Goal: Task Accomplishment & Management: Manage account settings

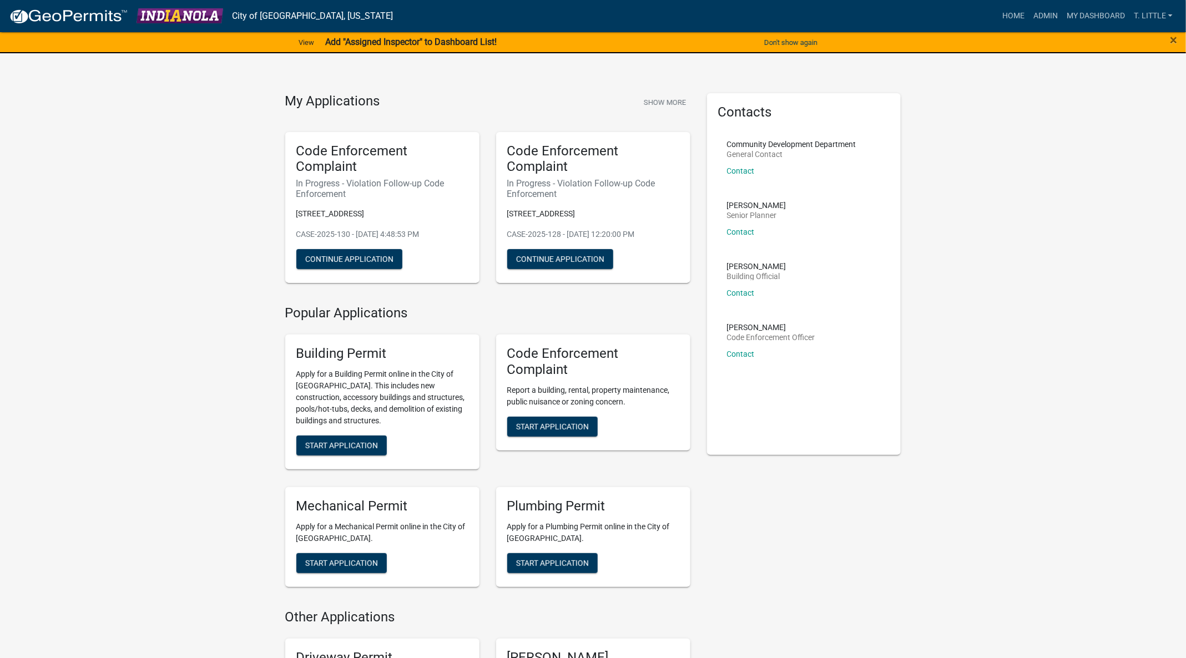
click at [1056, 3] on nav "City of [GEOGRAPHIC_DATA], [US_STATE] more_horiz Home Admin My Dashboard T. Lit…" at bounding box center [593, 16] width 1186 height 32
click at [1046, 13] on link "Admin" at bounding box center [1045, 16] width 33 height 21
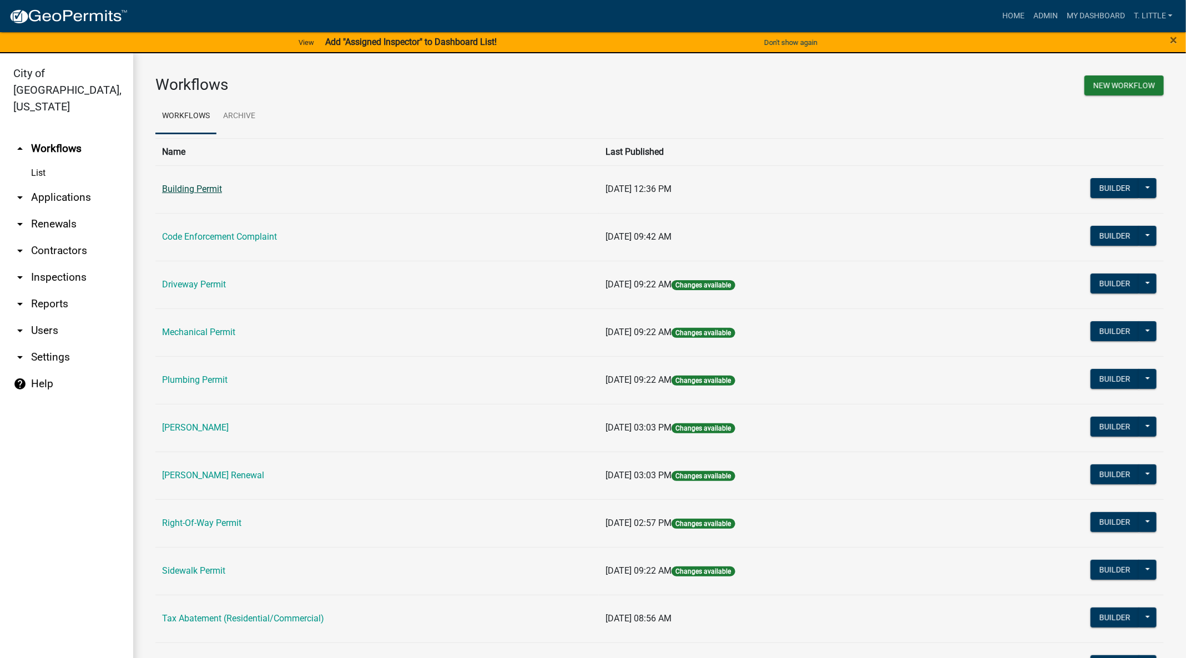
click at [200, 186] on link "Building Permit" at bounding box center [192, 189] width 60 height 11
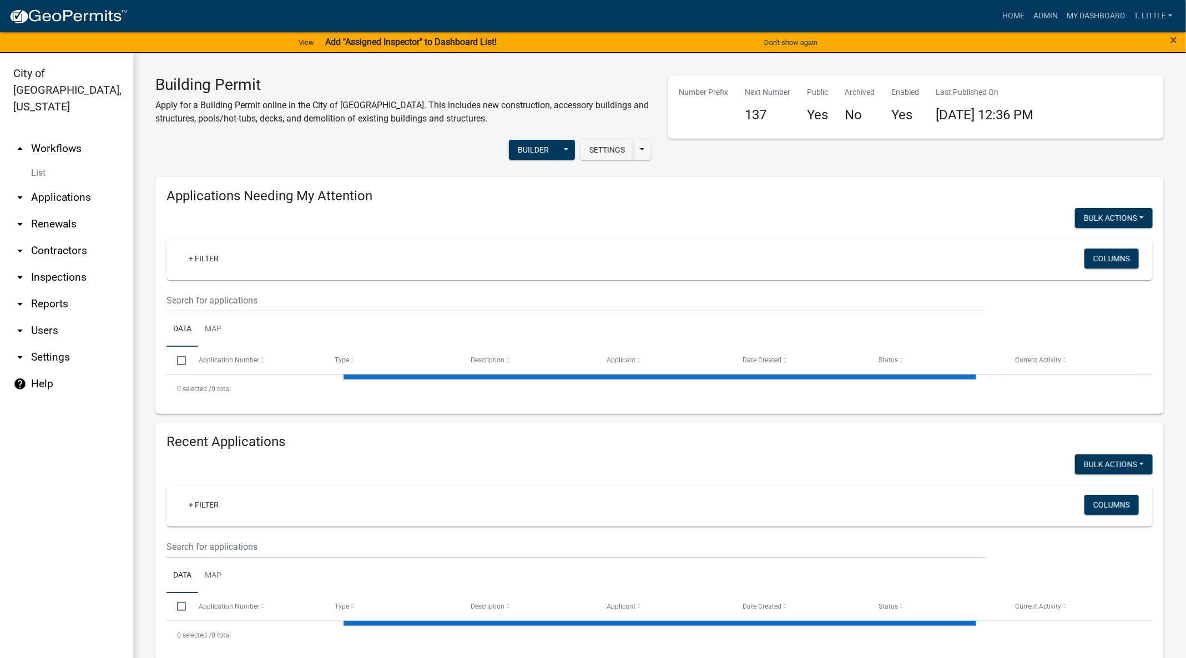
select select "3: 100"
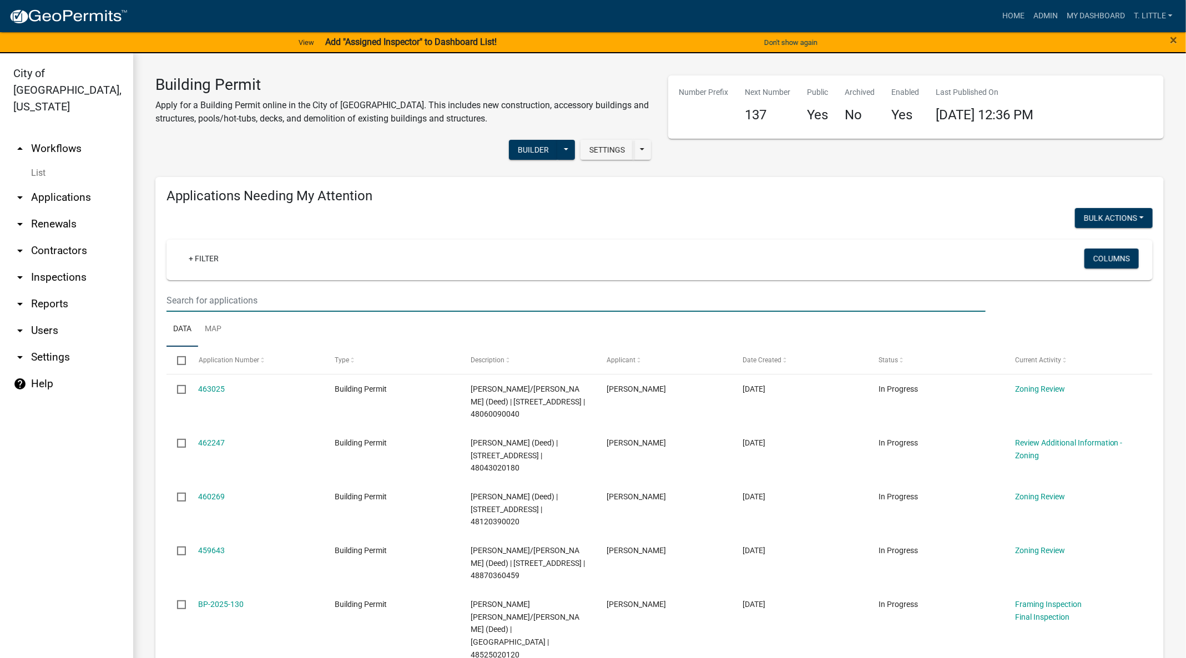
click at [427, 297] on input "text" at bounding box center [575, 300] width 819 height 23
type input "201"
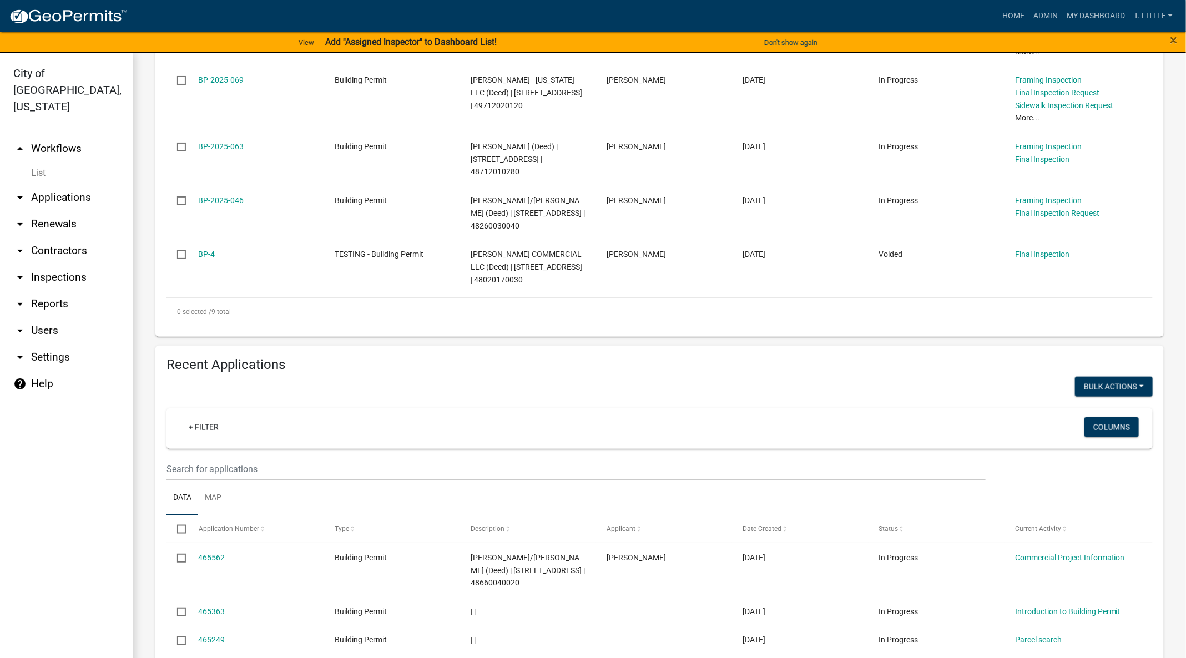
scroll to position [666, 0]
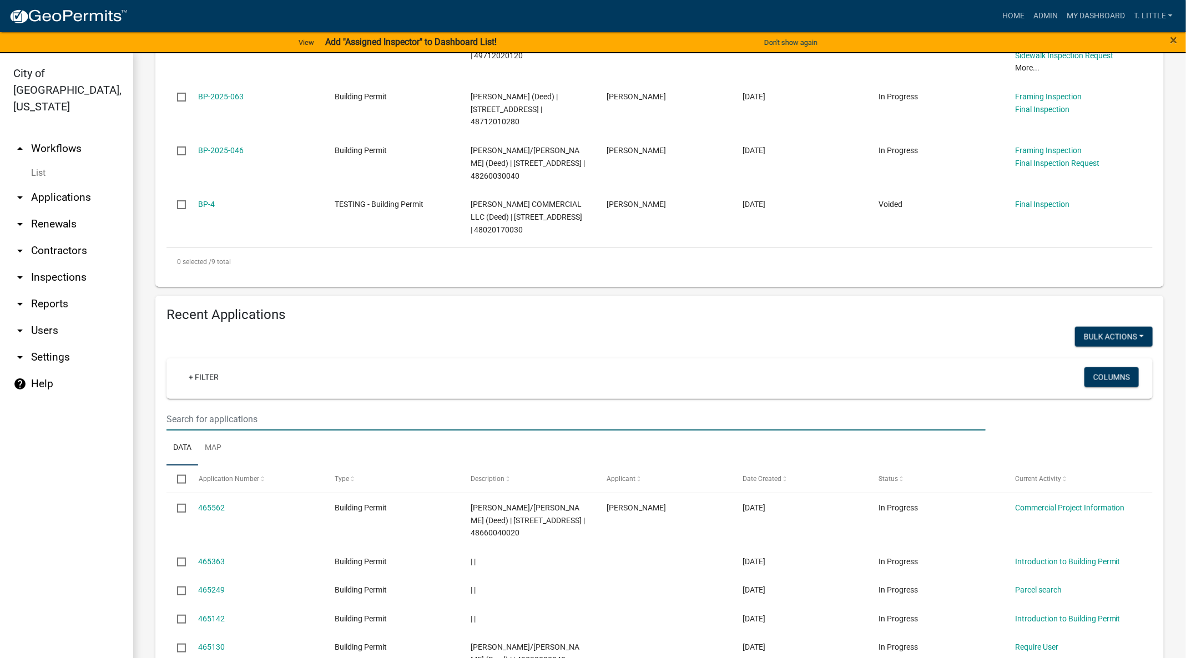
drag, startPoint x: 331, startPoint y: 417, endPoint x: 331, endPoint y: 410, distance: 6.7
click at [332, 416] on input "text" at bounding box center [575, 419] width 819 height 23
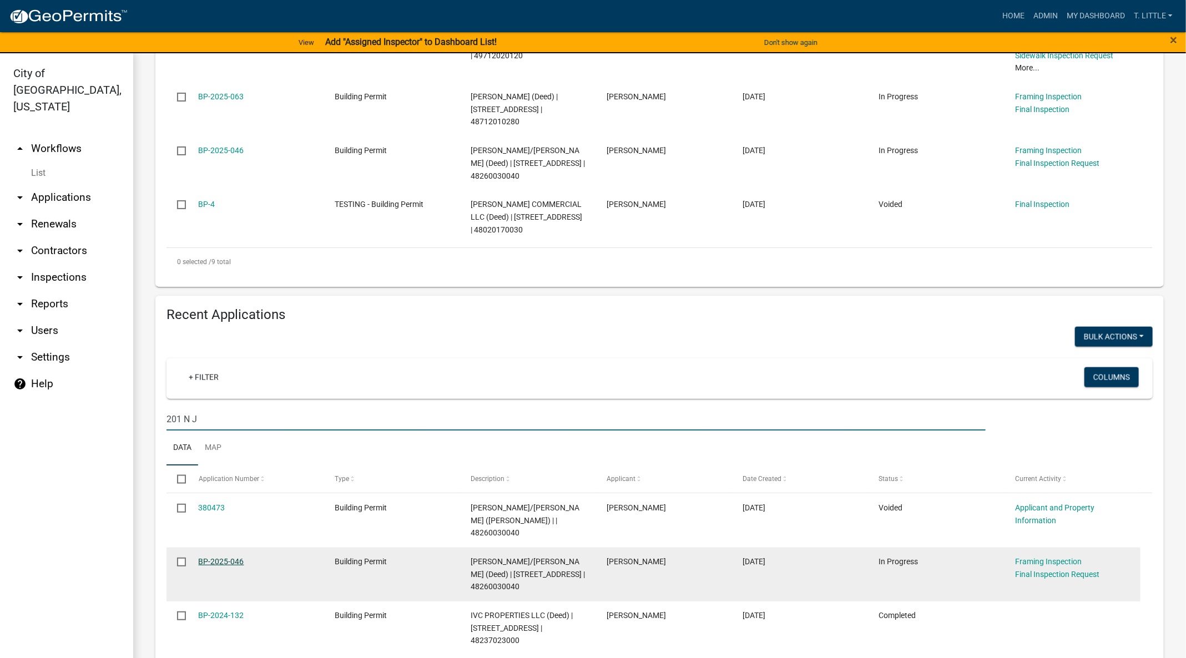
type input "201 N J"
click at [230, 557] on link "BP-2025-046" at bounding box center [221, 561] width 45 height 9
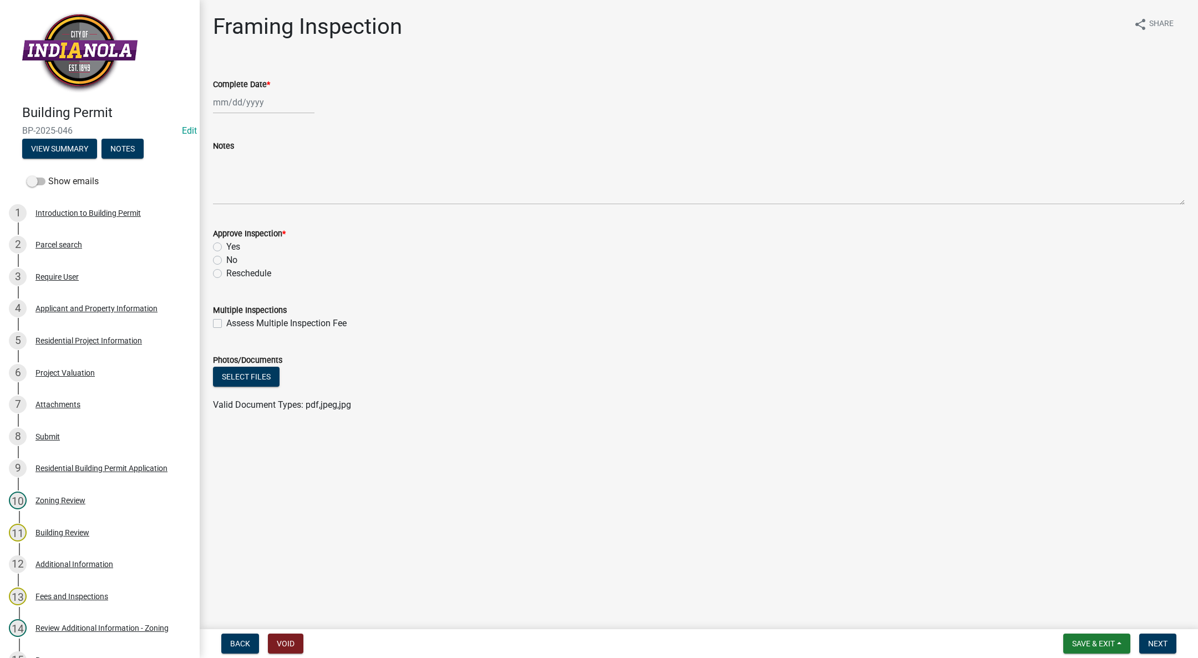
click at [246, 102] on div at bounding box center [264, 102] width 102 height 23
select select "8"
select select "2025"
click at [218, 215] on div "18" at bounding box center [224, 215] width 18 height 18
type input "[DATE]"
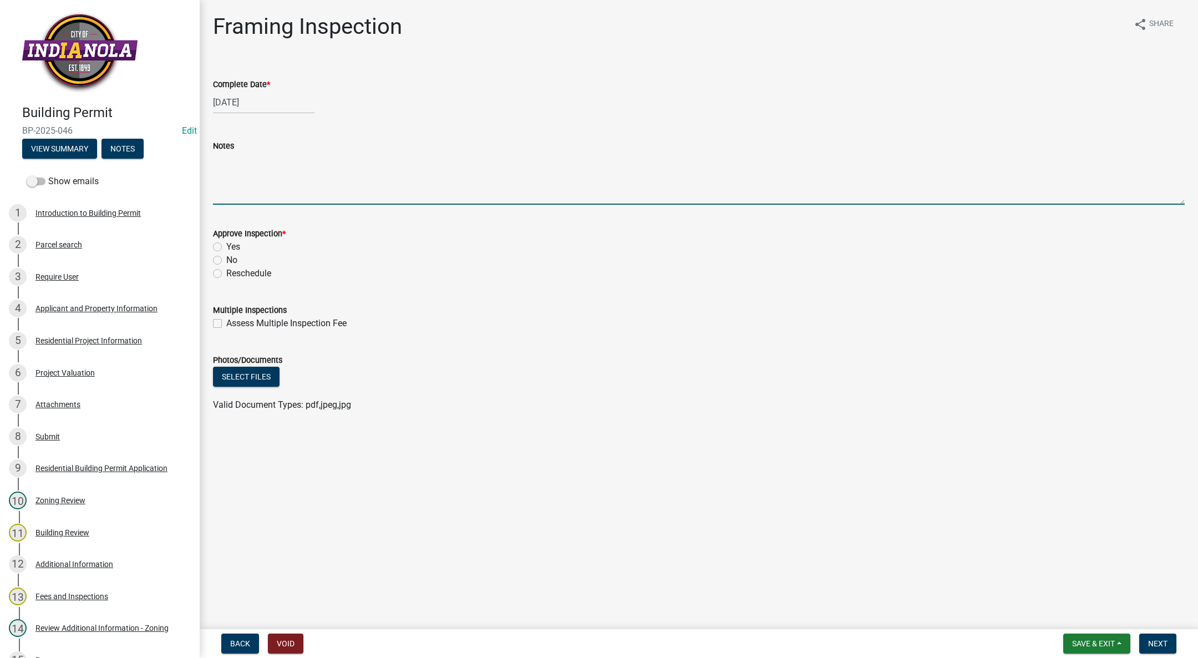
click at [255, 174] on textarea "Notes" at bounding box center [699, 179] width 972 height 52
click at [585, 158] on textarea "Need tension strap and an additional trimmer and king stud on each side of the …" at bounding box center [699, 179] width 972 height 52
type textarea "Need tension strap and an additional trimmer and king stud on each side of the …"
click at [222, 247] on div "Yes" at bounding box center [699, 246] width 972 height 13
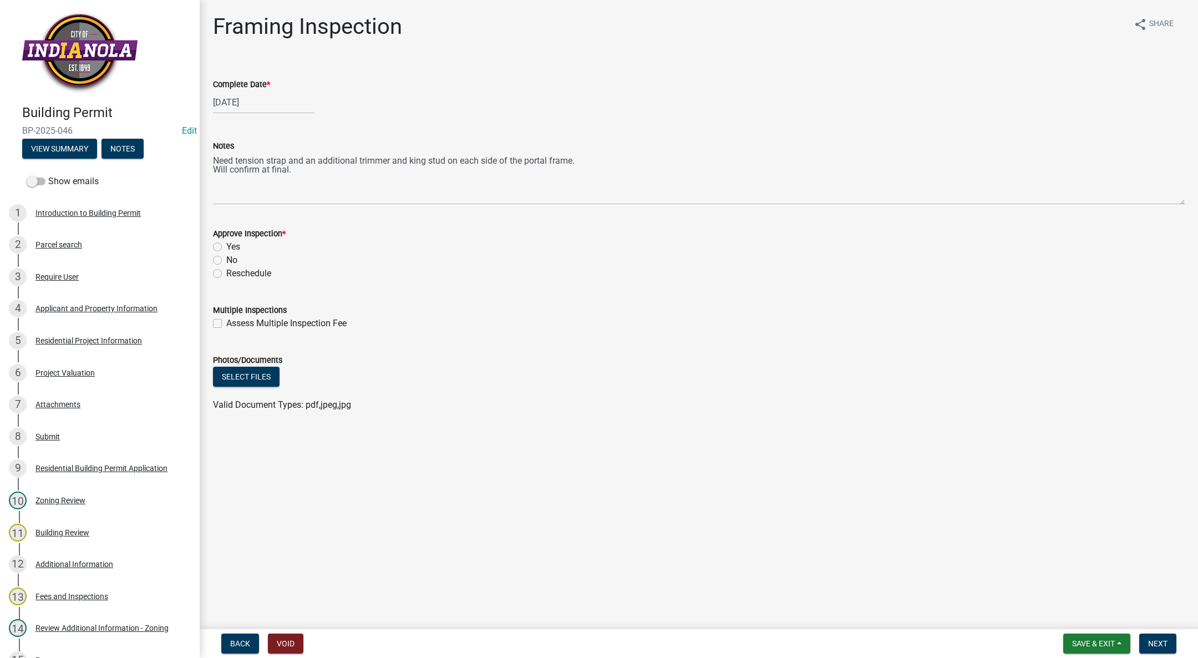
click at [226, 246] on label "Yes" at bounding box center [233, 246] width 14 height 13
click at [226, 246] on input "Yes" at bounding box center [229, 243] width 7 height 7
radio input "true"
click at [1157, 634] on button "Next" at bounding box center [1158, 644] width 37 height 20
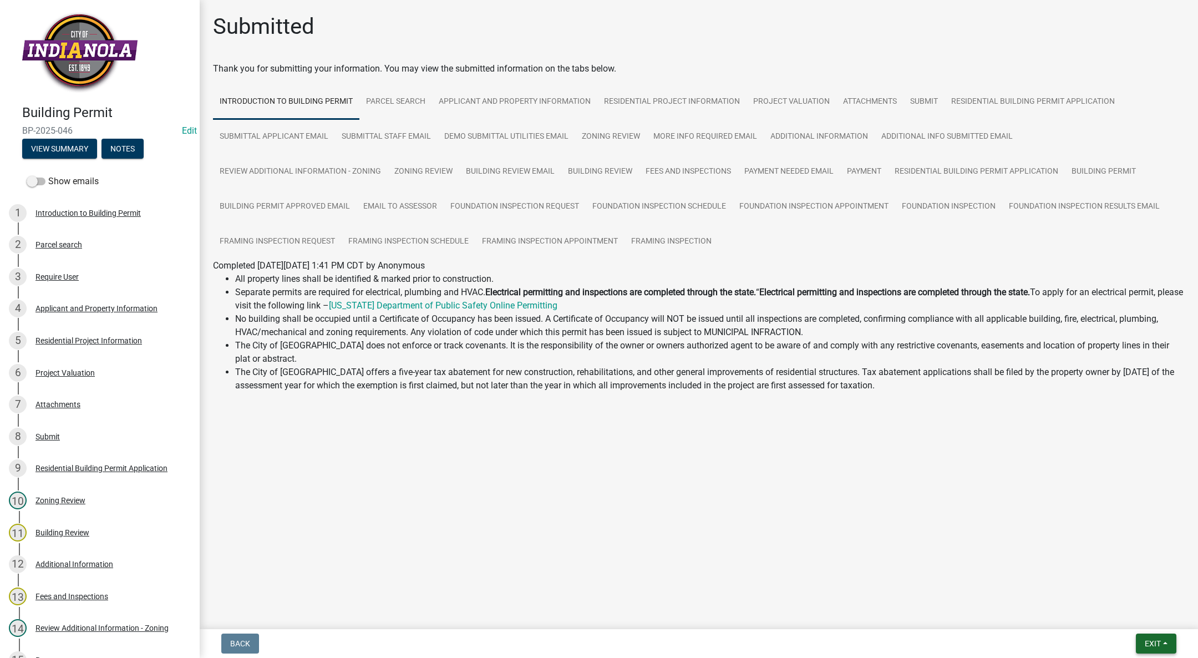
click at [1163, 639] on button "Exit" at bounding box center [1156, 644] width 40 height 20
click at [1163, 621] on button "Save & Exit" at bounding box center [1132, 614] width 89 height 27
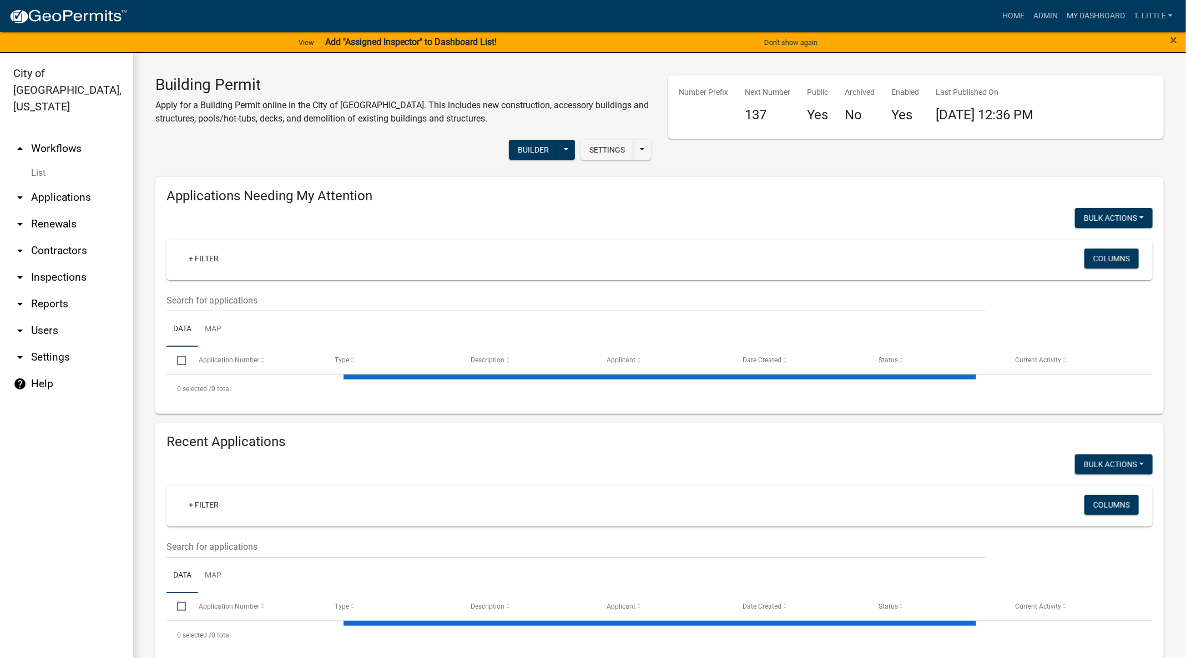
select select "3: 100"
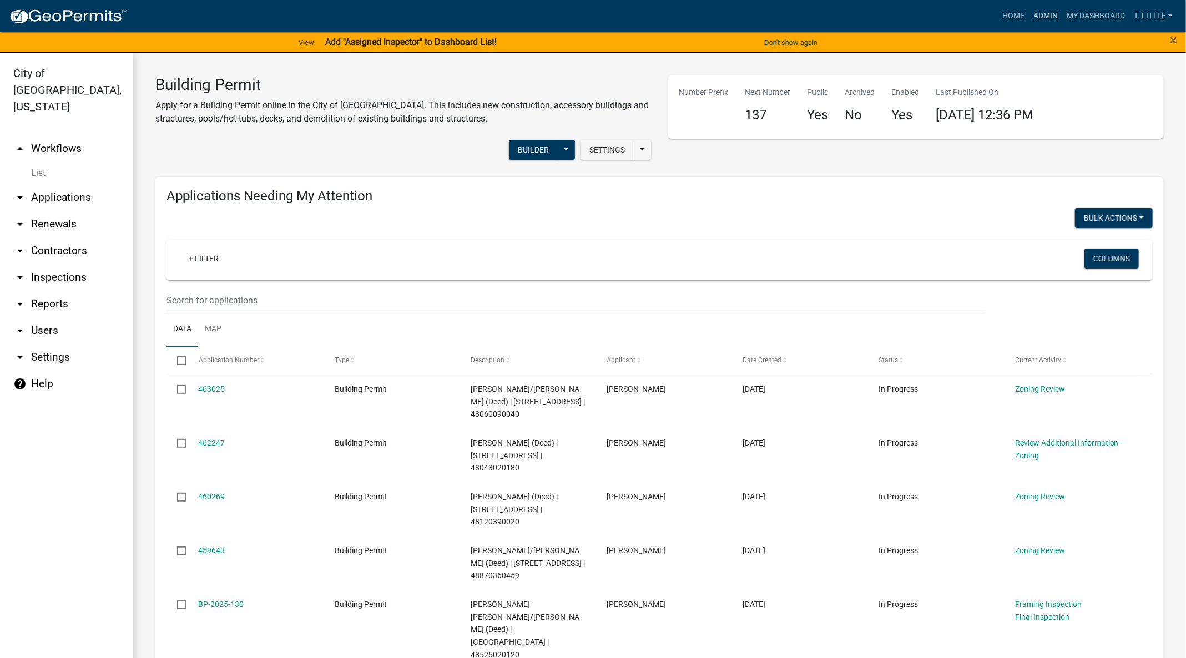
click at [1046, 11] on link "Admin" at bounding box center [1045, 16] width 33 height 21
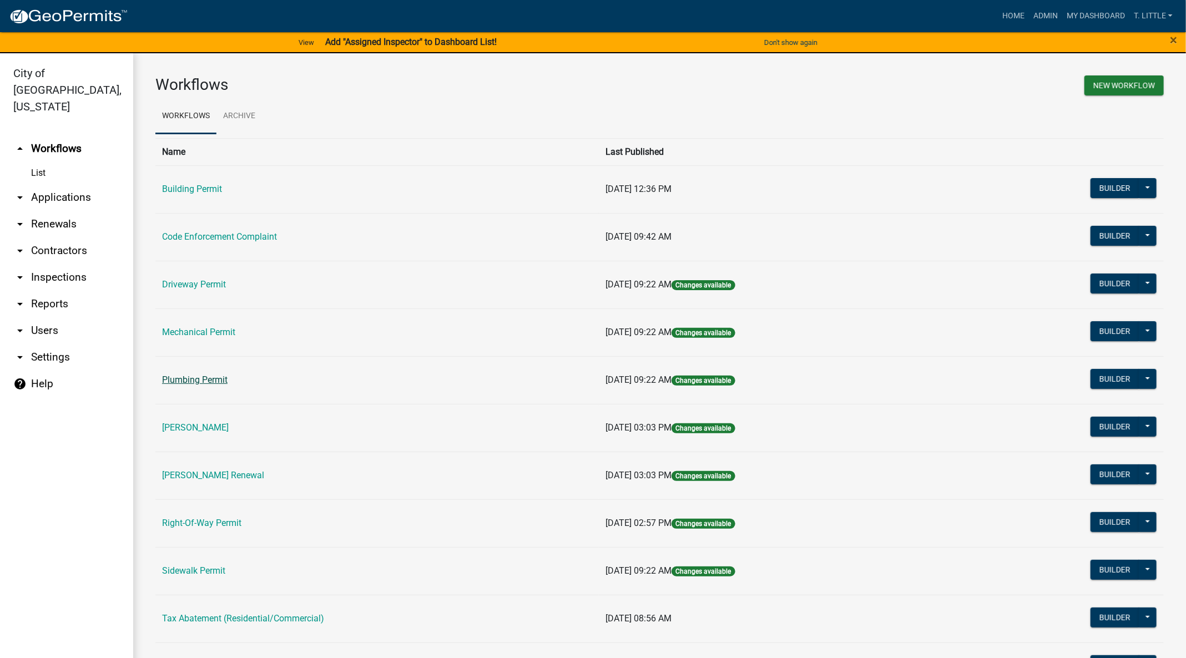
click at [223, 377] on link "Plumbing Permit" at bounding box center [194, 379] width 65 height 11
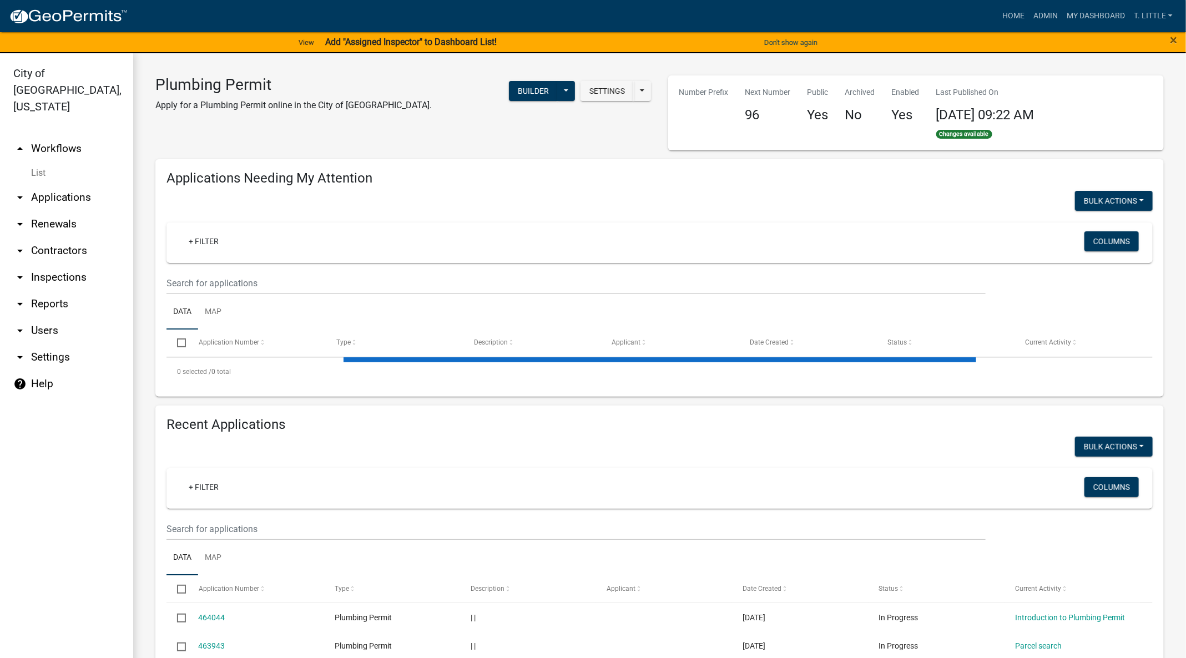
select select "3: 100"
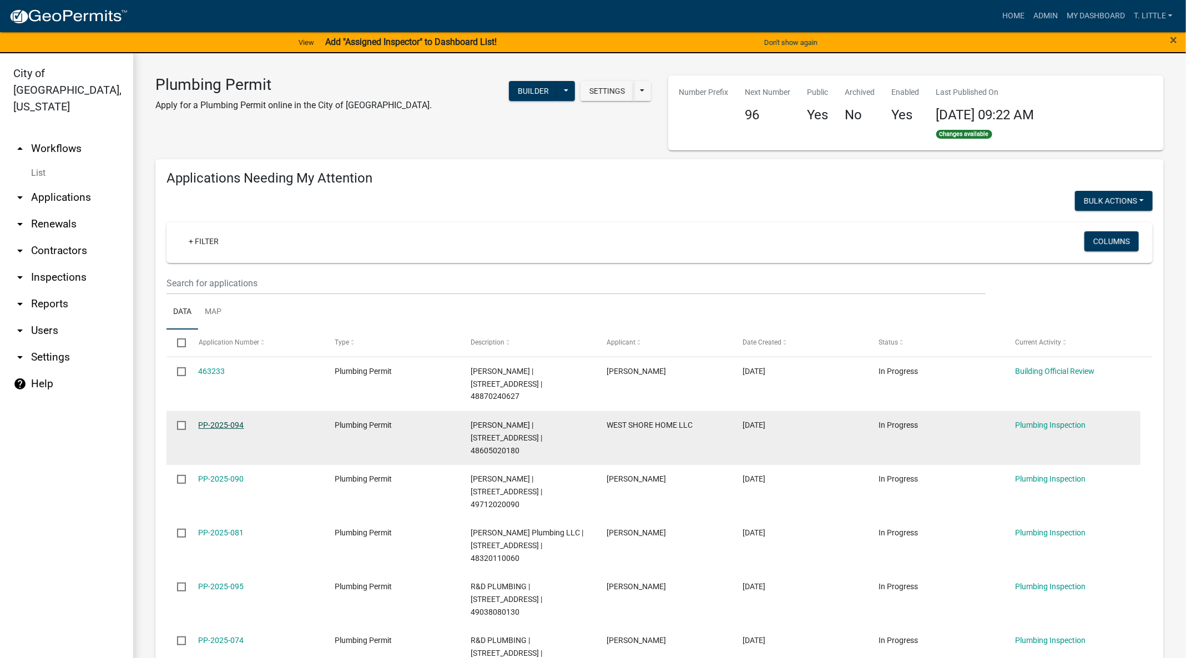
click at [206, 421] on link "PP-2025-094" at bounding box center [221, 425] width 45 height 9
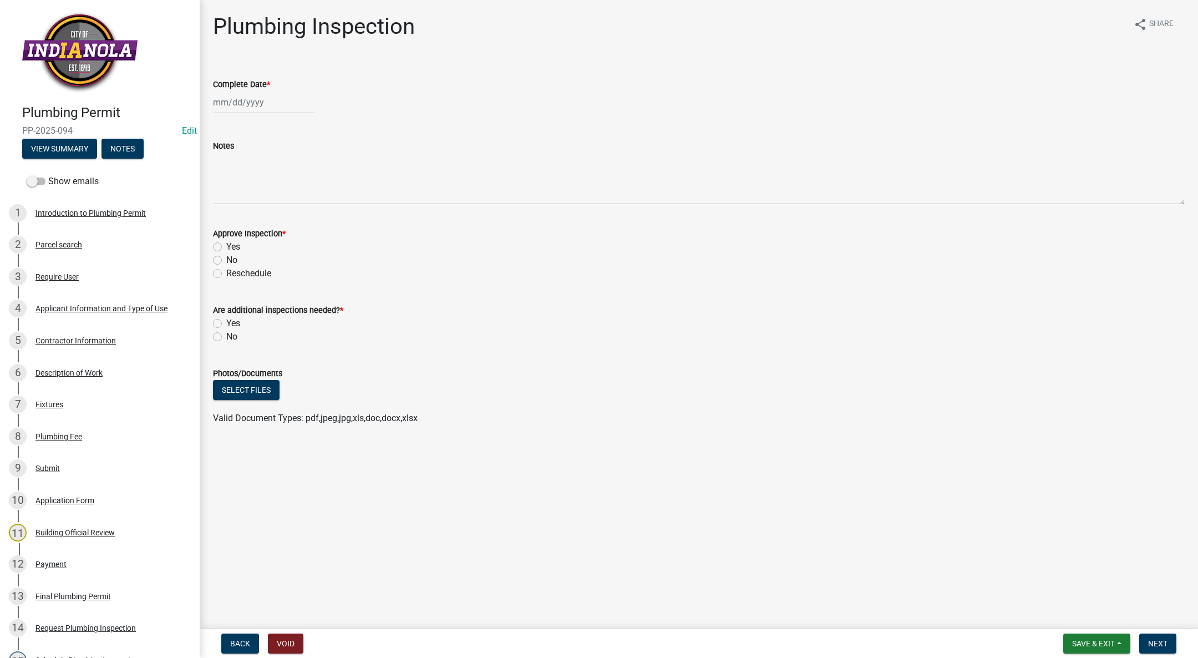
select select "8"
select select "2025"
click at [243, 93] on div "[PERSON_NAME] Feb Mar Apr [PERSON_NAME][DATE] Oct Nov [DATE] 1526 1527 1528 152…" at bounding box center [264, 102] width 102 height 23
click at [222, 212] on div "18" at bounding box center [224, 215] width 18 height 18
type input "[DATE]"
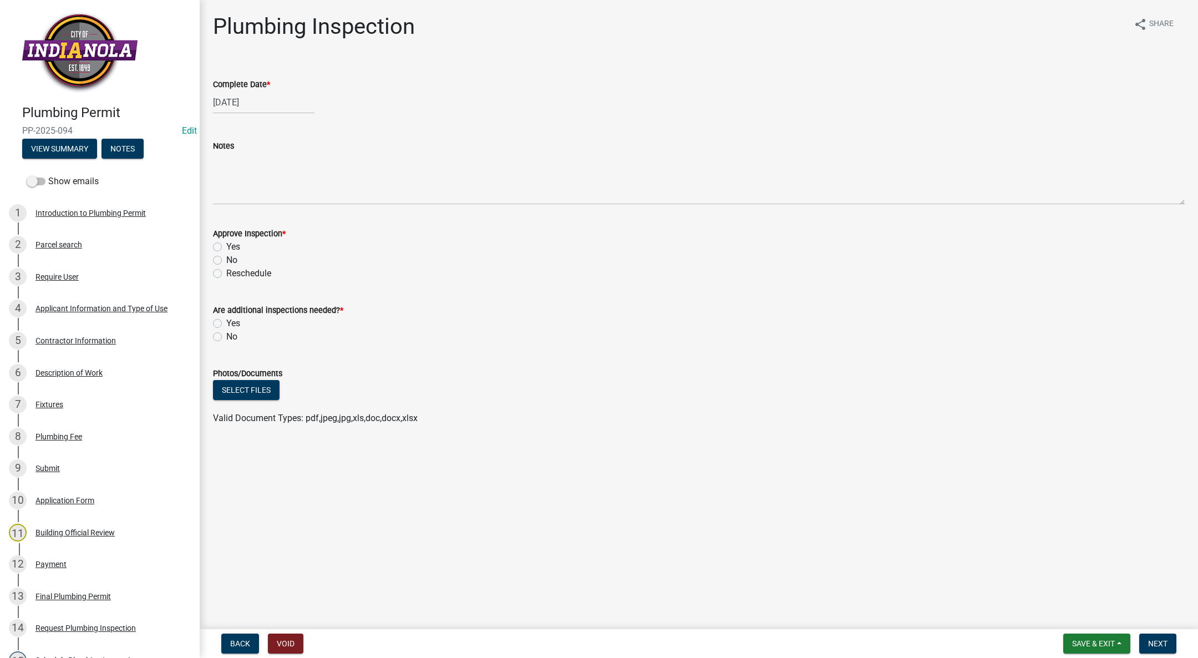
click at [226, 246] on label "Yes" at bounding box center [233, 246] width 14 height 13
click at [226, 246] on input "Yes" at bounding box center [229, 243] width 7 height 7
radio input "true"
click at [226, 338] on label "No" at bounding box center [231, 336] width 11 height 13
click at [226, 337] on input "No" at bounding box center [229, 333] width 7 height 7
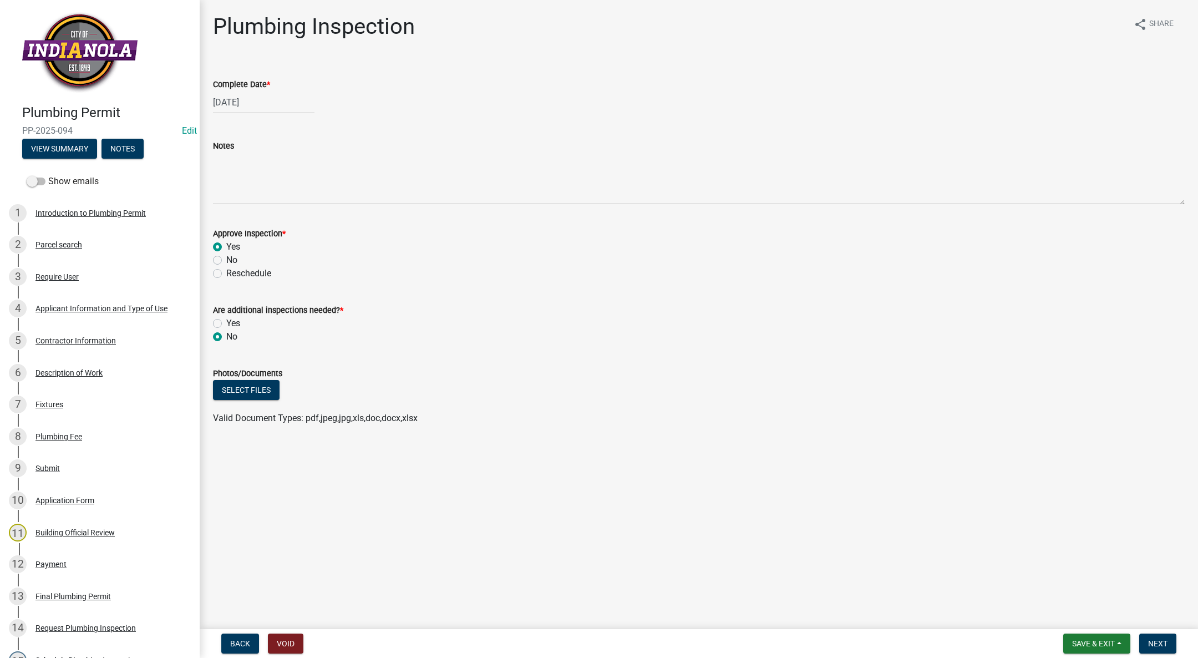
radio input "true"
click at [1171, 644] on button "Next" at bounding box center [1158, 644] width 37 height 20
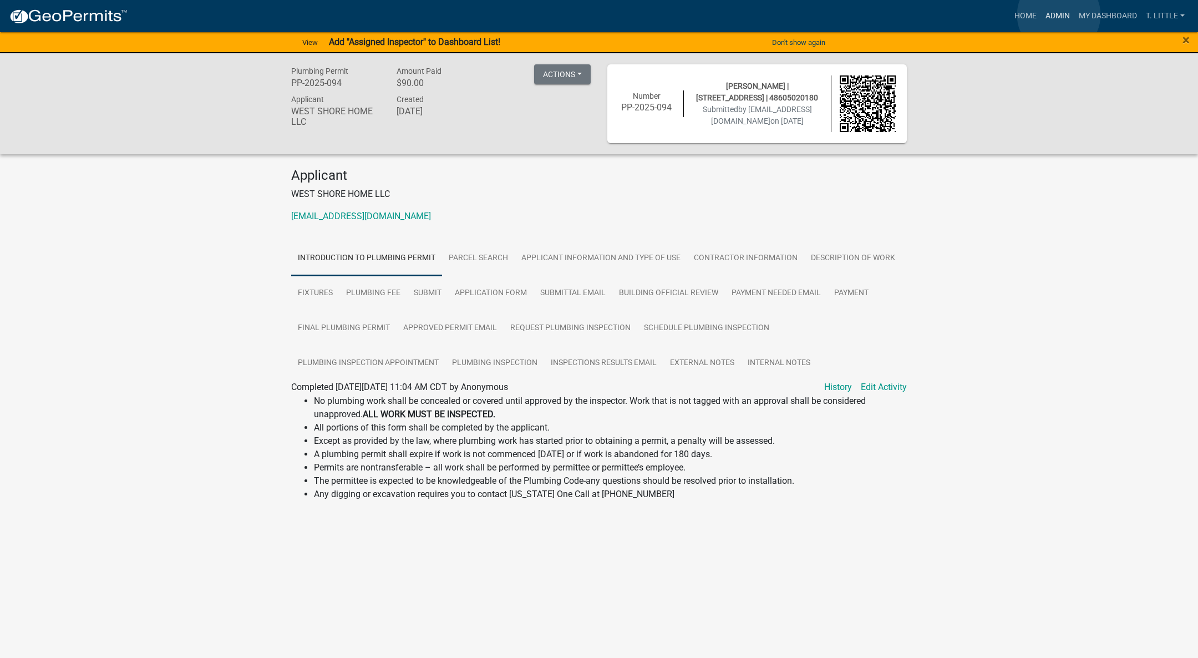
click at [1059, 15] on link "Admin" at bounding box center [1057, 16] width 33 height 21
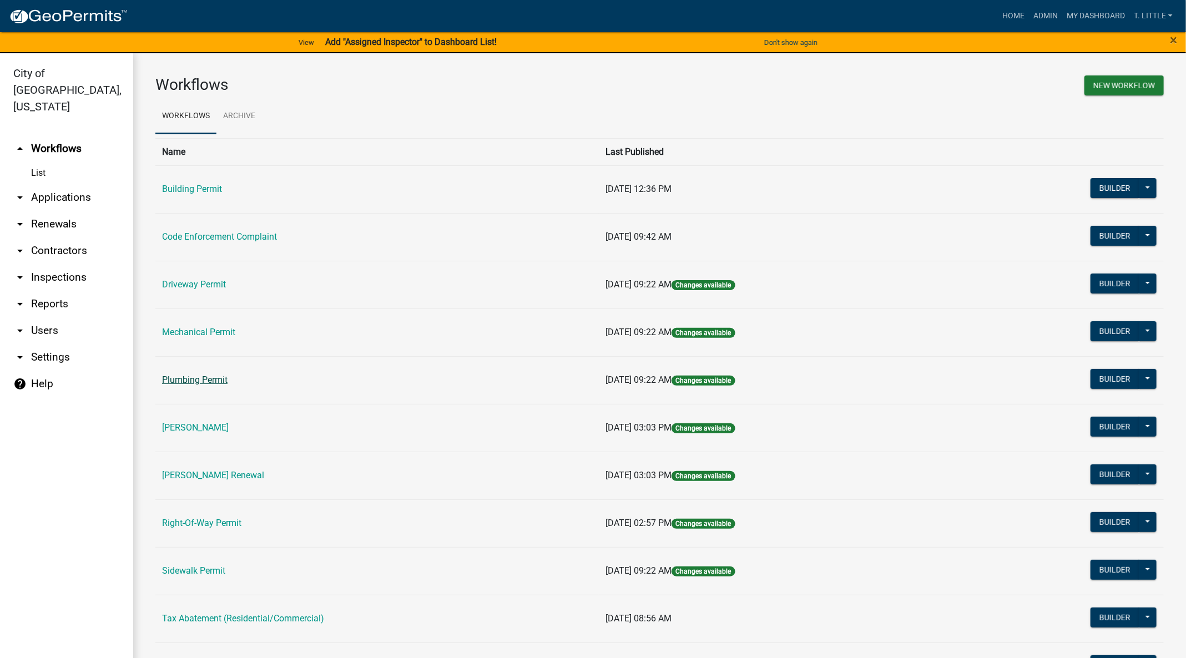
click at [198, 379] on link "Plumbing Permit" at bounding box center [194, 379] width 65 height 11
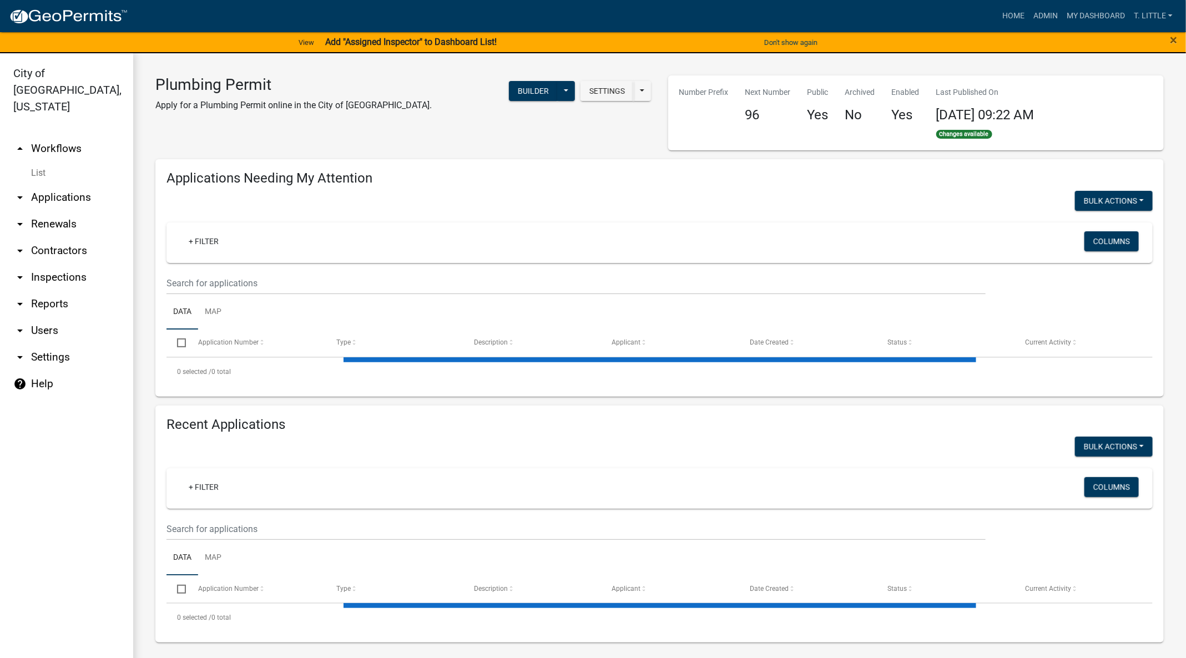
select select "3: 100"
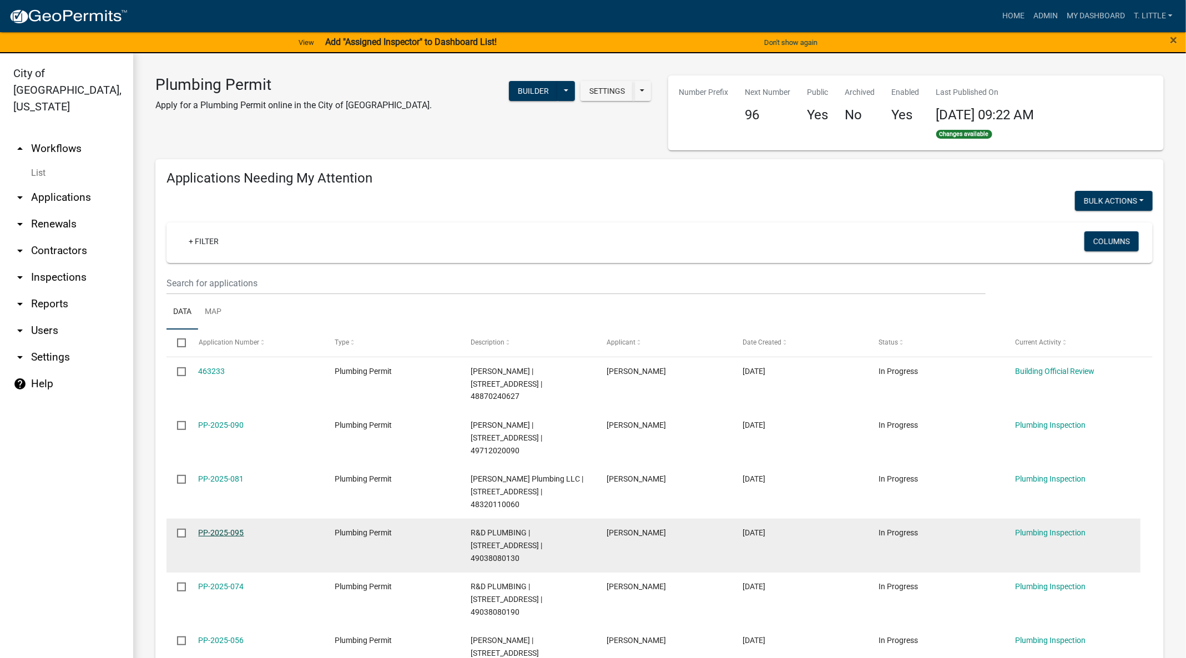
click at [233, 528] on link "PP-2025-095" at bounding box center [221, 532] width 45 height 9
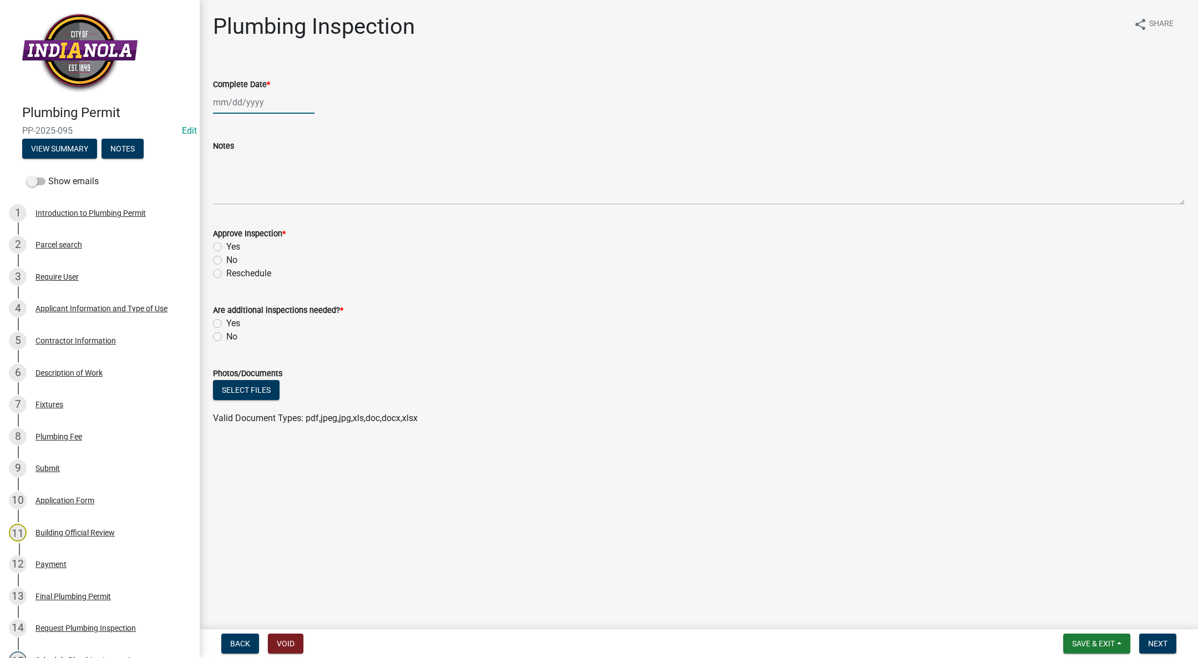
select select "8"
select select "2025"
click at [235, 100] on div "[PERSON_NAME] Feb Mar Apr [PERSON_NAME][DATE] Oct Nov [DATE] 1526 1527 1528 152…" at bounding box center [264, 102] width 102 height 23
click at [223, 208] on div "18" at bounding box center [224, 215] width 18 height 18
type input "[DATE]"
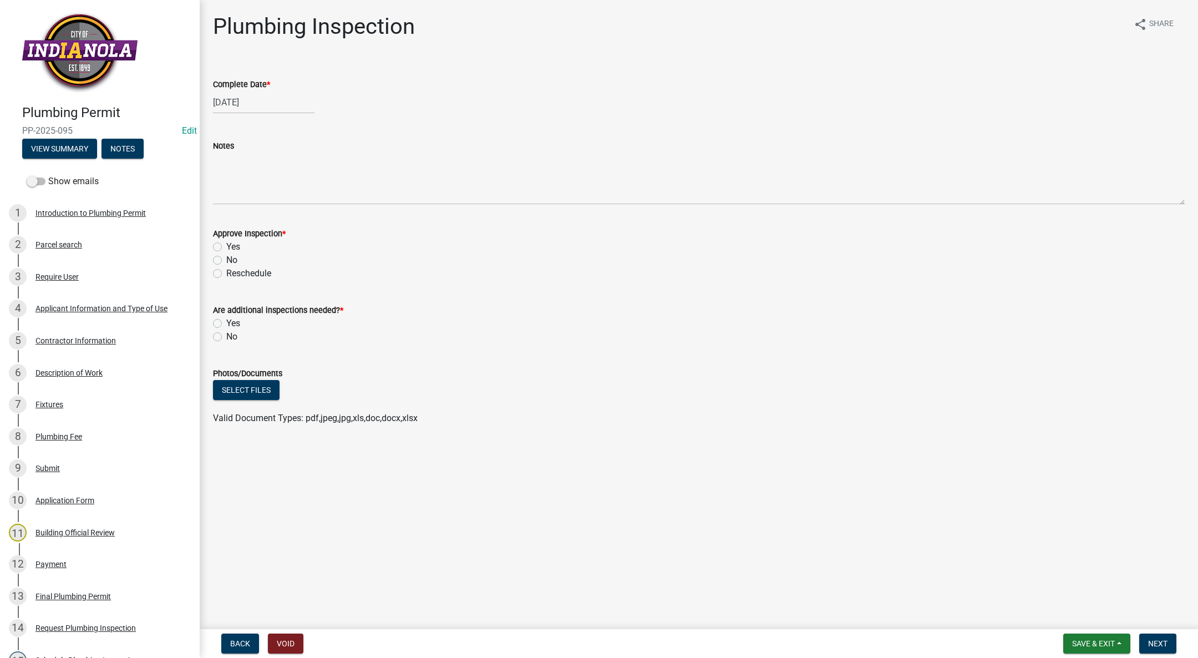
click at [226, 246] on label "Yes" at bounding box center [233, 246] width 14 height 13
click at [226, 246] on input "Yes" at bounding box center [229, 243] width 7 height 7
radio input "true"
click at [226, 336] on label "No" at bounding box center [231, 336] width 11 height 13
click at [226, 336] on input "No" at bounding box center [229, 333] width 7 height 7
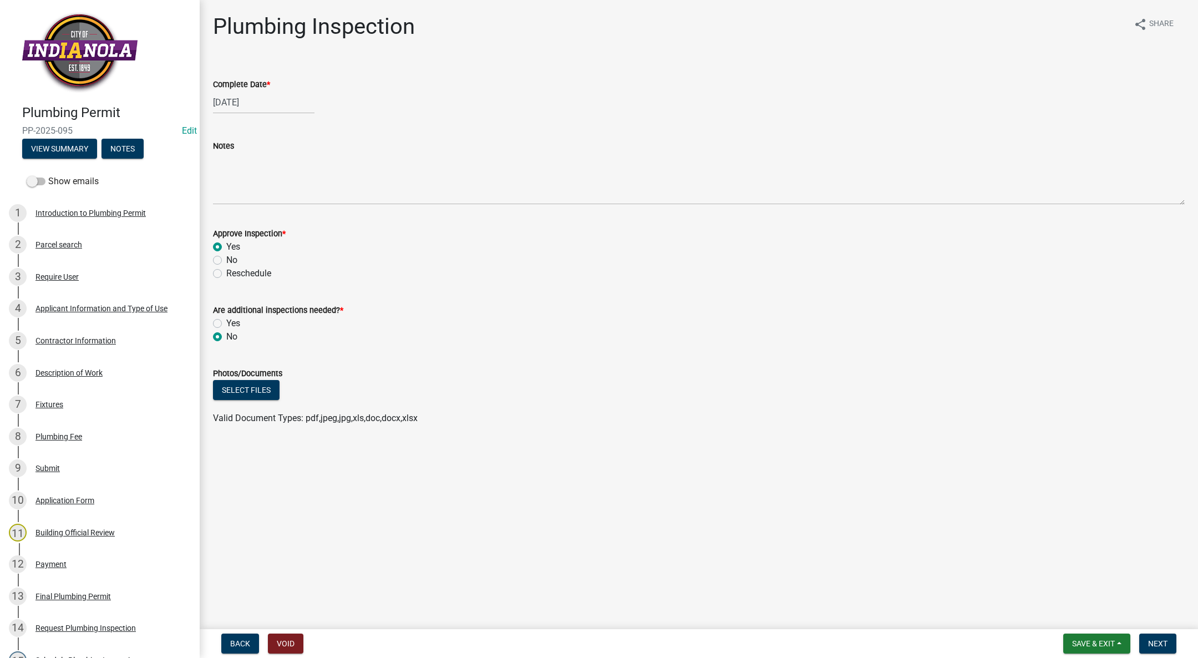
radio input "true"
click at [1158, 641] on span "Next" at bounding box center [1157, 643] width 19 height 9
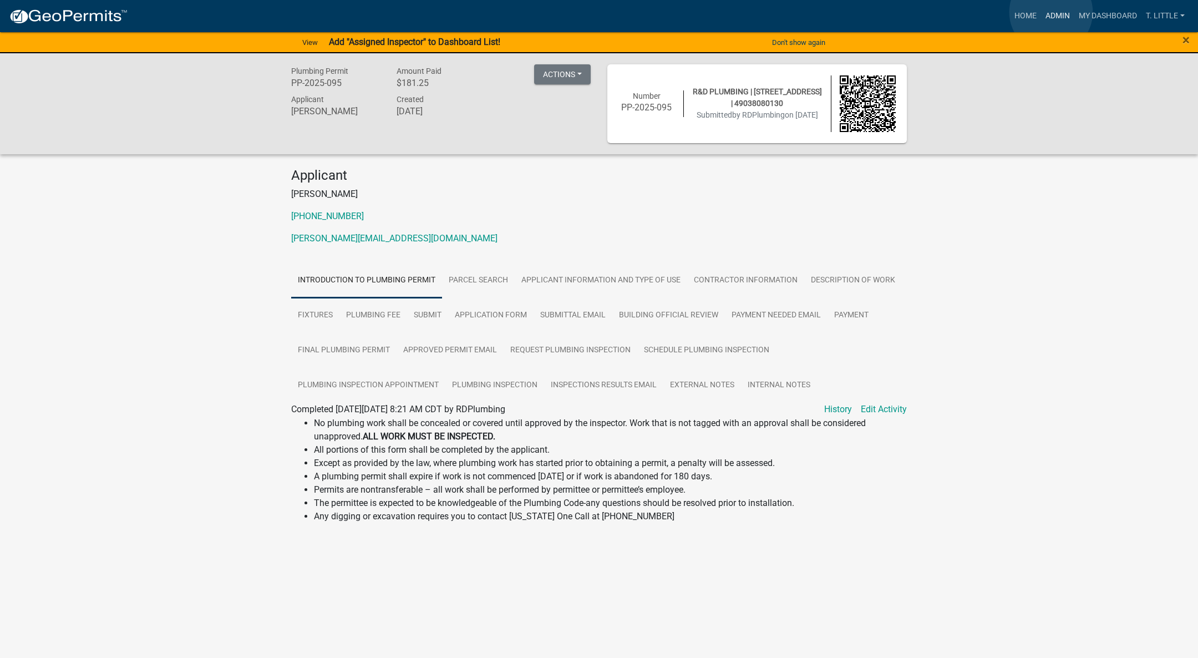
click at [1051, 12] on link "Admin" at bounding box center [1057, 16] width 33 height 21
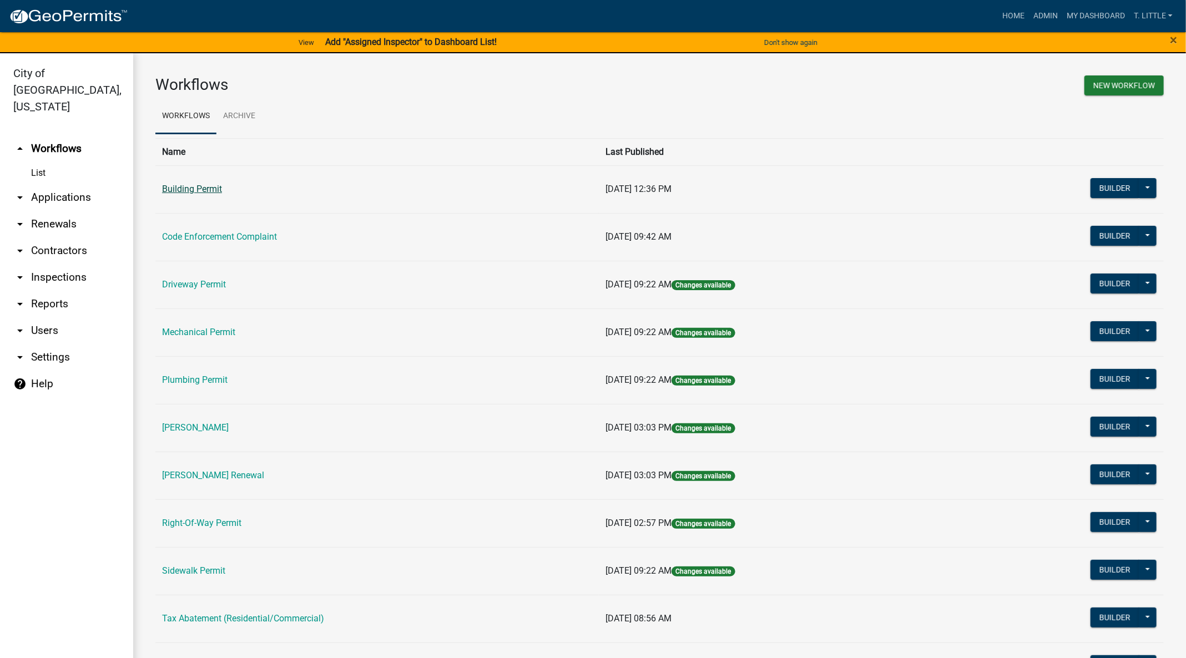
click at [203, 190] on link "Building Permit" at bounding box center [192, 189] width 60 height 11
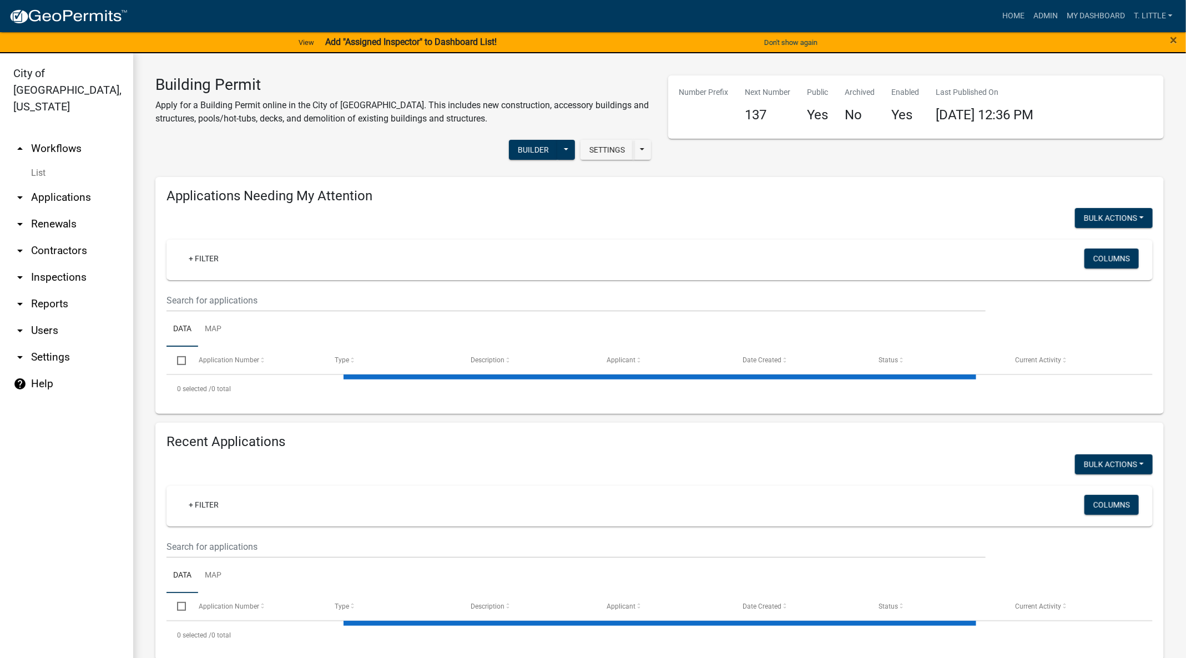
select select "3: 100"
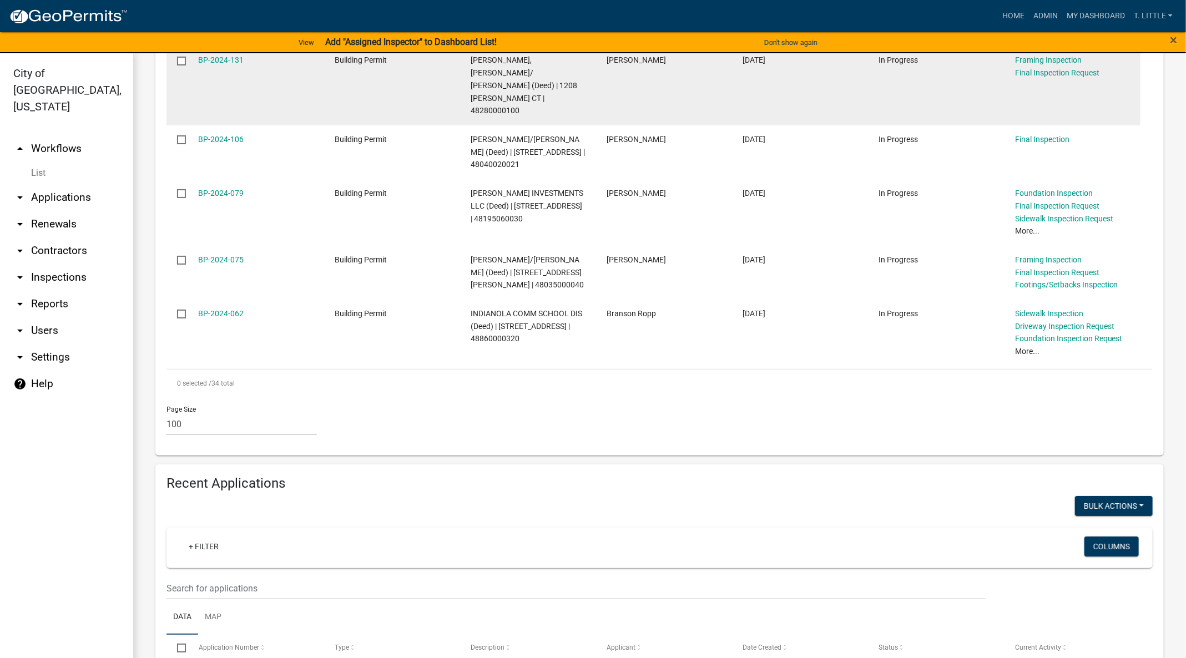
scroll to position [2247, 0]
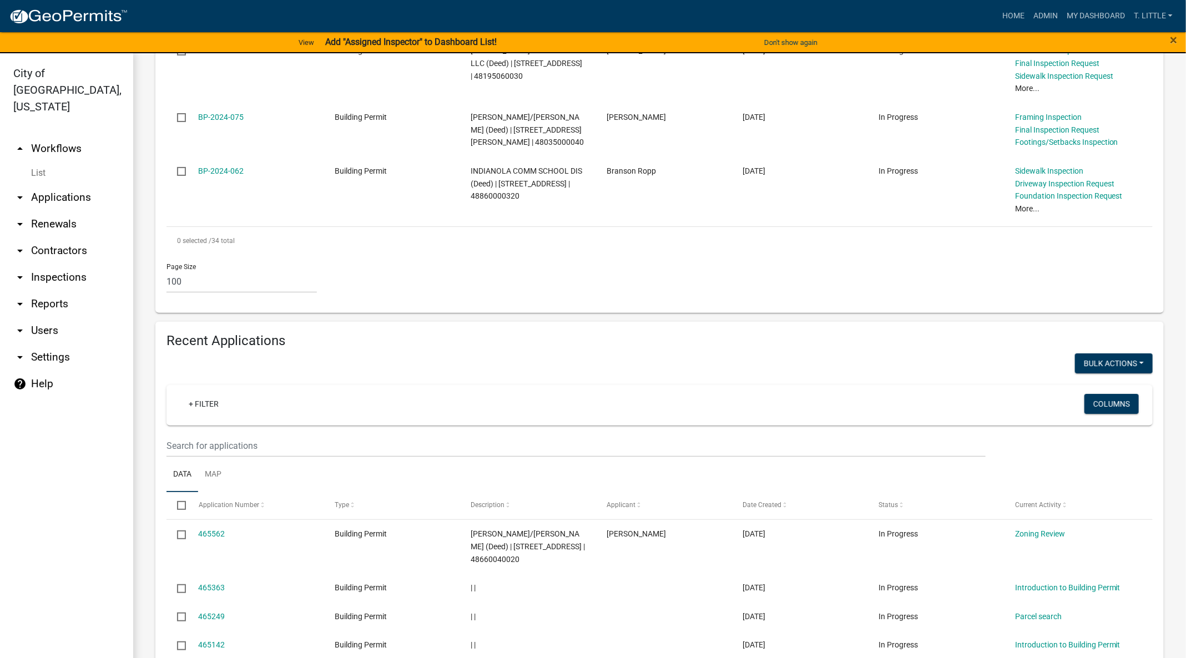
click at [347, 385] on wm-filter-builder "+ Filter Columns" at bounding box center [659, 421] width 986 height 72
type input "N Jefferson"
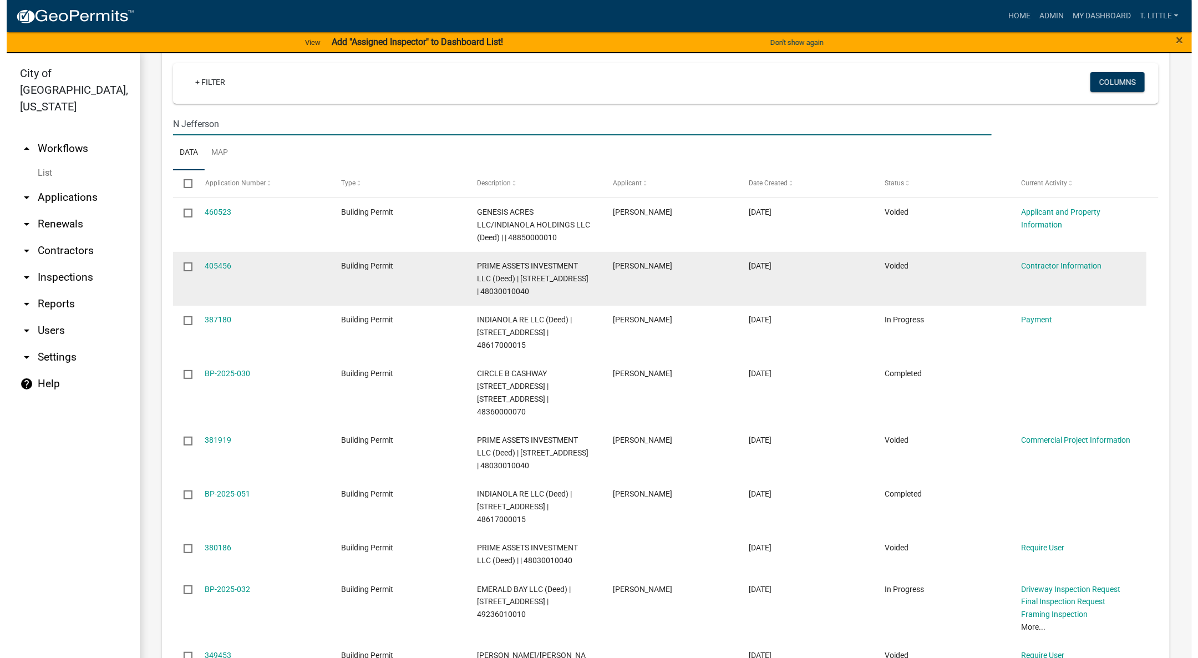
scroll to position [2580, 0]
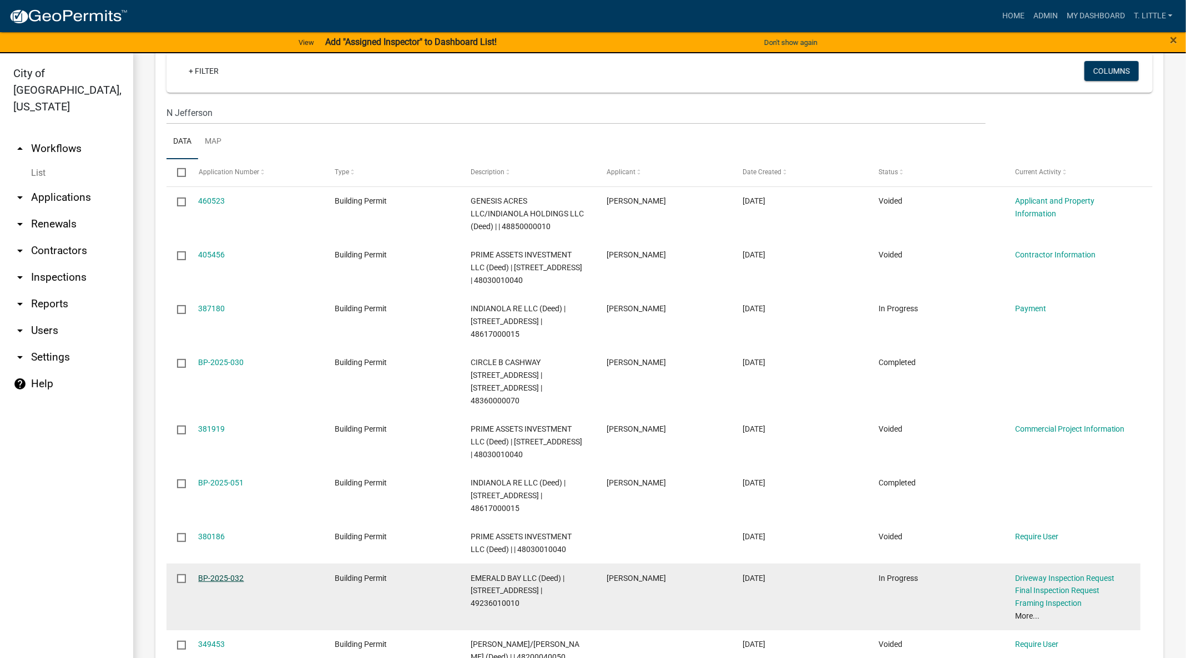
click at [228, 574] on link "BP-2025-032" at bounding box center [221, 578] width 45 height 9
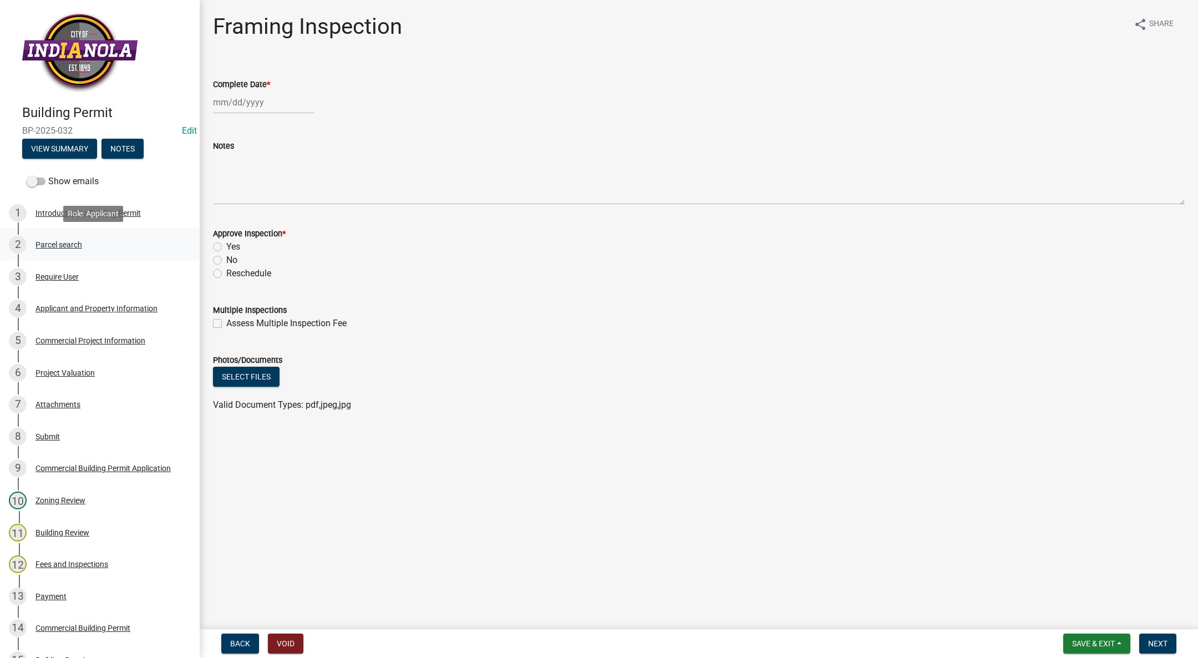
click at [60, 243] on div "Parcel search" at bounding box center [59, 245] width 47 height 8
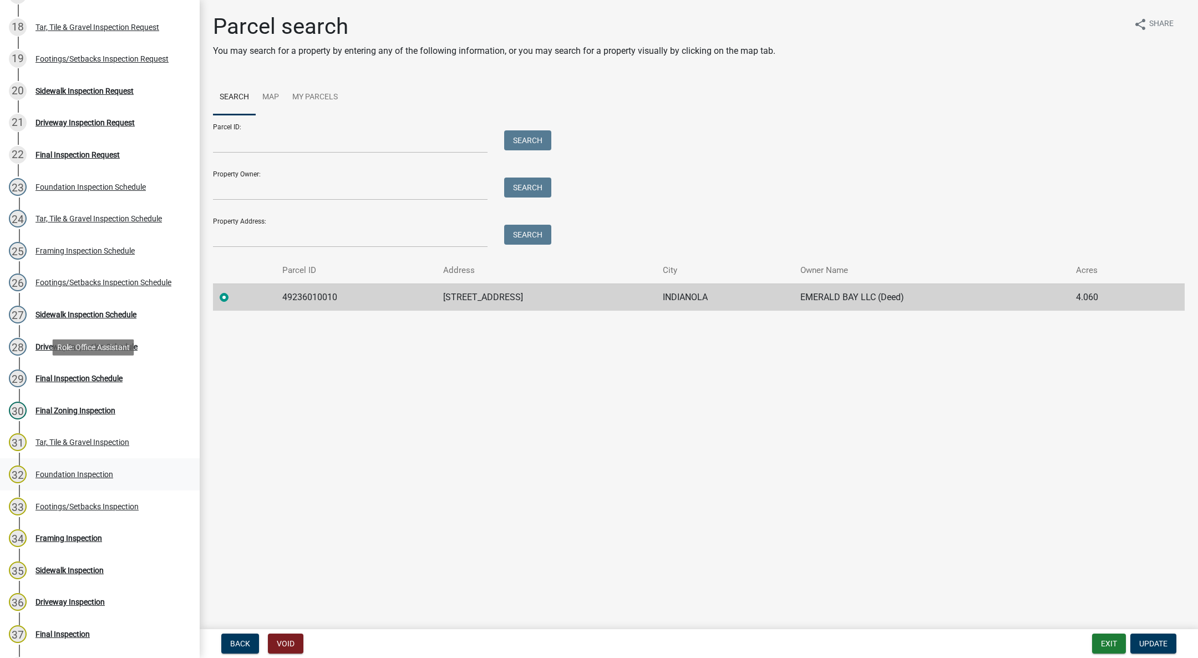
scroll to position [749, 0]
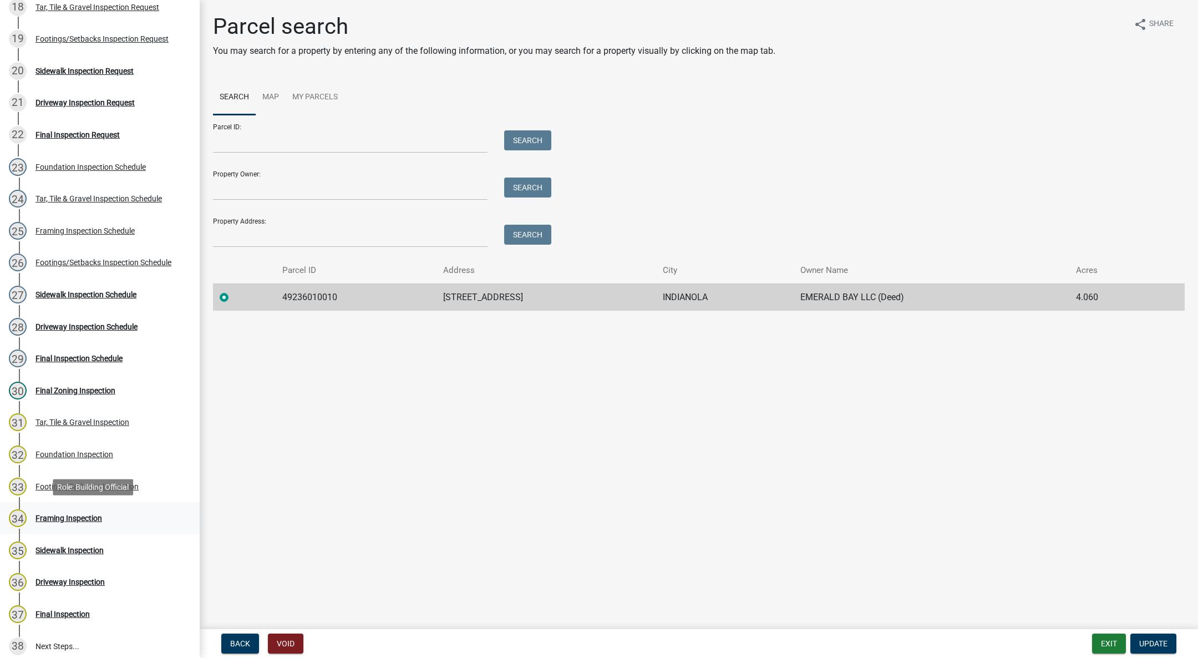
click at [88, 510] on div "34 Framing Inspection" at bounding box center [95, 518] width 173 height 18
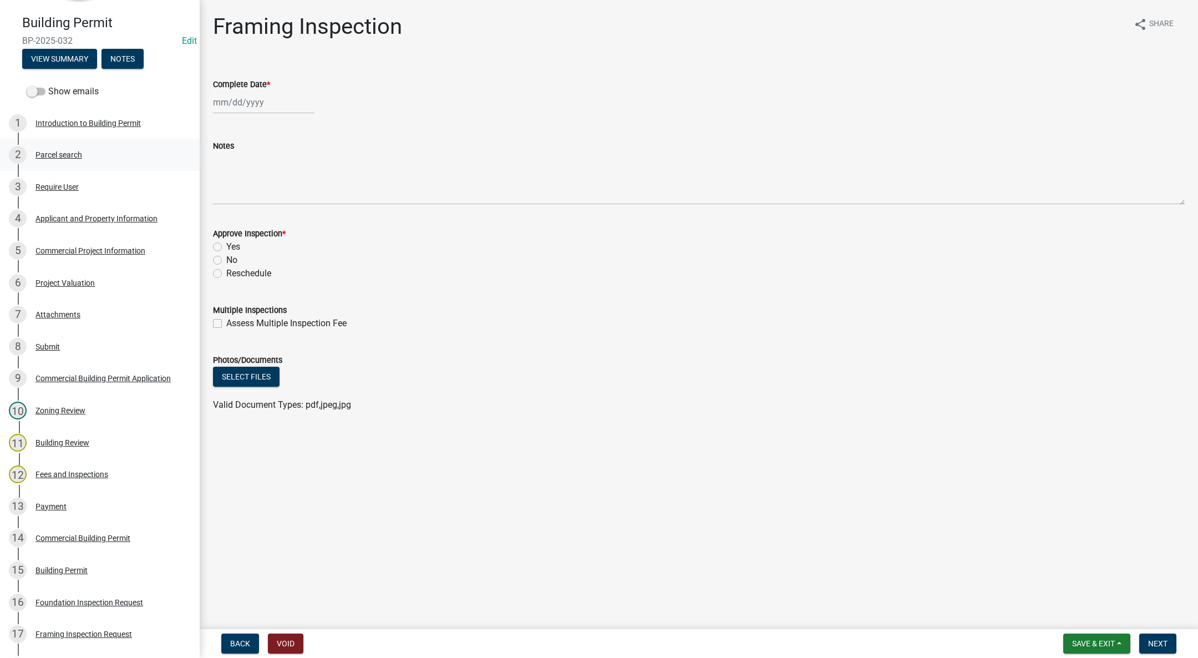
scroll to position [0, 0]
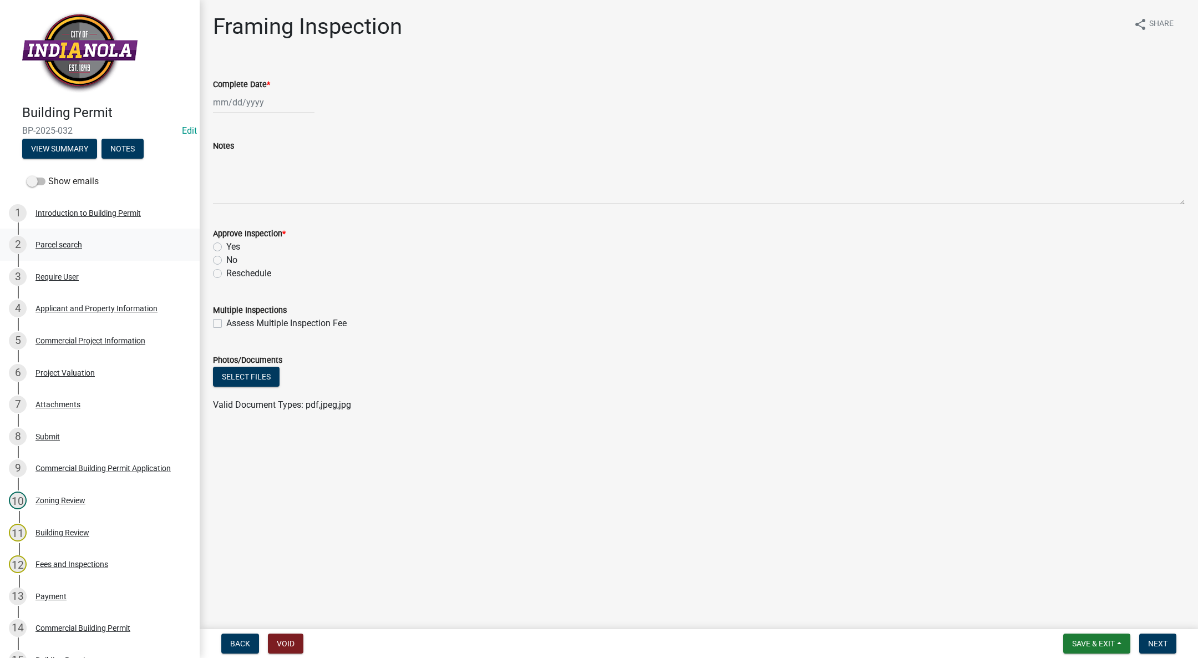
click at [68, 235] on link "2 Parcel search" at bounding box center [100, 245] width 200 height 32
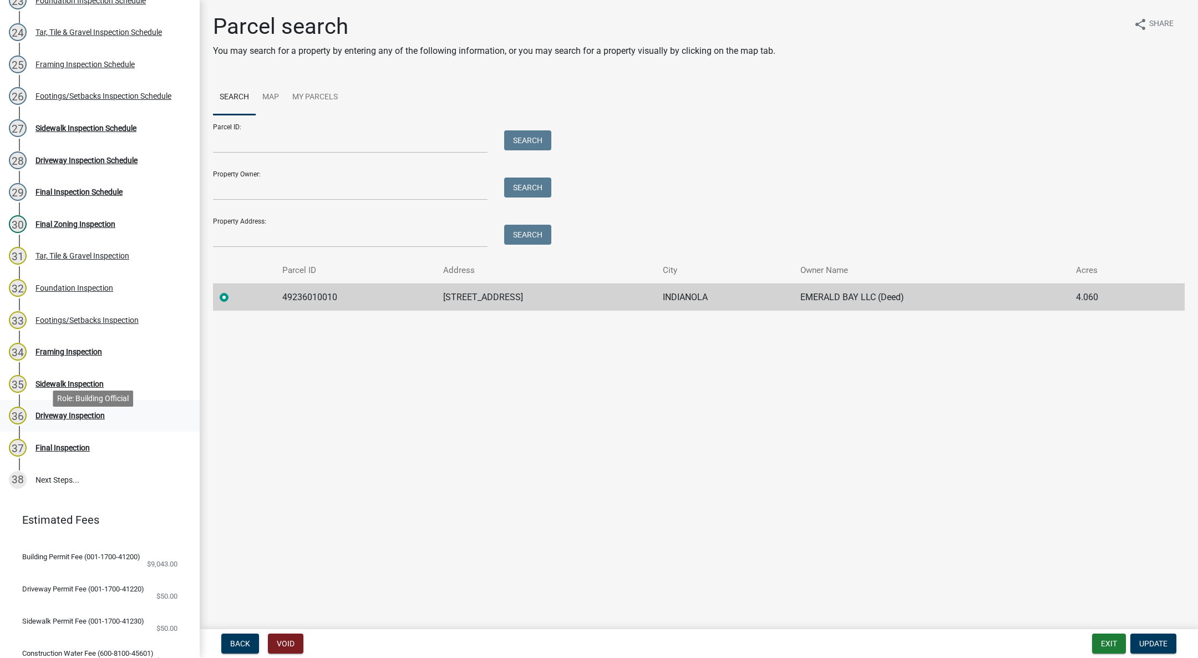
scroll to position [832, 0]
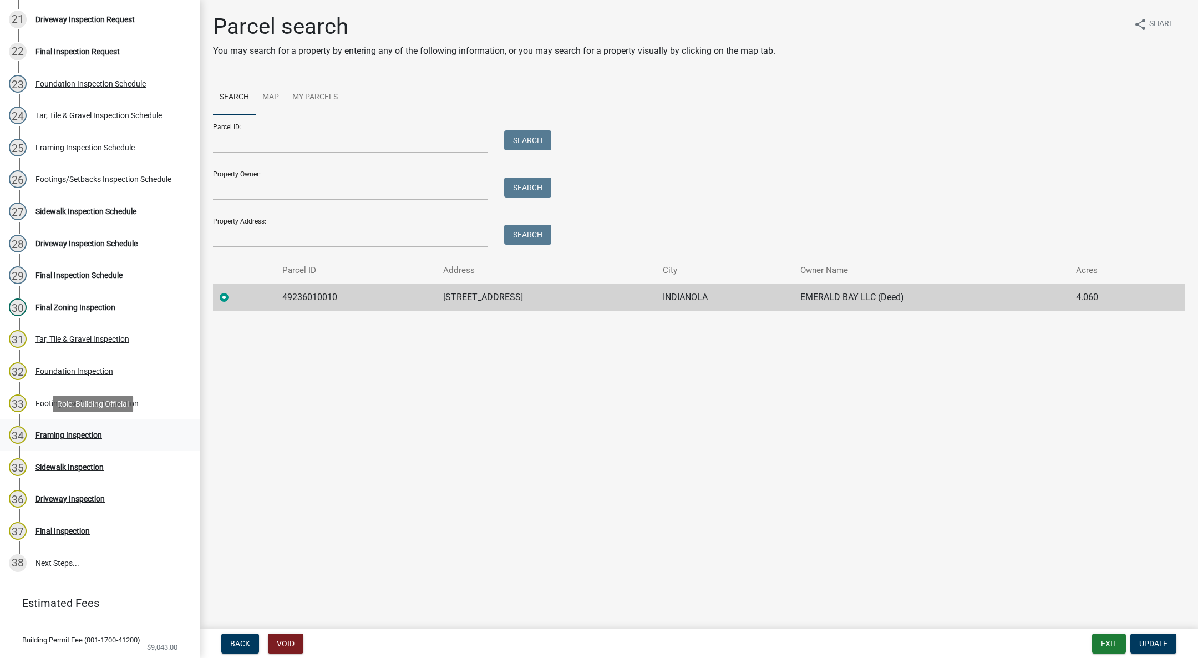
click at [78, 427] on div "34 Framing Inspection" at bounding box center [95, 435] width 173 height 18
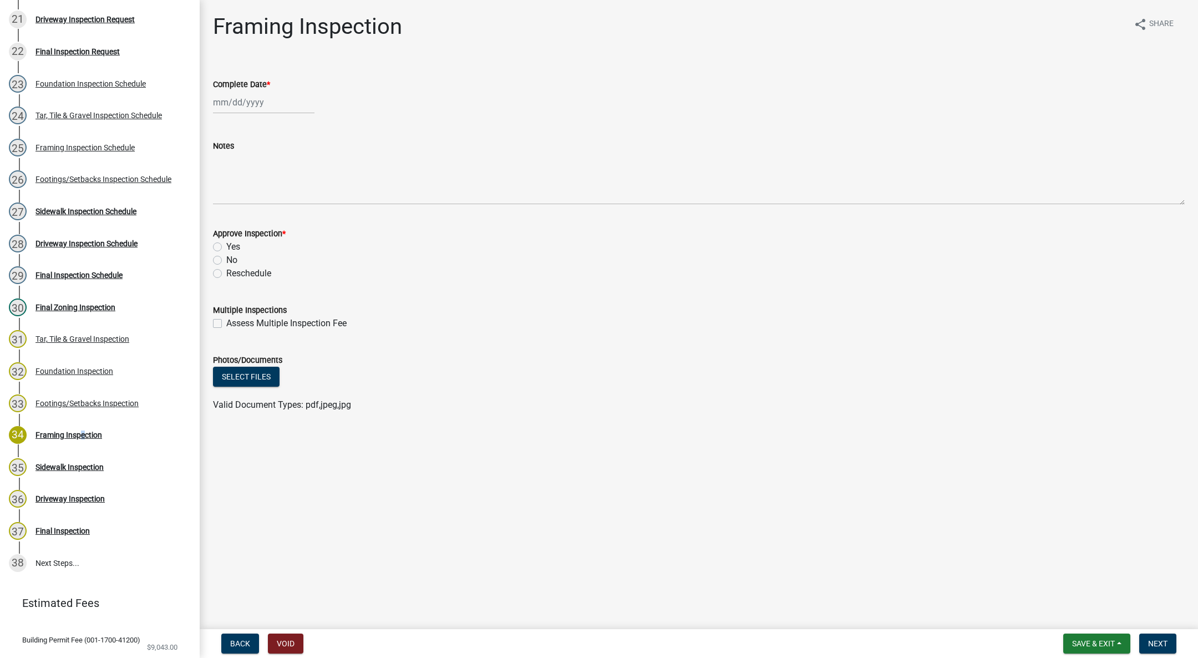
select select "8"
select select "2025"
click at [265, 98] on div "[PERSON_NAME] Feb Mar Apr [PERSON_NAME][DATE] Oct Nov [DATE] 1526 1527 1528 152…" at bounding box center [264, 102] width 102 height 23
click at [223, 128] on span "Previous month" at bounding box center [224, 125] width 8 height 8
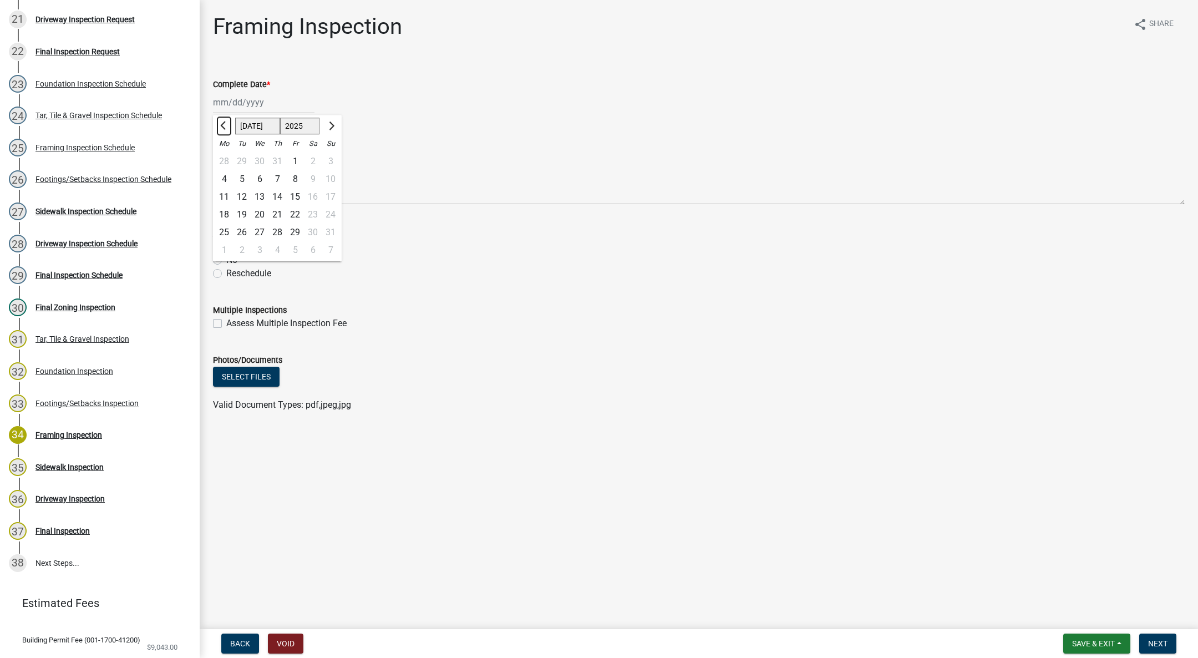
select select "6"
click at [276, 172] on div "5" at bounding box center [278, 179] width 18 height 18
type input "[DATE]"
click at [226, 246] on label "Yes" at bounding box center [233, 246] width 14 height 13
click at [226, 246] on input "Yes" at bounding box center [229, 243] width 7 height 7
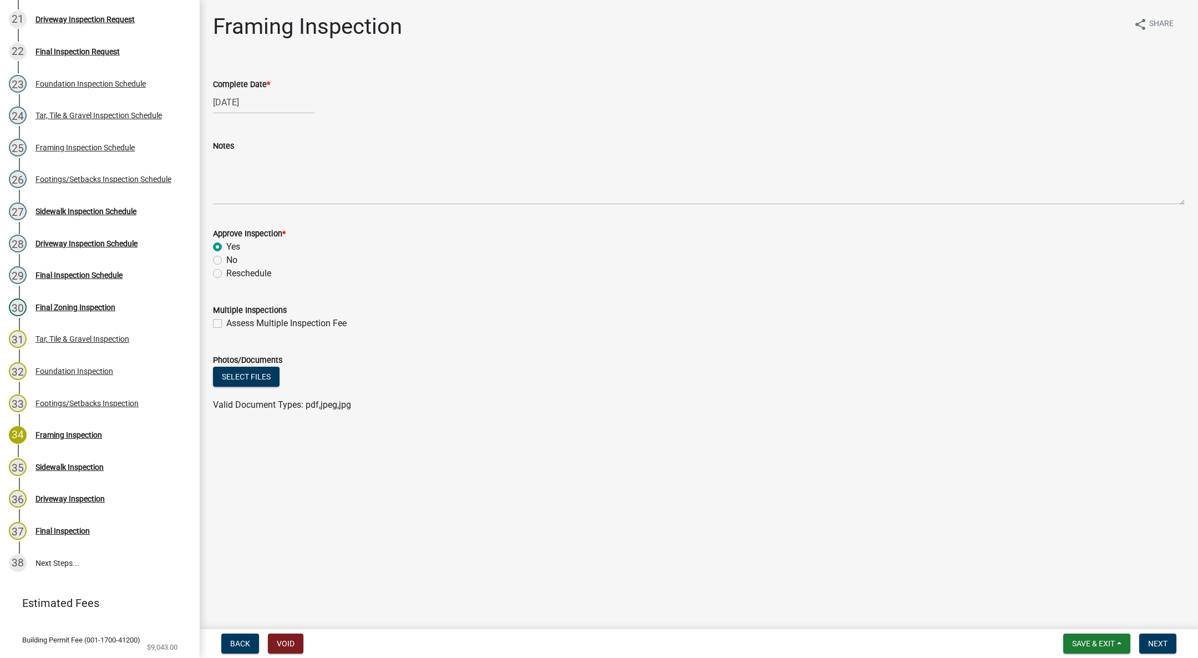
radio input "true"
click at [1163, 638] on button "Next" at bounding box center [1158, 644] width 37 height 20
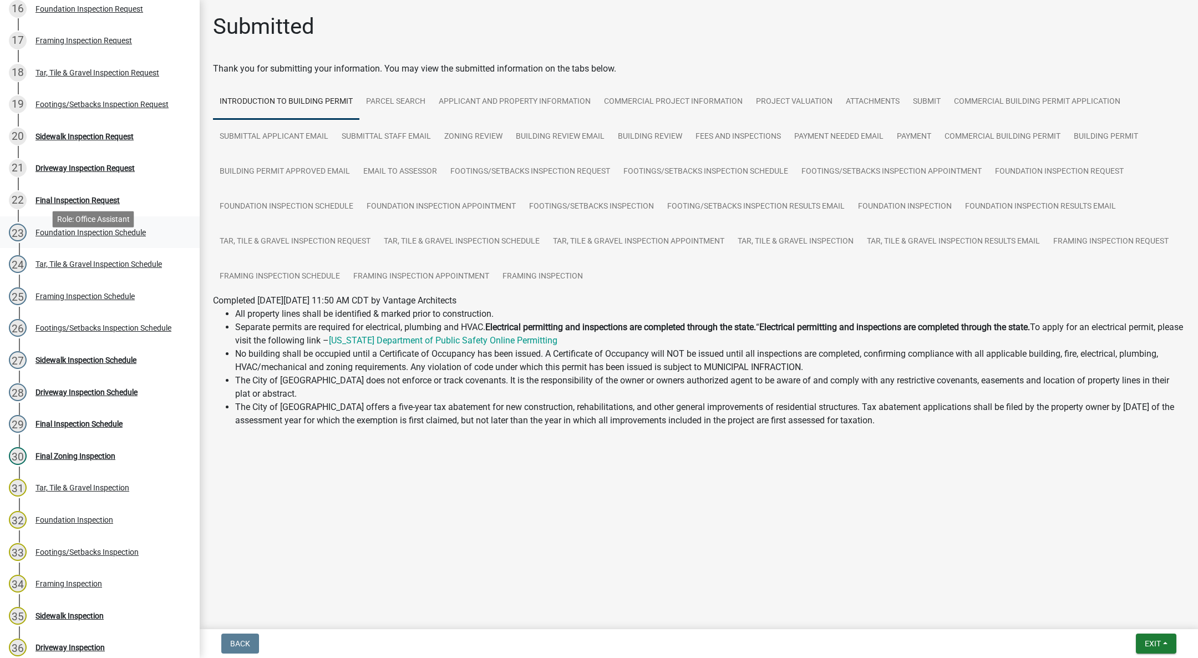
scroll to position [666, 0]
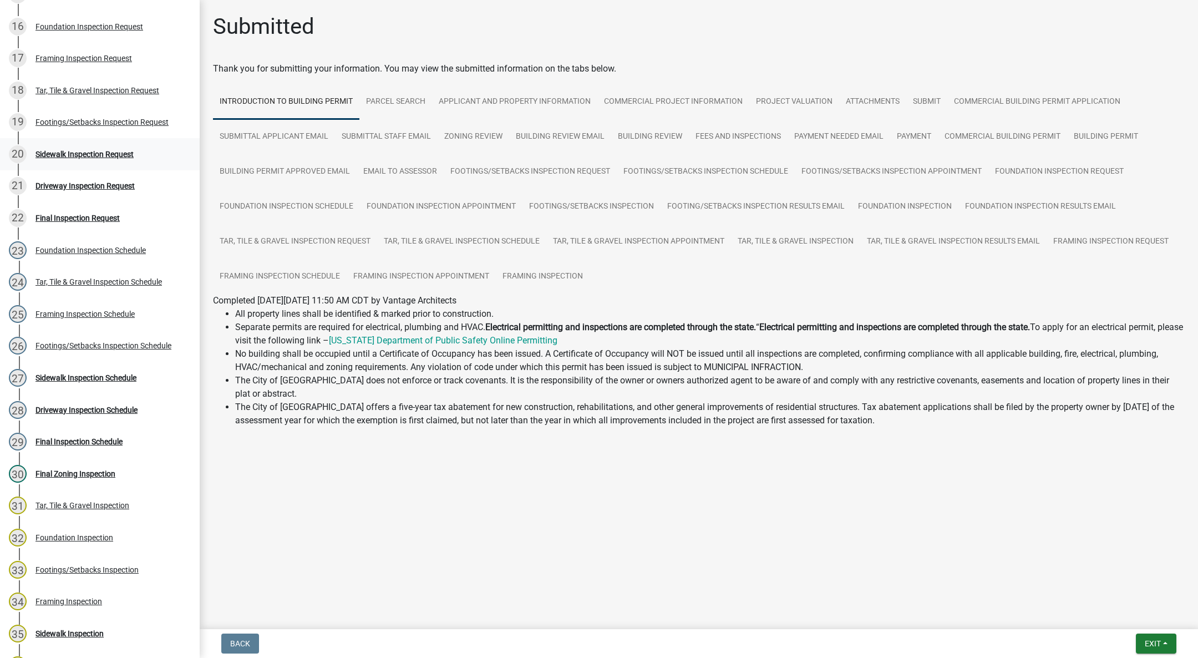
click at [100, 146] on div "20 Sidewalk Inspection Request" at bounding box center [95, 154] width 173 height 18
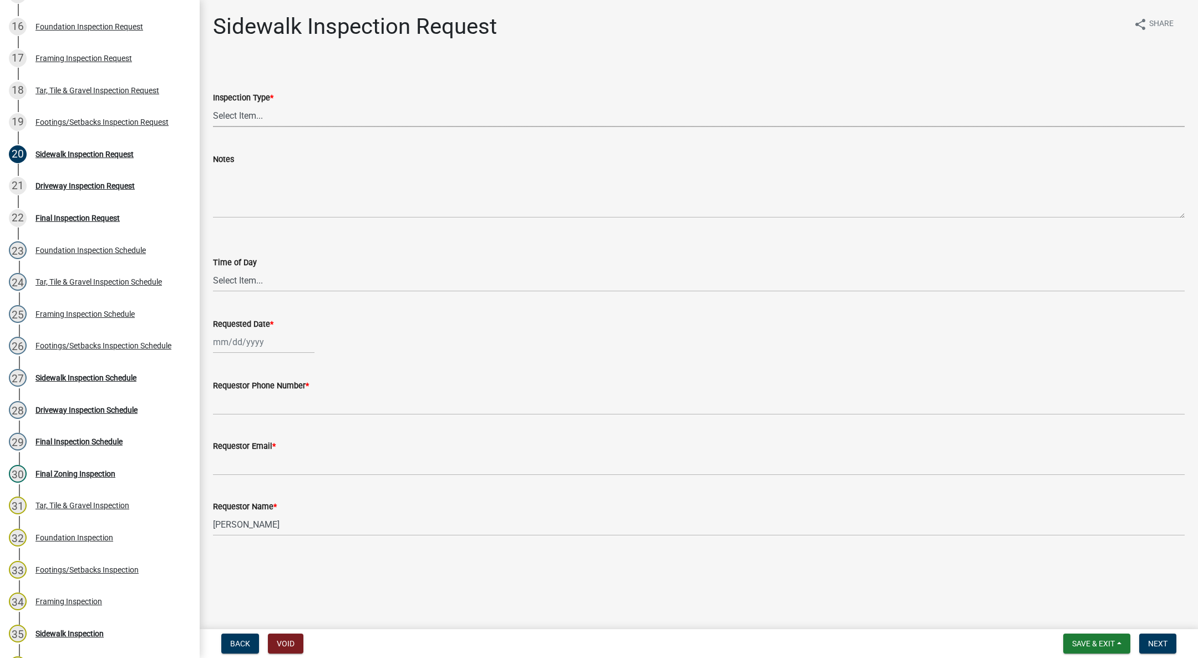
click at [254, 112] on select "Select Item... [GEOGRAPHIC_DATA]" at bounding box center [699, 115] width 972 height 23
click at [213, 104] on select "Select Item... [GEOGRAPHIC_DATA]" at bounding box center [699, 115] width 972 height 23
select select "31d1f77b-2535-448a-860d-f15fb204707d"
click at [238, 273] on select "Select Item... AM PM" at bounding box center [699, 280] width 972 height 23
click at [213, 269] on select "Select Item... AM PM" at bounding box center [699, 280] width 972 height 23
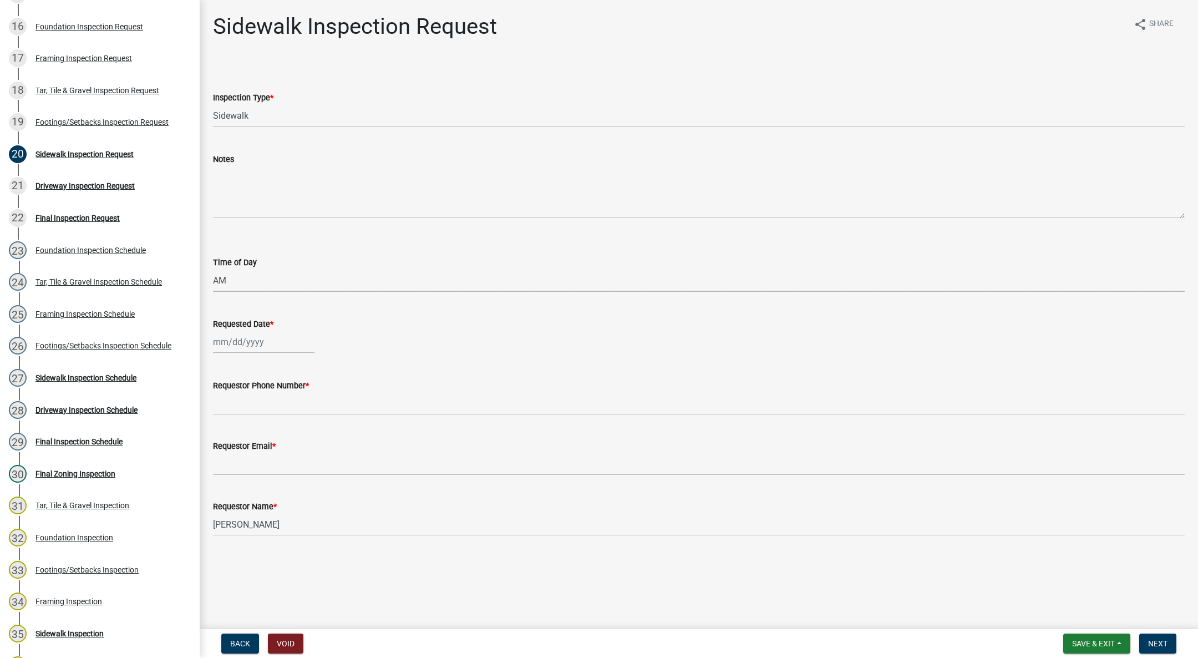
select select "88af556d-fdf1-454b-b933-61cadeae1443"
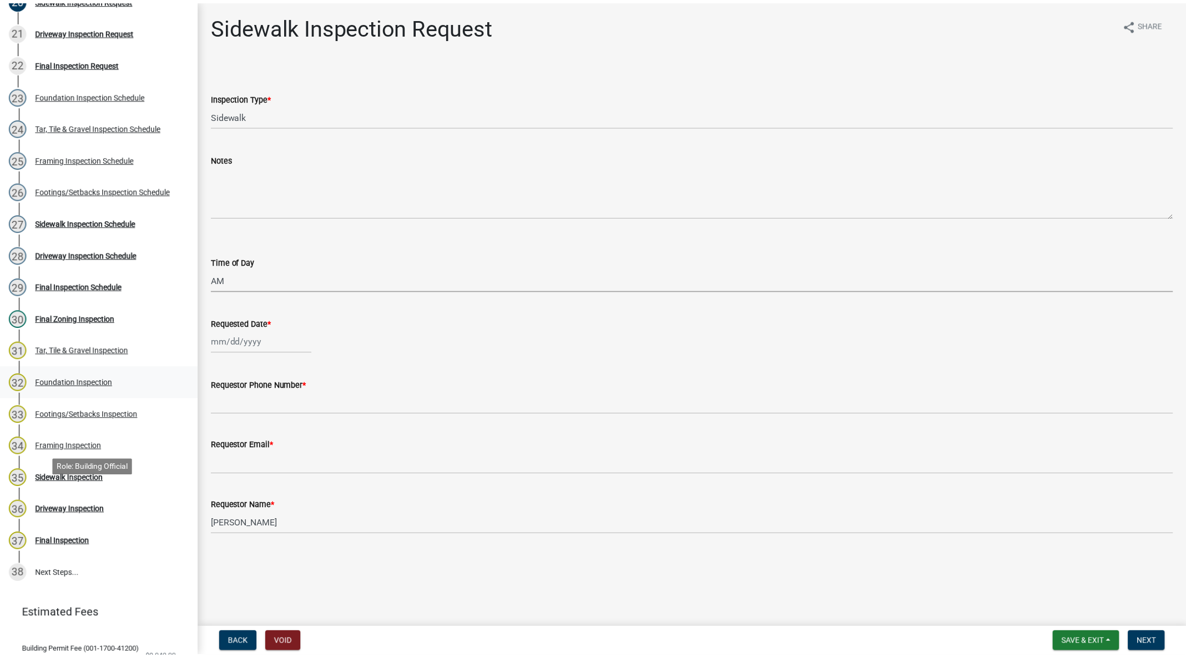
scroll to position [832, 0]
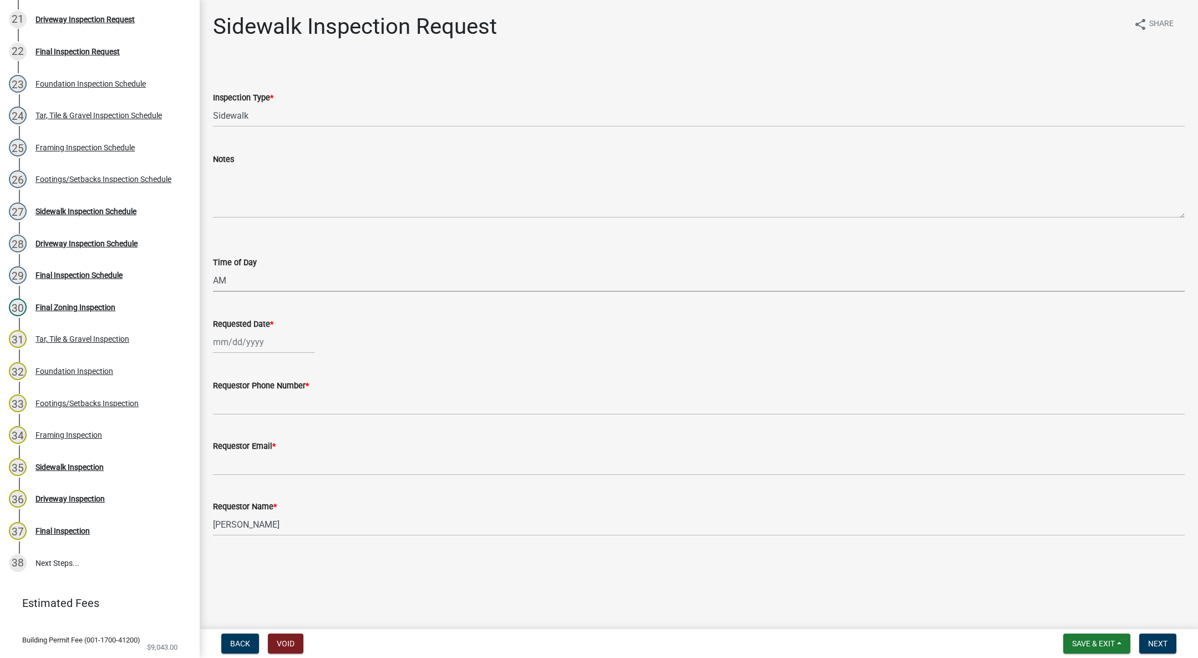
select select "8"
select select "2025"
click at [262, 345] on div "[PERSON_NAME] Feb Mar Apr [PERSON_NAME][DATE] Oct Nov [DATE] 1526 1527 1528 152…" at bounding box center [264, 342] width 102 height 23
click at [241, 434] on div "12" at bounding box center [242, 437] width 18 height 18
type input "[DATE]"
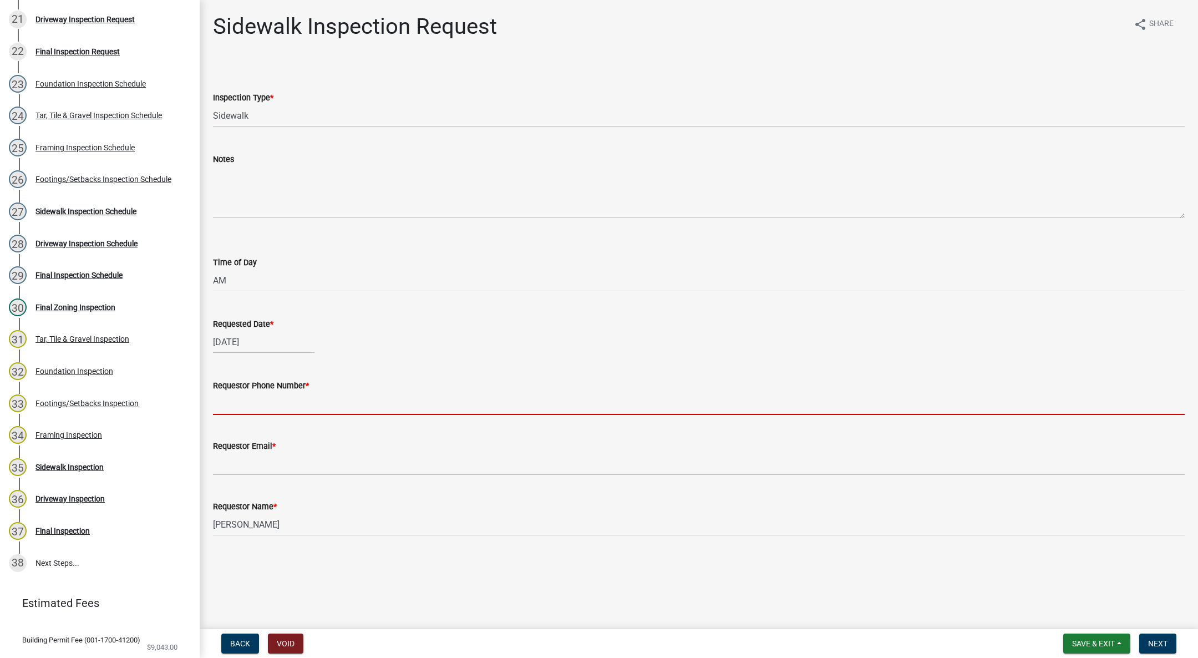
click at [245, 400] on input "Requestor Phone Number *" at bounding box center [699, 403] width 972 height 23
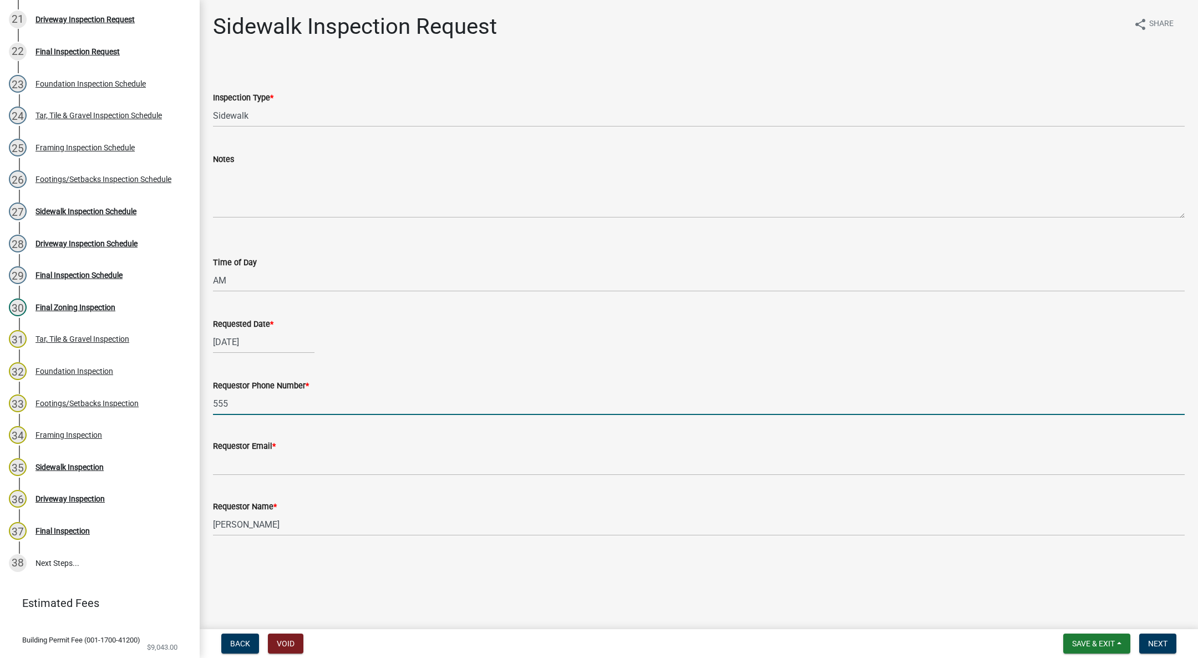
type input "[PHONE_NUMBER]"
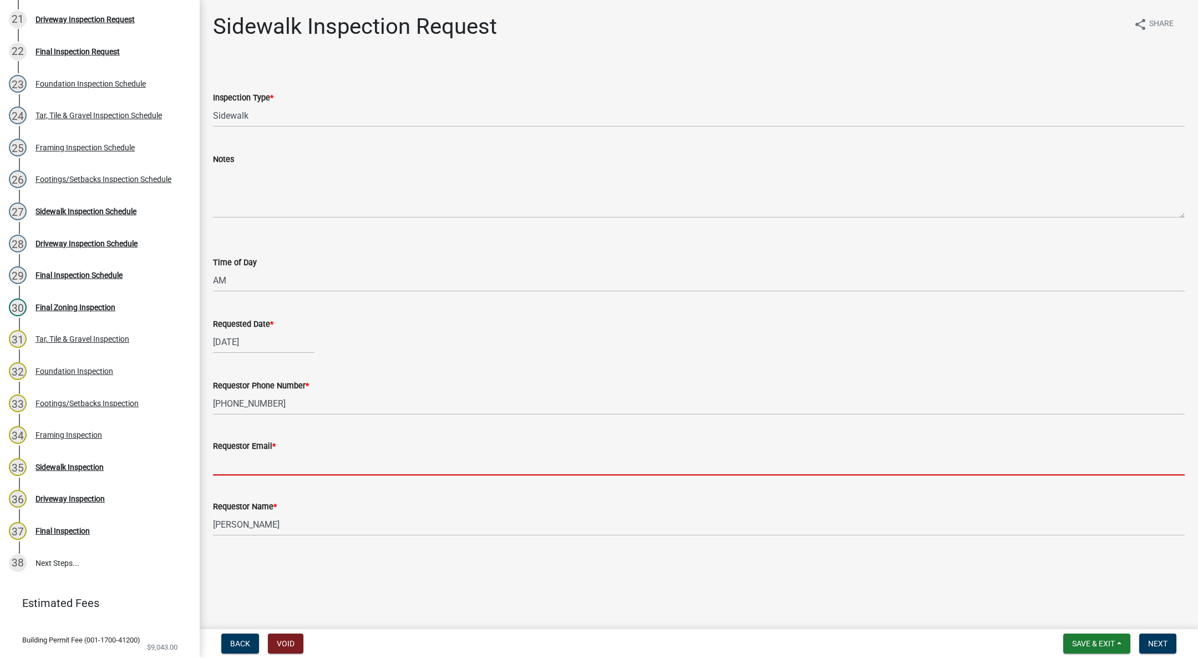
drag, startPoint x: 300, startPoint y: 465, endPoint x: 301, endPoint y: 459, distance: 5.8
click at [300, 464] on input "Requestor Email *" at bounding box center [699, 464] width 972 height 23
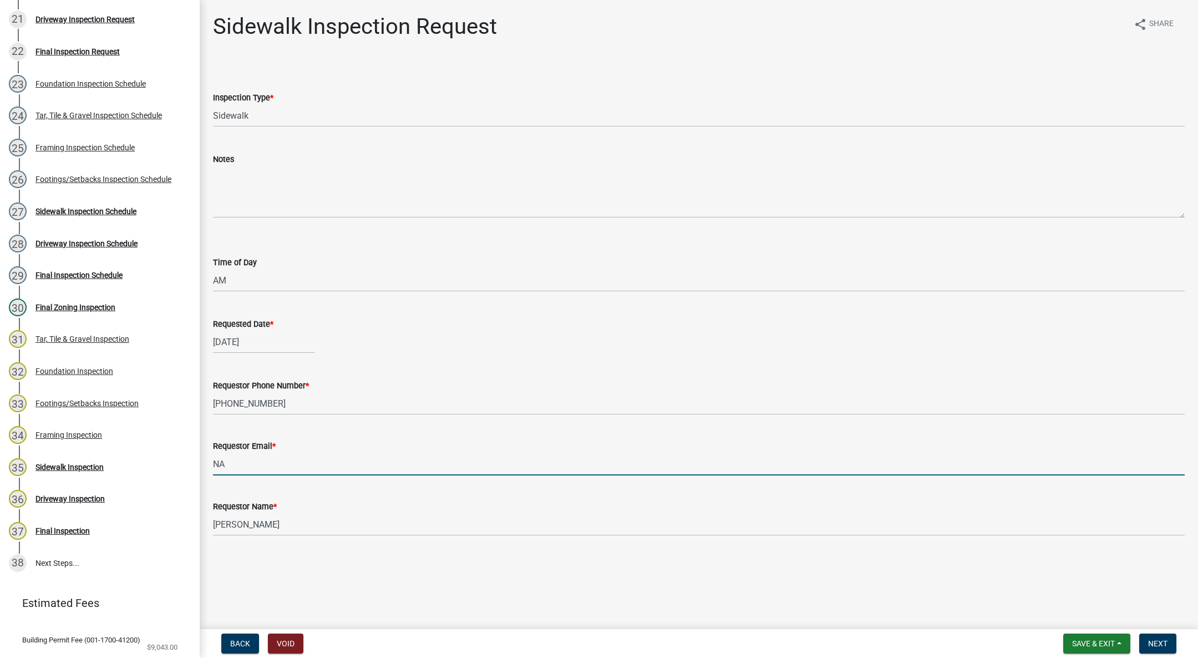
type input "[EMAIL_ADDRESS][DOMAIN_NAME]"
click at [1158, 636] on button "Next" at bounding box center [1158, 644] width 37 height 20
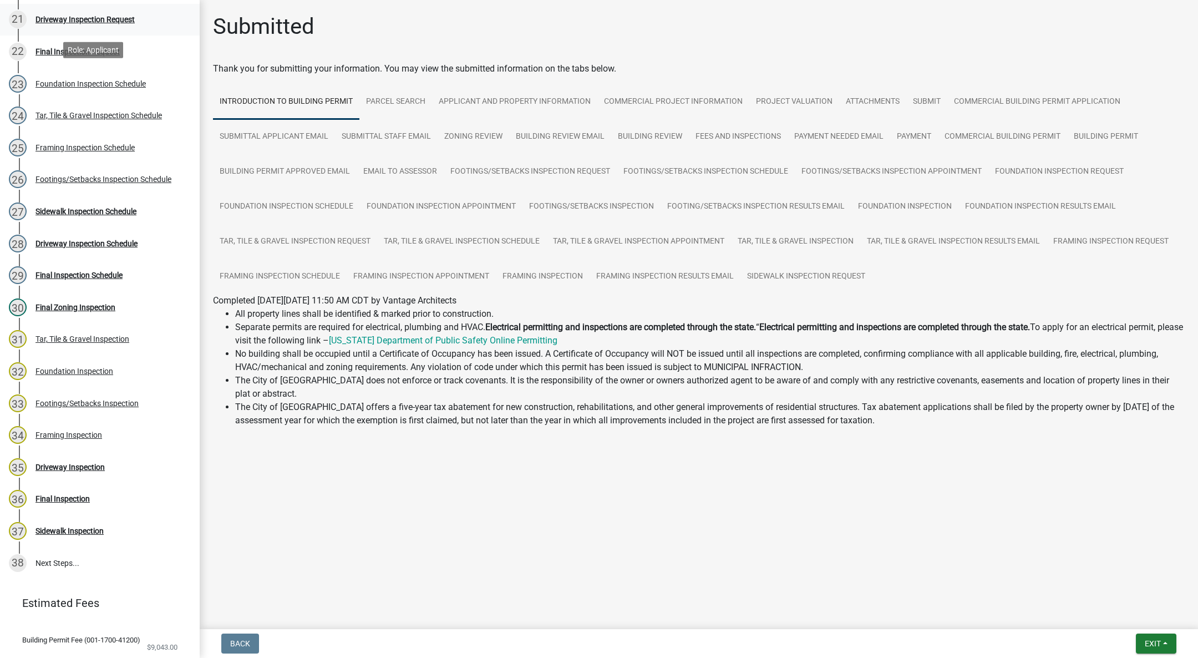
click at [50, 18] on div "Driveway Inspection Request" at bounding box center [85, 20] width 99 height 8
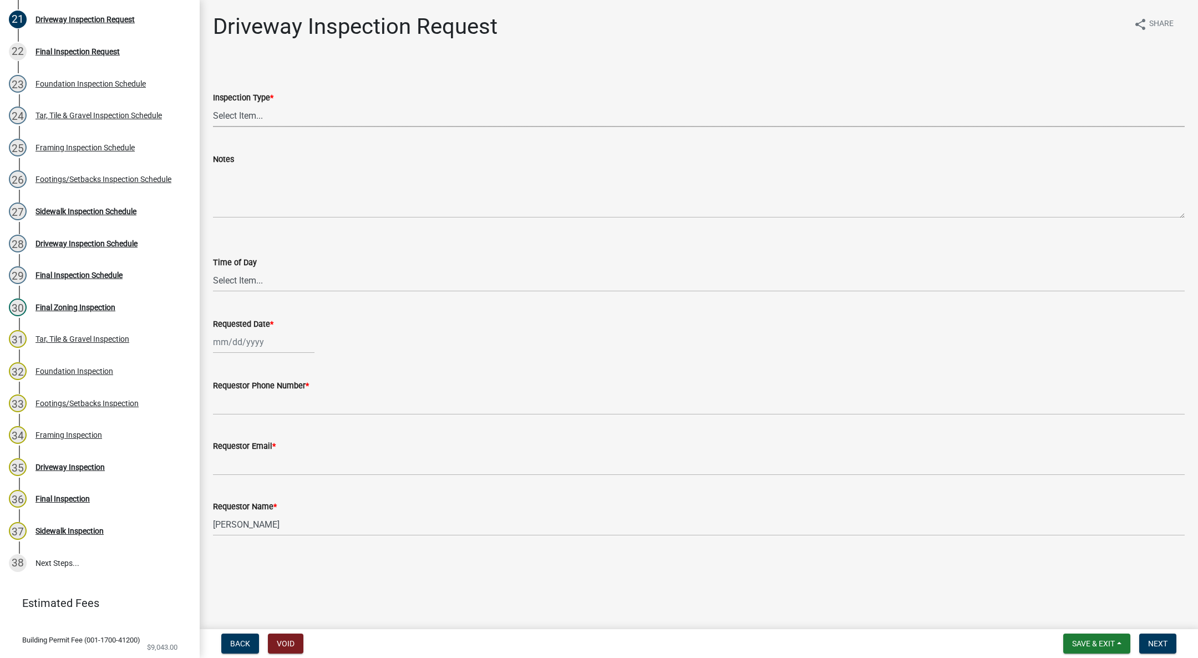
click at [226, 109] on select "Select Item... Driveway" at bounding box center [699, 115] width 972 height 23
click at [213, 104] on select "Select Item... Driveway" at bounding box center [699, 115] width 972 height 23
select select "31d1f77b-2535-448a-860d-f15fb204707d"
click at [240, 281] on select "Select Item... AM PM" at bounding box center [699, 280] width 972 height 23
click at [213, 269] on select "Select Item... AM PM" at bounding box center [699, 280] width 972 height 23
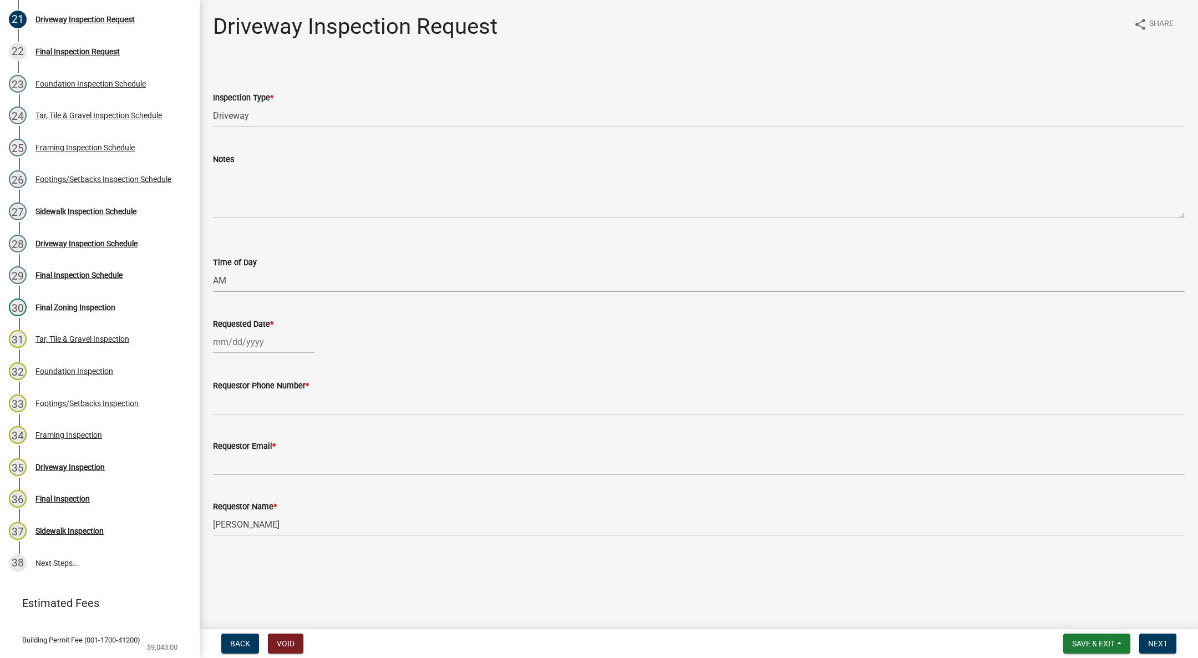
select select "88af556d-fdf1-454b-b933-61cadeae1443"
click at [250, 347] on div at bounding box center [264, 342] width 102 height 23
select select "8"
select select "2025"
click at [225, 433] on div "11" at bounding box center [224, 437] width 18 height 18
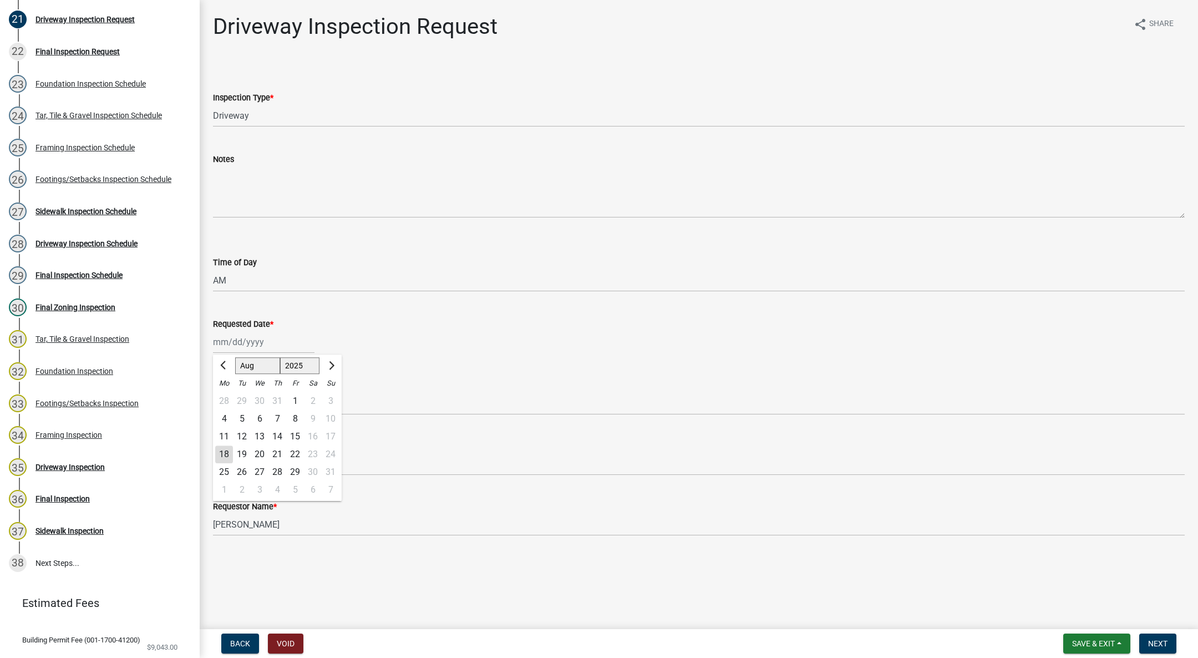
type input "[DATE]"
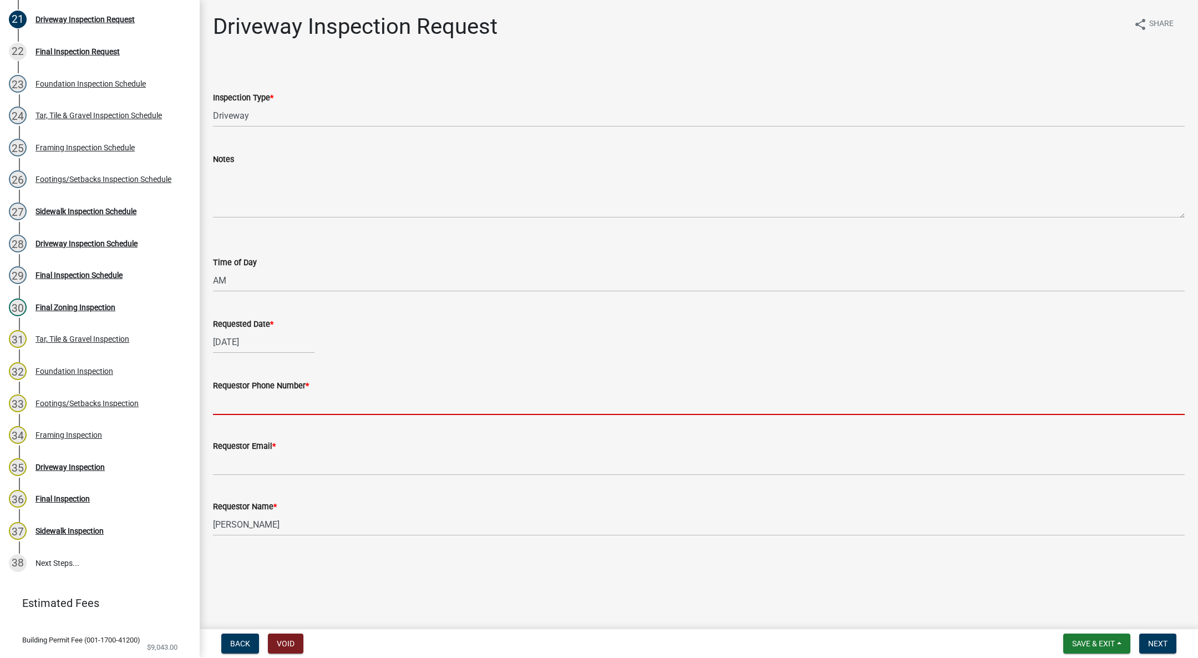
click at [228, 408] on input "Requestor Phone Number *" at bounding box center [699, 403] width 972 height 23
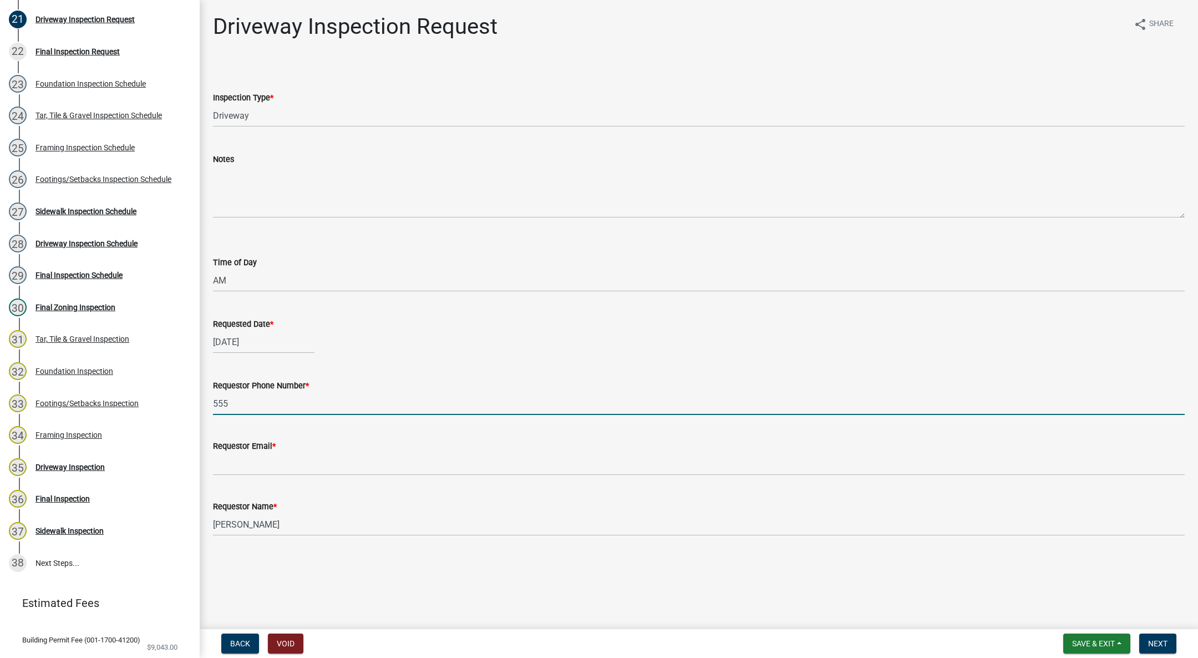
type input "[PHONE_NUMBER]"
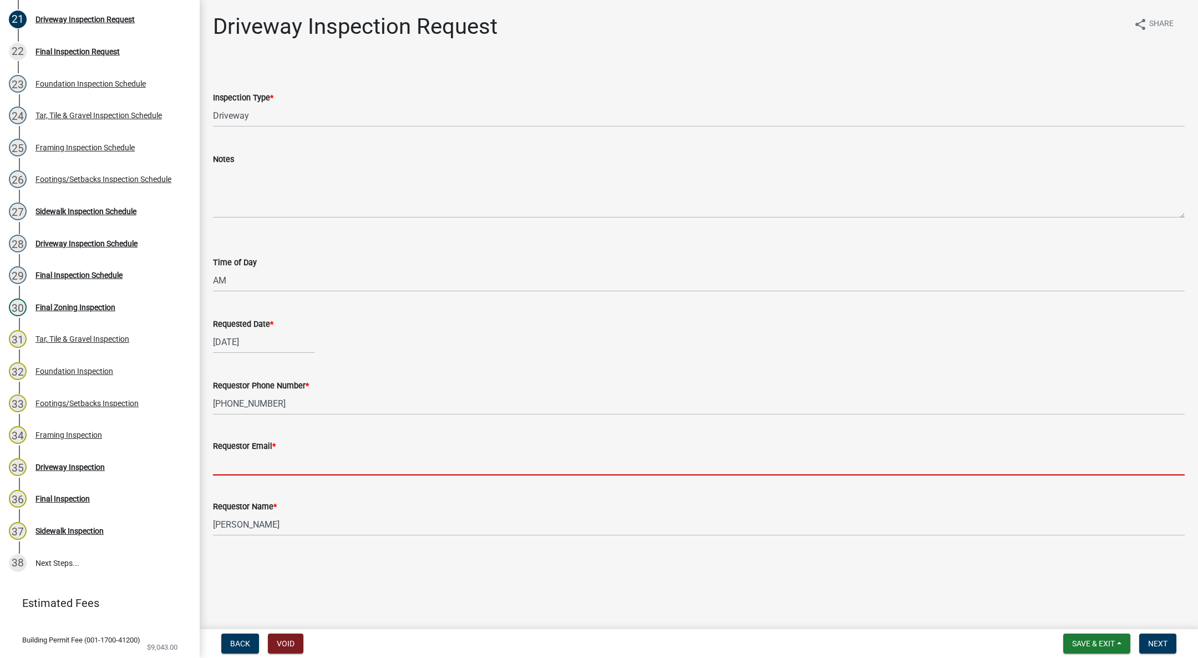
click at [281, 463] on input "Requestor Email *" at bounding box center [699, 464] width 972 height 23
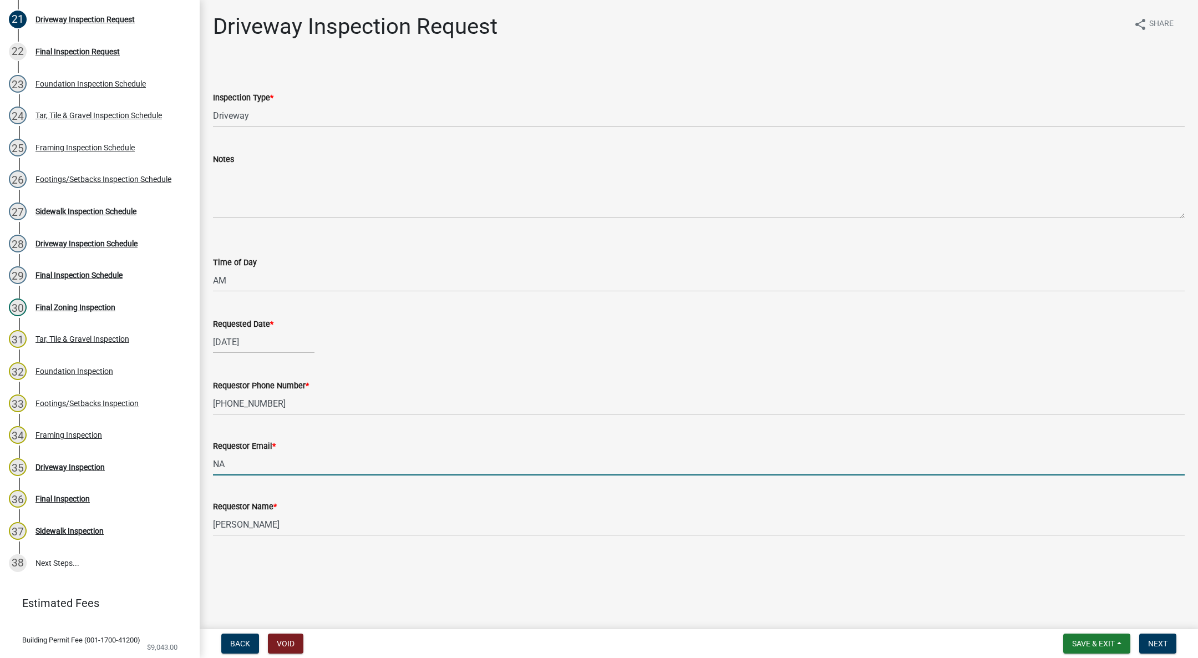
type input "[EMAIL_ADDRESS][DOMAIN_NAME]"
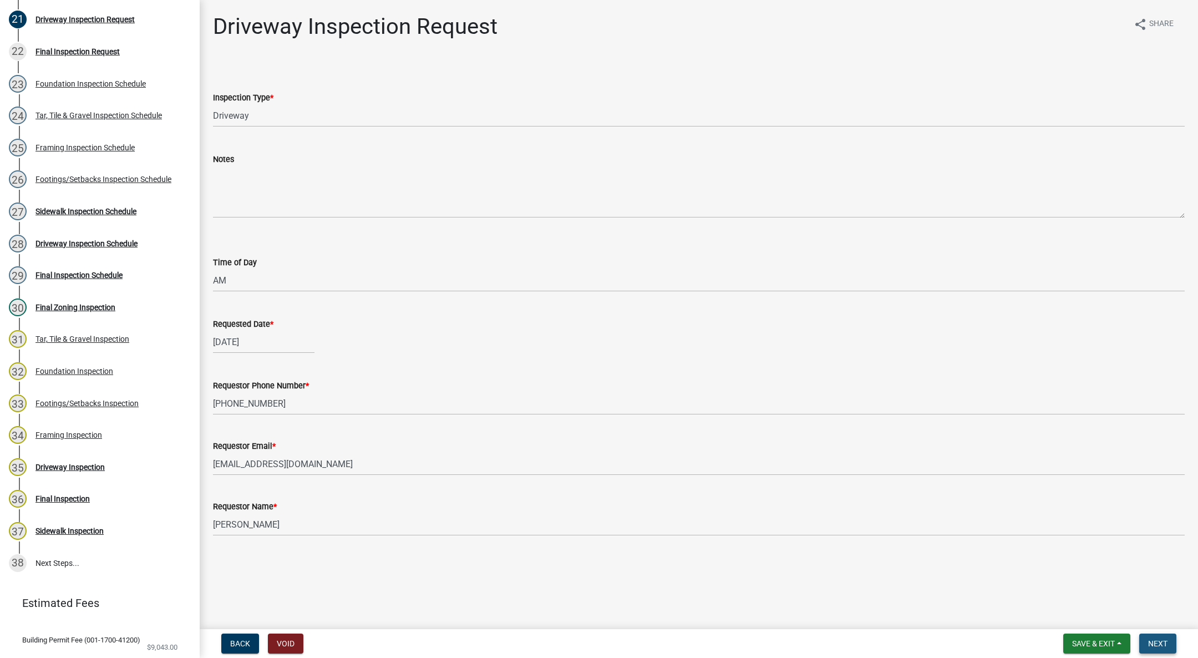
drag, startPoint x: 1158, startPoint y: 635, endPoint x: 1136, endPoint y: 631, distance: 23.1
click at [1158, 636] on button "Next" at bounding box center [1158, 644] width 37 height 20
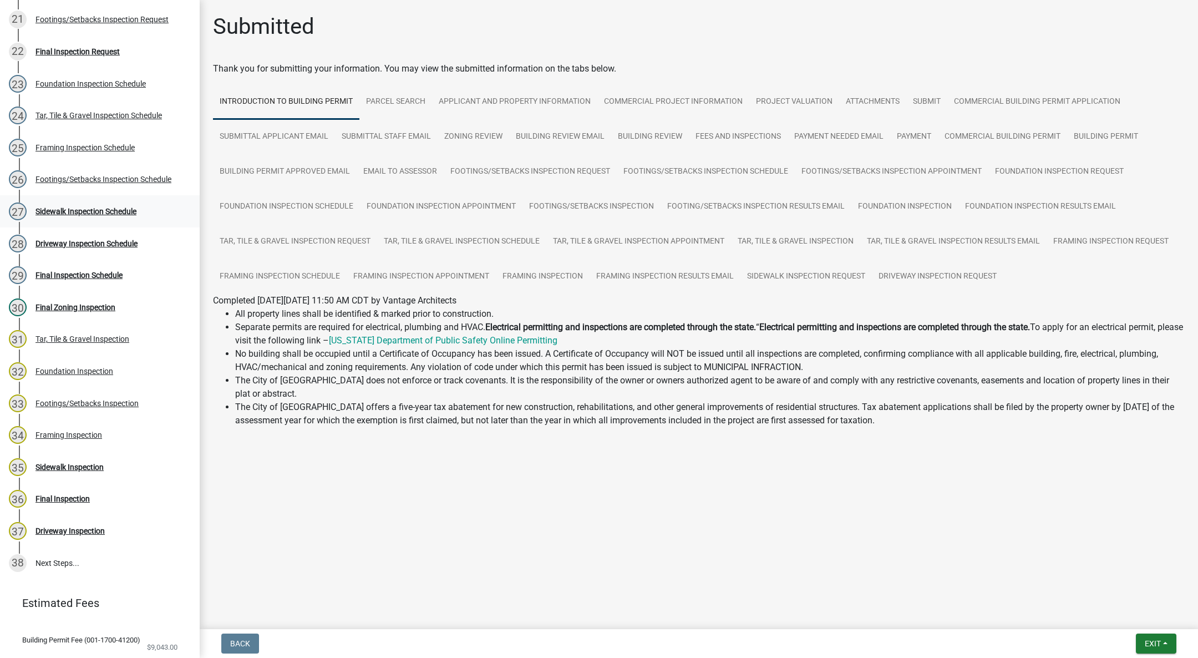
click at [101, 202] on div "27 Sidewalk Inspection Schedule" at bounding box center [95, 211] width 173 height 18
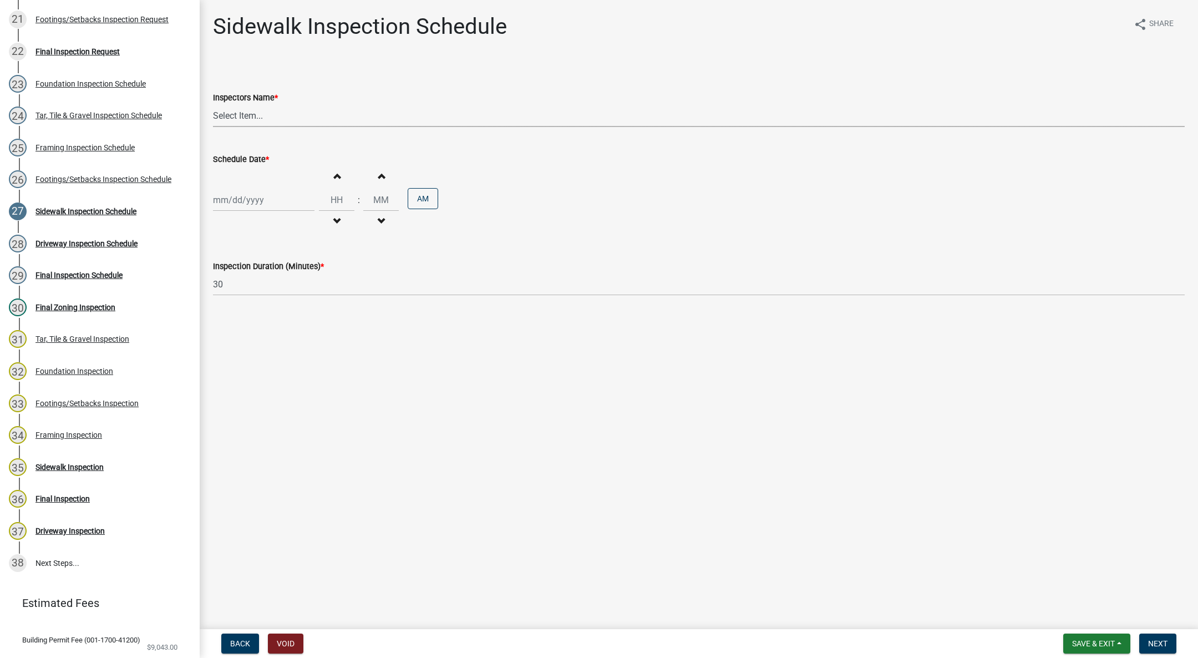
click at [243, 112] on select "Select Item... [DEMOGRAPHIC_DATA] (Indianola Other Inspector) T. Little ([PERSO…" at bounding box center [699, 115] width 972 height 23
select select "27b8dde7-9ed4-44e4-ae8e-5969b60be3e6"
click at [213, 104] on select "Select Item... [DEMOGRAPHIC_DATA] (Indianola Other Inspector) T. Little ([PERSO…" at bounding box center [699, 115] width 972 height 23
click at [231, 201] on div at bounding box center [264, 200] width 102 height 23
select select "8"
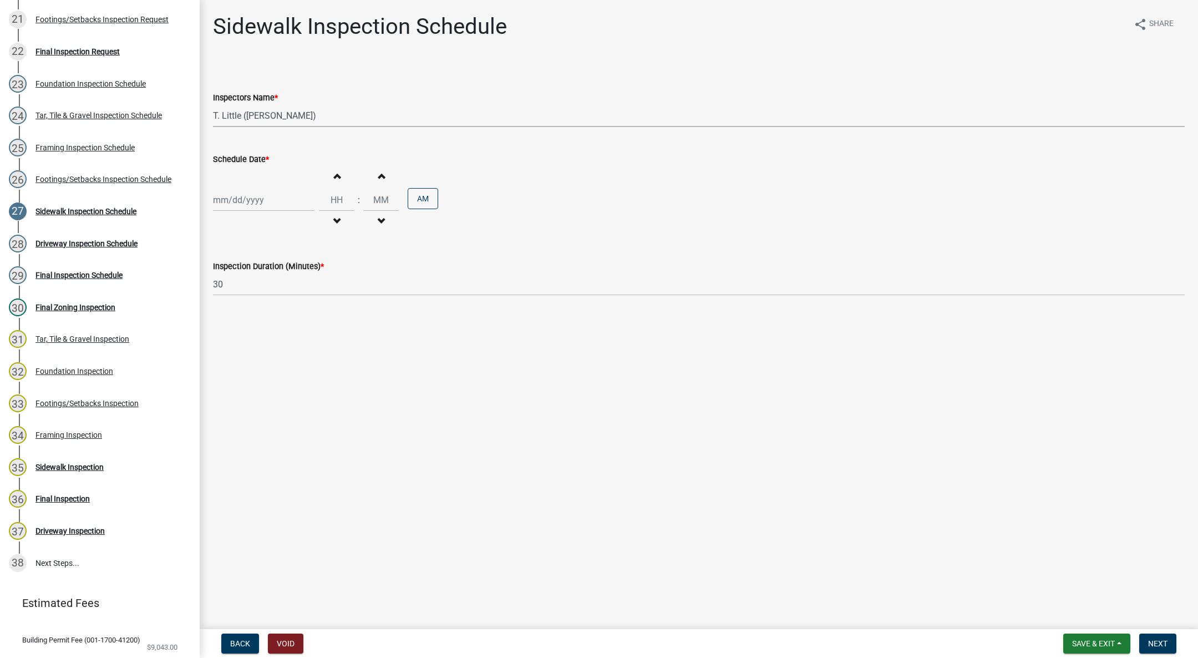
select select "2025"
click at [237, 290] on div "12" at bounding box center [242, 295] width 18 height 18
type input "[DATE]"
click at [338, 176] on span "button" at bounding box center [337, 175] width 6 height 9
type input "01"
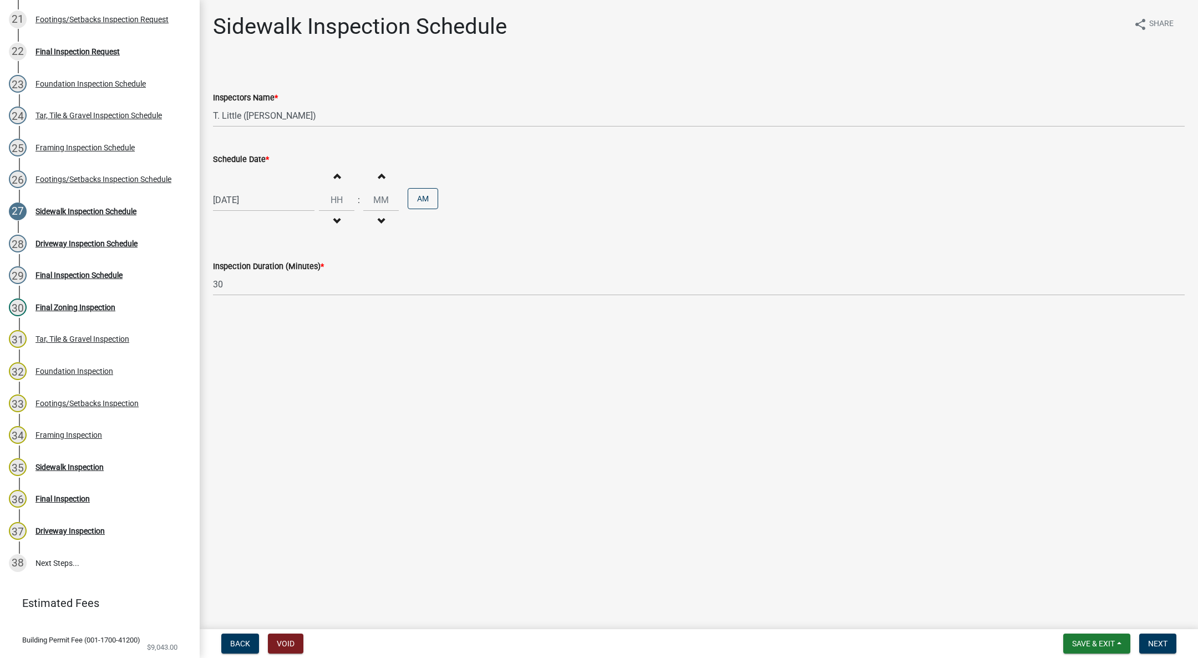
type input "00"
click at [426, 198] on button "AM" at bounding box center [423, 198] width 31 height 21
click at [1173, 641] on button "Next" at bounding box center [1158, 644] width 37 height 20
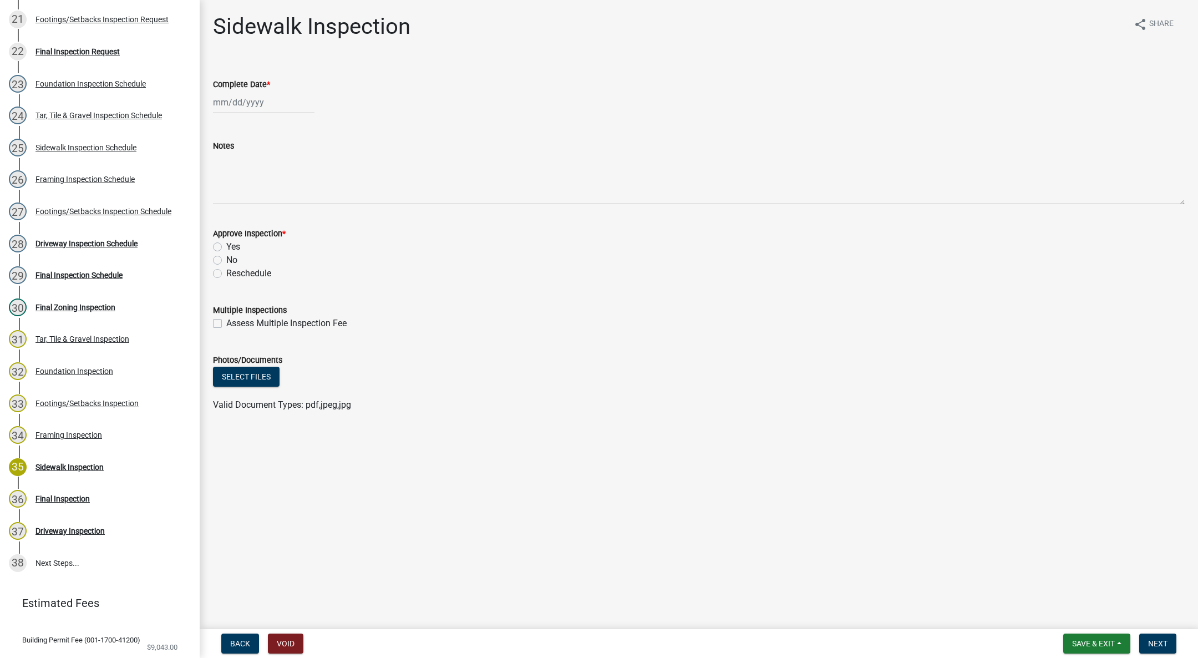
click at [242, 102] on div at bounding box center [264, 102] width 102 height 23
select select "8"
select select "2025"
click at [244, 191] on div "12" at bounding box center [242, 197] width 18 height 18
type input "[DATE]"
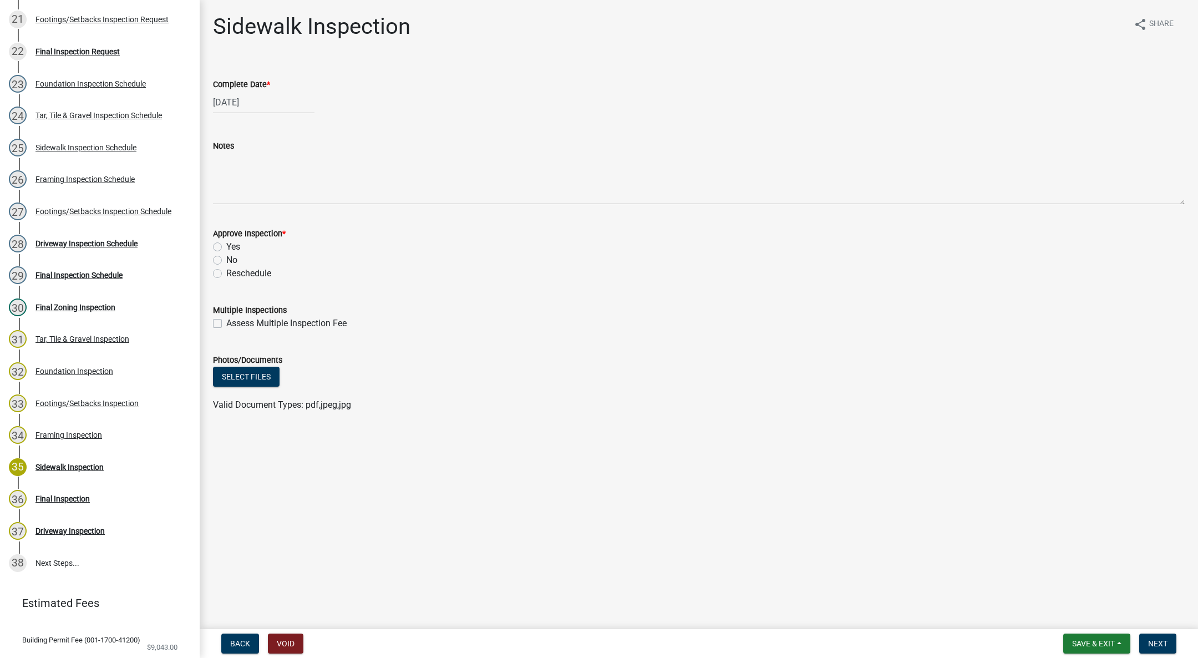
click at [226, 246] on label "Yes" at bounding box center [233, 246] width 14 height 13
click at [226, 246] on input "Yes" at bounding box center [229, 243] width 7 height 7
radio input "true"
click at [95, 243] on div "Driveway Inspection Schedule" at bounding box center [87, 244] width 102 height 8
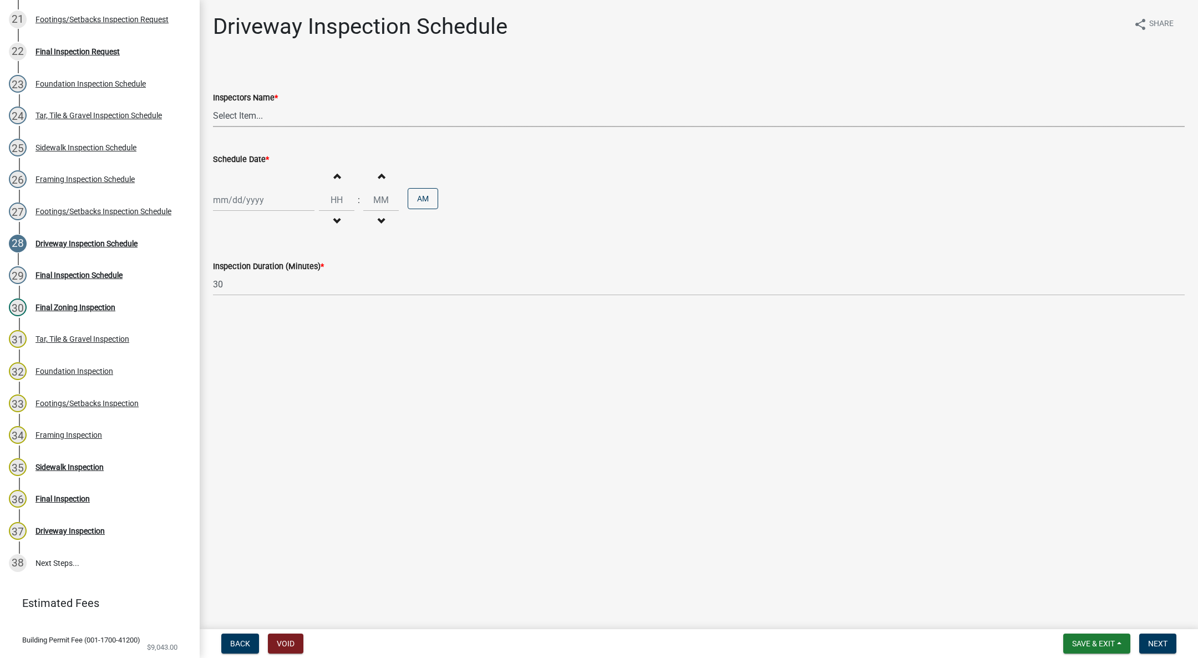
click at [247, 120] on select "Select Item... [DEMOGRAPHIC_DATA] (Indianola Other Inspector) T. Little ([PERSO…" at bounding box center [699, 115] width 972 height 23
select select "27b8dde7-9ed4-44e4-ae8e-5969b60be3e6"
click at [213, 104] on select "Select Item... [DEMOGRAPHIC_DATA] (Indianola Other Inspector) T. Little ([PERSO…" at bounding box center [699, 115] width 972 height 23
click at [238, 198] on div at bounding box center [264, 200] width 102 height 23
select select "8"
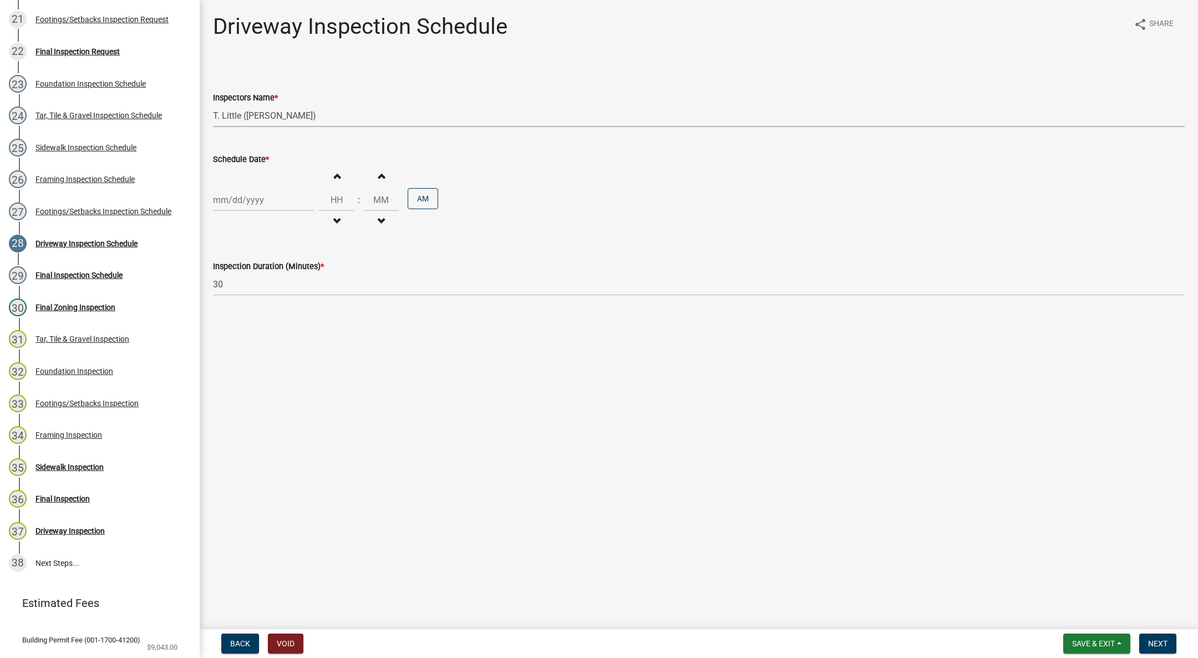
select select "2025"
click at [239, 291] on div "12" at bounding box center [242, 295] width 18 height 18
type input "[DATE]"
click at [334, 178] on span "button" at bounding box center [337, 175] width 6 height 9
type input "01"
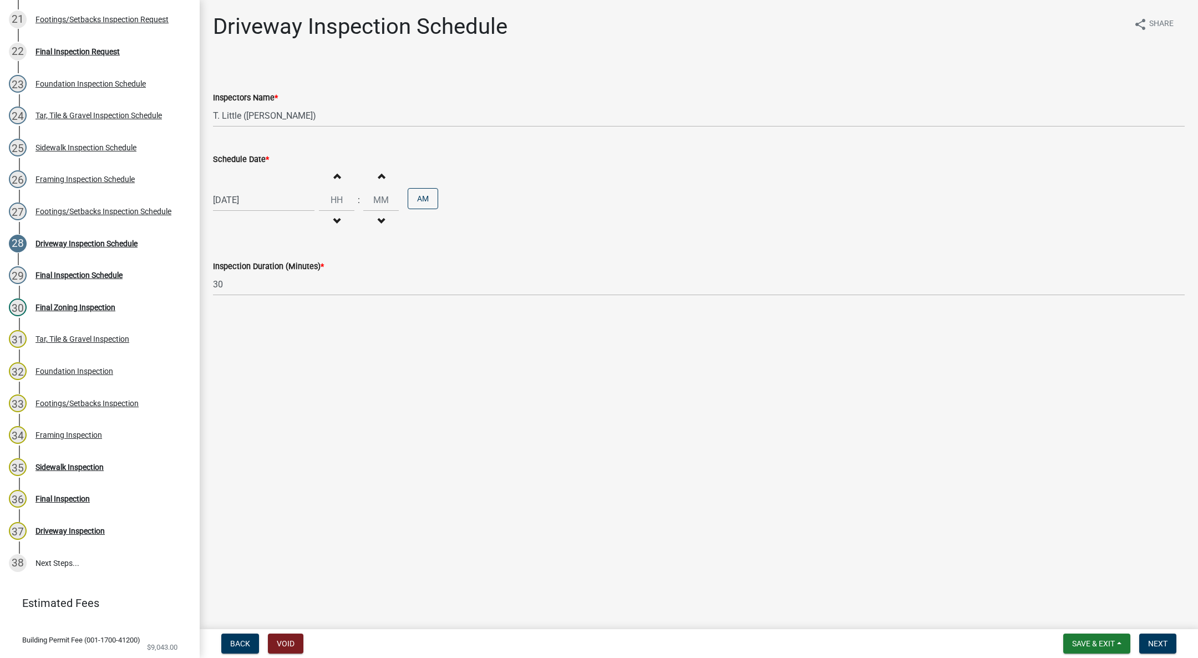
type input "00"
click at [418, 196] on button "AM" at bounding box center [423, 198] width 31 height 21
click at [1151, 638] on button "Next" at bounding box center [1158, 644] width 37 height 20
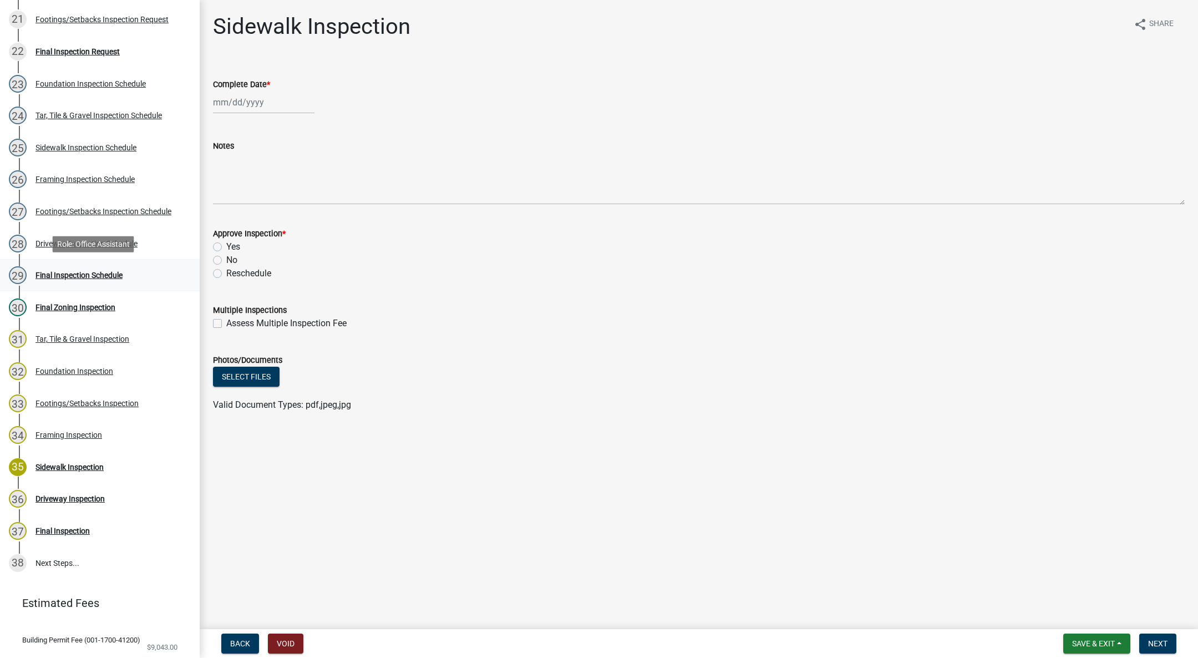
click at [87, 278] on div "Final Inspection Schedule" at bounding box center [79, 275] width 87 height 8
click at [90, 271] on div "Final Inspection Schedule" at bounding box center [79, 275] width 87 height 8
click at [89, 55] on div "22 Final Inspection Request" at bounding box center [95, 52] width 173 height 18
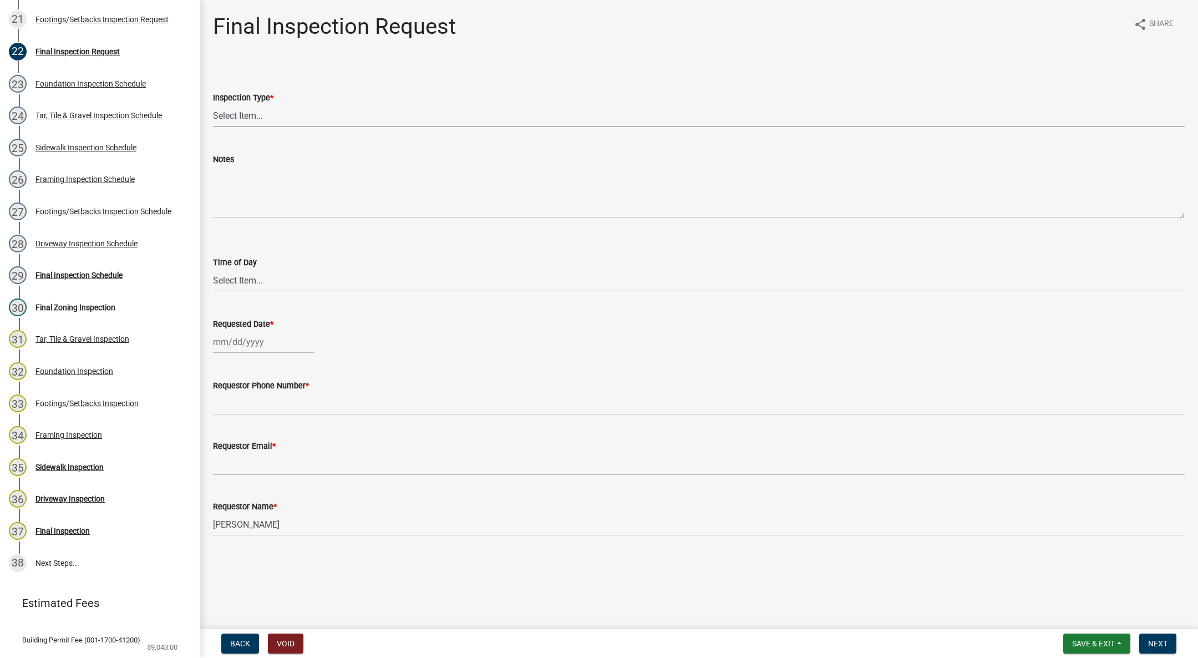
click at [228, 124] on select "Select Item... Final" at bounding box center [699, 115] width 972 height 23
click at [213, 104] on select "Select Item... Final" at bounding box center [699, 115] width 972 height 23
select select "9e95eb3a-8818-42e3-b35f-efe302931548"
click at [252, 283] on select "Select Item... AM PM" at bounding box center [699, 280] width 972 height 23
click at [213, 269] on select "Select Item... AM PM" at bounding box center [699, 280] width 972 height 23
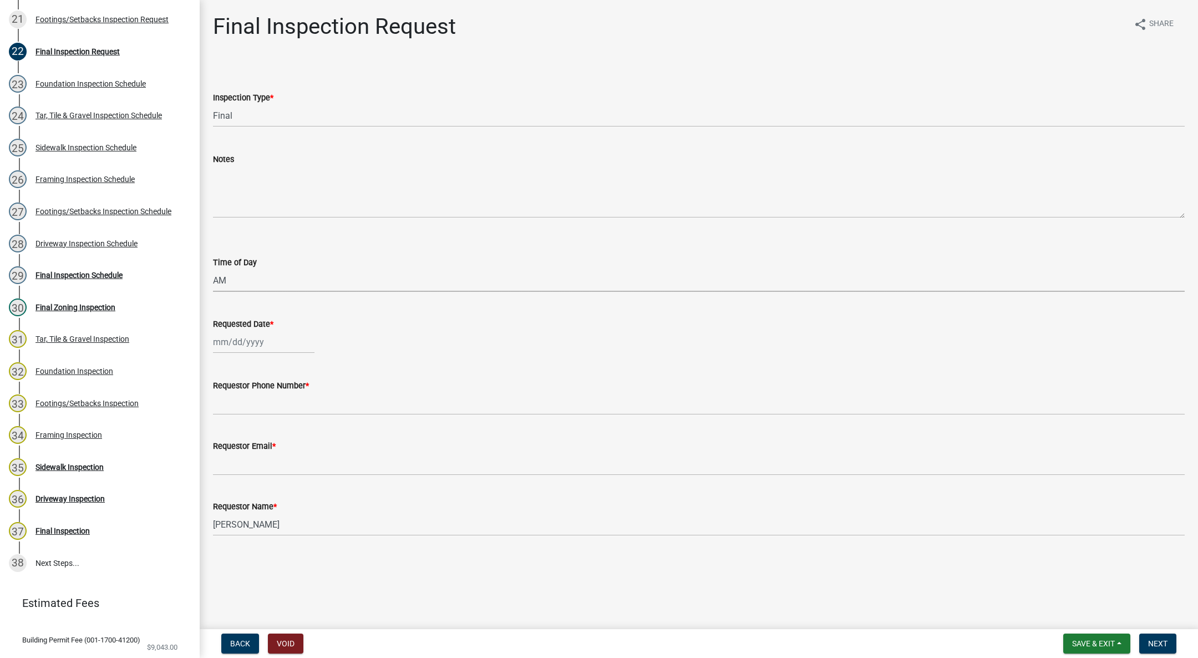
click at [258, 281] on select "Select Item... AM PM" at bounding box center [699, 280] width 972 height 23
click at [213, 269] on select "Select Item... AM PM" at bounding box center [699, 280] width 972 height 23
select select "e2425e86-bc0a-4638-8dbc-f5bad8ae1679"
select select "8"
select select "2025"
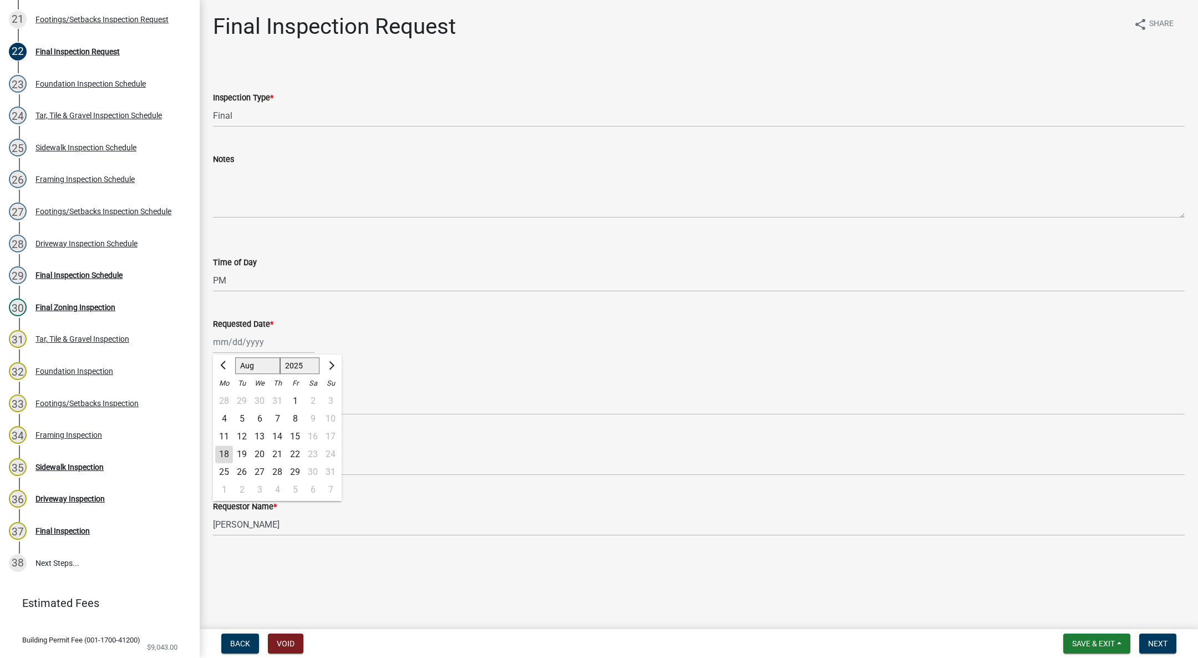
click at [241, 342] on div "[PERSON_NAME] Feb Mar Apr [PERSON_NAME][DATE] Oct Nov [DATE] 1526 1527 1528 152…" at bounding box center [264, 342] width 102 height 23
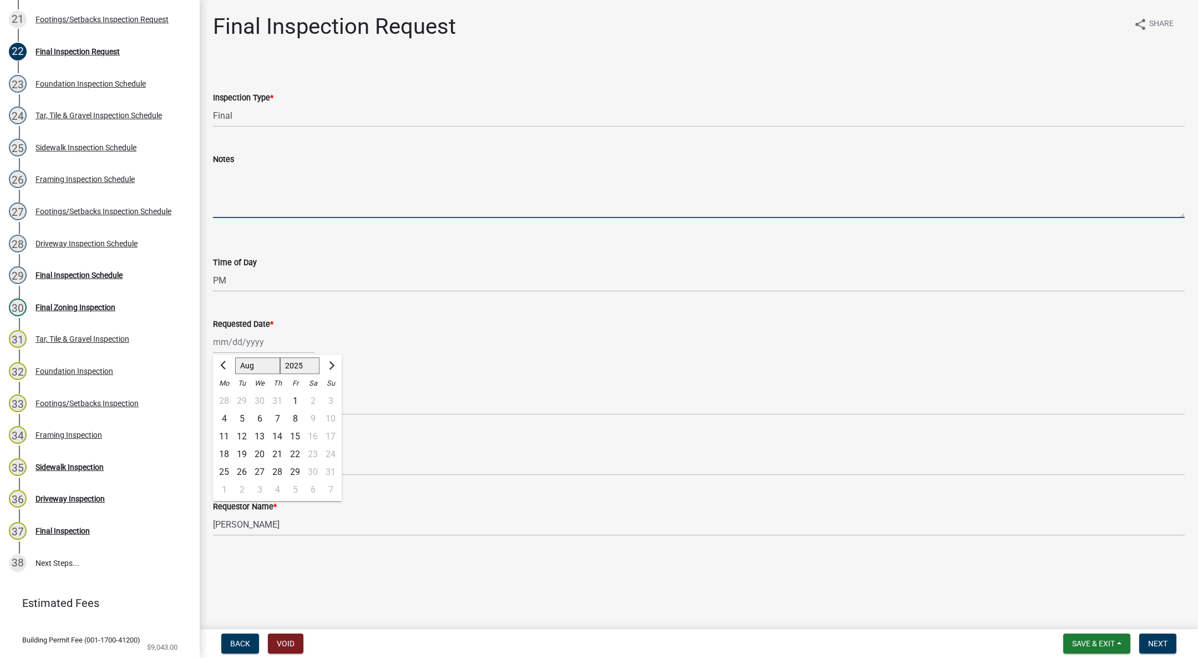
click at [759, 217] on textarea "Notes" at bounding box center [699, 192] width 972 height 52
select select "8"
select select "2025"
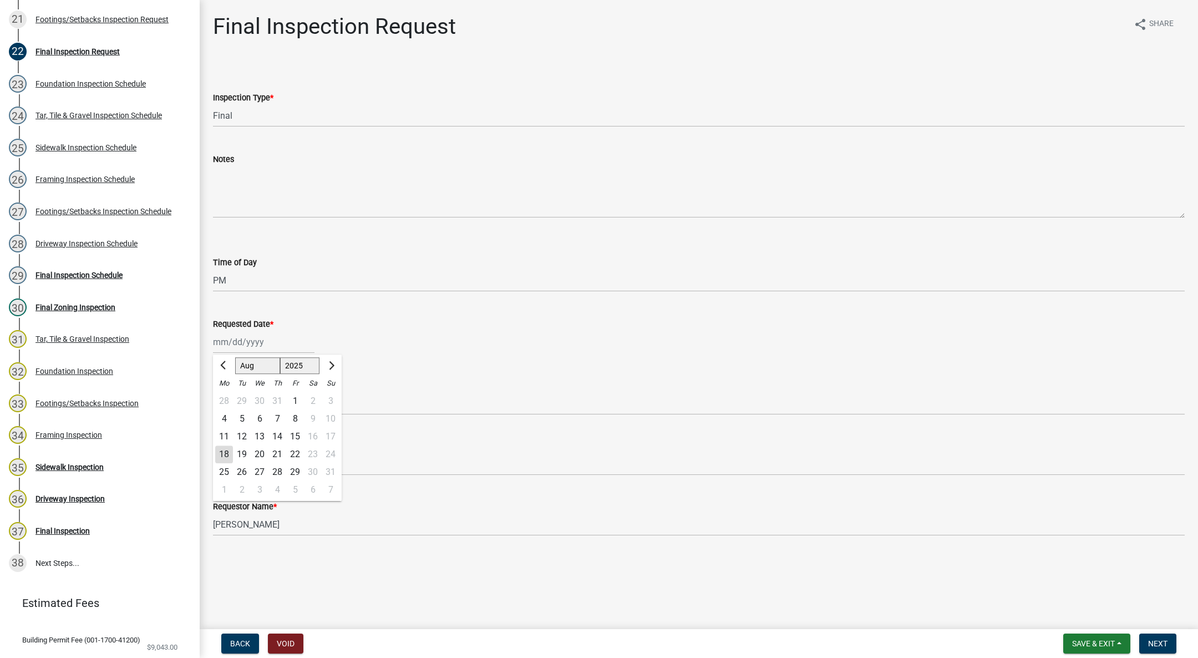
click at [251, 341] on div "[PERSON_NAME] Feb Mar Apr [PERSON_NAME][DATE] Oct Nov [DATE] 1526 1527 1528 152…" at bounding box center [264, 342] width 102 height 23
click at [261, 429] on div "13" at bounding box center [260, 437] width 18 height 18
type input "[DATE]"
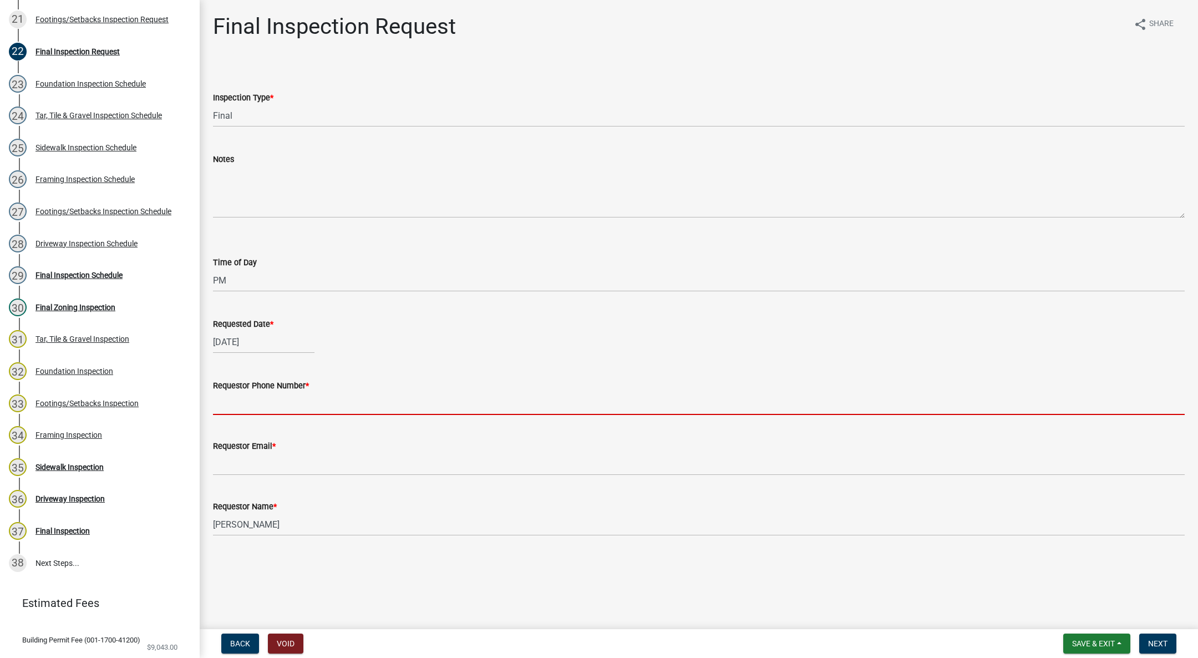
click at [242, 399] on input "Requestor Phone Number *" at bounding box center [699, 403] width 972 height 23
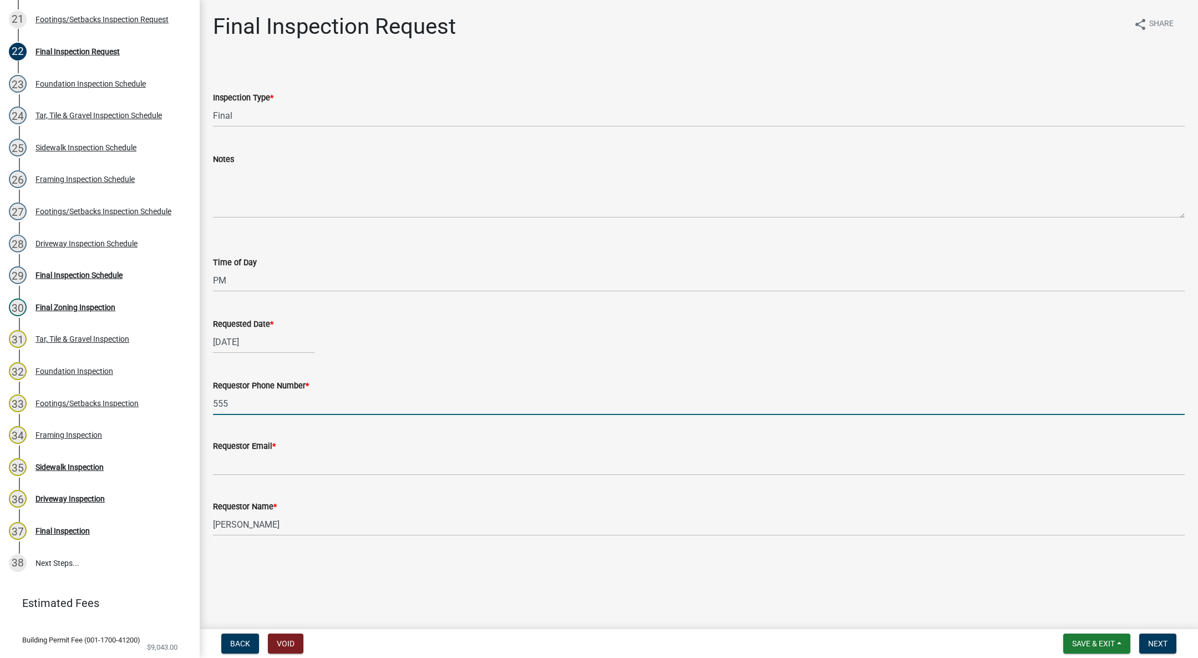
type input "[PHONE_NUMBER]"
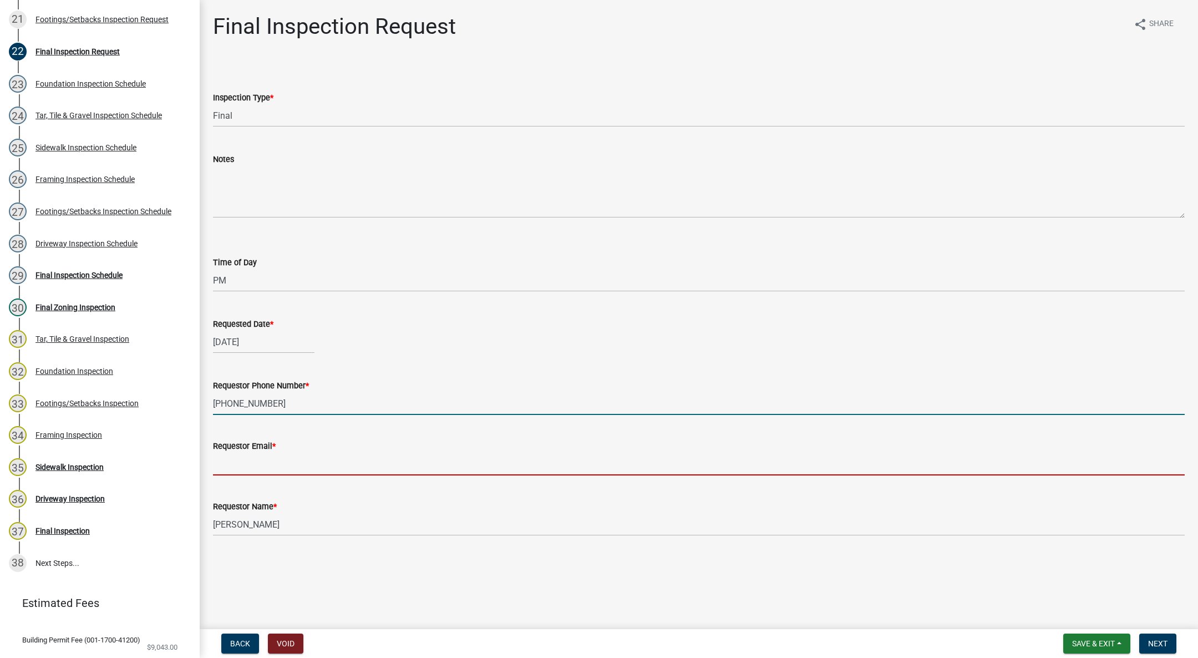
click at [309, 461] on input "Requestor Email *" at bounding box center [699, 464] width 972 height 23
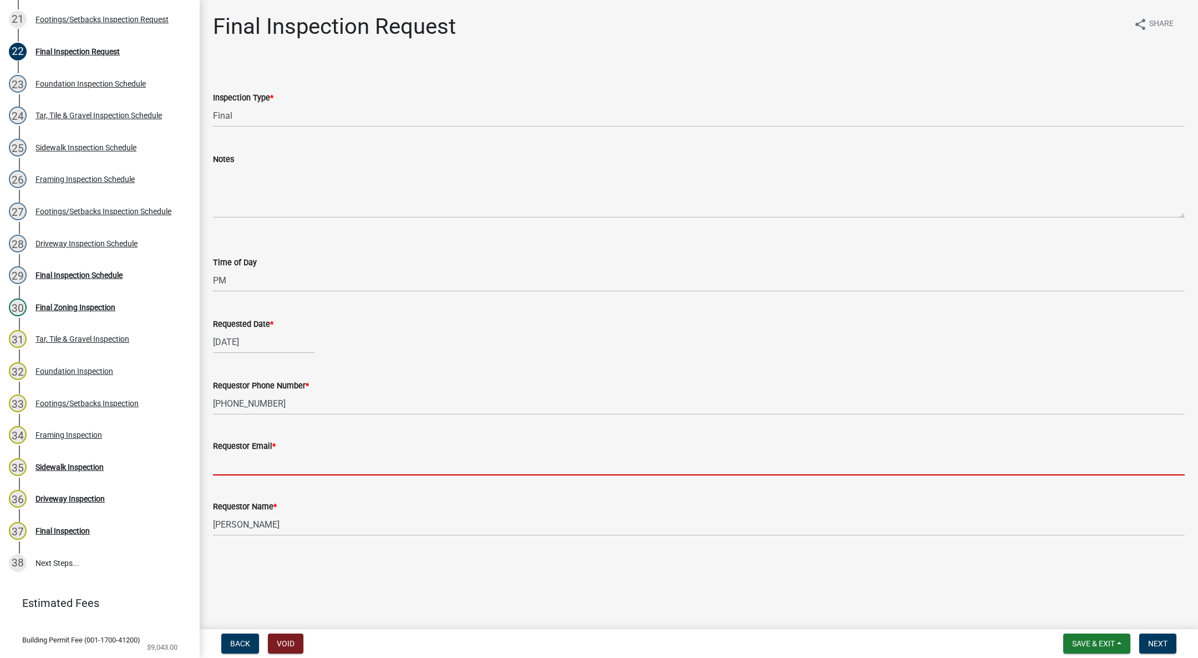
type input "t"
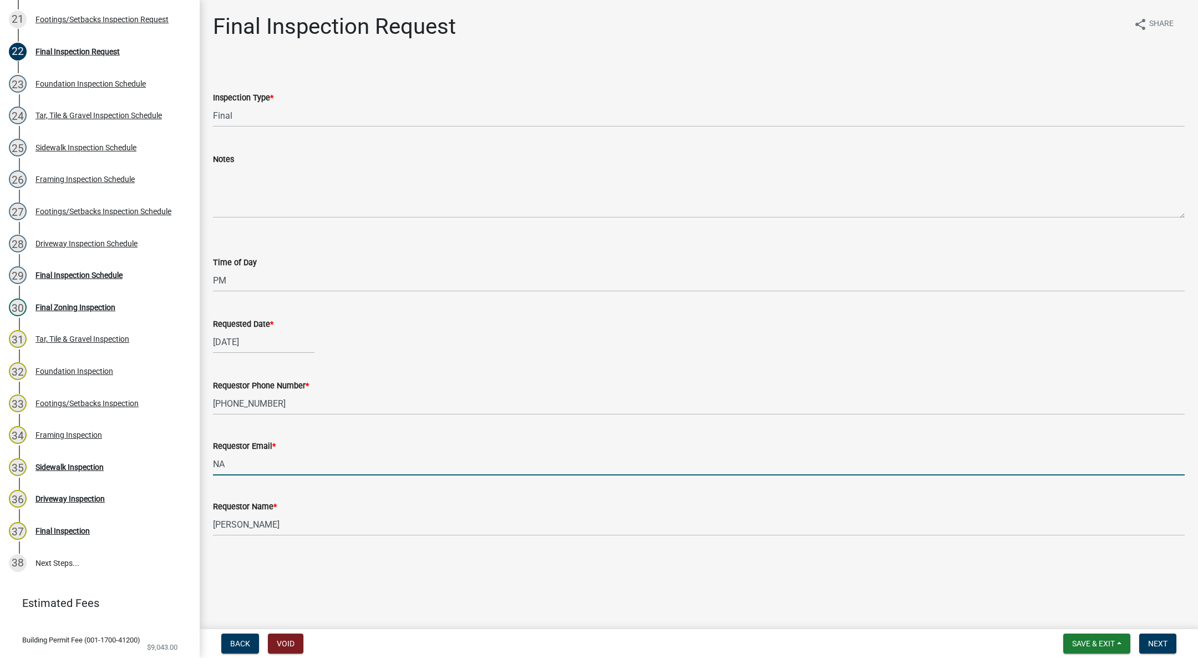
type input "[EMAIL_ADDRESS][DOMAIN_NAME]"
click at [1148, 642] on span "Next" at bounding box center [1157, 643] width 19 height 9
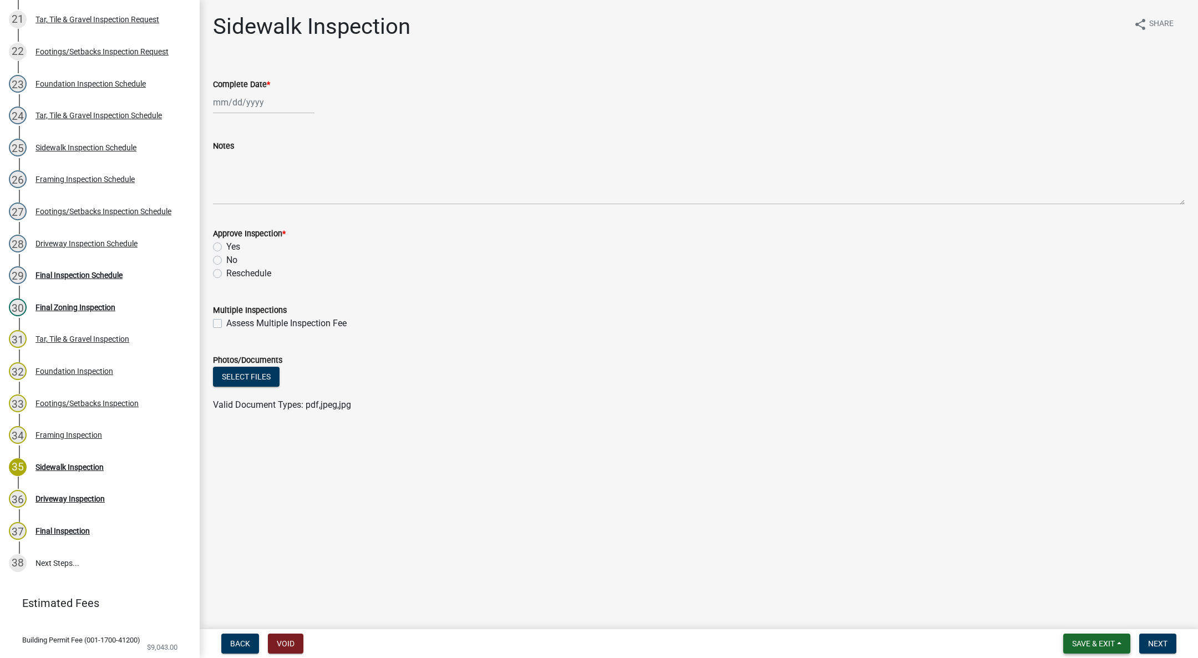
click at [1118, 637] on button "Save & Exit" at bounding box center [1097, 644] width 67 height 20
drag, startPoint x: 1095, startPoint y: 600, endPoint x: 1096, endPoint y: 624, distance: 23.9
click at [1096, 624] on div "Save Save & Exit" at bounding box center [1086, 601] width 89 height 62
click at [1090, 650] on button "Save & Exit" at bounding box center [1097, 644] width 67 height 20
click at [1087, 614] on button "Save & Exit" at bounding box center [1086, 614] width 89 height 27
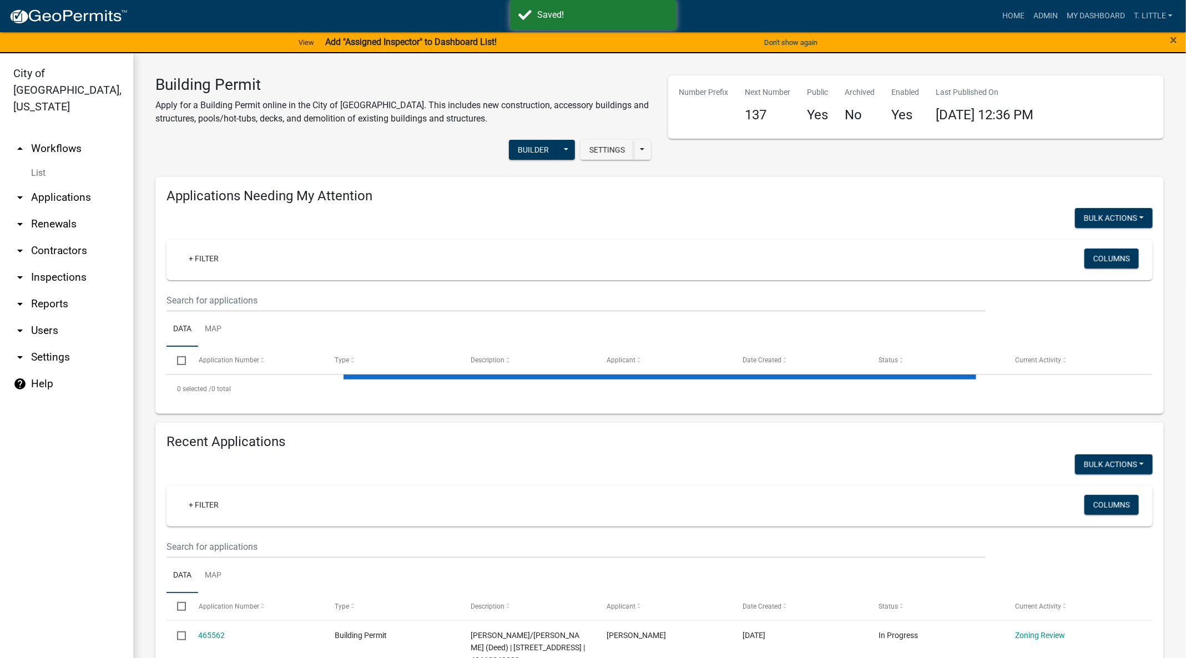
select select "3: 100"
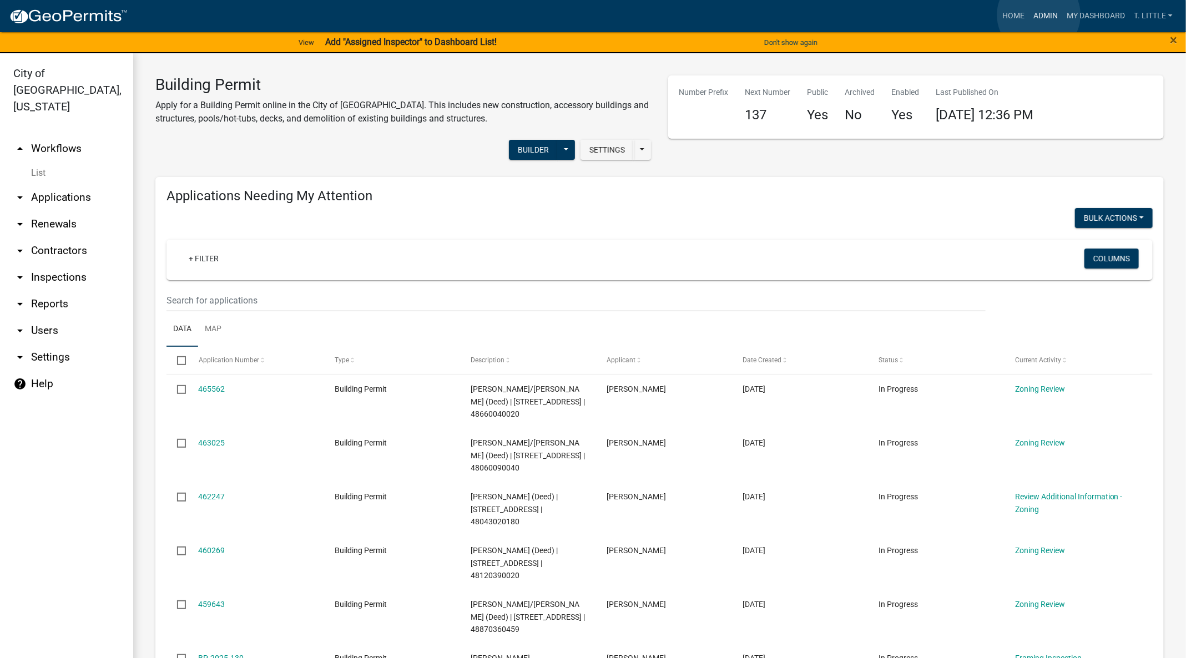
click at [1039, 15] on link "Admin" at bounding box center [1045, 16] width 33 height 21
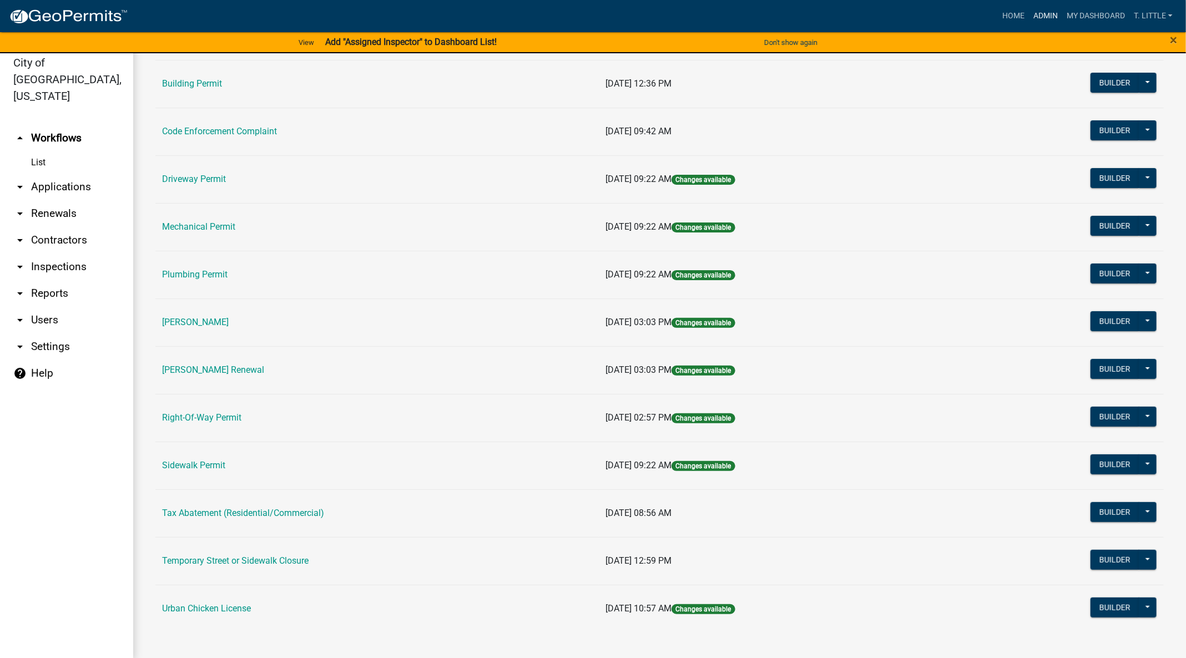
scroll to position [13, 0]
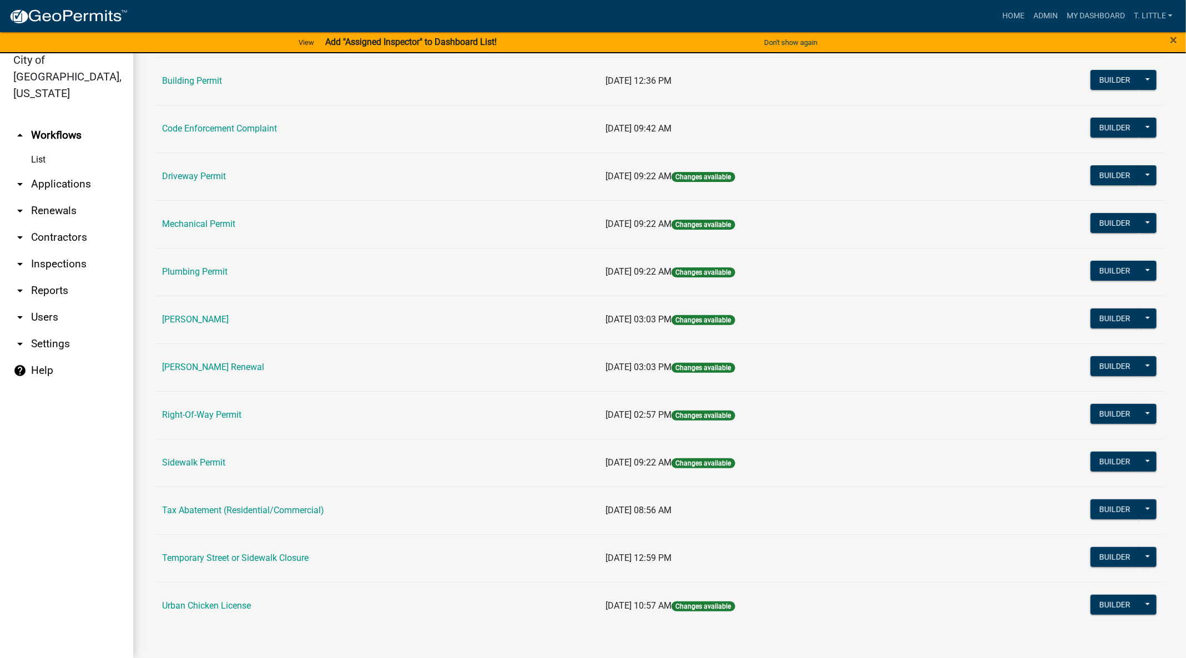
click at [240, 126] on link "Code Enforcement Complaint" at bounding box center [219, 128] width 115 height 11
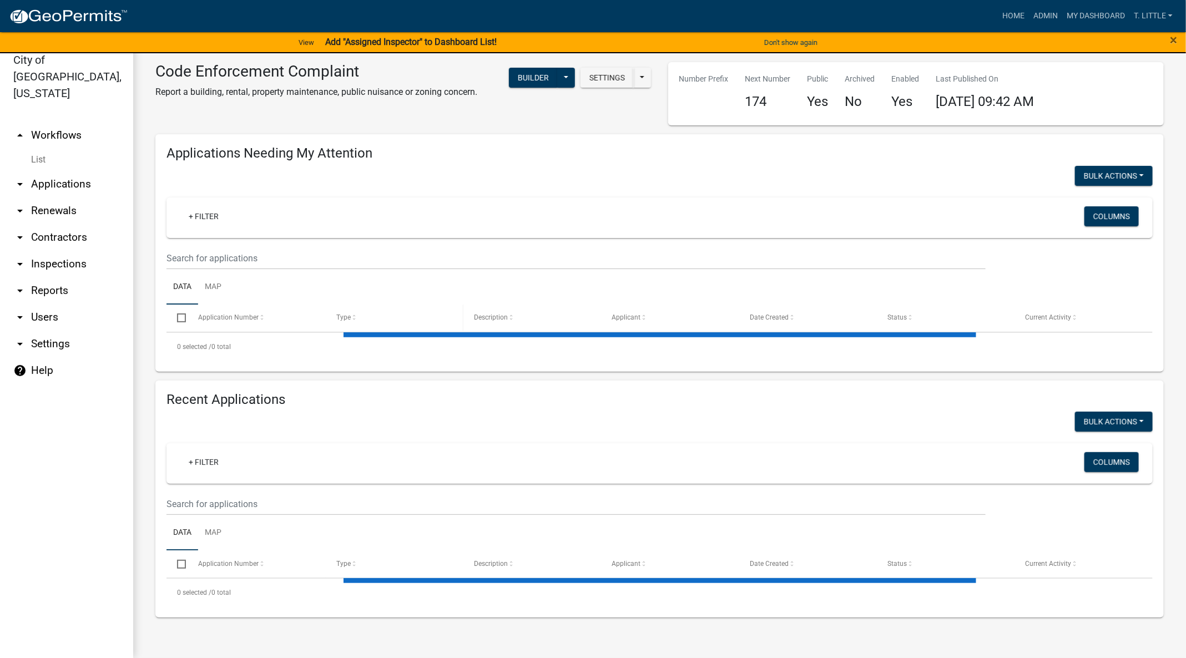
select select "3: 100"
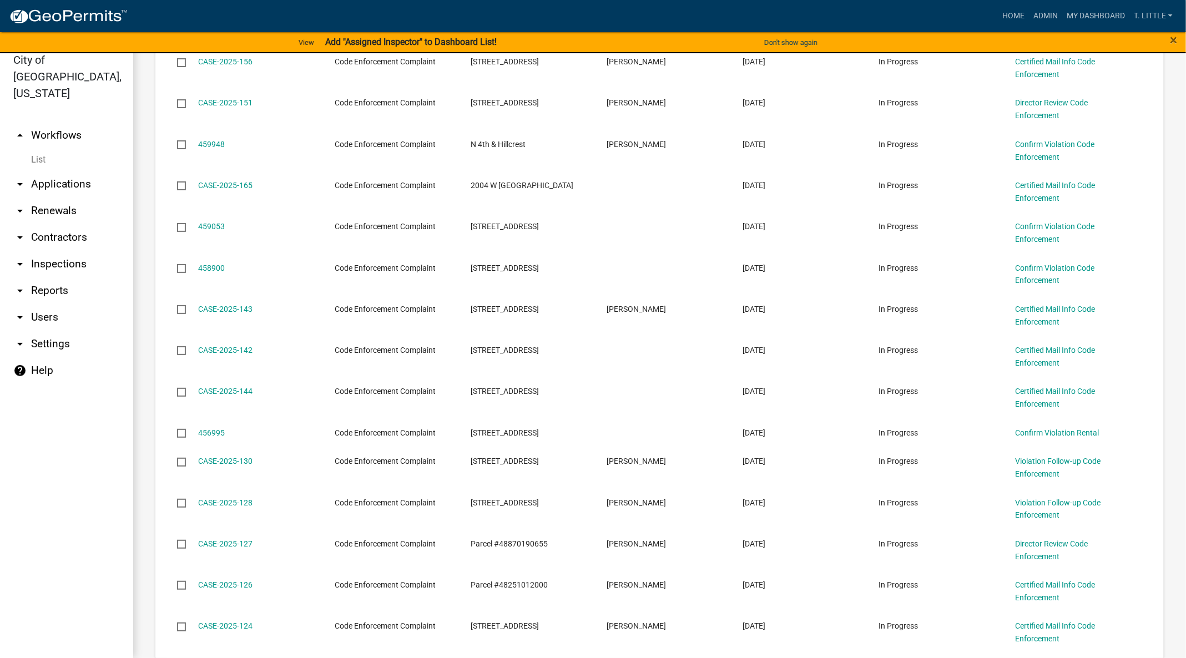
scroll to position [915, 0]
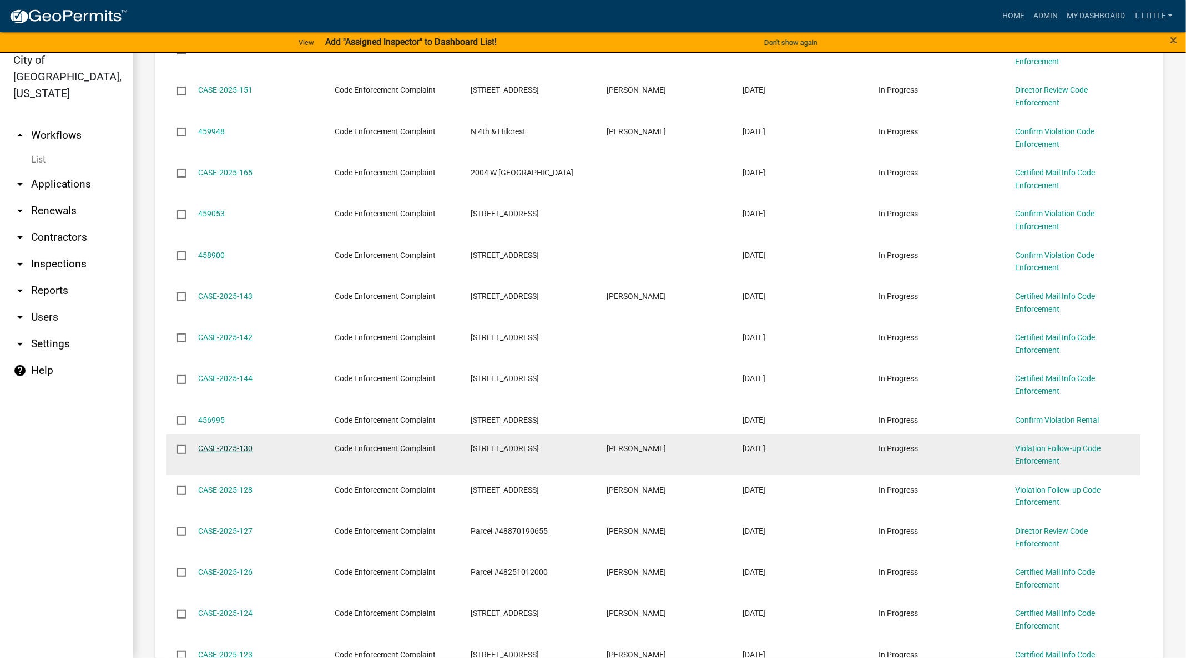
click at [228, 444] on link "CASE-2025-130" at bounding box center [226, 448] width 54 height 9
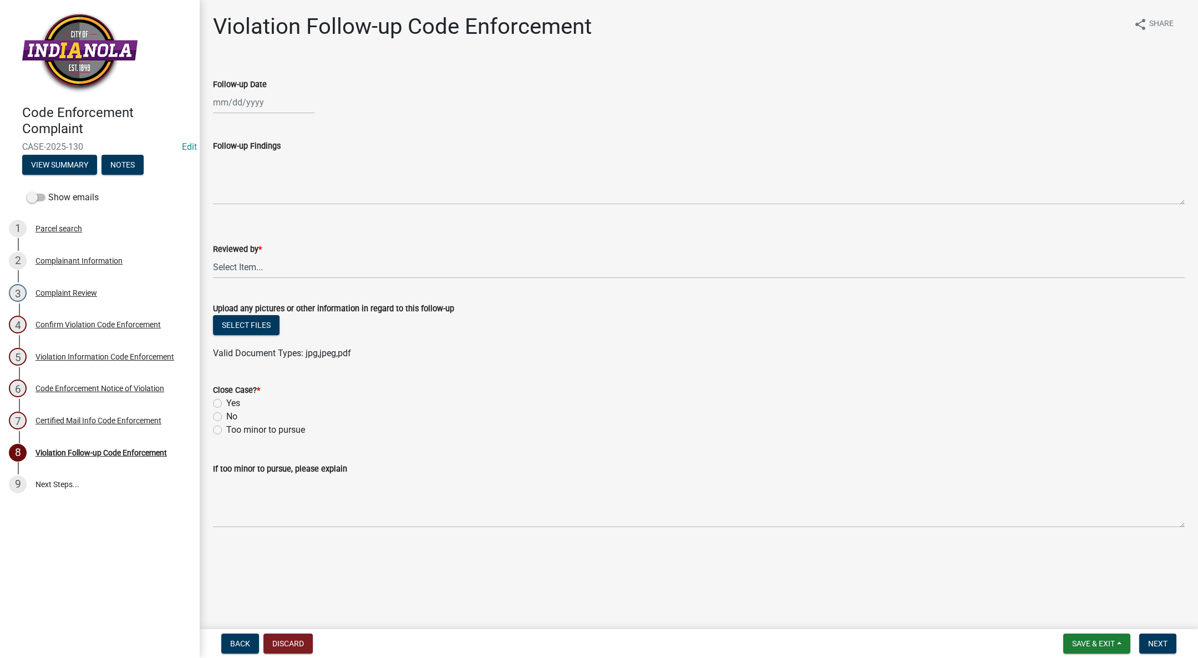
click at [247, 98] on div at bounding box center [264, 102] width 102 height 23
select select "8"
select select "2025"
click at [299, 194] on div "15" at bounding box center [295, 197] width 18 height 18
type input "[DATE]"
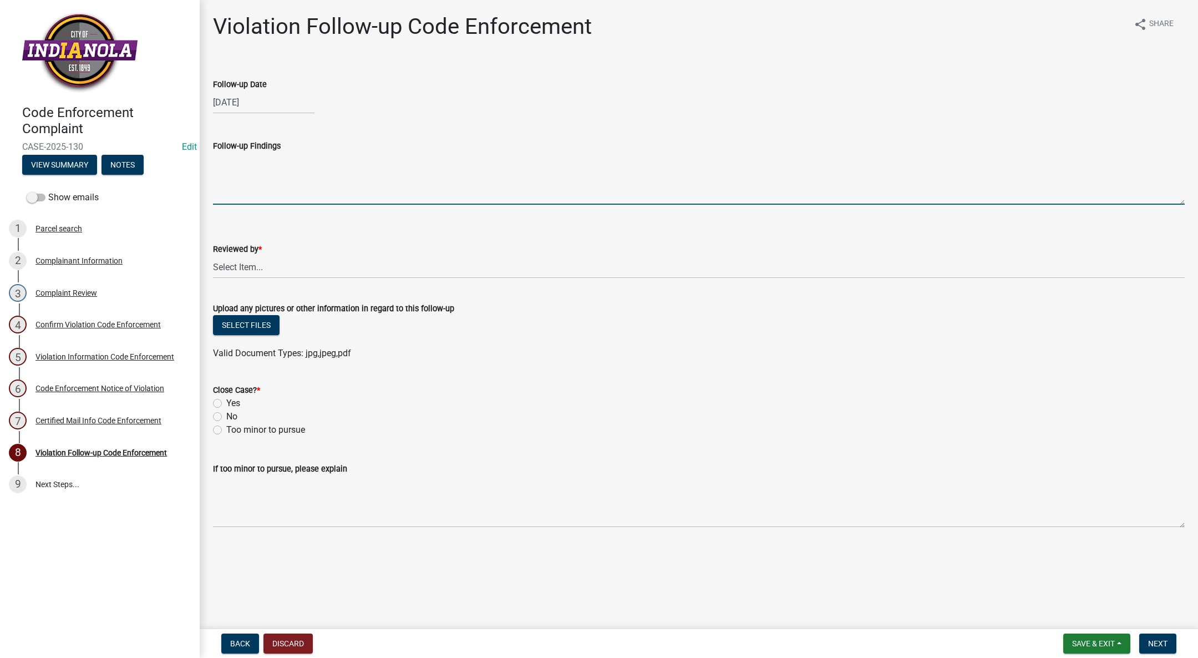
click at [301, 167] on textarea "Follow-up Findings" at bounding box center [699, 179] width 972 height 52
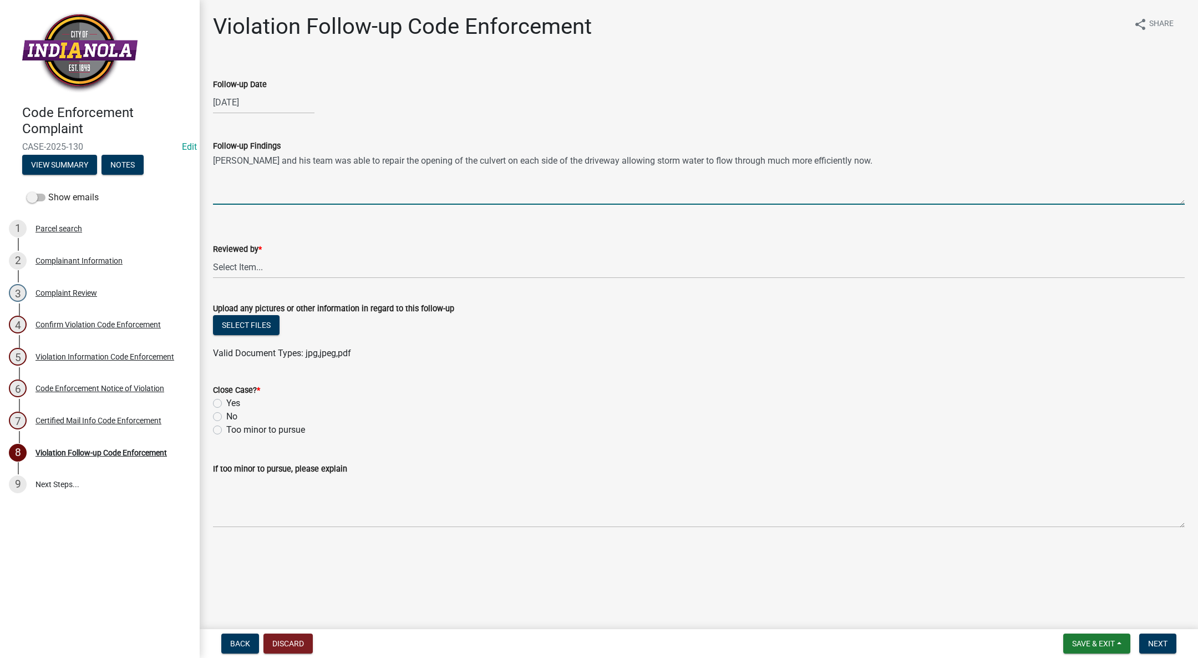
type textarea "[PERSON_NAME] and his team was able to repair the opening of the culvert on eac…"
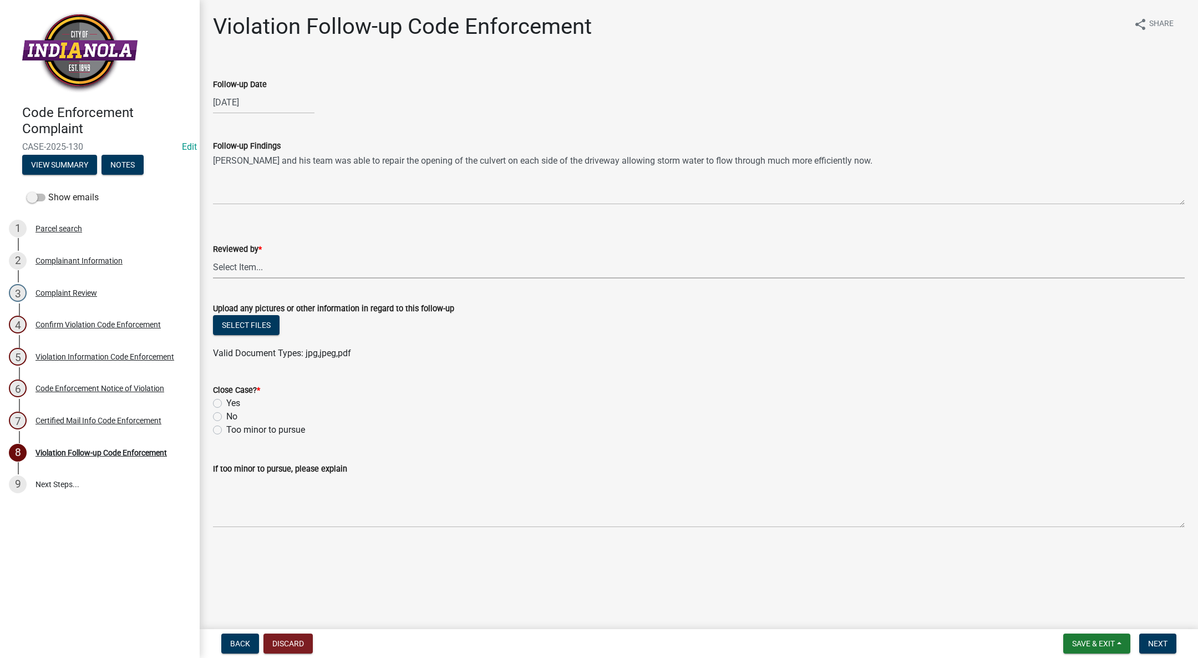
click at [224, 270] on select "Select Item... [PERSON_NAME] [PERSON_NAME] [PERSON_NAME] Other" at bounding box center [699, 267] width 972 height 23
click at [213, 256] on select "Select Item... [PERSON_NAME] [PERSON_NAME] [PERSON_NAME] Other" at bounding box center [699, 267] width 972 height 23
select select "017ac117-bf2b-4859-b4d0-b270a33394aa"
click at [226, 403] on label "Yes" at bounding box center [233, 403] width 14 height 13
click at [226, 403] on input "Yes" at bounding box center [229, 400] width 7 height 7
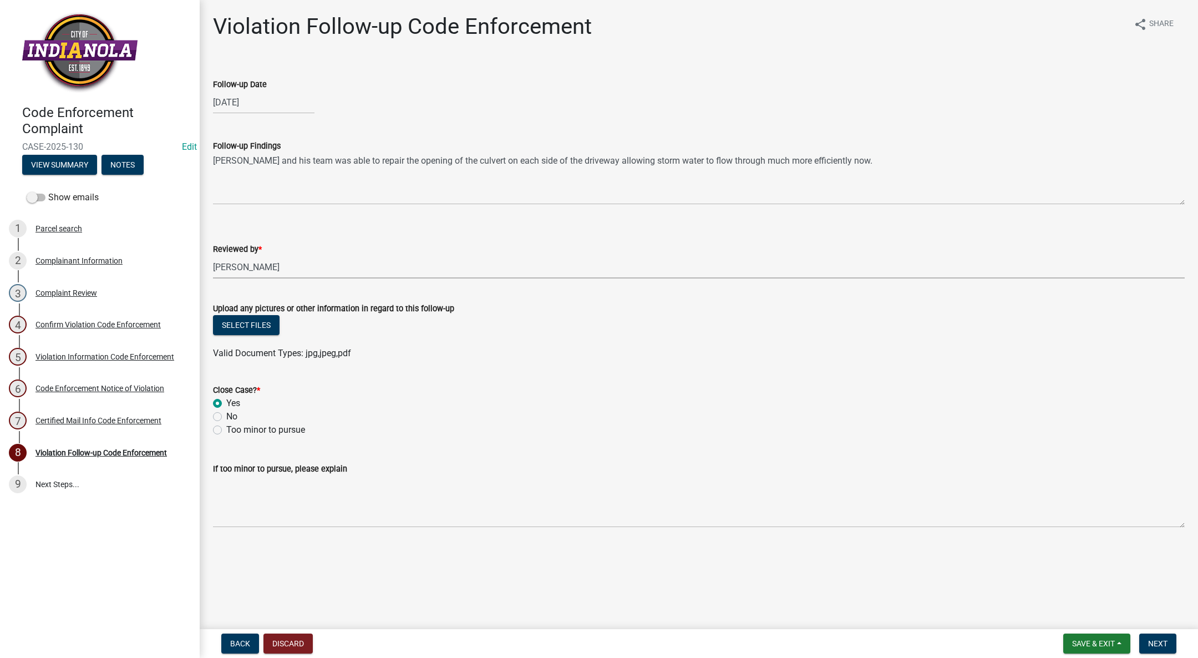
radio input "true"
click at [1155, 637] on button "Next" at bounding box center [1158, 644] width 37 height 20
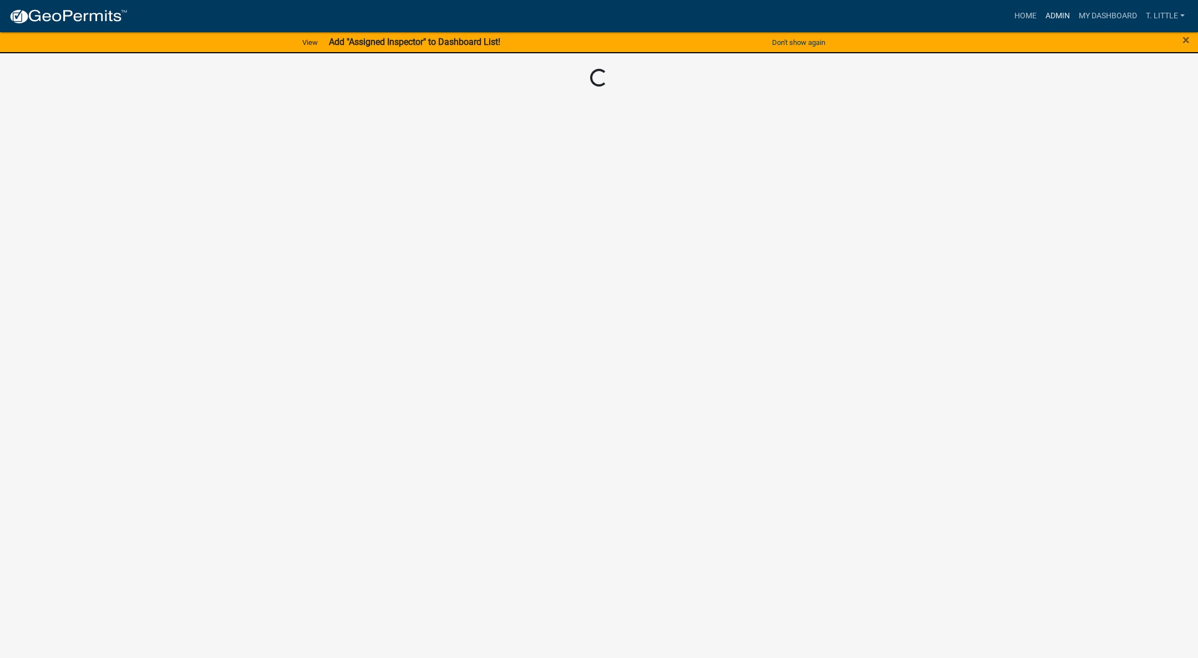
click at [1056, 13] on link "Admin" at bounding box center [1057, 16] width 33 height 21
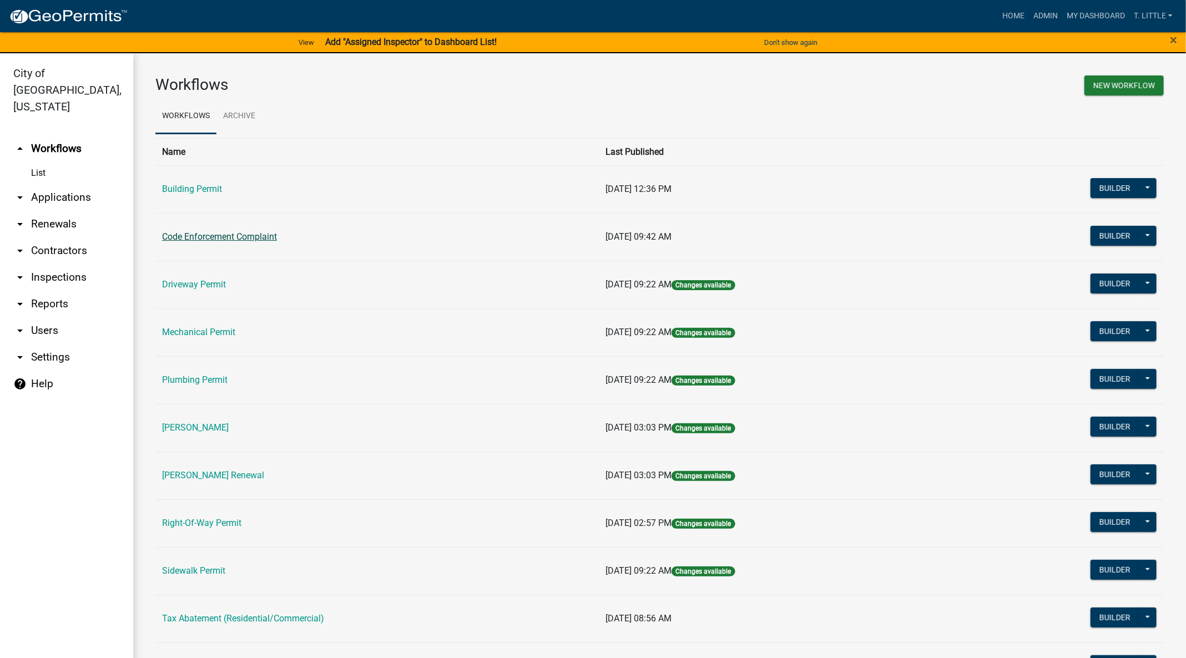
click at [174, 231] on link "Code Enforcement Complaint" at bounding box center [219, 236] width 115 height 11
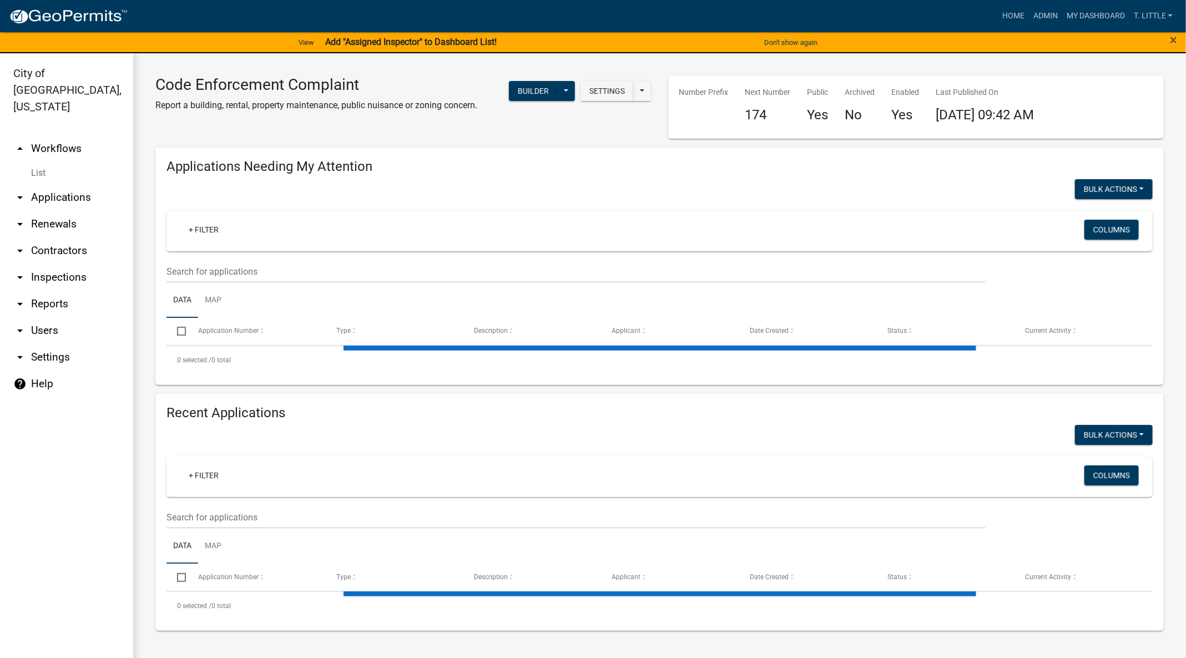
select select "3: 100"
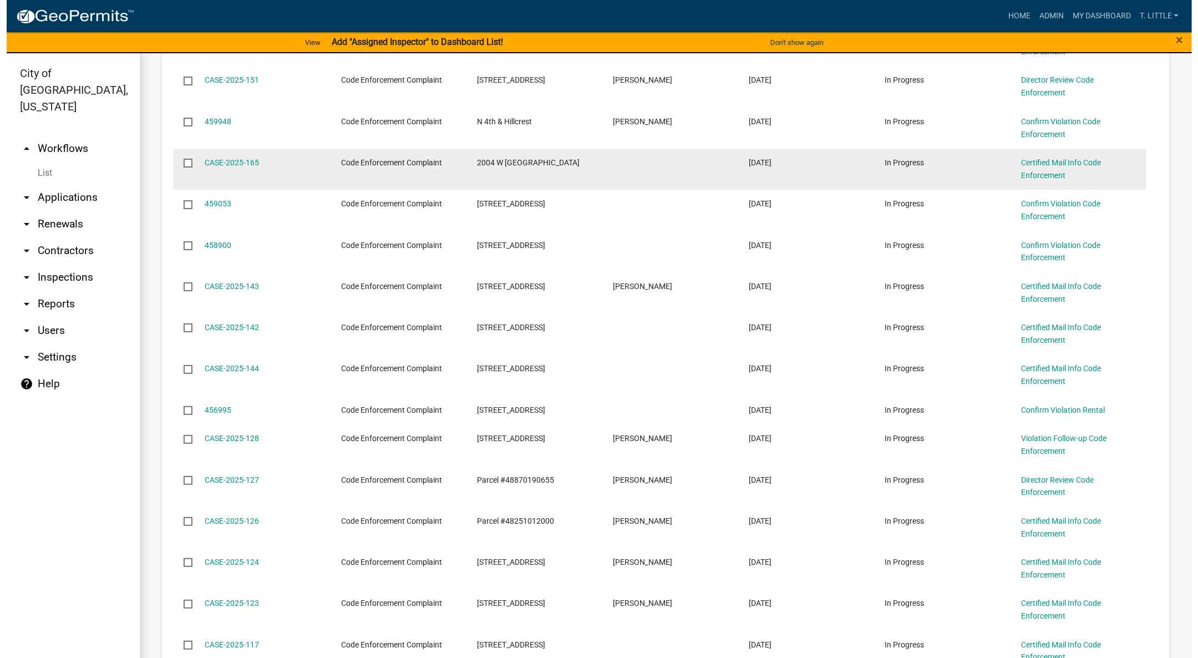
scroll to position [1165, 0]
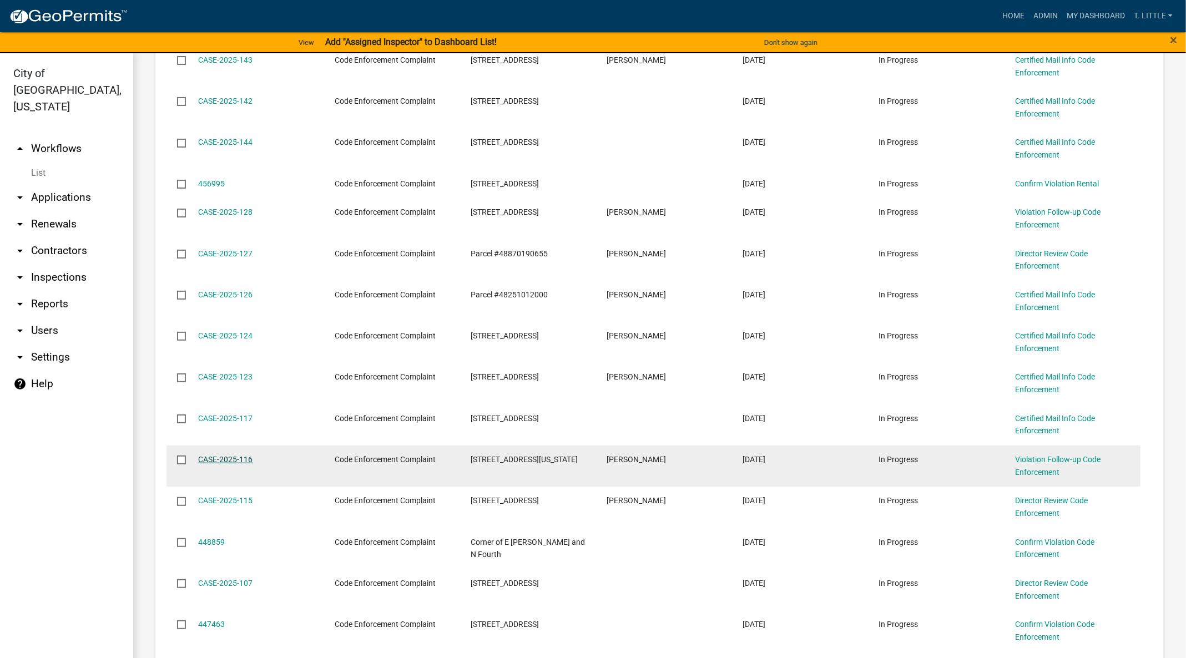
click at [230, 455] on link "CASE-2025-116" at bounding box center [226, 459] width 54 height 9
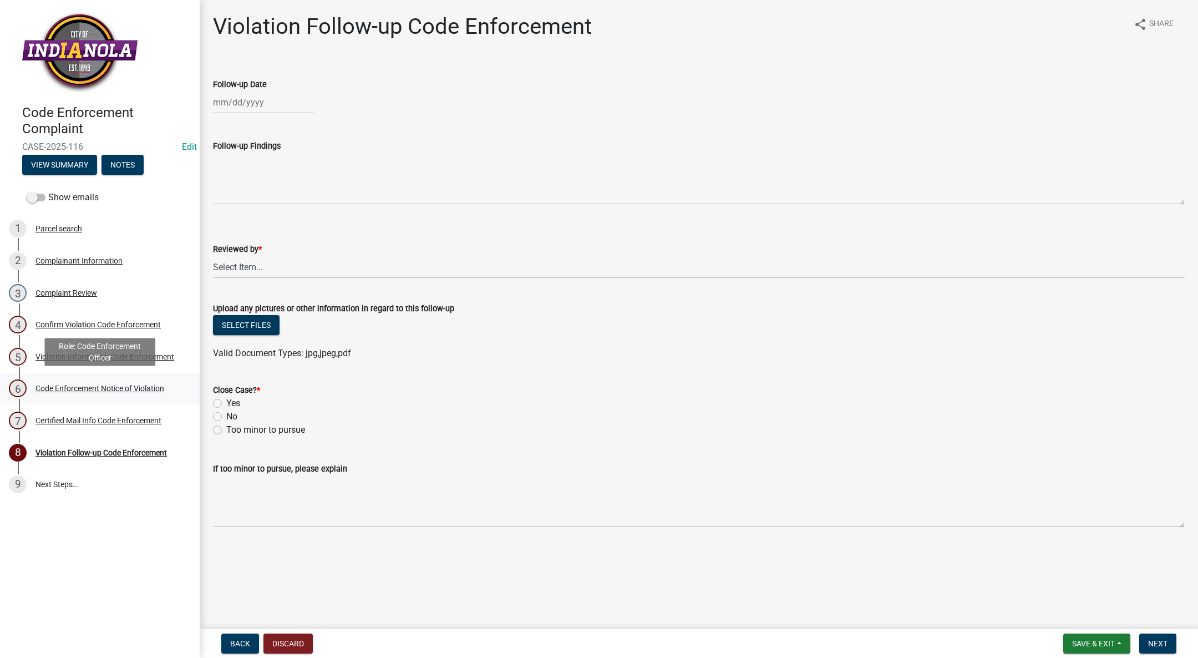
click at [73, 380] on div "6 Code Enforcement Notice of Violation" at bounding box center [95, 388] width 173 height 18
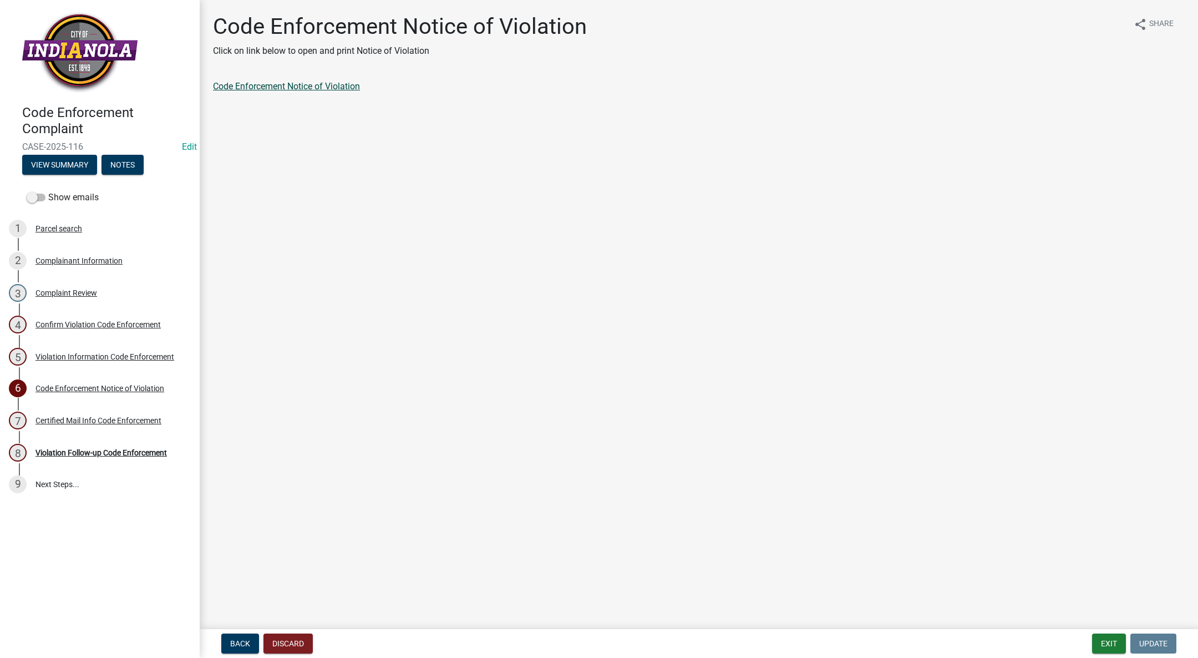
click at [297, 89] on link "Code Enforcement Notice of Violation" at bounding box center [286, 86] width 147 height 11
click at [82, 449] on div "Violation Follow-up Code Enforcement" at bounding box center [101, 453] width 131 height 8
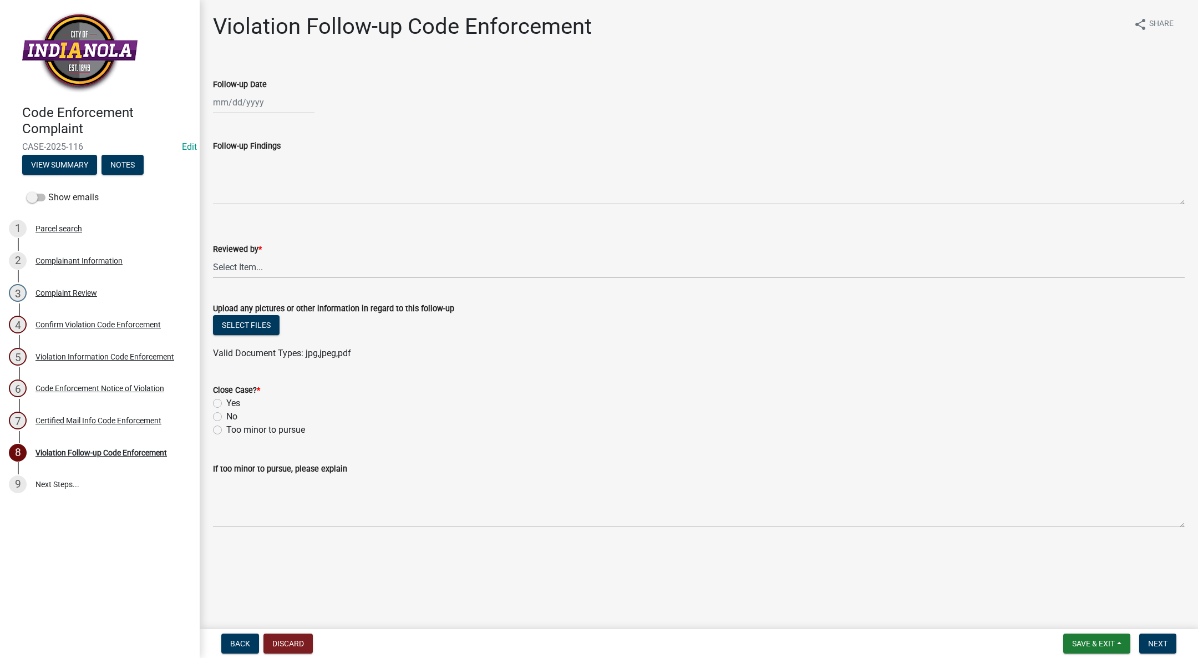
click at [232, 100] on div at bounding box center [264, 102] width 102 height 23
select select "8"
select select "2025"
click at [226, 194] on div "11" at bounding box center [224, 197] width 18 height 18
type input "[DATE]"
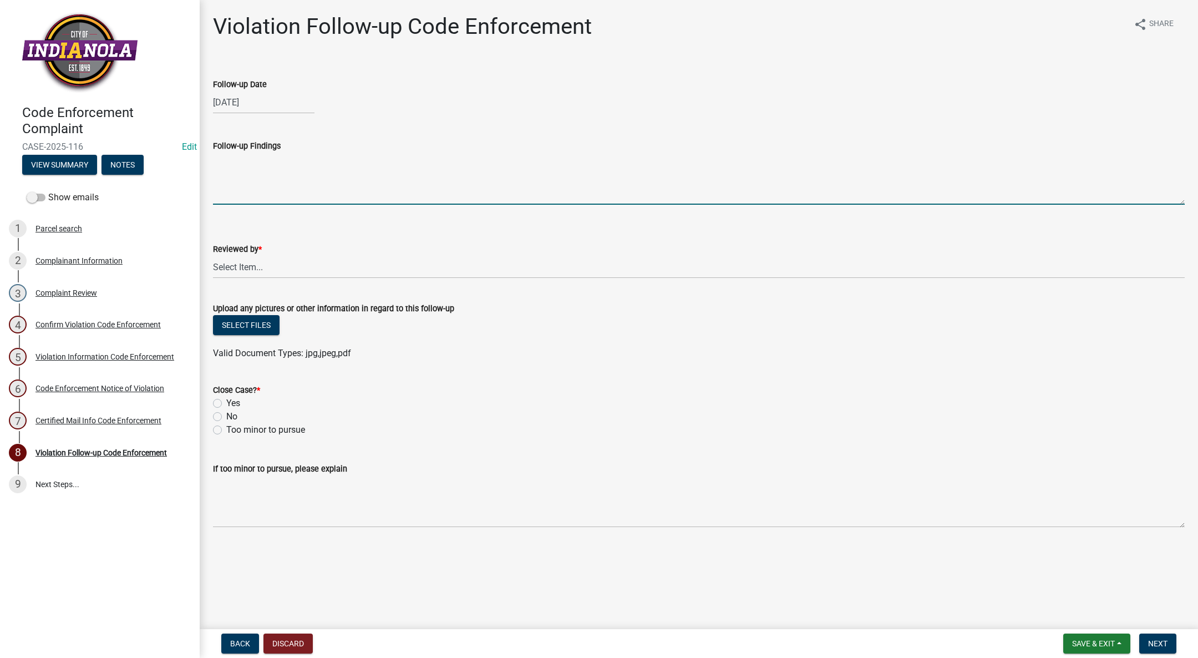
click at [237, 186] on textarea "Follow-up Findings" at bounding box center [699, 179] width 972 height 52
type textarea "Abated approximately 1/4 of the vegetation."
click at [271, 256] on select "Select Item... [PERSON_NAME] [PERSON_NAME] [PERSON_NAME] Other" at bounding box center [699, 267] width 972 height 23
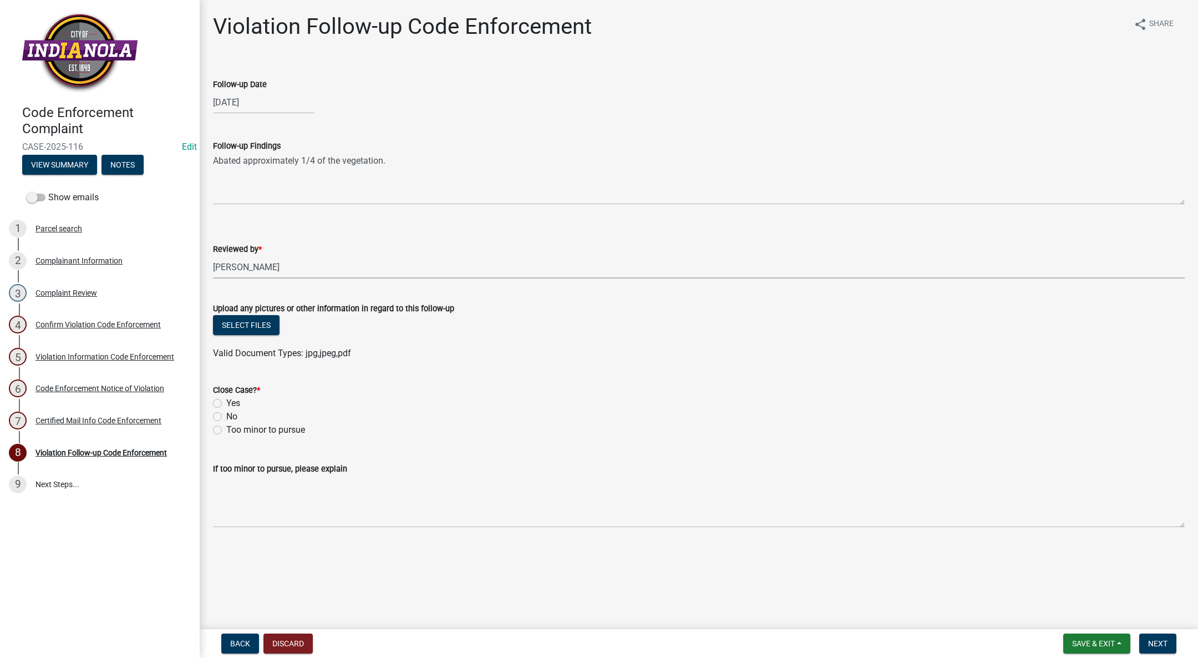
click at [213, 256] on select "Select Item... [PERSON_NAME] [PERSON_NAME] [PERSON_NAME] Other" at bounding box center [699, 267] width 972 height 23
select select "017ac117-bf2b-4859-b4d0-b270a33394aa"
click at [226, 404] on label "Yes" at bounding box center [233, 403] width 14 height 13
click at [226, 404] on input "Yes" at bounding box center [229, 400] width 7 height 7
radio input "true"
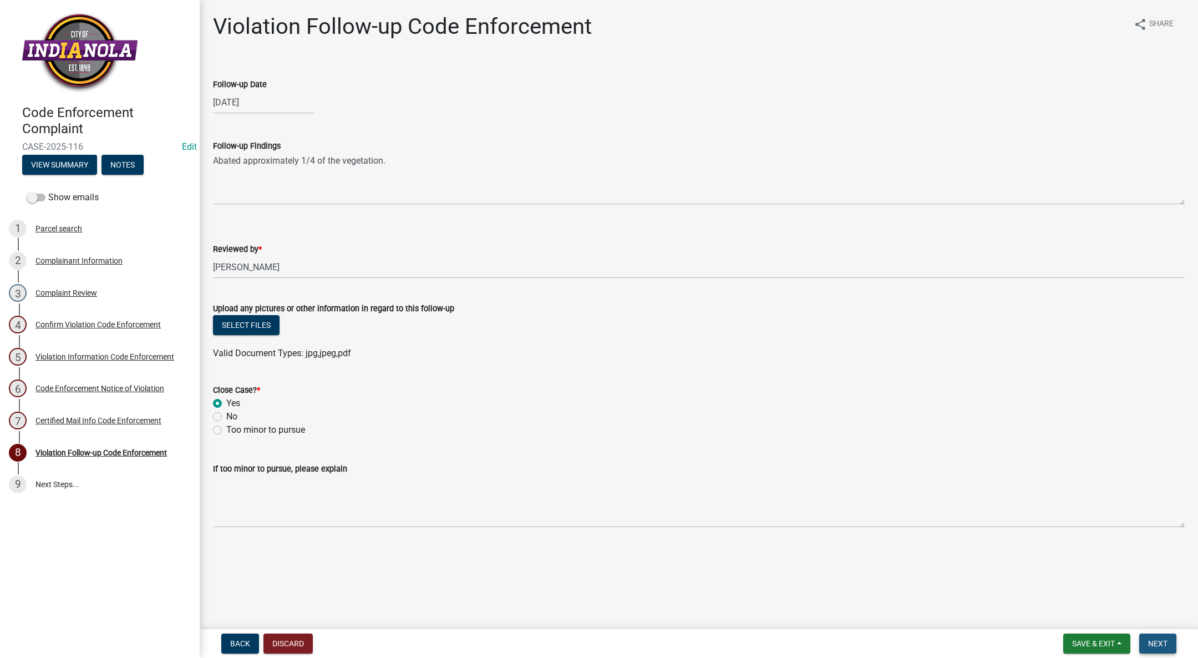
click at [1157, 640] on span "Next" at bounding box center [1157, 643] width 19 height 9
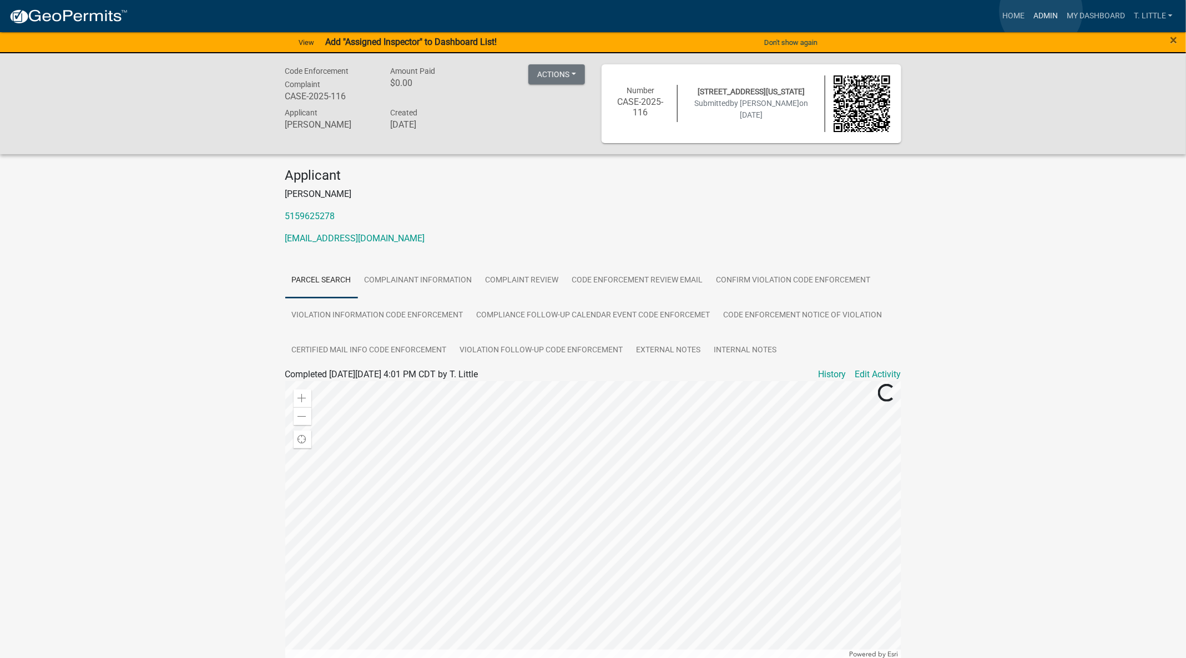
click at [1041, 11] on link "Admin" at bounding box center [1045, 16] width 33 height 21
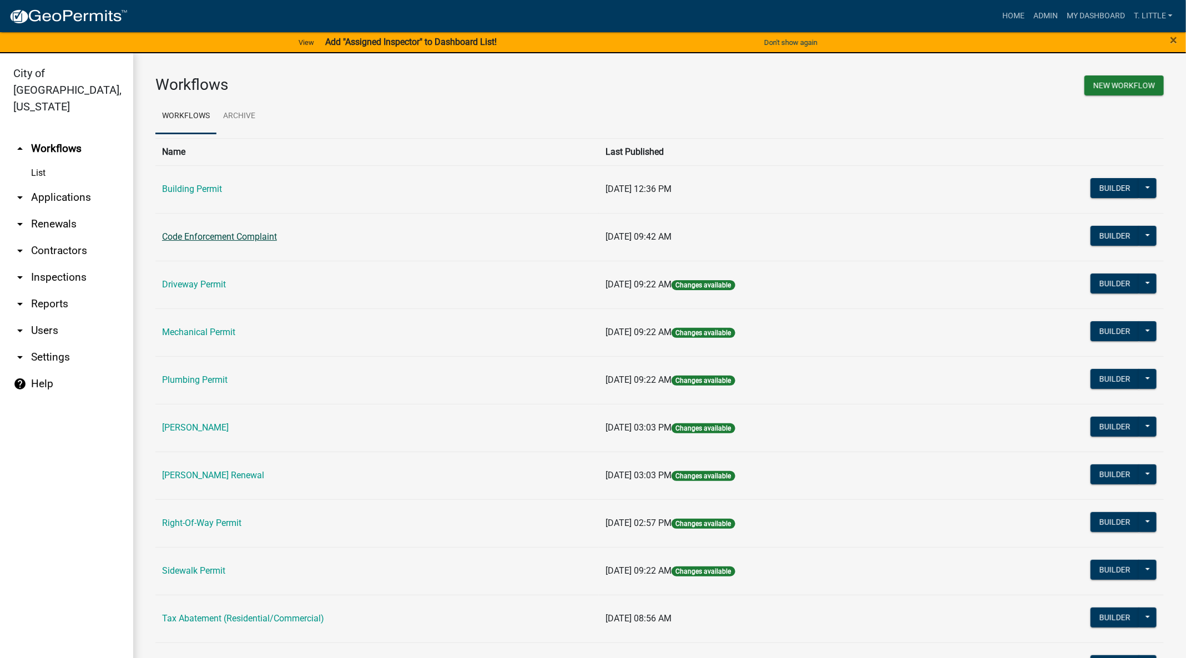
click at [213, 237] on link "Code Enforcement Complaint" at bounding box center [219, 236] width 115 height 11
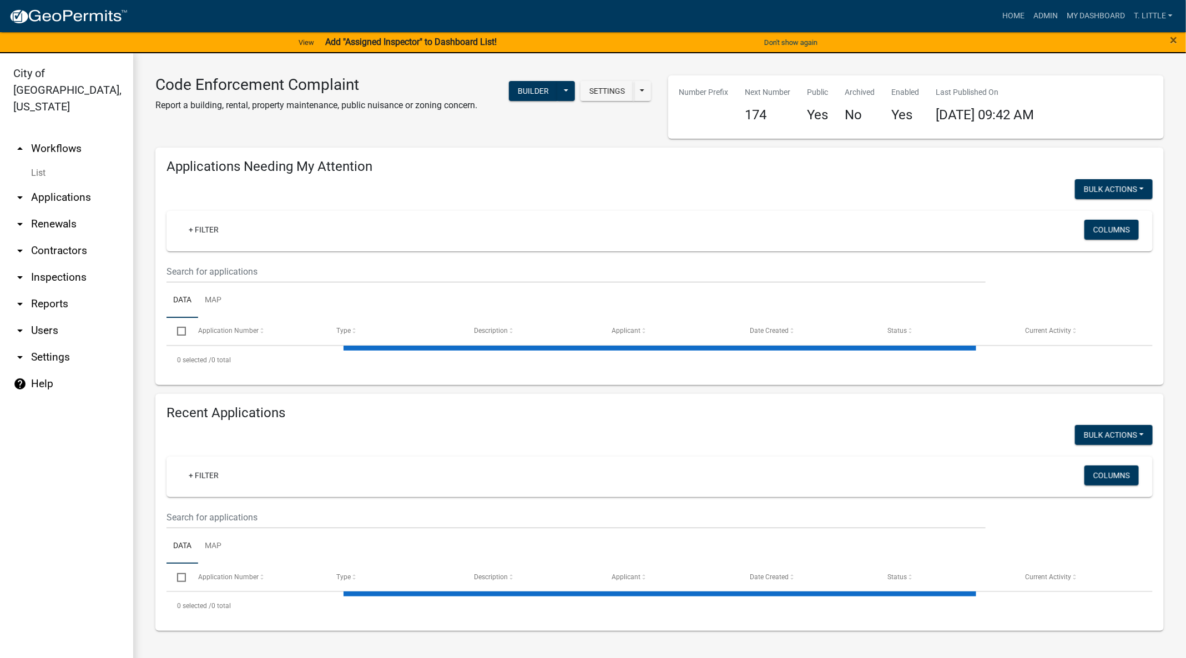
select select "3: 100"
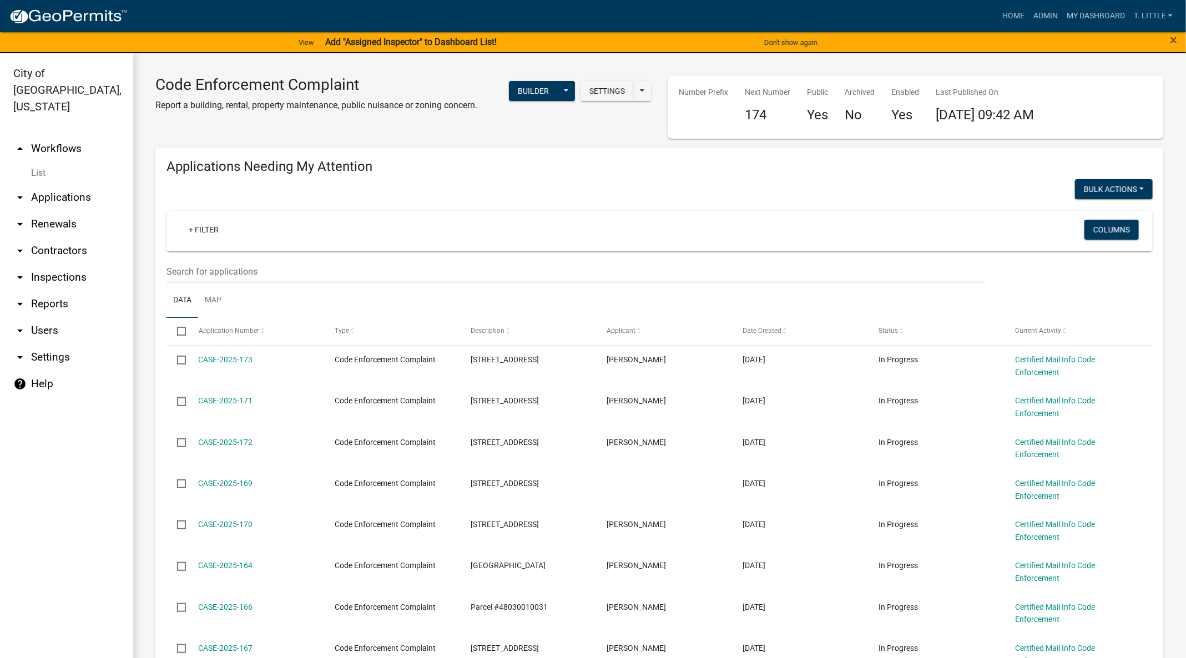
drag, startPoint x: 1014, startPoint y: 5, endPoint x: 266, endPoint y: 145, distance: 760.8
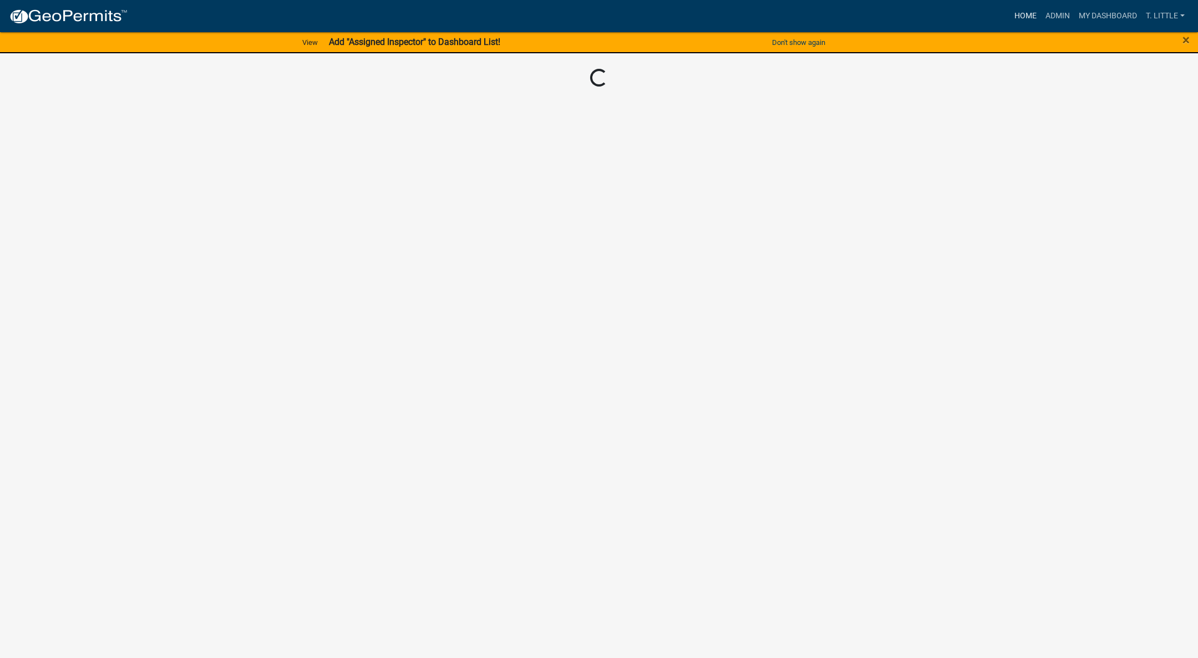
click at [1024, 23] on link "Home" at bounding box center [1025, 16] width 31 height 21
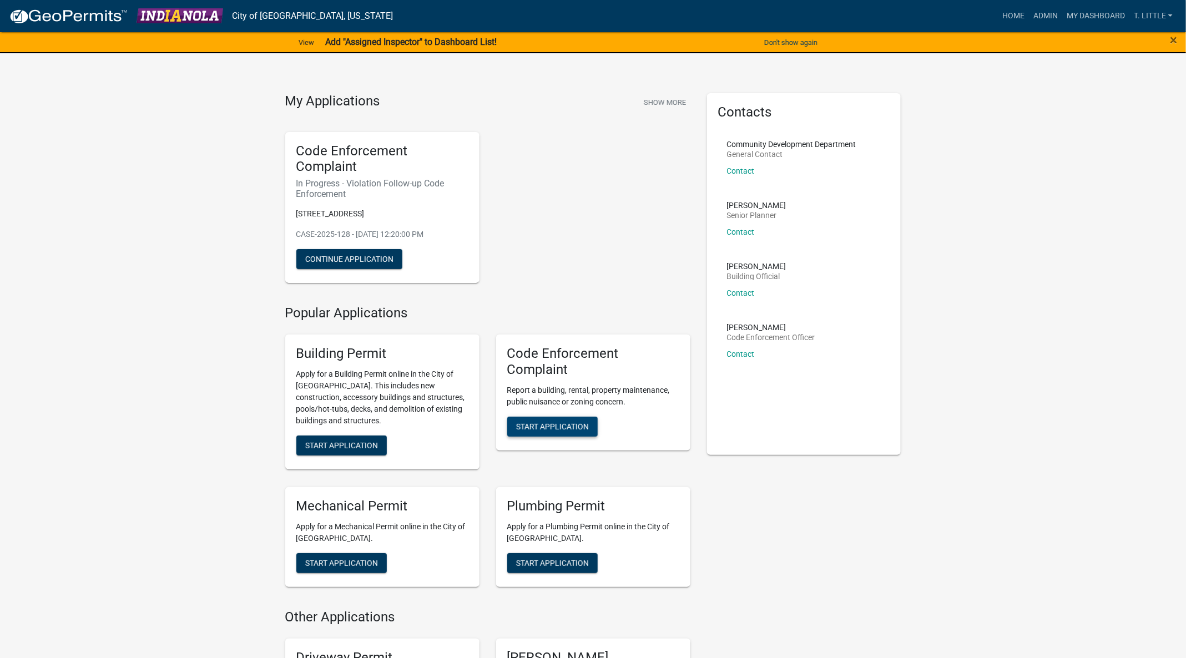
click at [544, 429] on span "Start Application" at bounding box center [552, 426] width 73 height 9
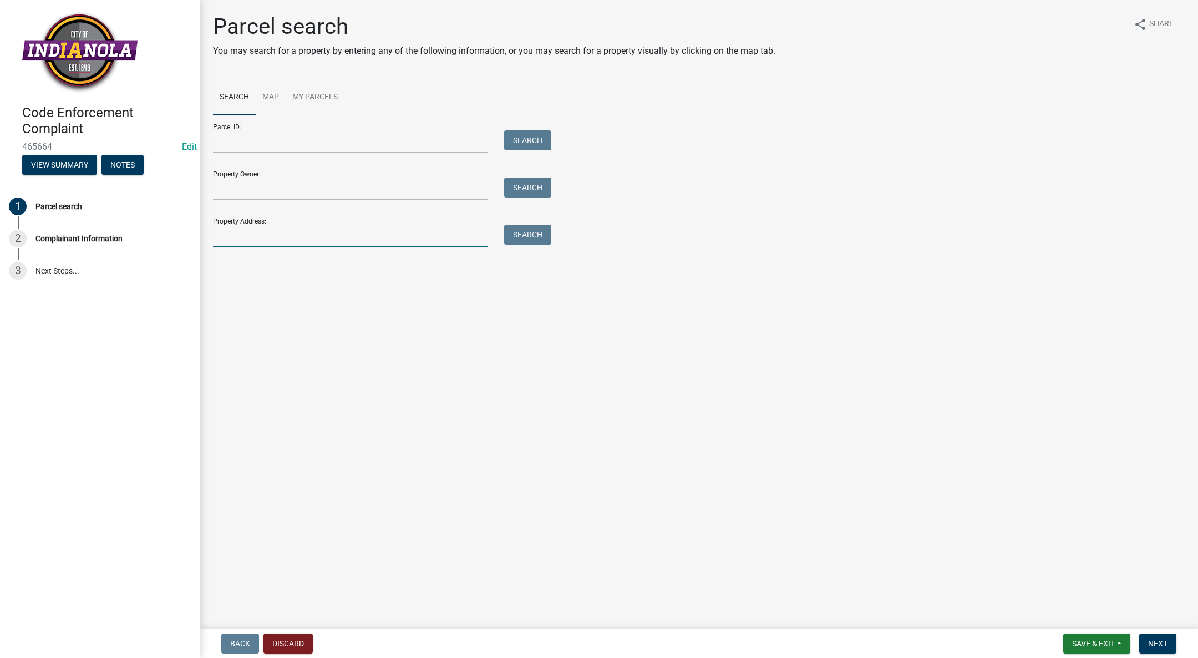
click at [231, 228] on input "Property Address:" at bounding box center [350, 236] width 275 height 23
type input "209 N [PERSON_NAME]"
click at [522, 236] on button "Search" at bounding box center [527, 235] width 47 height 20
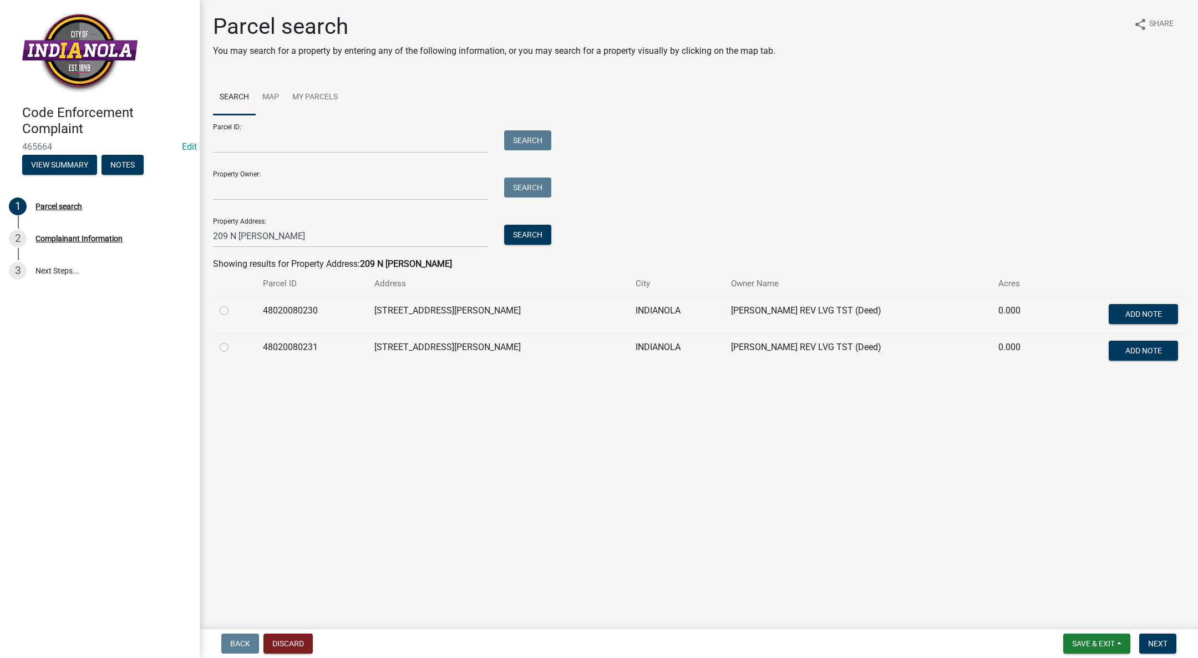
click at [233, 341] on label at bounding box center [233, 341] width 0 height 0
click at [233, 346] on input "radio" at bounding box center [236, 344] width 7 height 7
radio input "true"
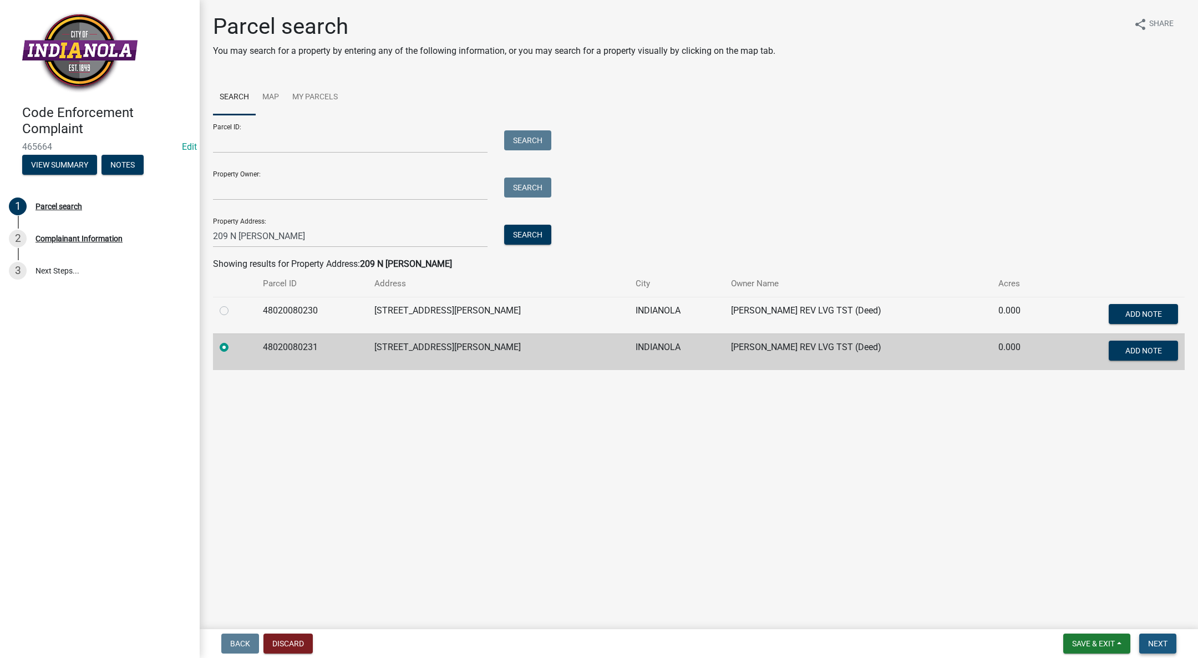
click at [1154, 640] on span "Next" at bounding box center [1157, 643] width 19 height 9
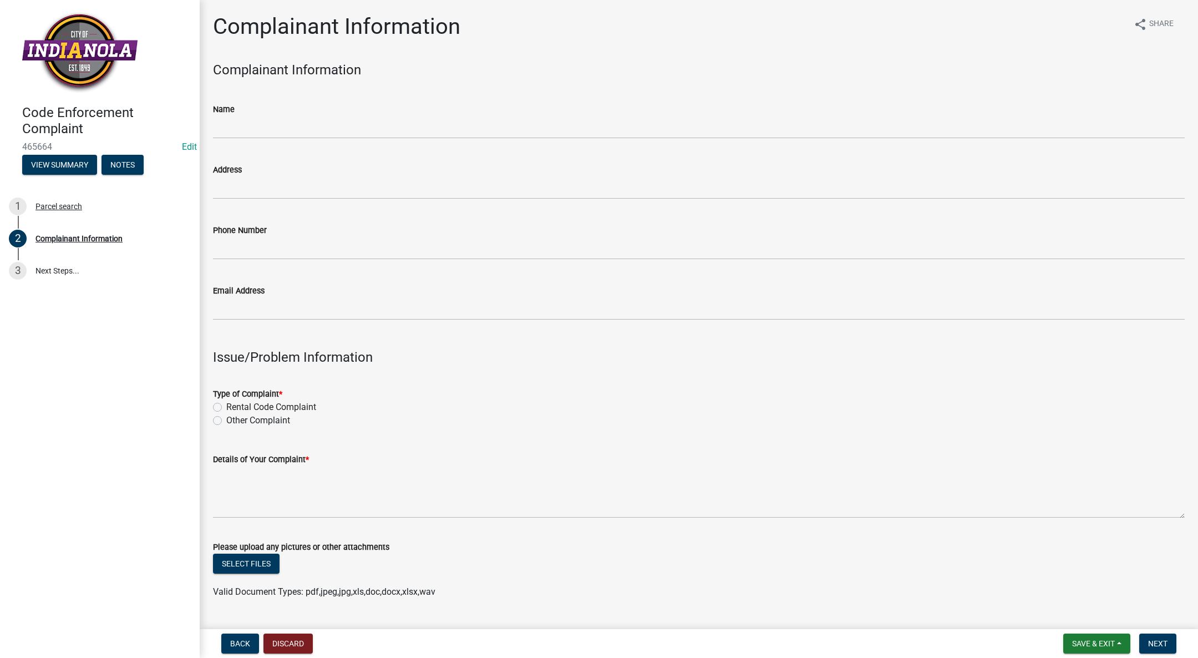
click at [226, 421] on label "Other Complaint" at bounding box center [258, 420] width 64 height 13
click at [226, 421] on input "Other Complaint" at bounding box center [229, 417] width 7 height 7
radio input "true"
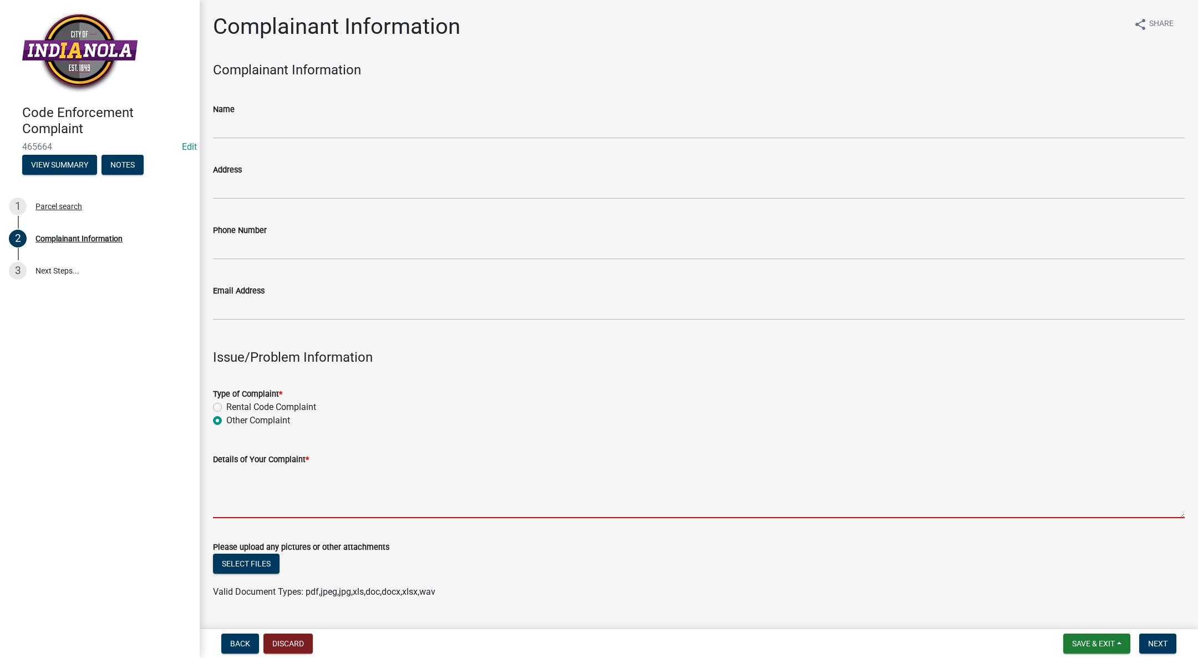
click at [267, 482] on textarea "Details of Your Complaint *" at bounding box center [699, 492] width 972 height 52
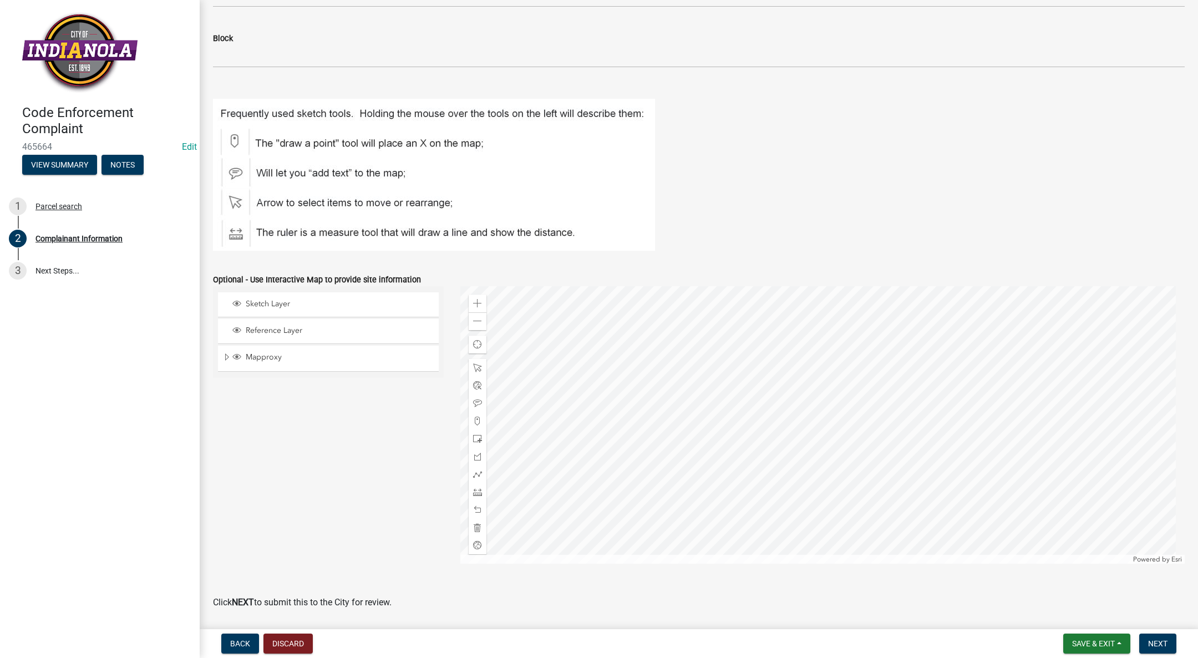
scroll to position [1157, 0]
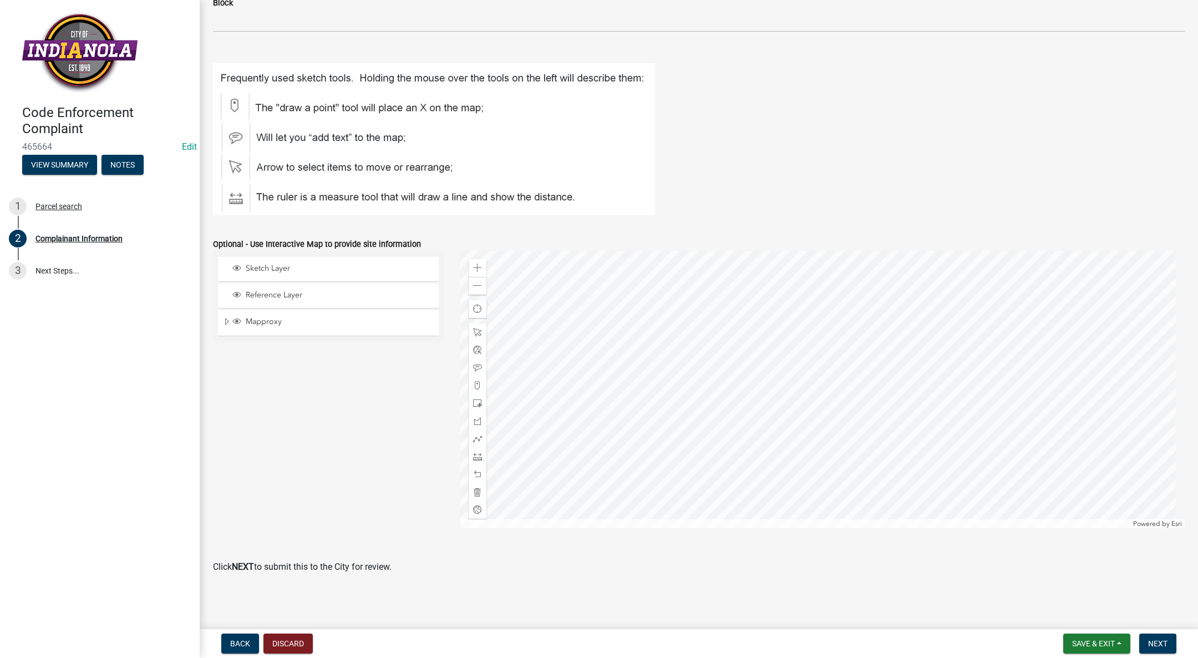
type textarea "Building Facade in bad shape. Brick and Mortar erosion. Lintel in danger of fai…"
click at [468, 42] on p at bounding box center [699, 47] width 972 height 13
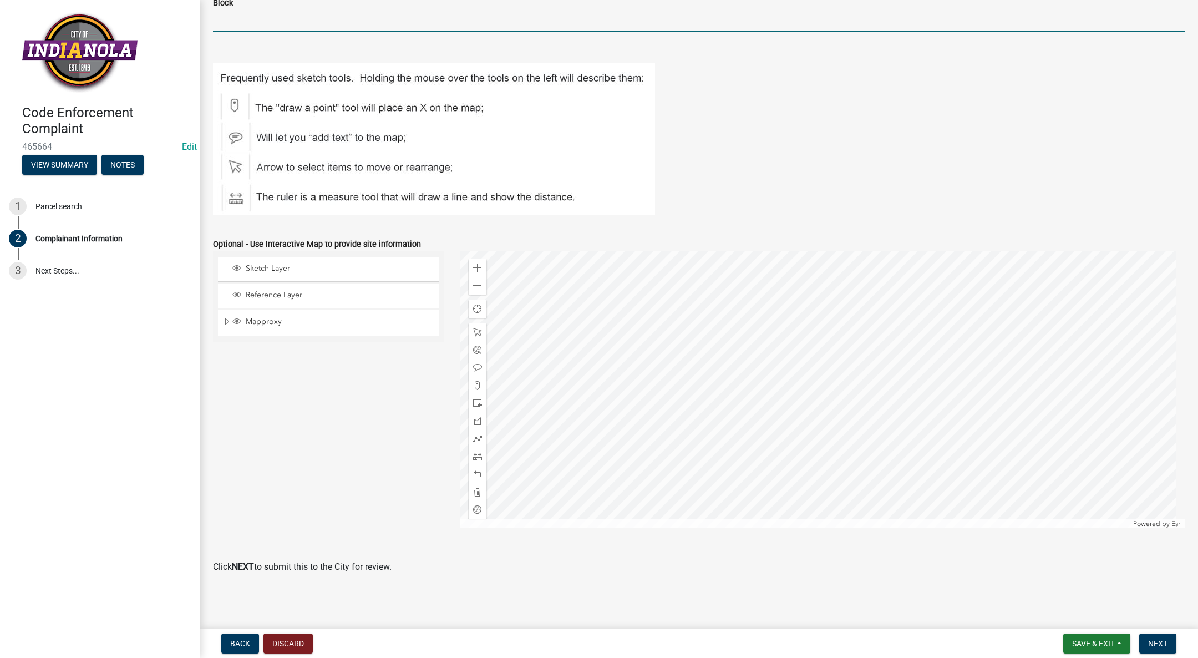
click at [433, 12] on input "Block" at bounding box center [699, 20] width 972 height 23
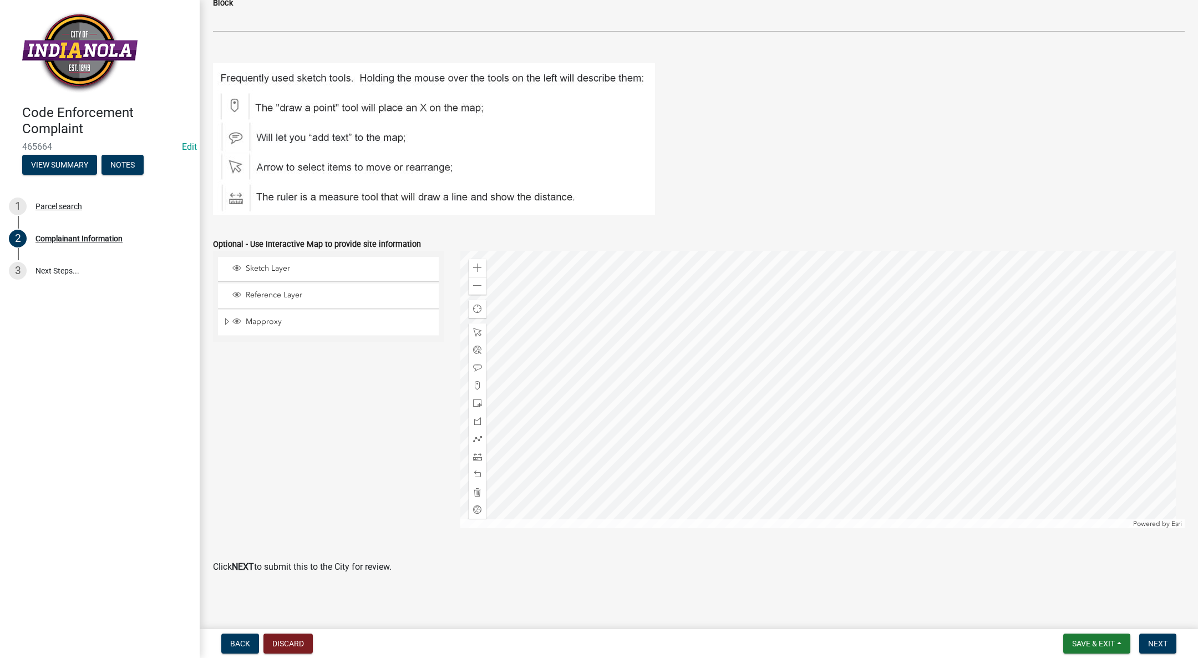
click at [459, 47] on p at bounding box center [699, 47] width 972 height 13
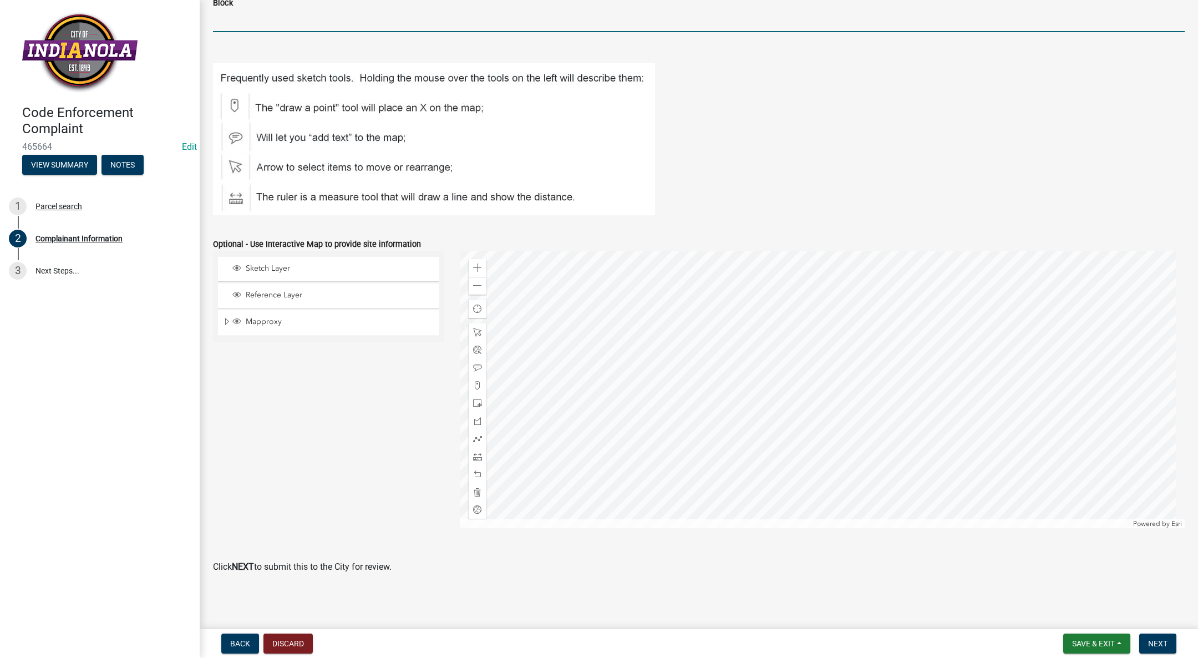
click at [445, 11] on input "Block" at bounding box center [699, 20] width 972 height 23
click at [413, 50] on p at bounding box center [699, 47] width 972 height 13
click at [409, 13] on input "Block" at bounding box center [699, 20] width 972 height 23
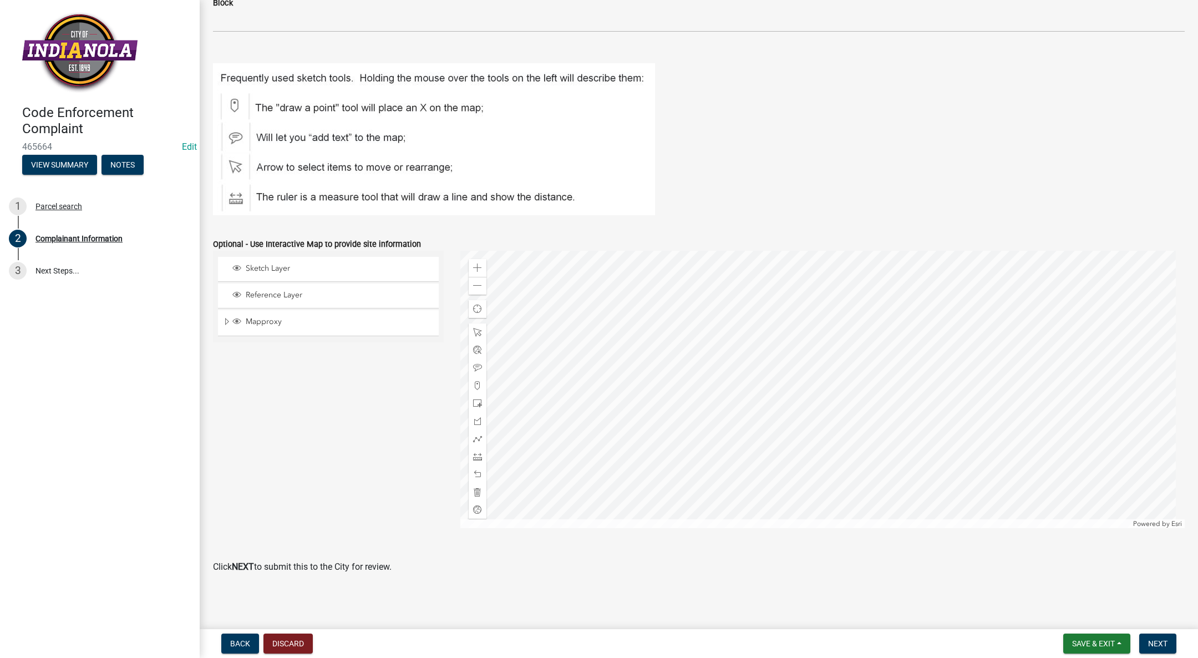
click at [406, 49] on p at bounding box center [699, 47] width 972 height 13
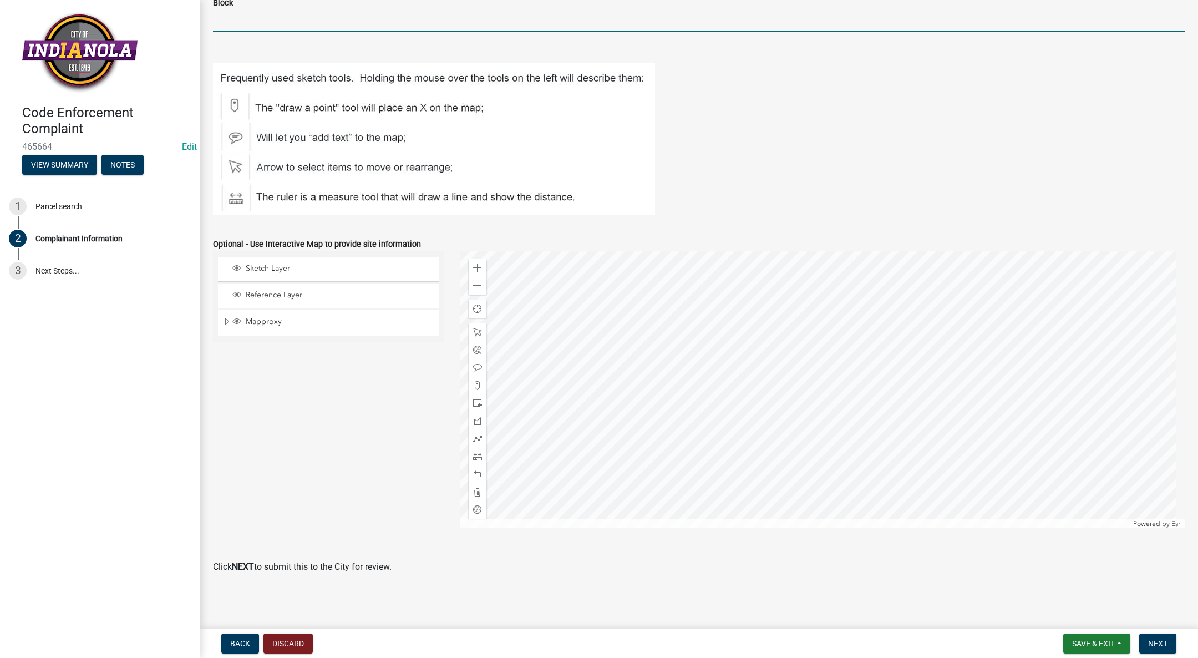
click at [411, 15] on input "Block" at bounding box center [699, 20] width 972 height 23
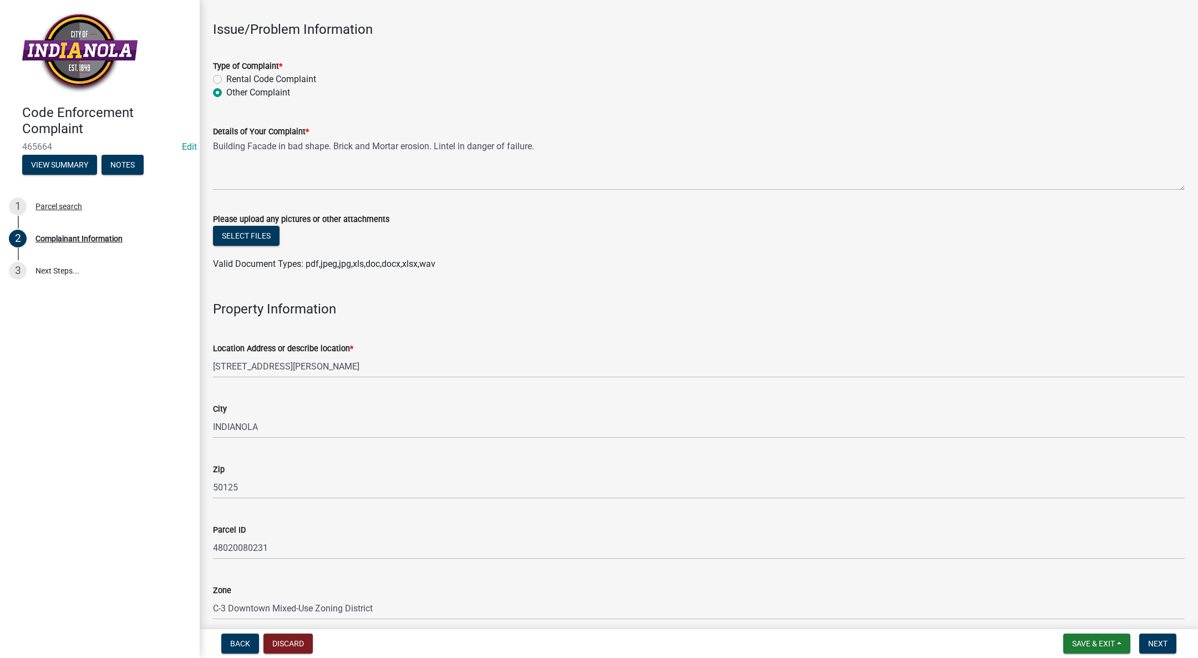
scroll to position [333, 0]
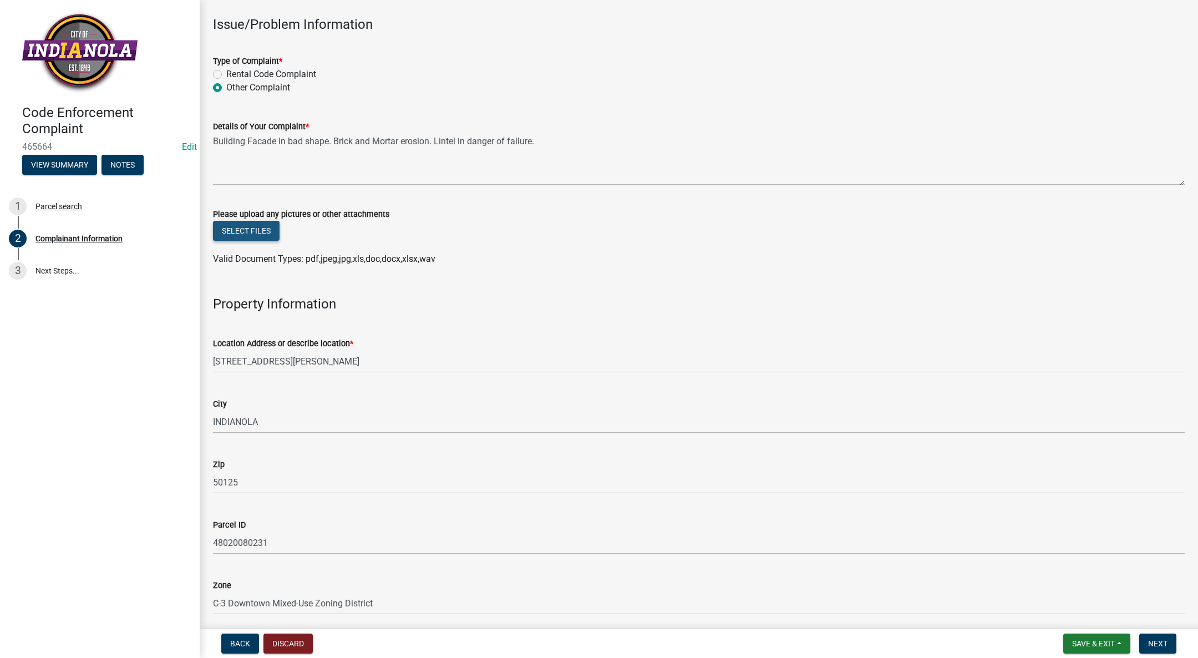
click at [245, 224] on button "Select files" at bounding box center [246, 231] width 67 height 20
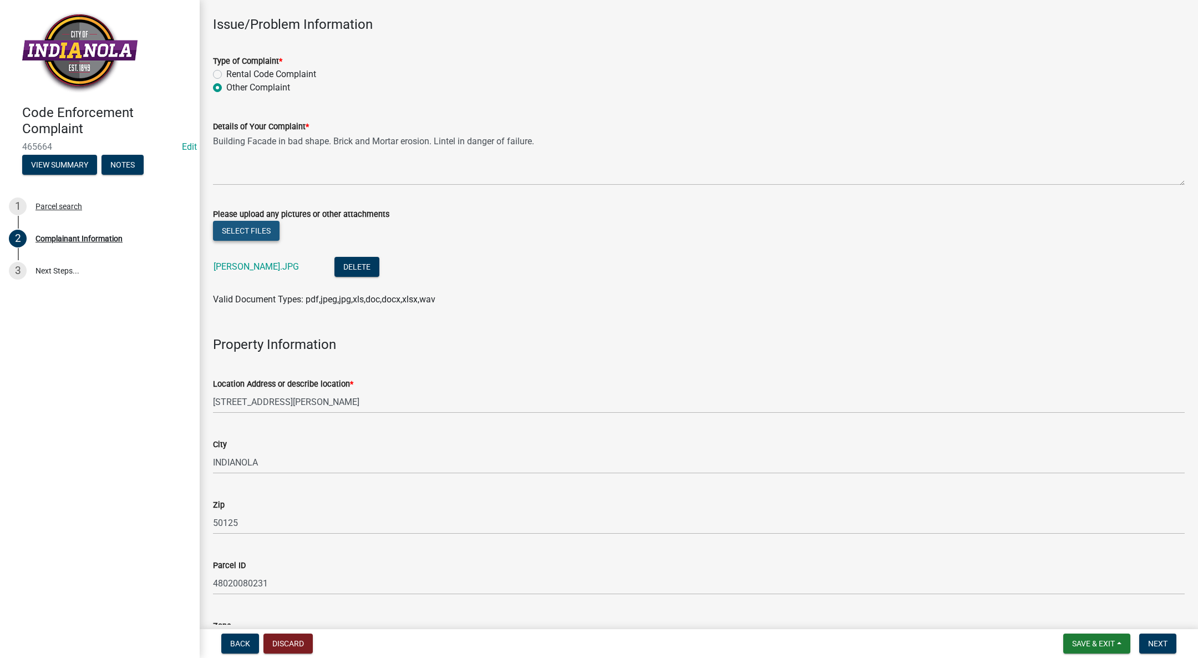
click at [255, 231] on button "Select files" at bounding box center [246, 231] width 67 height 20
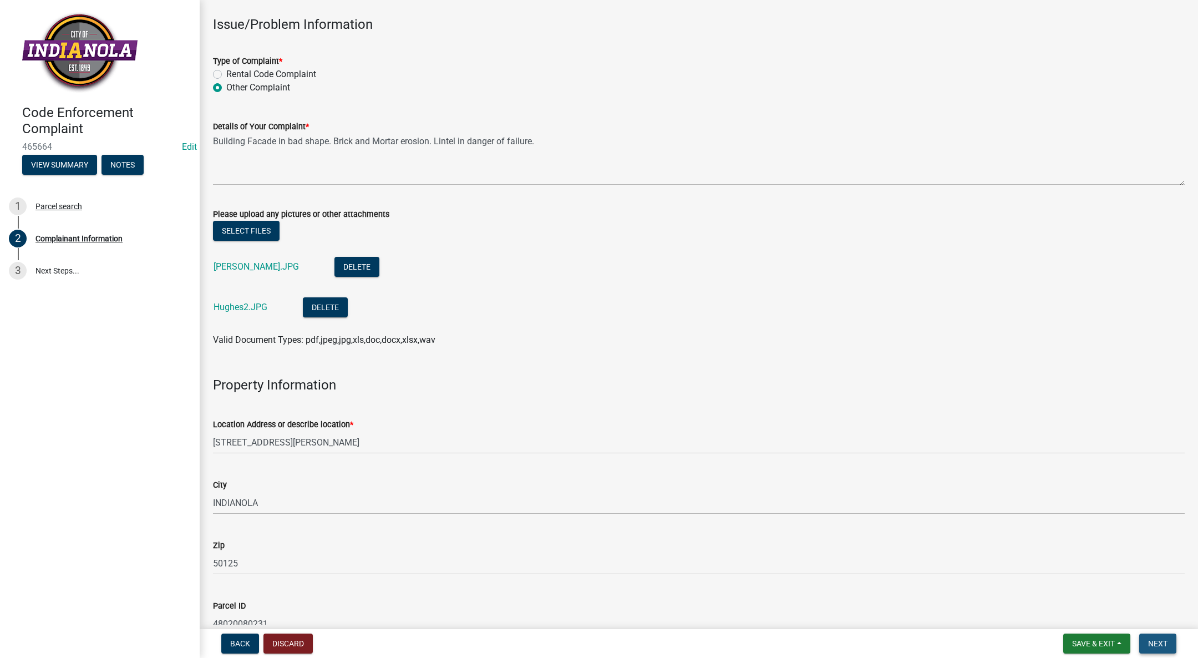
click at [1167, 642] on span "Next" at bounding box center [1157, 643] width 19 height 9
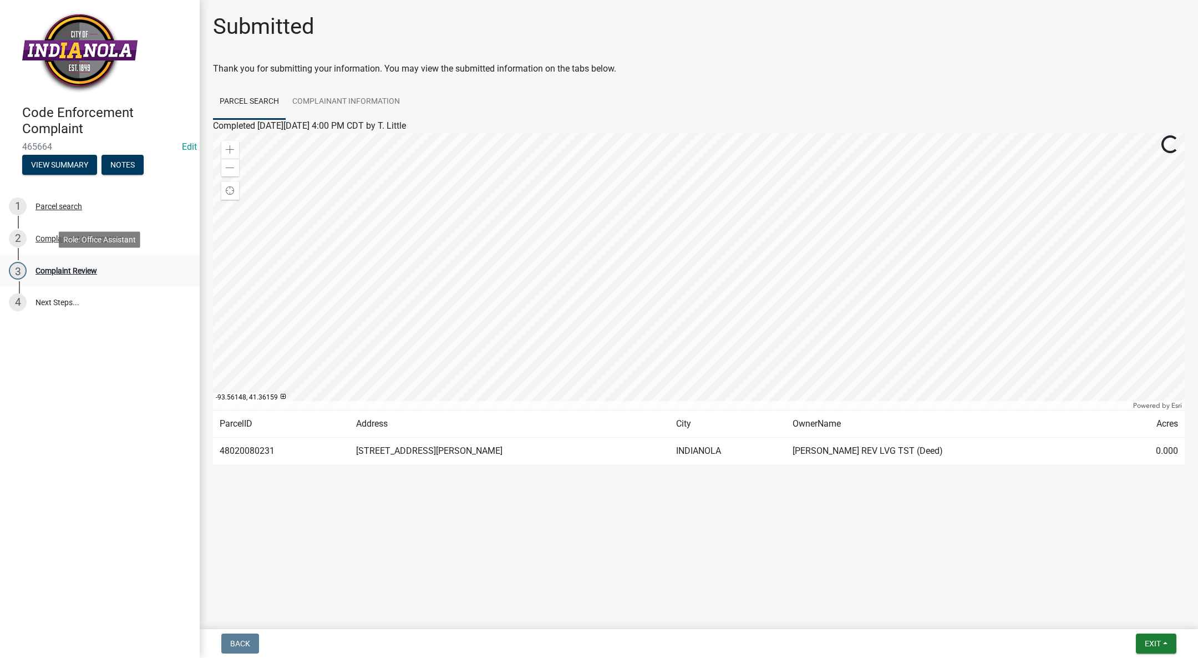
click at [47, 265] on div "3 Complaint Review" at bounding box center [95, 271] width 173 height 18
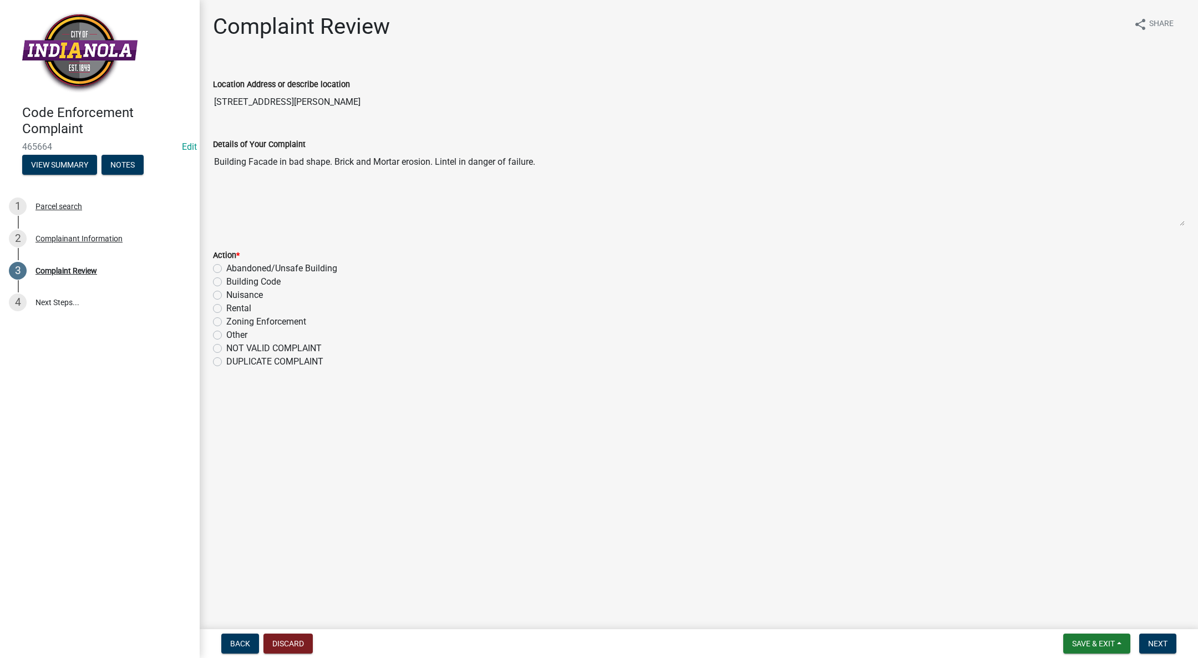
click at [226, 269] on label "Abandoned/Unsafe Building" at bounding box center [281, 268] width 111 height 13
click at [226, 269] on input "Abandoned/Unsafe Building" at bounding box center [229, 265] width 7 height 7
radio input "true"
click at [1158, 642] on span "Next" at bounding box center [1157, 643] width 19 height 9
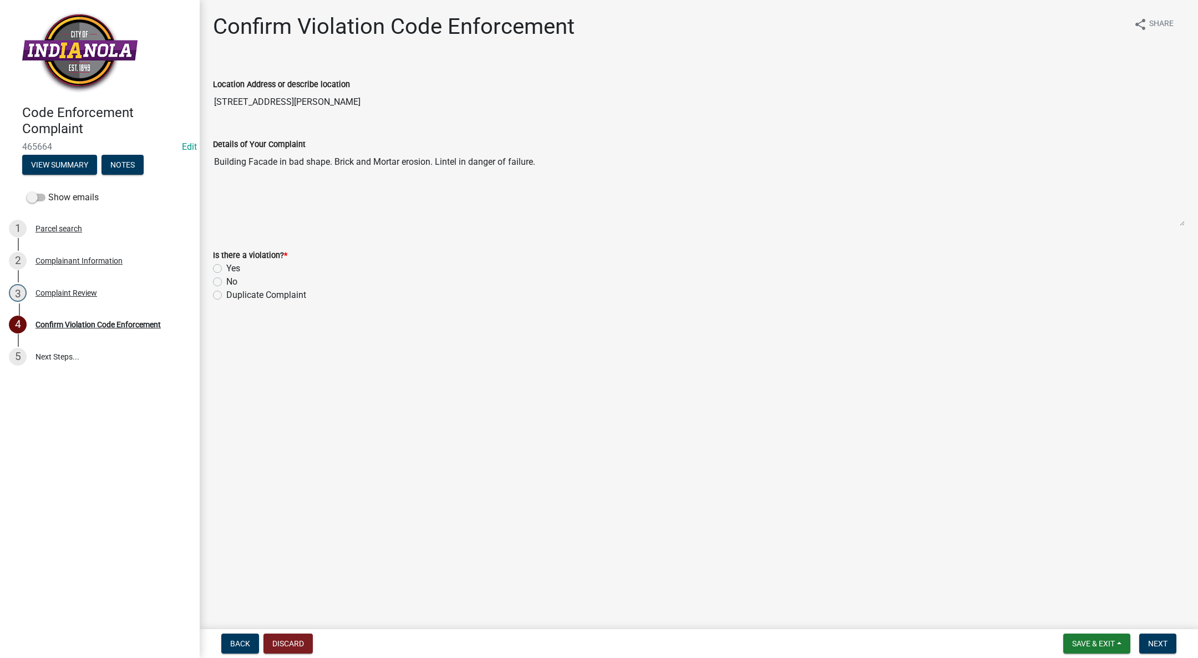
click at [226, 268] on label "Yes" at bounding box center [233, 268] width 14 height 13
click at [226, 268] on input "Yes" at bounding box center [229, 265] width 7 height 7
radio input "true"
click at [1140, 641] on form "Save & Exit Save Save & Exit Next" at bounding box center [1120, 644] width 122 height 20
click at [1145, 639] on button "Next" at bounding box center [1158, 644] width 37 height 20
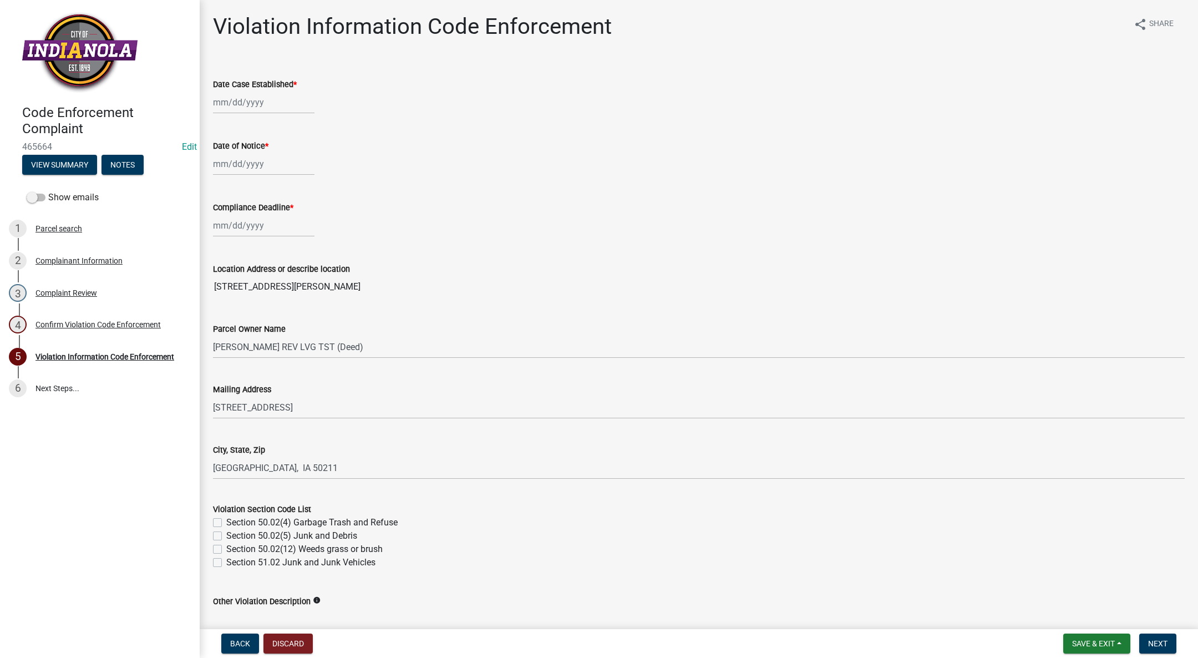
select select "8"
select select "2025"
click at [234, 102] on div "[PERSON_NAME] Feb Mar Apr [PERSON_NAME][DATE] Oct Nov [DATE] 1526 1527 1528 152…" at bounding box center [264, 102] width 102 height 23
click at [221, 210] on div "18" at bounding box center [224, 215] width 18 height 18
type input "[DATE]"
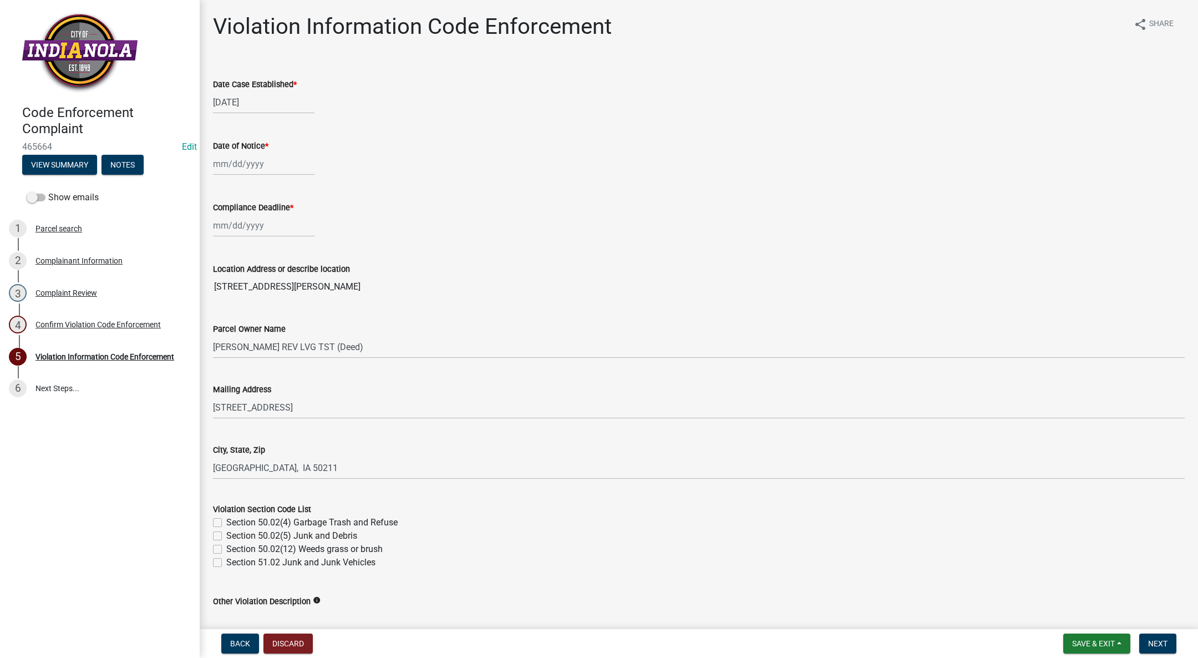
click at [227, 165] on div at bounding box center [264, 164] width 102 height 23
select select "8"
select select "2025"
click at [218, 271] on div "18" at bounding box center [224, 276] width 18 height 18
type input "[DATE]"
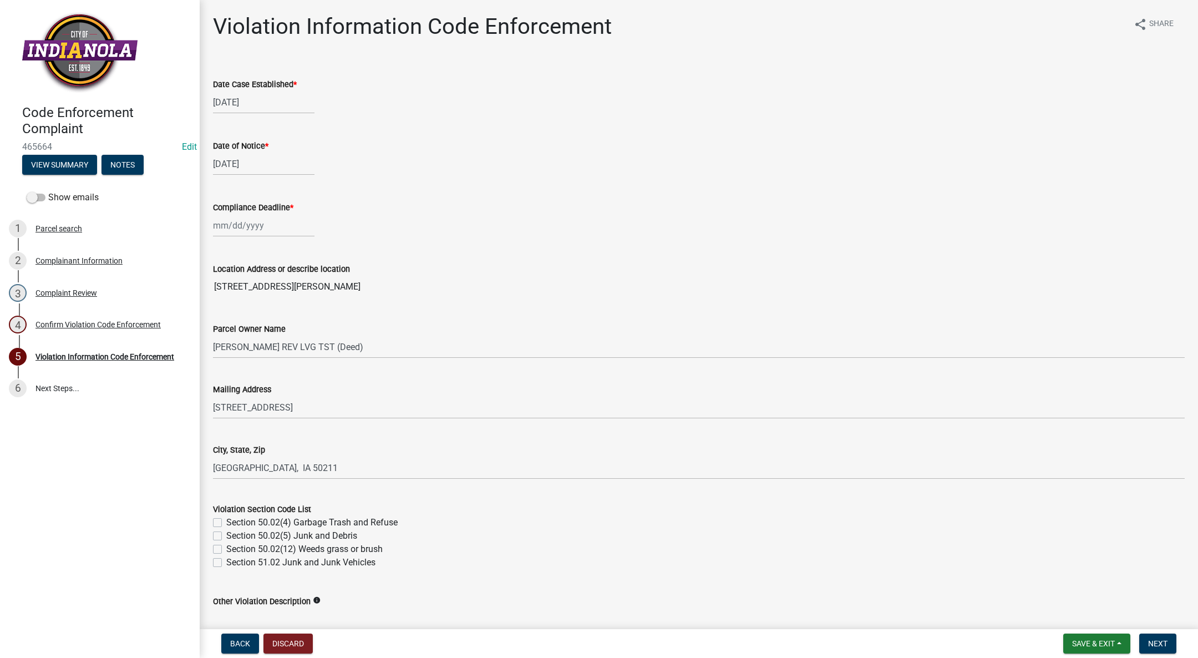
select select "8"
select select "2025"
click at [236, 217] on div "[PERSON_NAME] Feb Mar Apr [PERSON_NAME][DATE] Oct Nov [DATE] 1526 1527 1528 152…" at bounding box center [264, 225] width 102 height 23
click at [327, 249] on span "Next month" at bounding box center [330, 249] width 8 height 8
select select "9"
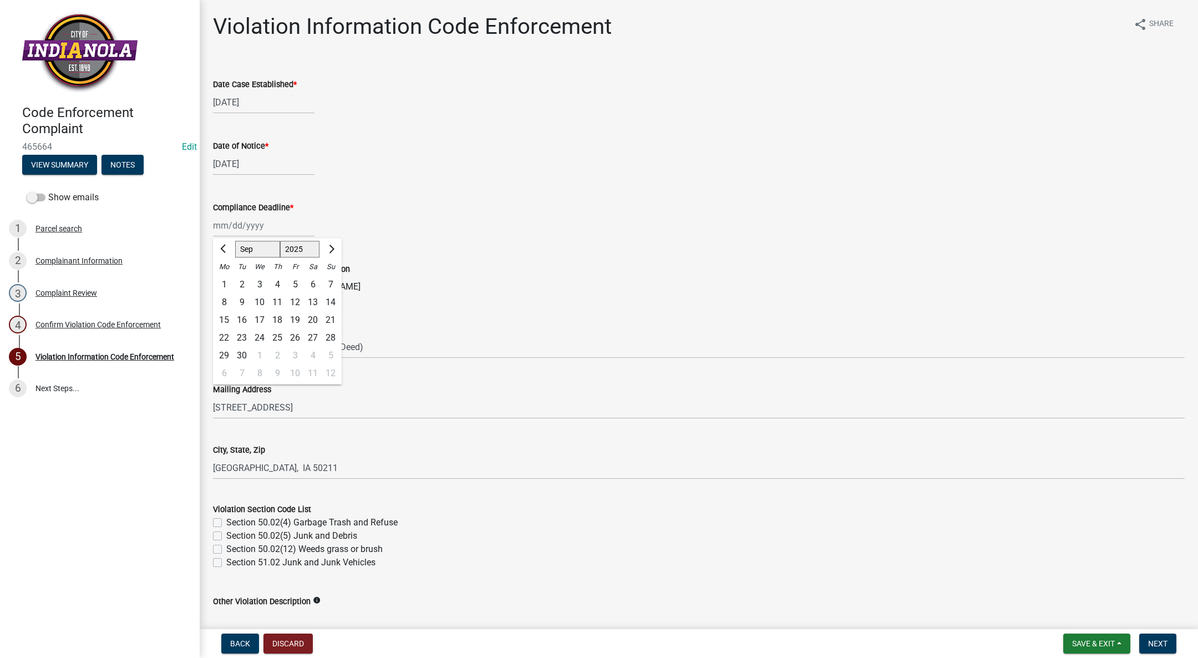
click at [295, 317] on div "19" at bounding box center [295, 320] width 18 height 18
type input "[DATE]"
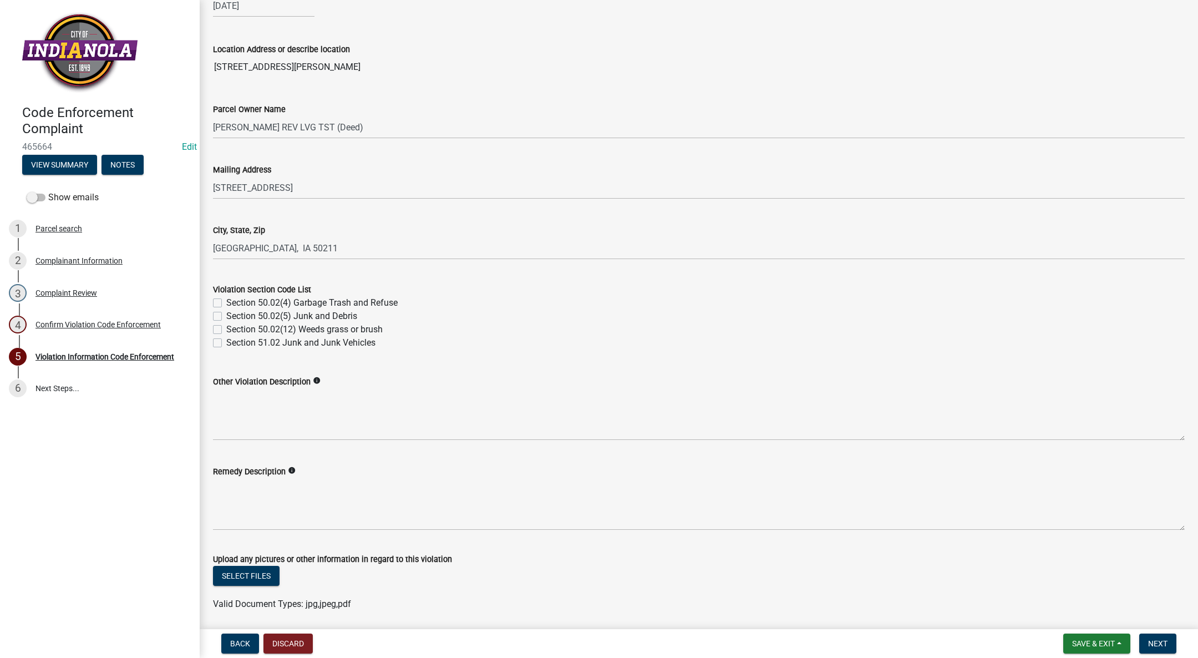
scroll to position [250, 0]
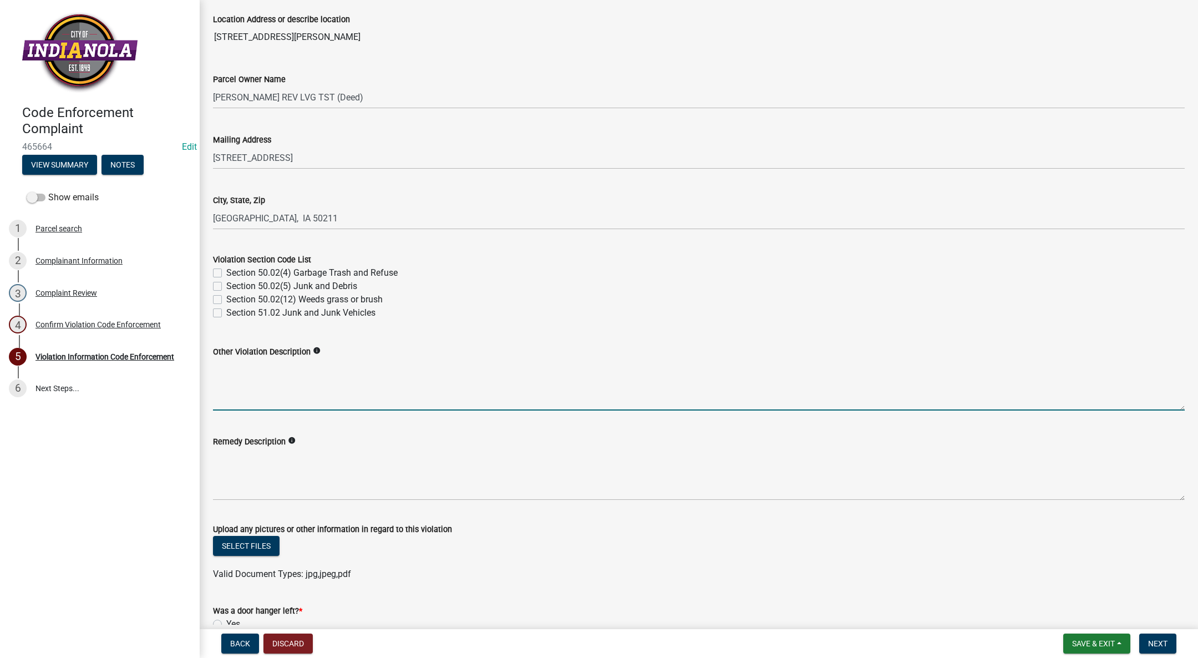
click at [349, 367] on textarea "Other Violation Description" at bounding box center [699, 384] width 972 height 52
type textarea "Building is in violation of Chapter 163 Abandoned/Unsafe Buildings. Section 163…"
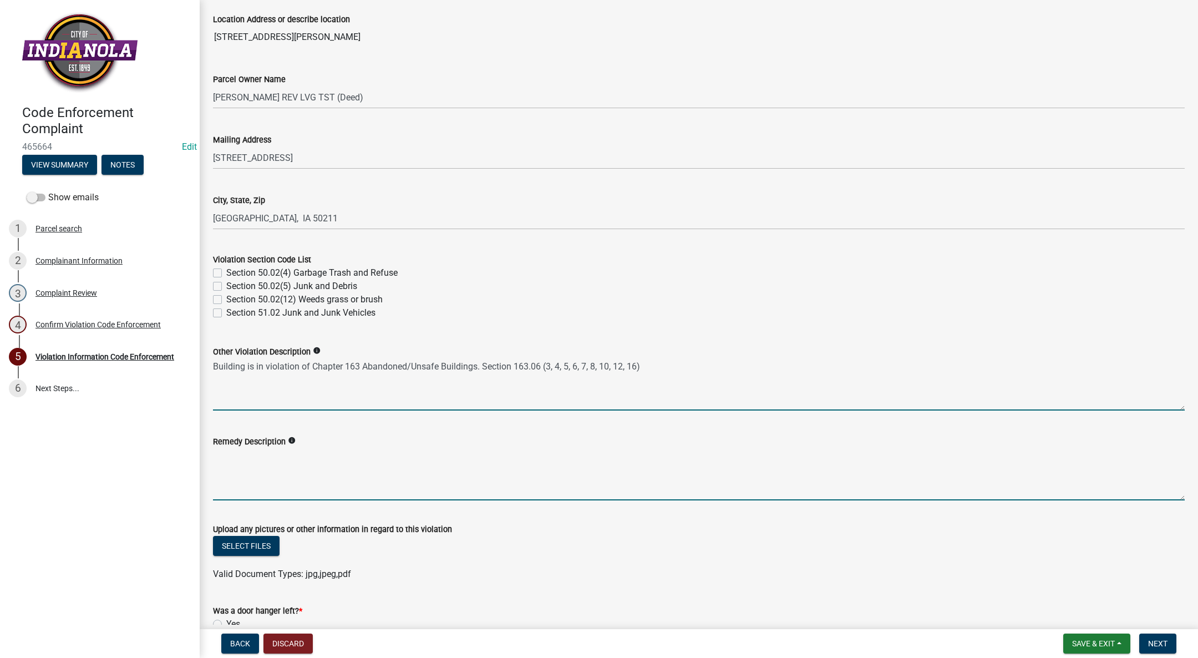
click at [313, 448] on textarea "Remedy Description" at bounding box center [699, 474] width 972 height 52
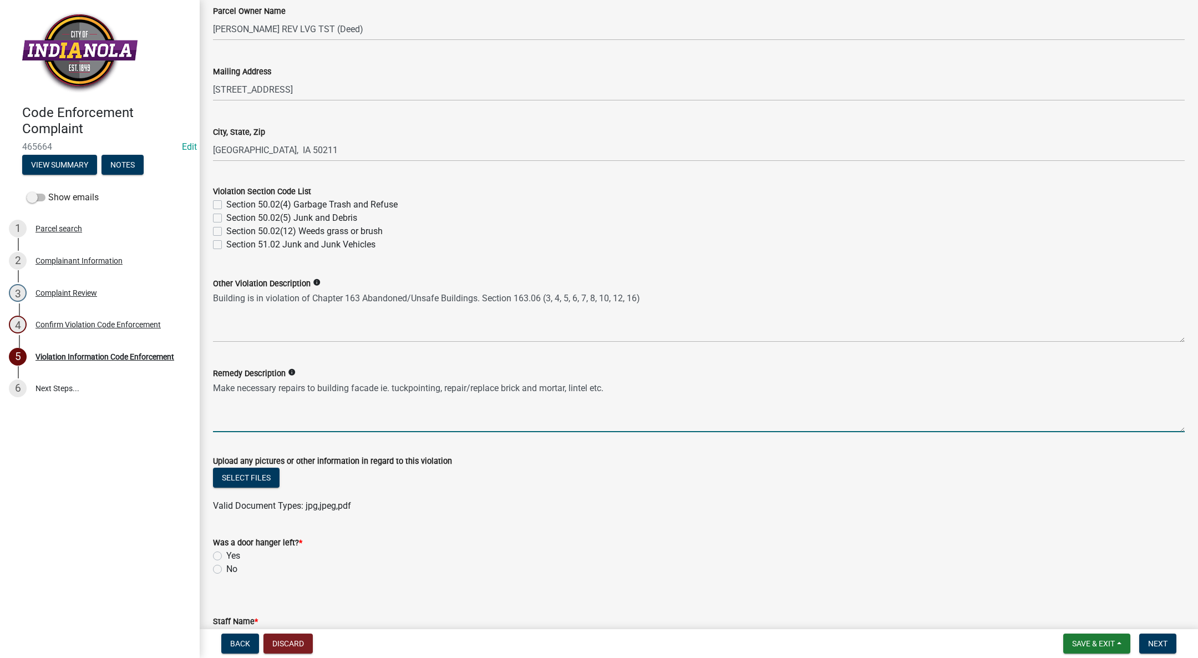
scroll to position [396, 0]
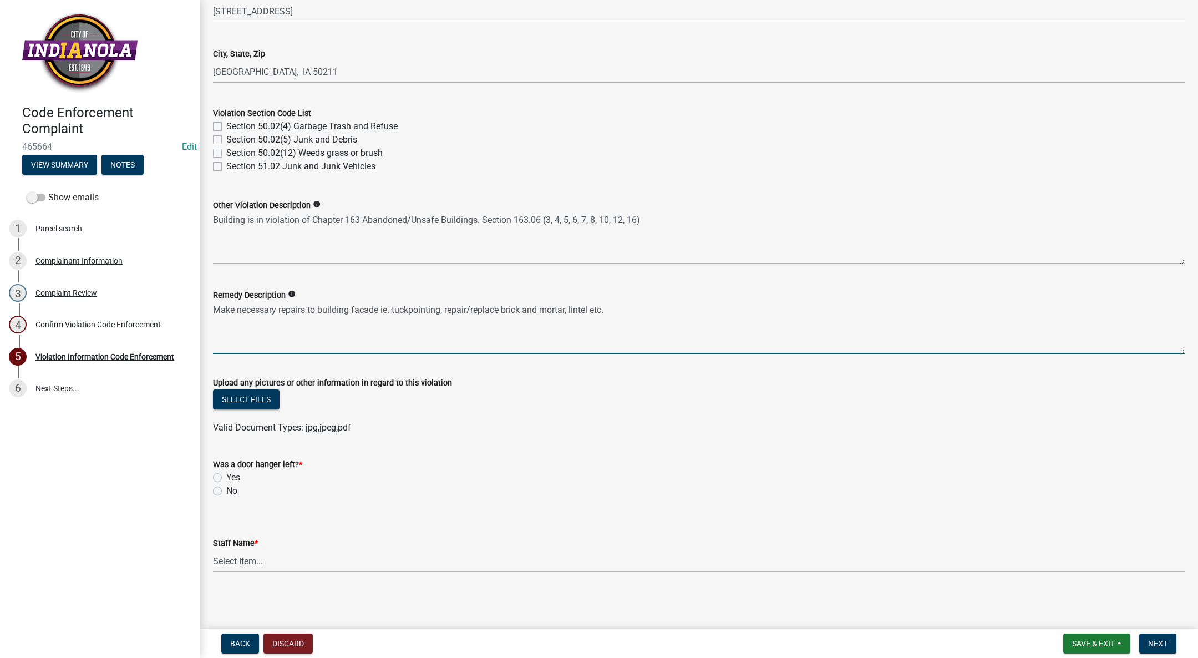
type textarea "Make necessary repairs to building facade ie. tuckpointing, repair/replace bric…"
click at [226, 488] on label "No" at bounding box center [231, 490] width 11 height 13
click at [226, 488] on input "No" at bounding box center [229, 487] width 7 height 7
radio input "true"
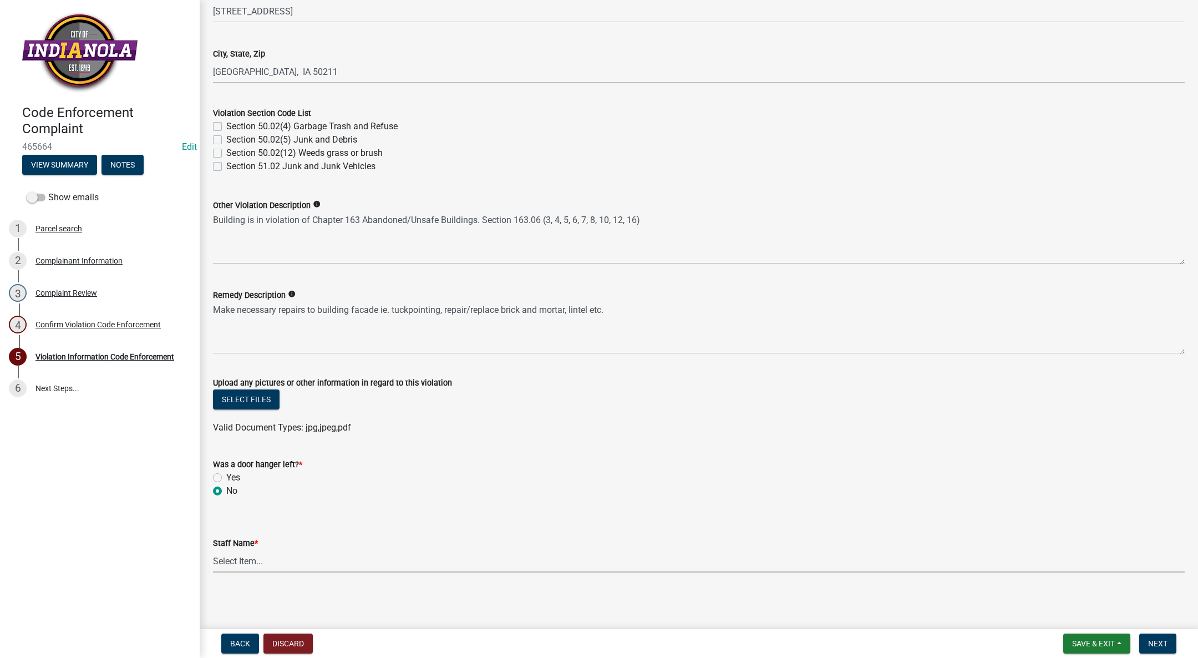
click at [233, 562] on select "Select Item... [PERSON_NAME] [PERSON_NAME] [PERSON_NAME] Other" at bounding box center [699, 561] width 972 height 23
click at [213, 550] on select "Select Item... [PERSON_NAME] [PERSON_NAME] [PERSON_NAME] Other" at bounding box center [699, 561] width 972 height 23
select select "017ac117-bf2b-4859-b4d0-b270a33394aa"
click at [1157, 636] on button "Next" at bounding box center [1158, 644] width 37 height 20
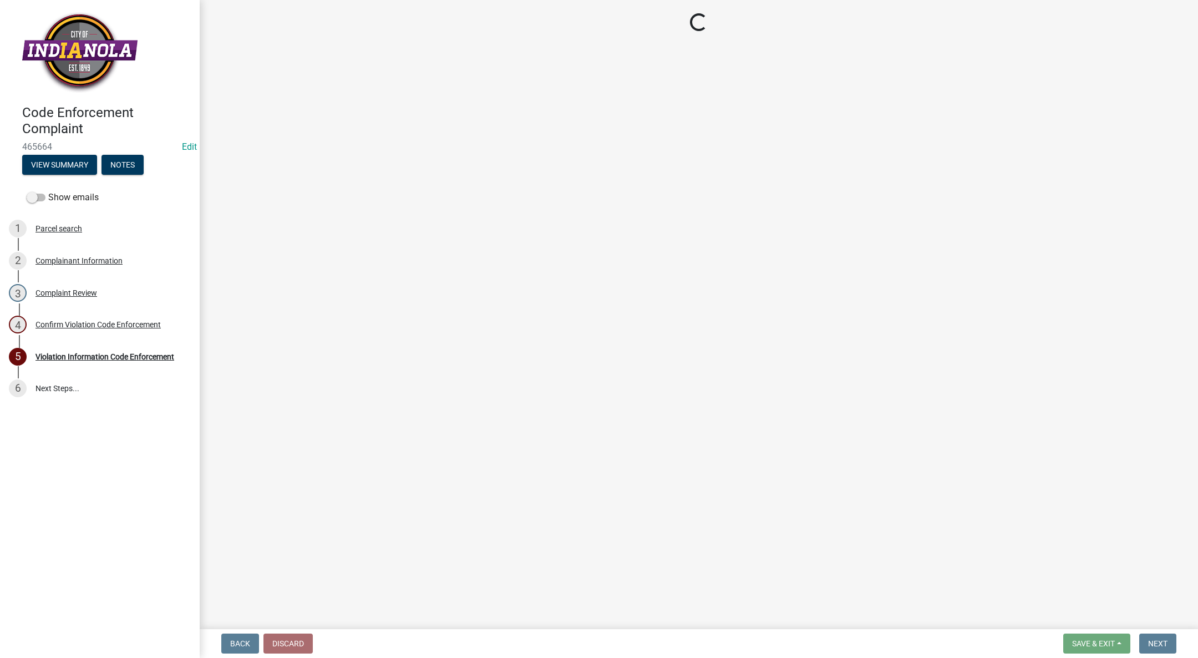
scroll to position [0, 0]
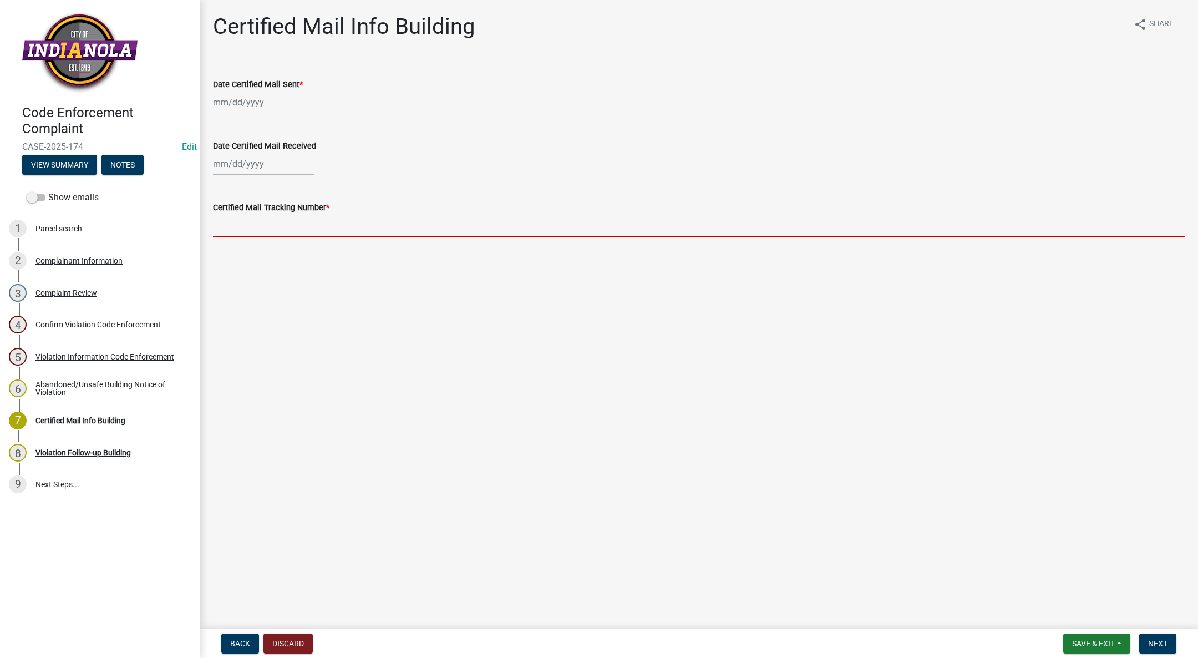
click at [274, 221] on input "Certified Mail Tracking Number *" at bounding box center [699, 225] width 972 height 23
click at [243, 102] on div at bounding box center [264, 102] width 102 height 23
select select "8"
select select "2025"
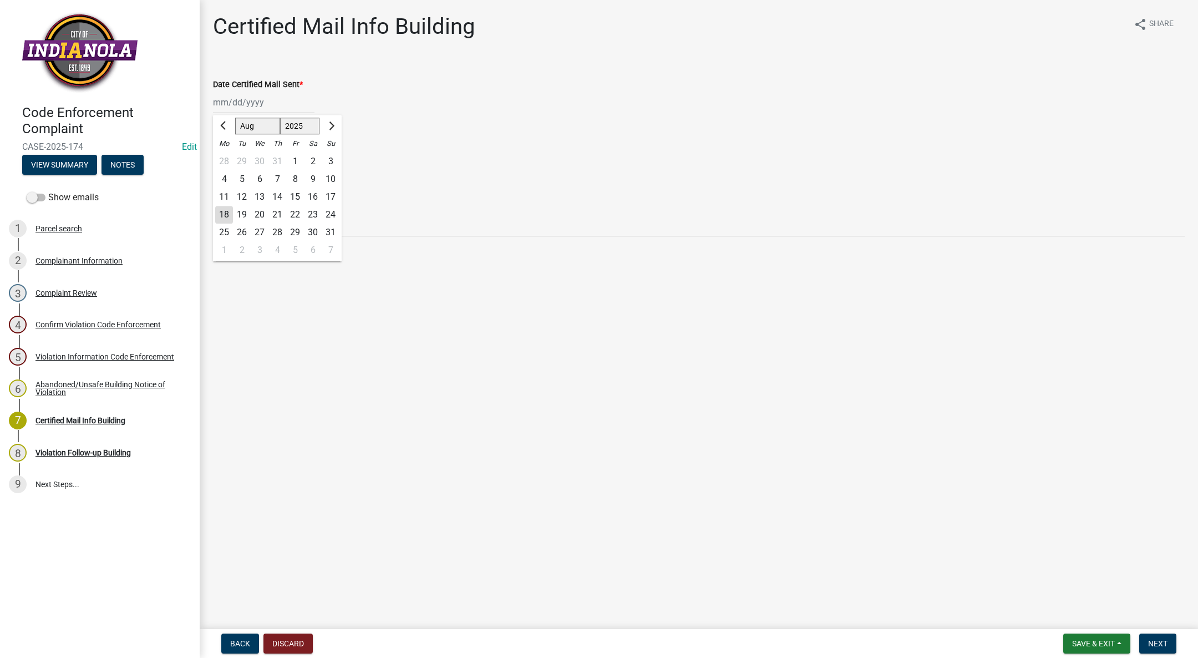
click at [222, 210] on div "18" at bounding box center [224, 215] width 18 height 18
type input "[DATE]"
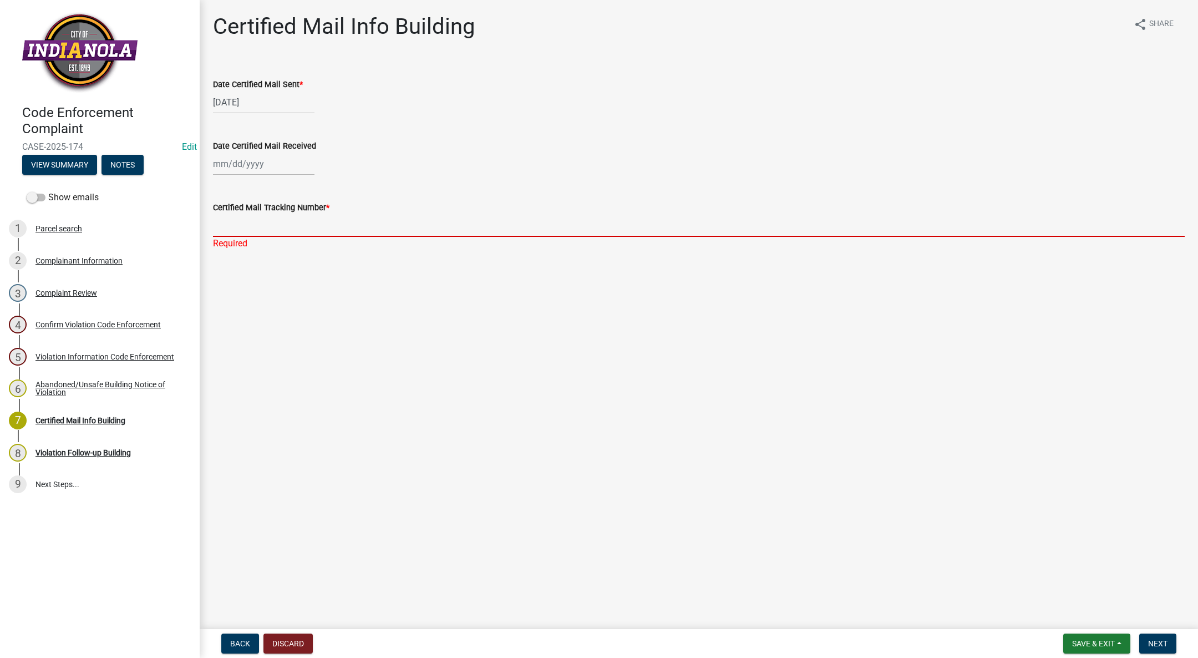
click at [271, 223] on input "Certified Mail Tracking Number *" at bounding box center [699, 225] width 972 height 23
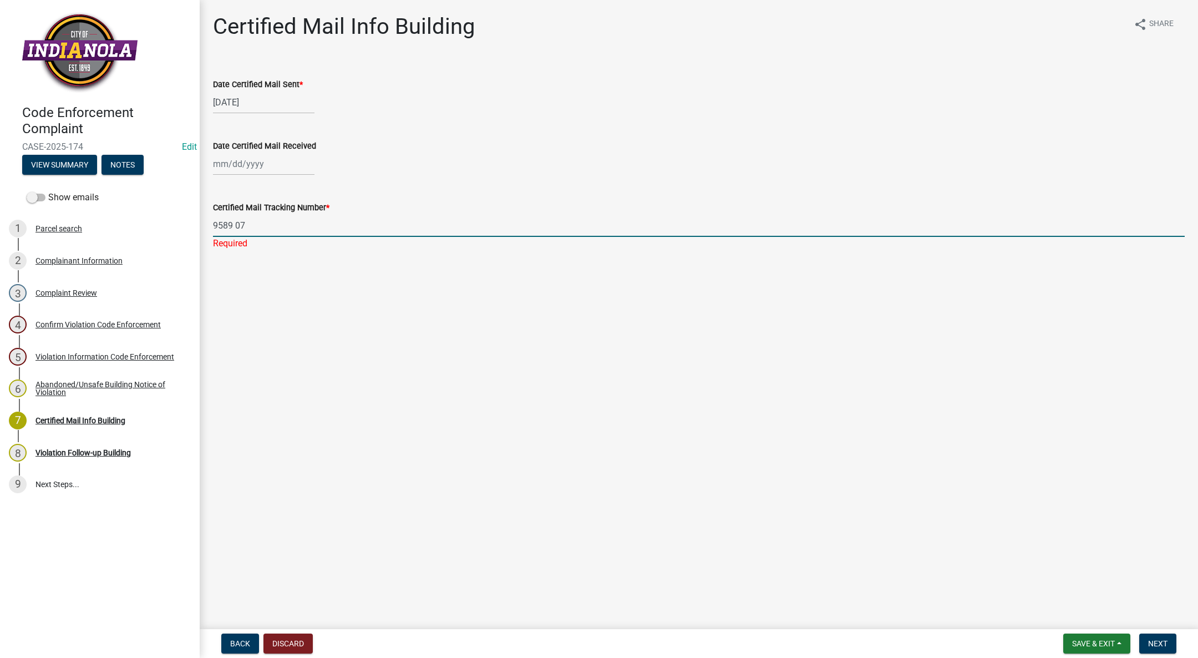
click at [841, 588] on main "Certified Mail Info Building share Share Date Certified Mail Sent * [DATE] Date…" at bounding box center [699, 312] width 999 height 625
click at [306, 228] on input "9589 07" at bounding box center [699, 225] width 972 height 23
type input "9589 0710 5270 1771 3427 61"
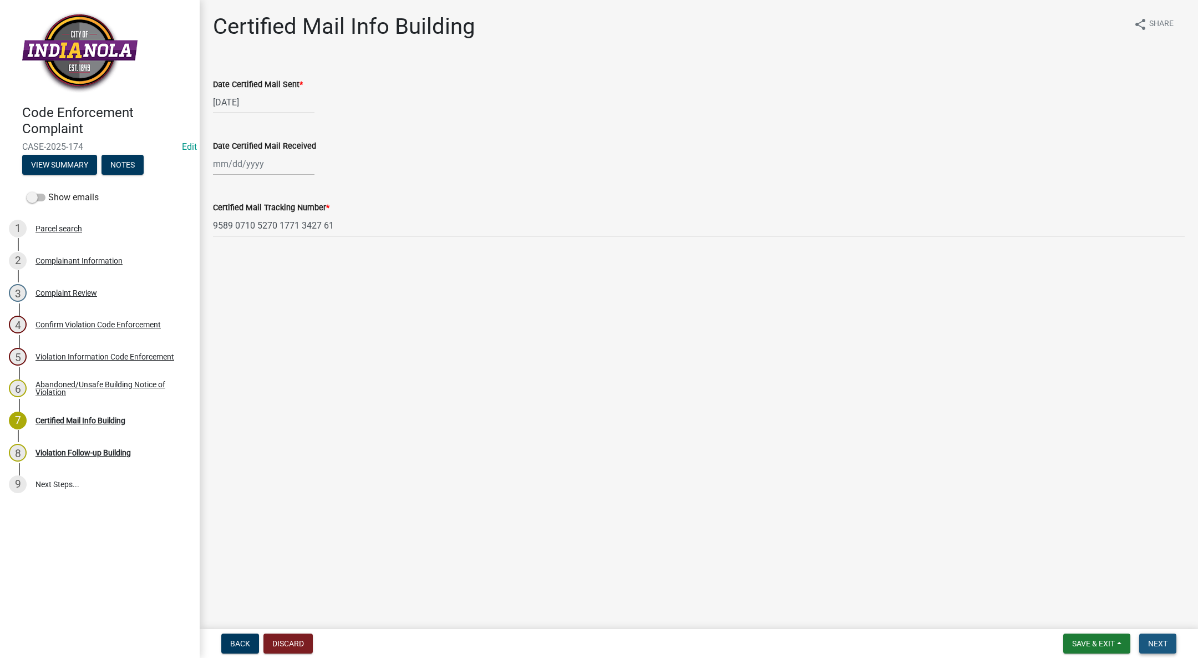
click at [1169, 640] on button "Next" at bounding box center [1158, 644] width 37 height 20
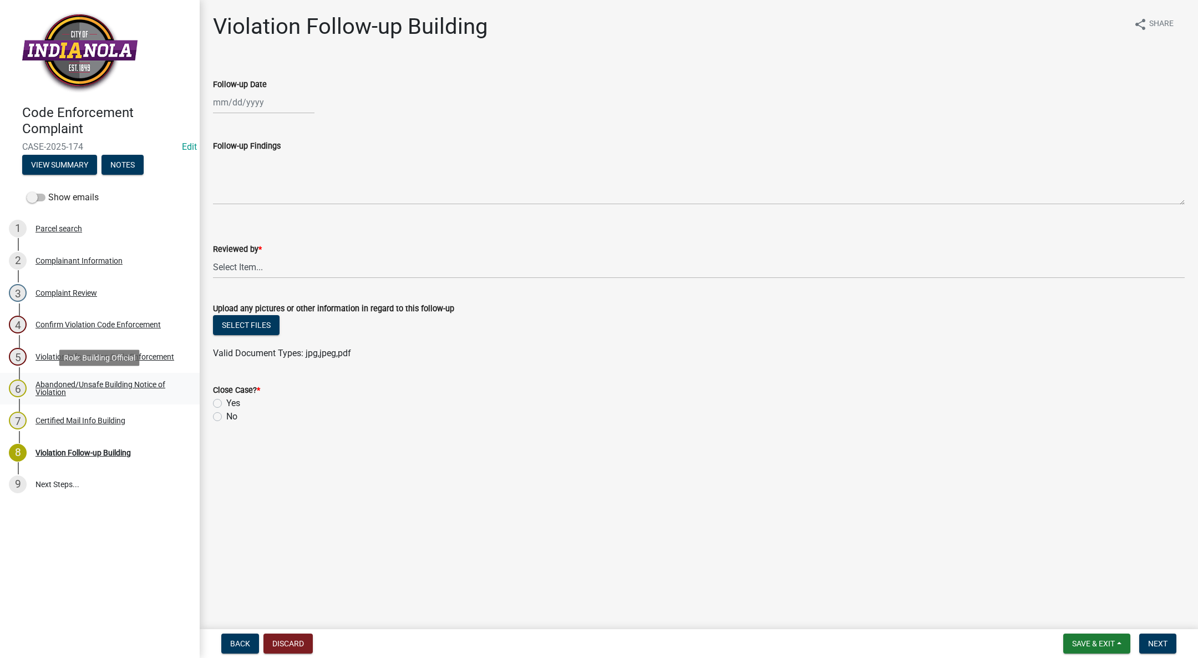
click at [93, 381] on div "Abandoned/Unsafe Building Notice of Violation" at bounding box center [109, 389] width 146 height 16
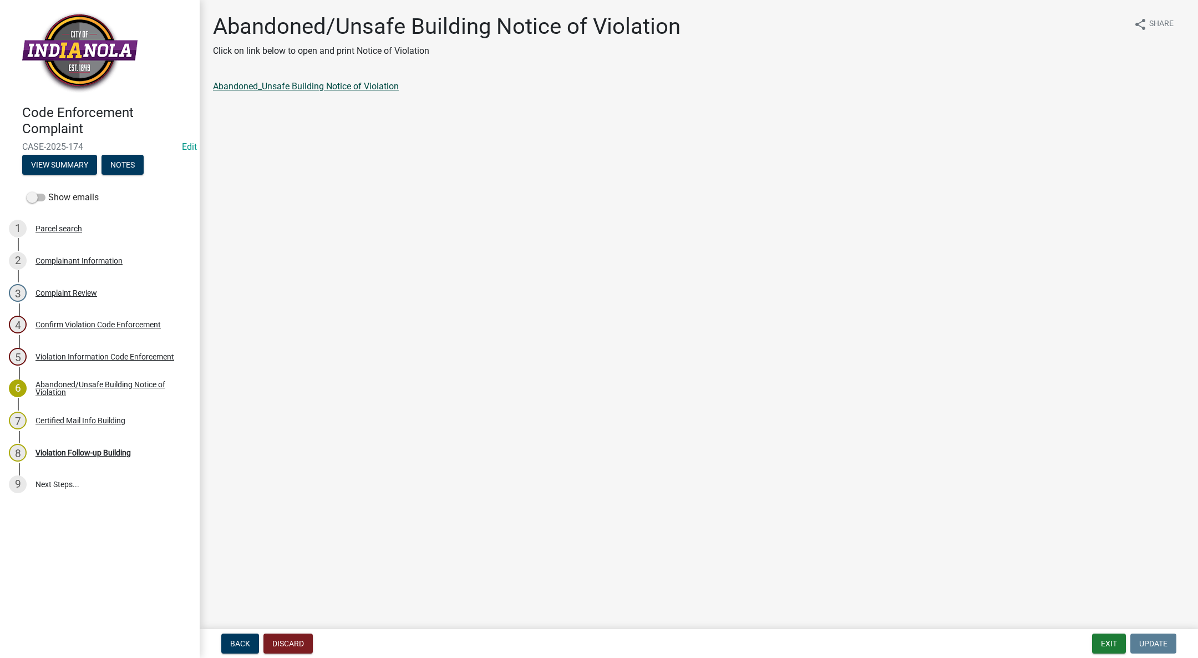
click at [270, 87] on link "Abandoned_Unsafe Building Notice of Violation" at bounding box center [306, 86] width 186 height 11
click at [65, 377] on link "6 Abandoned/Unsafe Building Notice of Violation" at bounding box center [100, 389] width 200 height 32
click at [75, 348] on div "5 Violation Information Code Enforcement" at bounding box center [95, 357] width 173 height 18
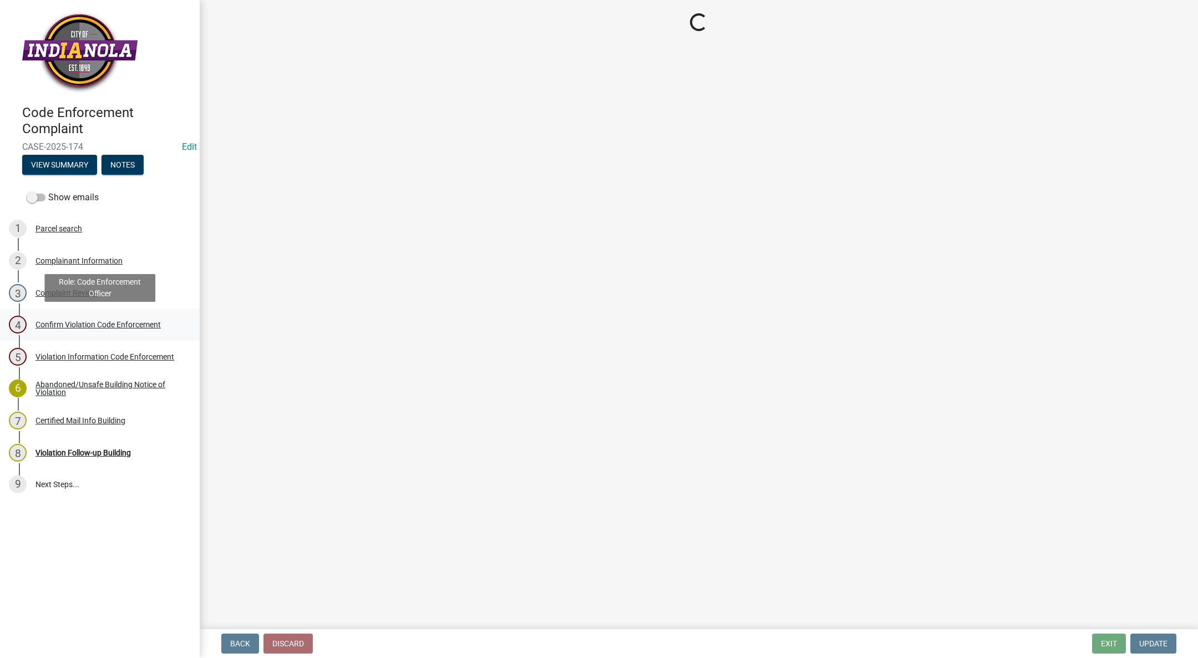
select select "017ac117-bf2b-4859-b4d0-b270a33394aa"
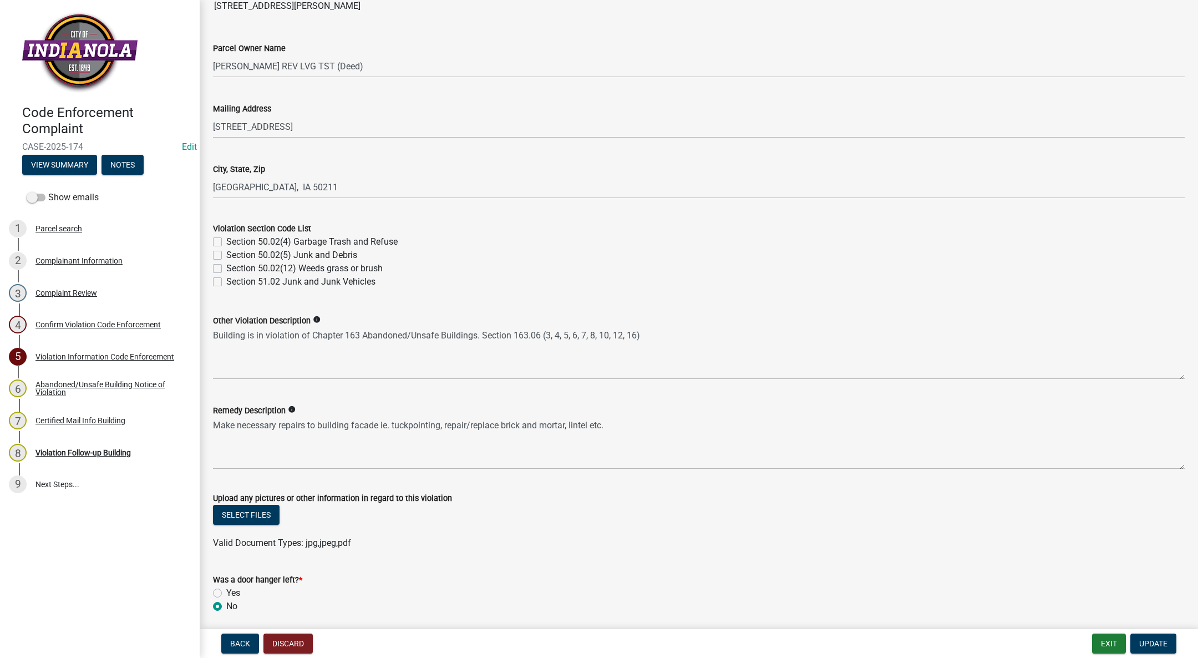
scroll to position [333, 0]
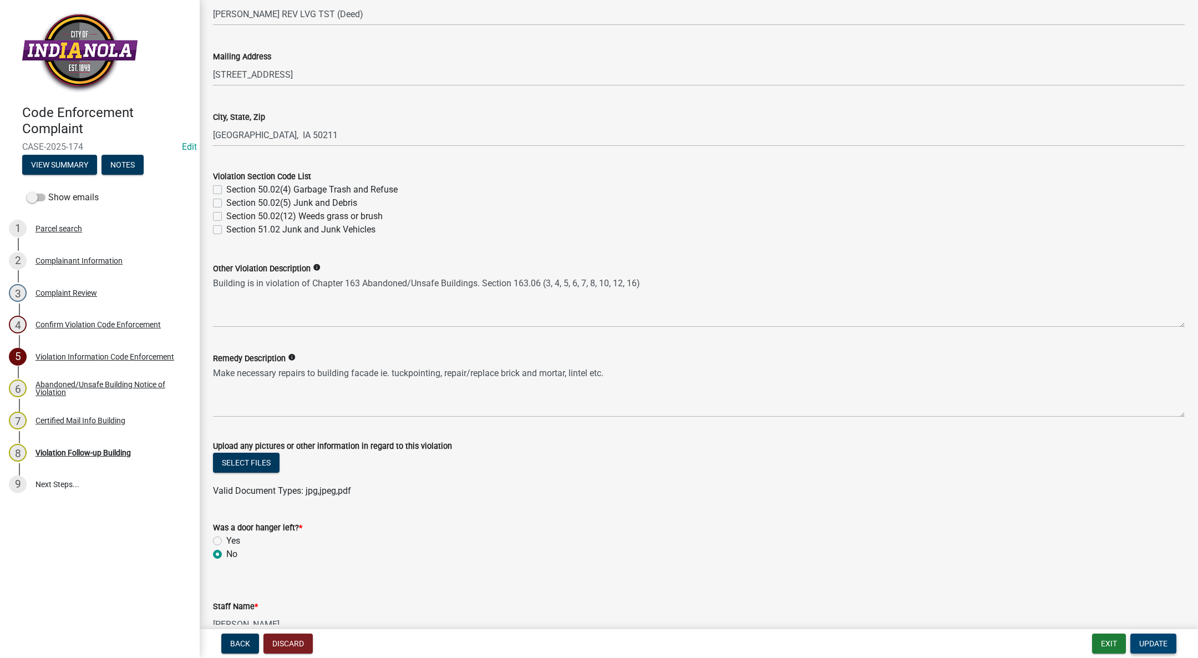
click at [1148, 646] on span "Update" at bounding box center [1154, 643] width 28 height 9
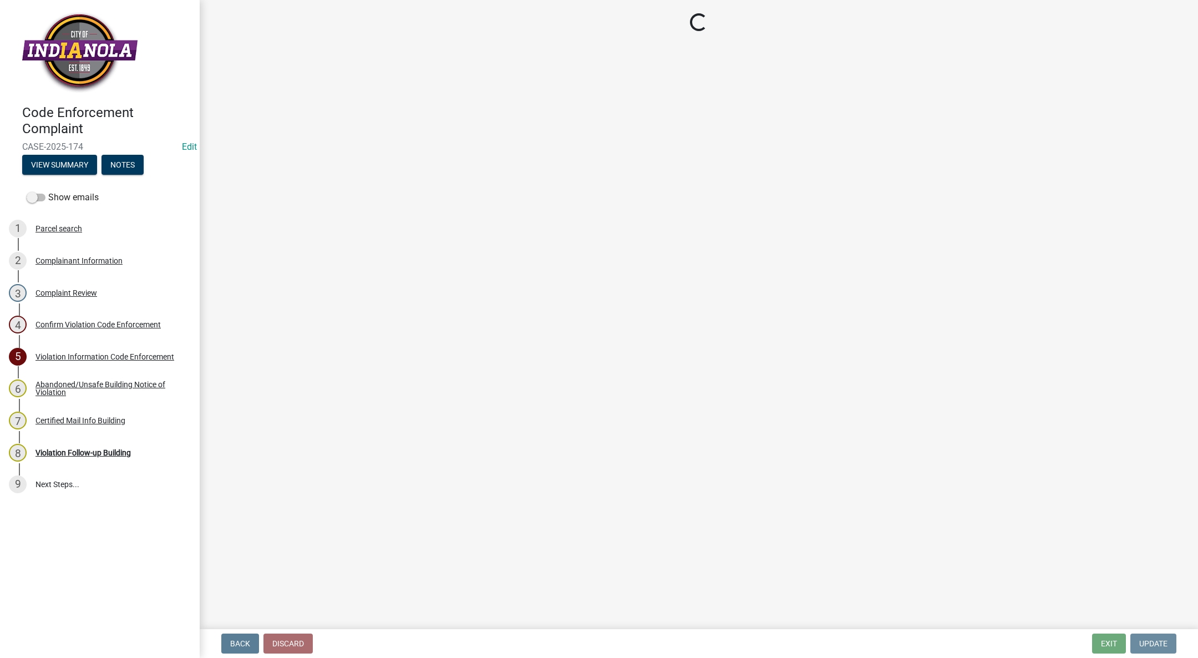
scroll to position [0, 0]
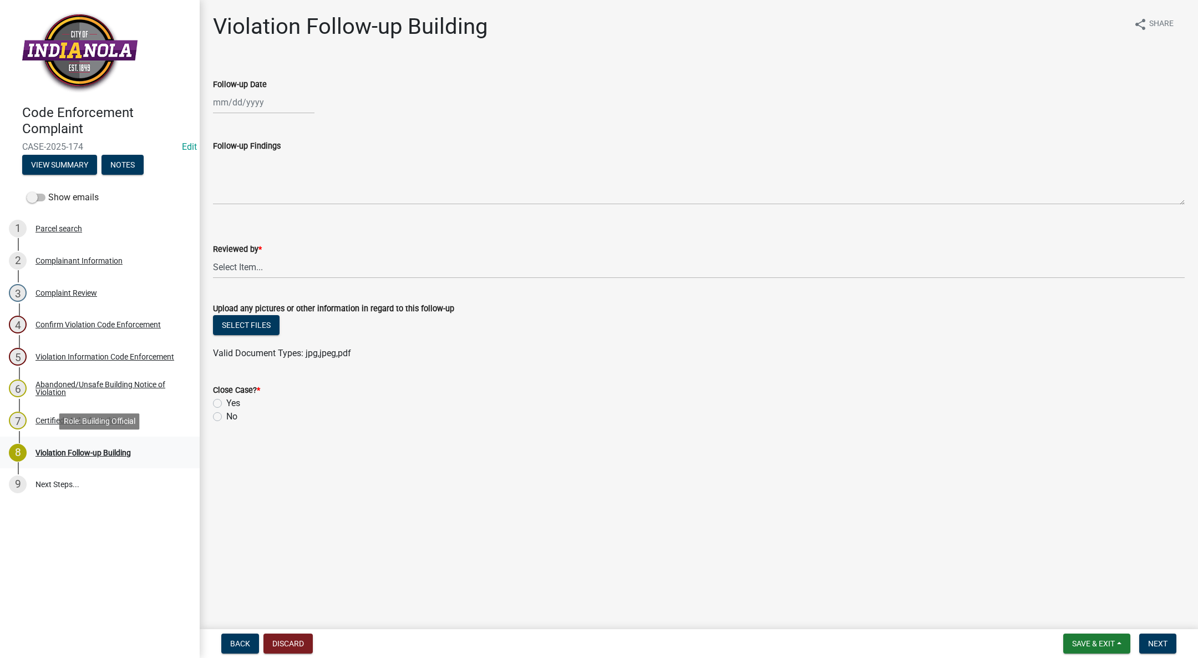
click at [67, 449] on div "Violation Follow-up Building" at bounding box center [83, 453] width 95 height 8
click at [73, 421] on div "Certified Mail Info Building" at bounding box center [81, 421] width 90 height 8
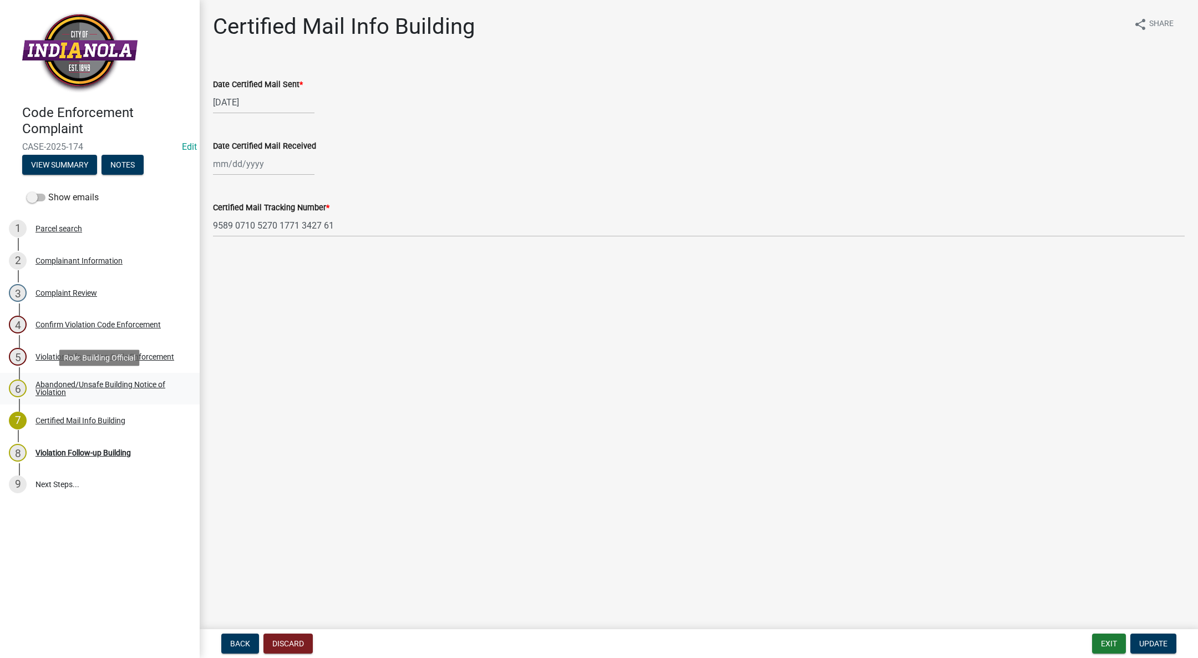
click at [90, 386] on div "Abandoned/Unsafe Building Notice of Violation" at bounding box center [109, 389] width 146 height 16
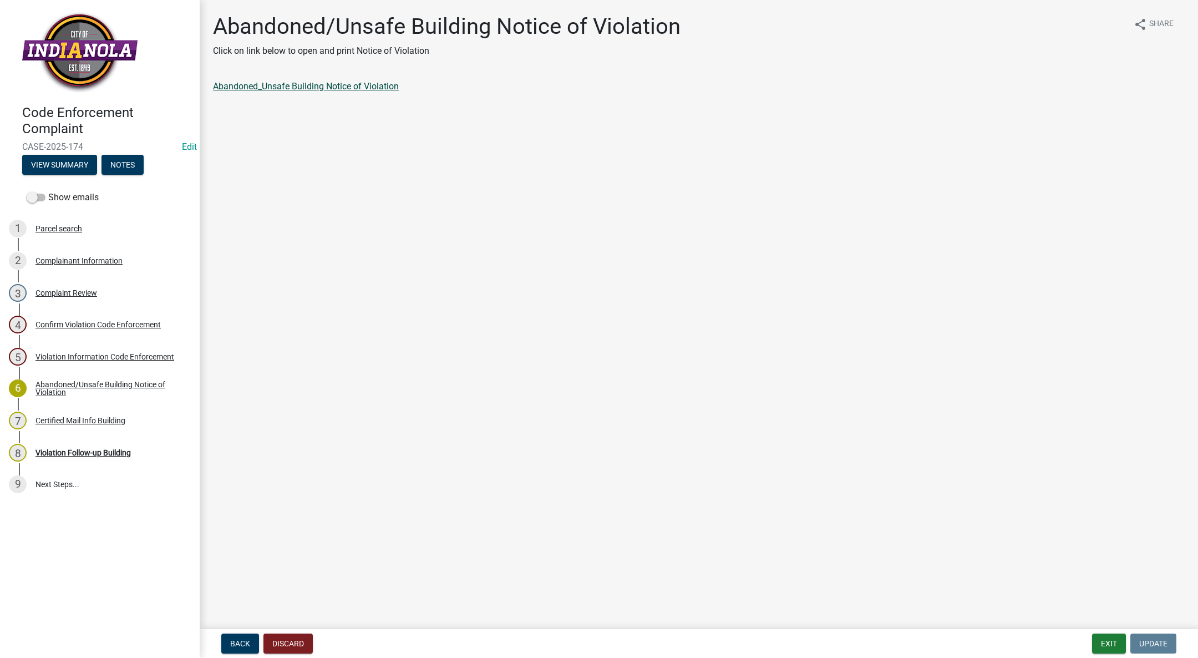
click at [312, 84] on link "Abandoned_Unsafe Building Notice of Violation" at bounding box center [306, 86] width 186 height 11
click at [65, 321] on div "Confirm Violation Code Enforcement" at bounding box center [98, 325] width 125 height 8
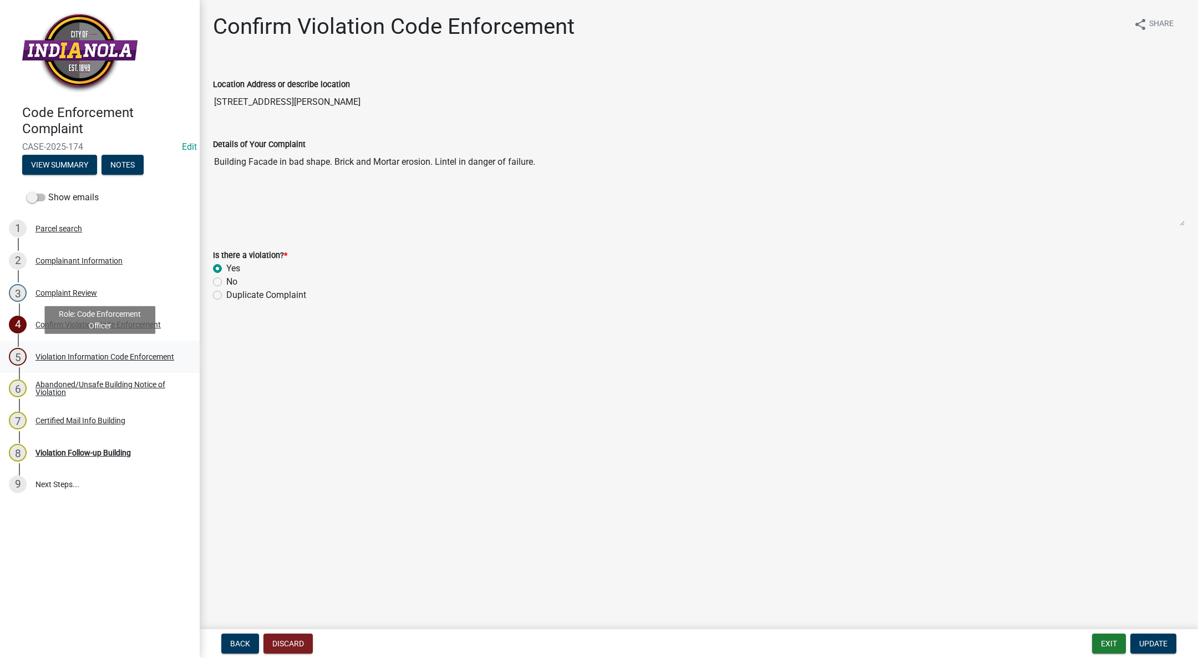
click at [56, 343] on link "5 Violation Information Code Enforcement" at bounding box center [100, 357] width 200 height 32
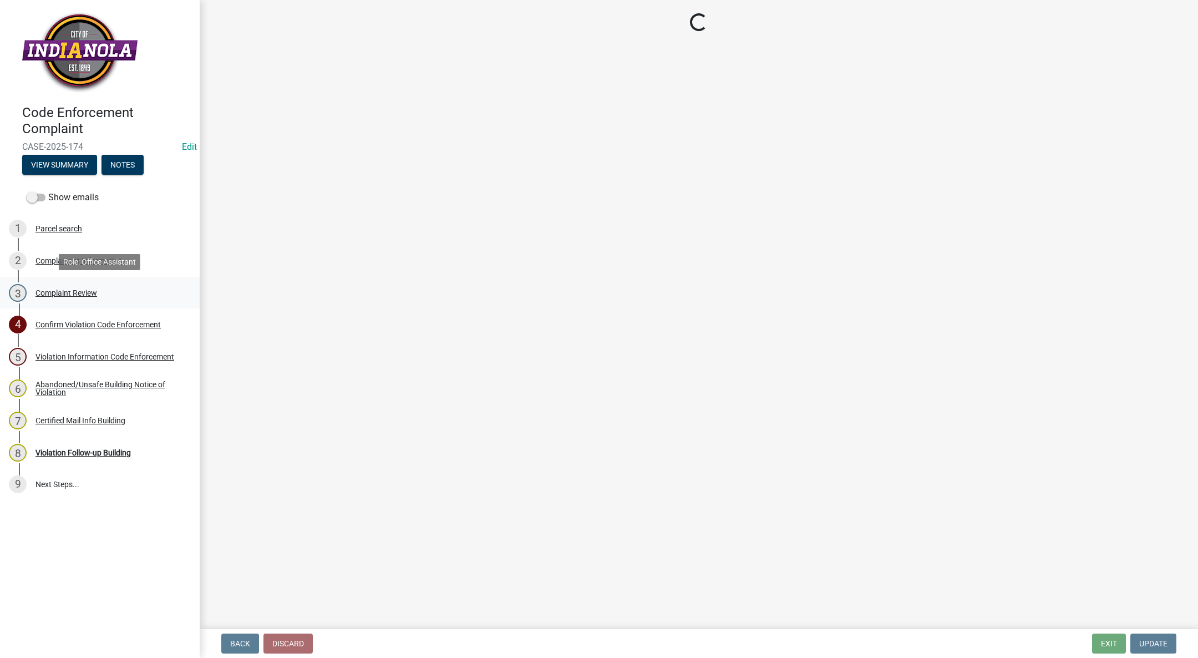
select select "017ac117-bf2b-4859-b4d0-b270a33394aa"
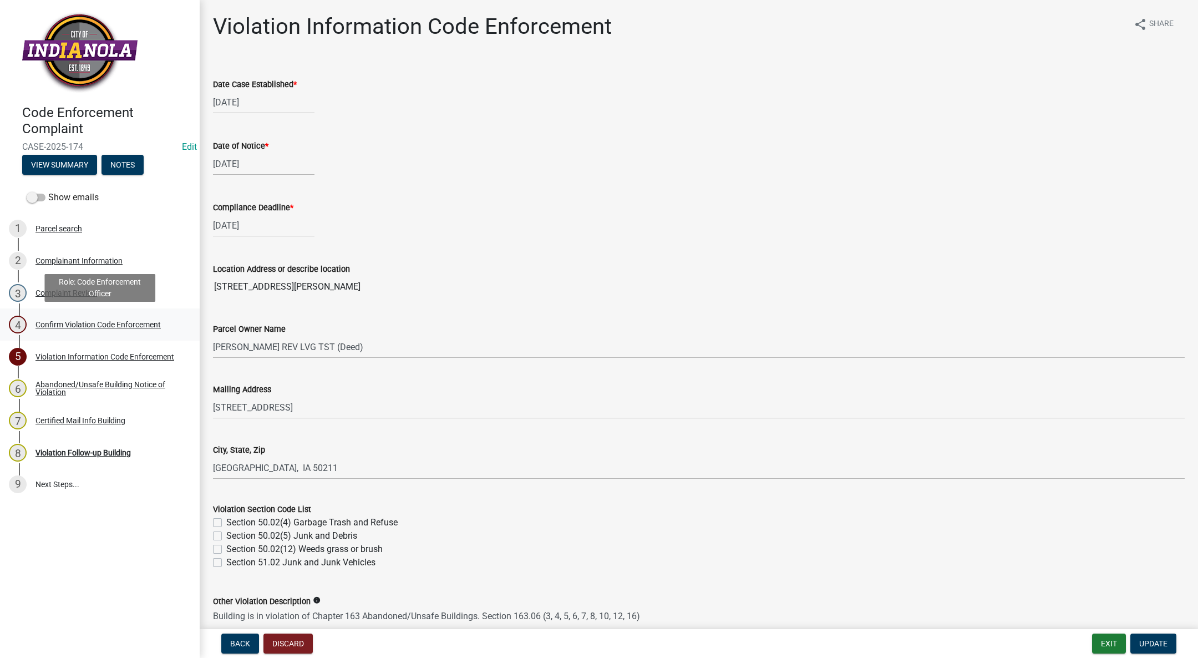
click at [59, 328] on div "Confirm Violation Code Enforcement" at bounding box center [98, 325] width 125 height 8
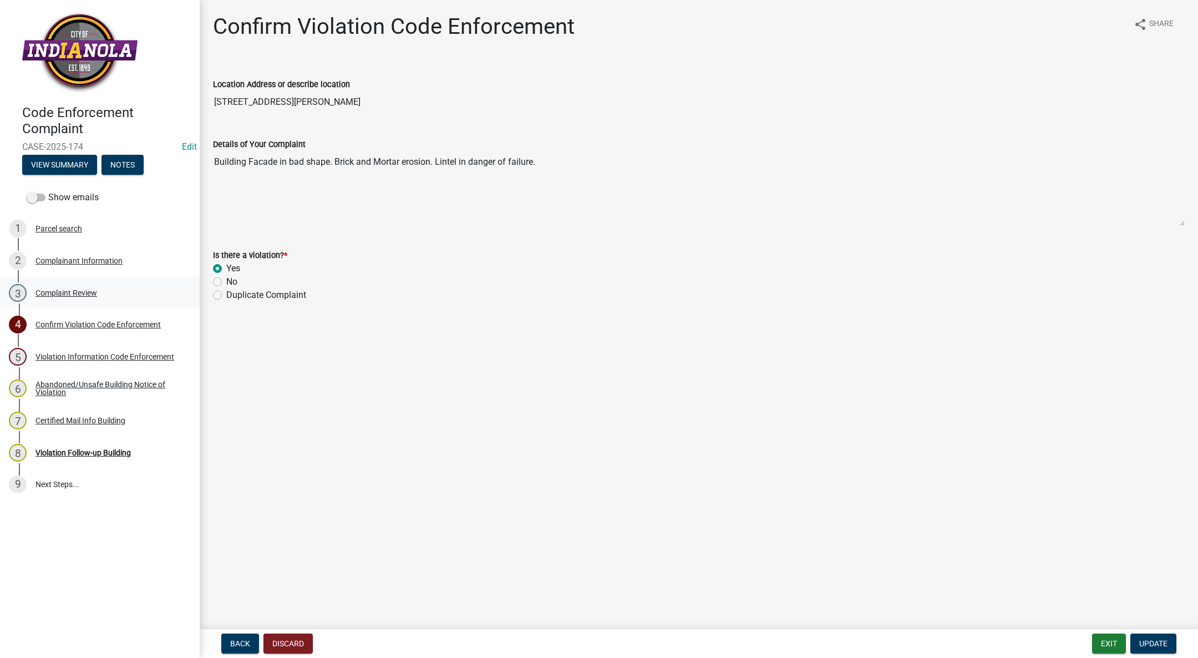
click at [70, 296] on div "Complaint Review" at bounding box center [67, 293] width 62 height 8
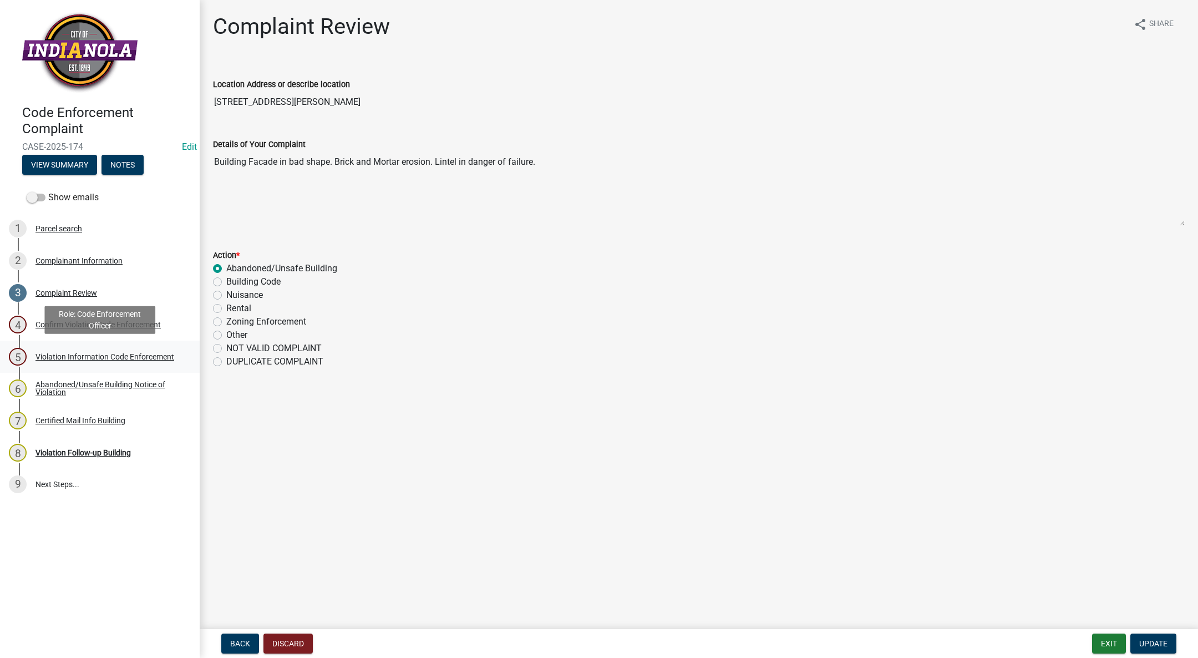
click at [80, 368] on link "5 Violation Information Code Enforcement" at bounding box center [100, 357] width 200 height 32
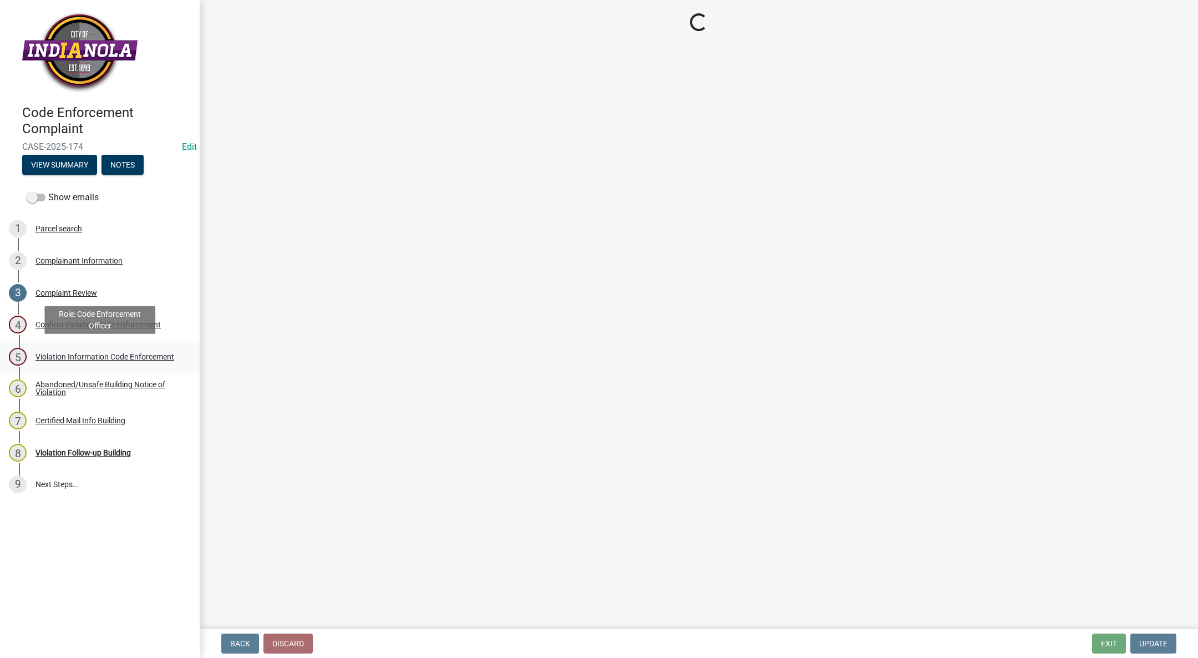
click at [86, 353] on div "Violation Information Code Enforcement" at bounding box center [105, 357] width 139 height 8
select select "017ac117-bf2b-4859-b4d0-b270a33394aa"
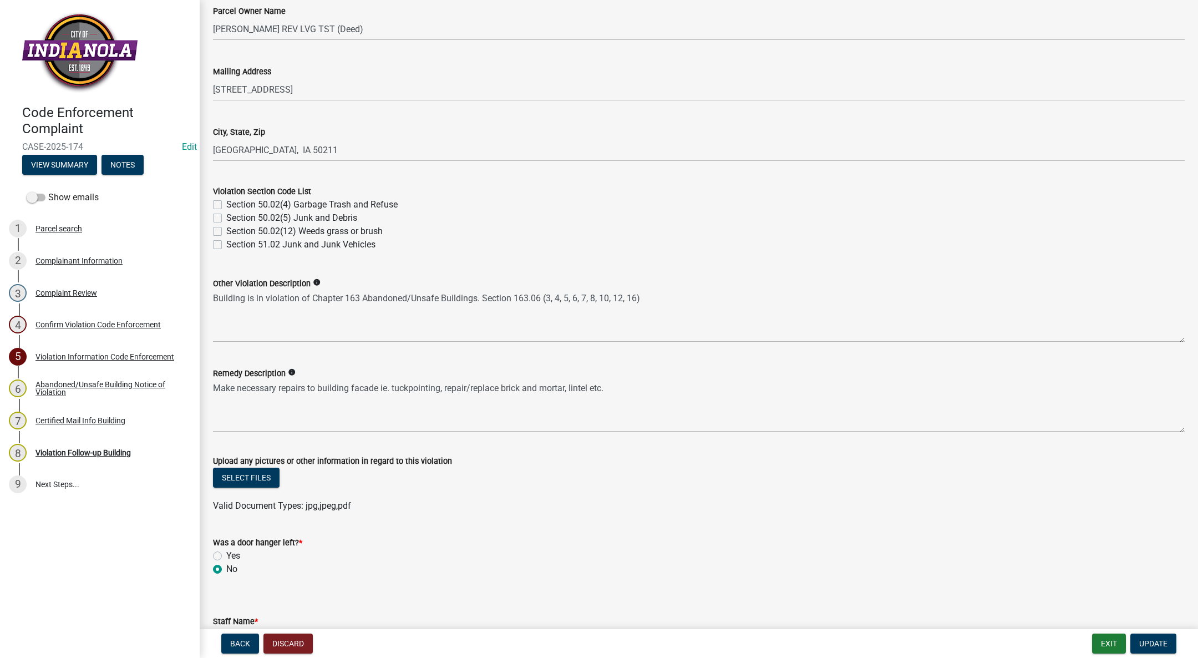
scroll to position [333, 0]
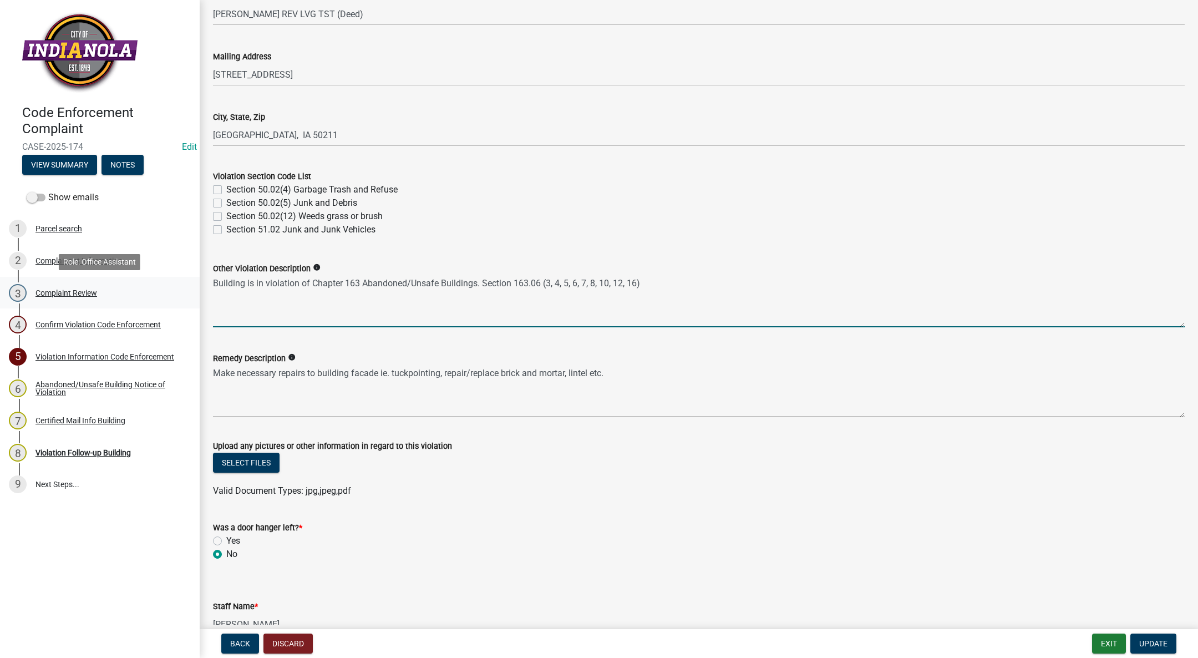
drag, startPoint x: 669, startPoint y: 276, endPoint x: 191, endPoint y: 283, distance: 477.7
click at [191, 283] on div "Code Enforcement Complaint CASE-2025-174 Edit View Summary Notes Show emails 1 …" at bounding box center [599, 329] width 1198 height 658
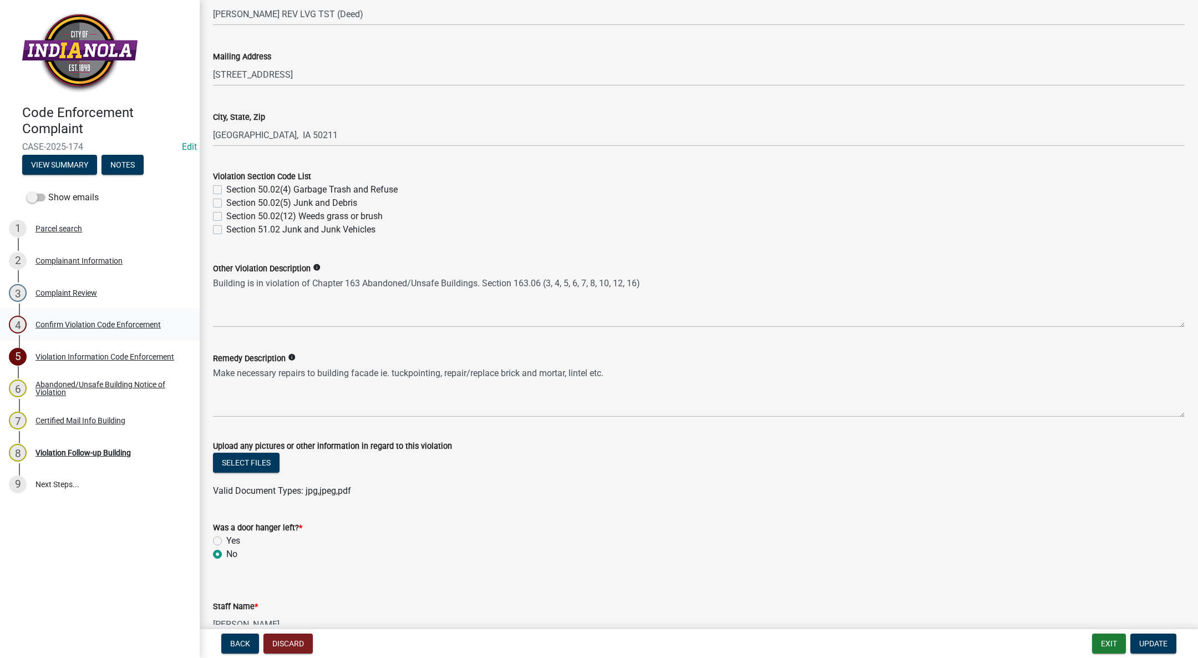
click at [77, 312] on link "4 Confirm Violation Code Enforcement" at bounding box center [100, 324] width 200 height 32
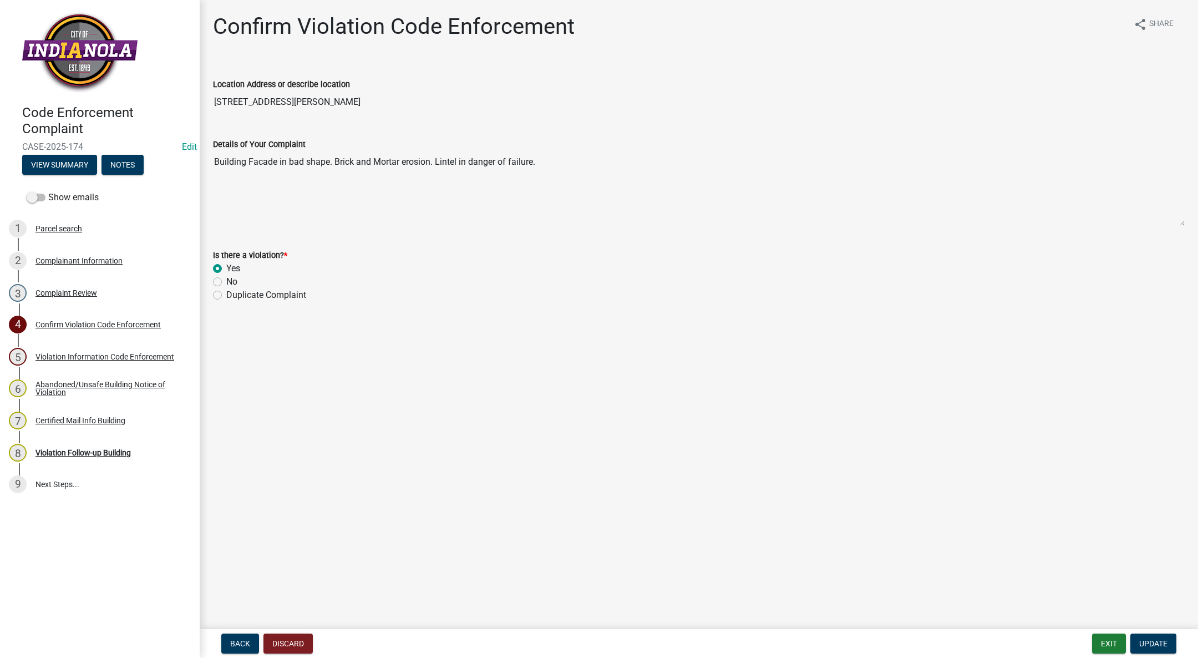
drag, startPoint x: 544, startPoint y: 160, endPoint x: 150, endPoint y: 136, distance: 394.7
click at [150, 136] on div "Code Enforcement Complaint CASE-2025-174 Edit View Summary Notes Show emails 1 …" at bounding box center [599, 329] width 1198 height 658
click at [65, 376] on link "6 Abandoned/Unsafe Building Notice of Violation" at bounding box center [100, 389] width 200 height 32
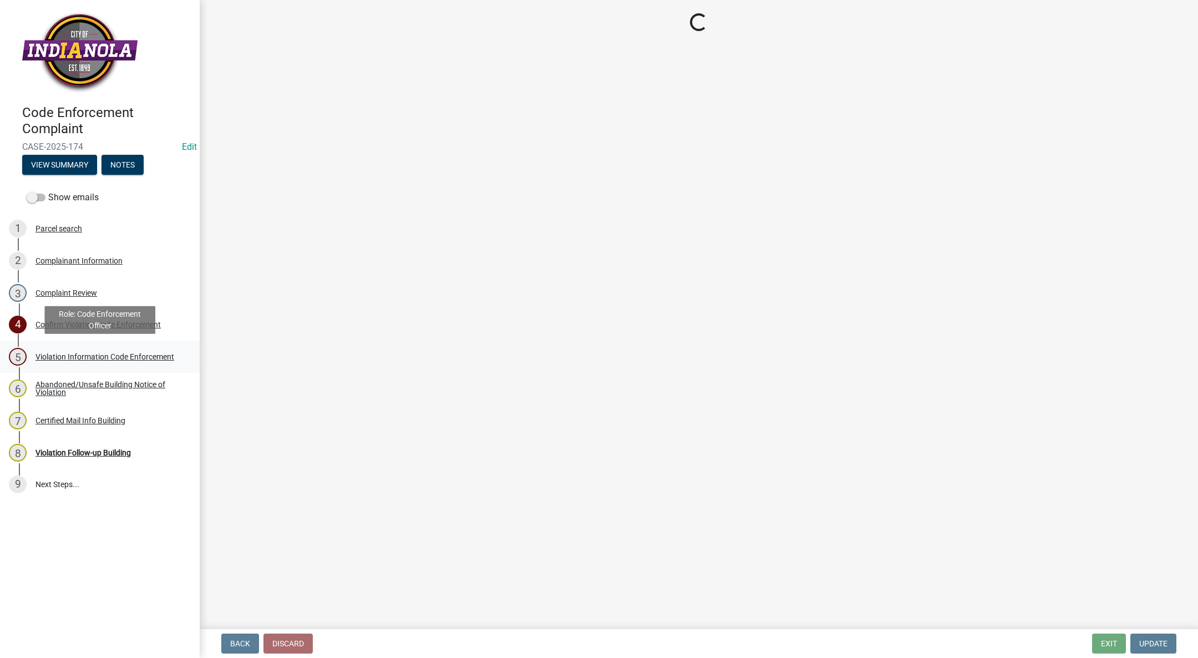
click at [69, 341] on link "5 Violation Information Code Enforcement" at bounding box center [100, 357] width 200 height 32
select select "017ac117-bf2b-4859-b4d0-b270a33394aa"
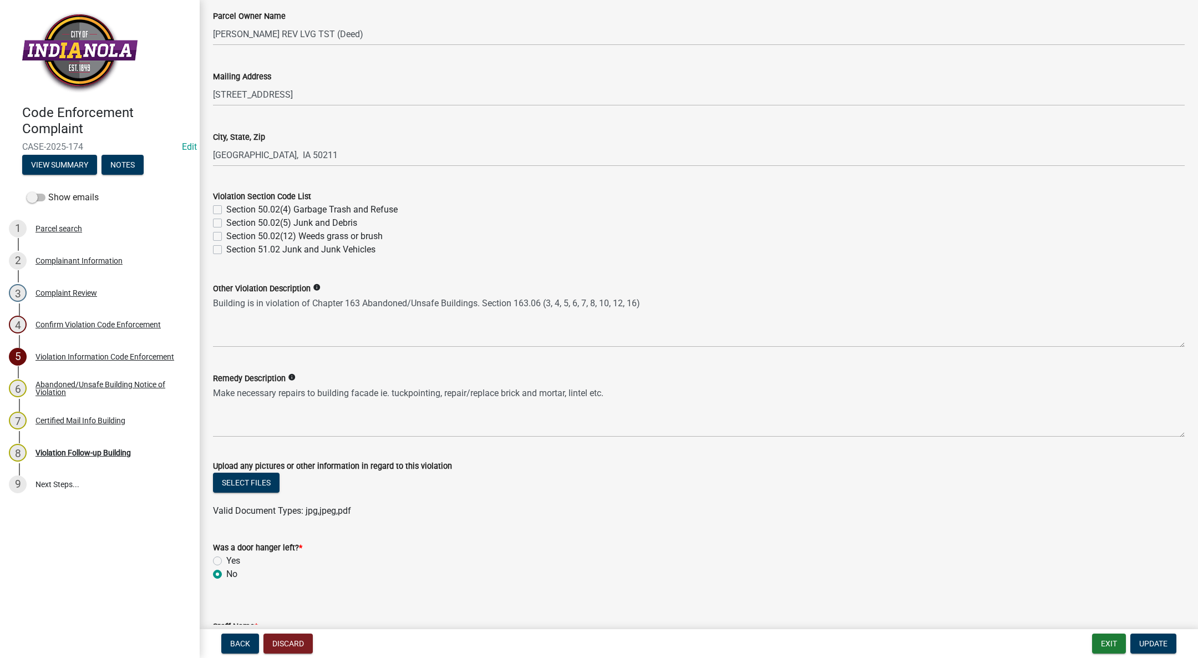
scroll to position [333, 0]
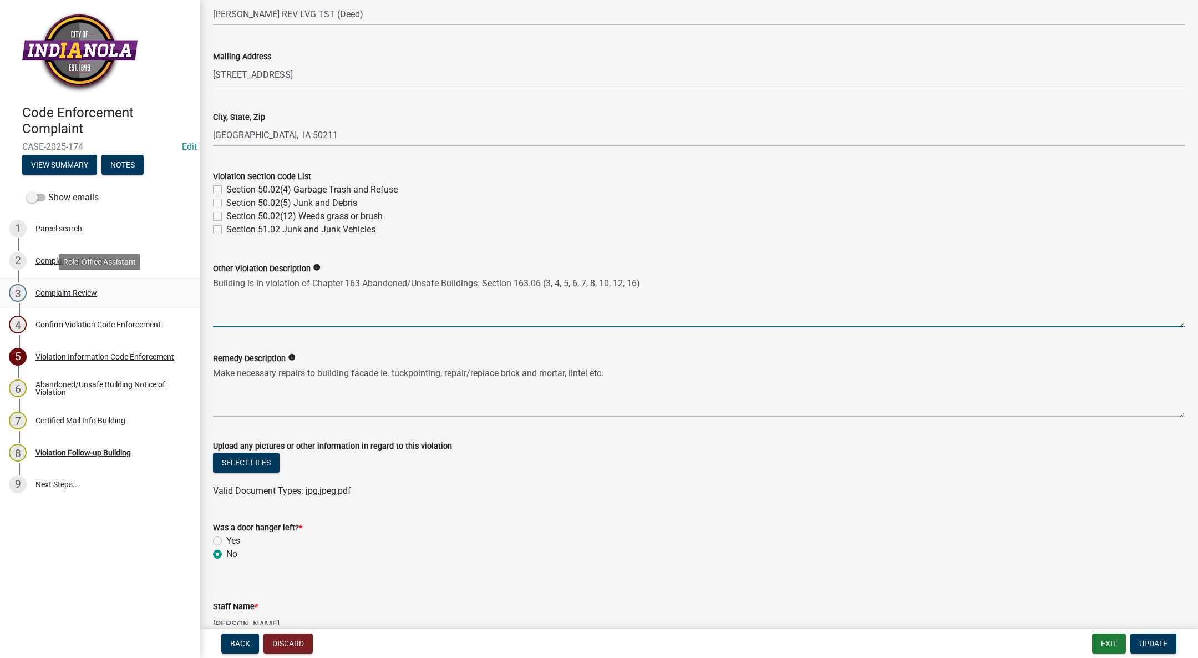
drag, startPoint x: 663, startPoint y: 283, endPoint x: 180, endPoint y: 285, distance: 482.7
click at [180, 285] on div "Code Enforcement Complaint CASE-2025-174 Edit View Summary Notes Show emails 1 …" at bounding box center [599, 329] width 1198 height 658
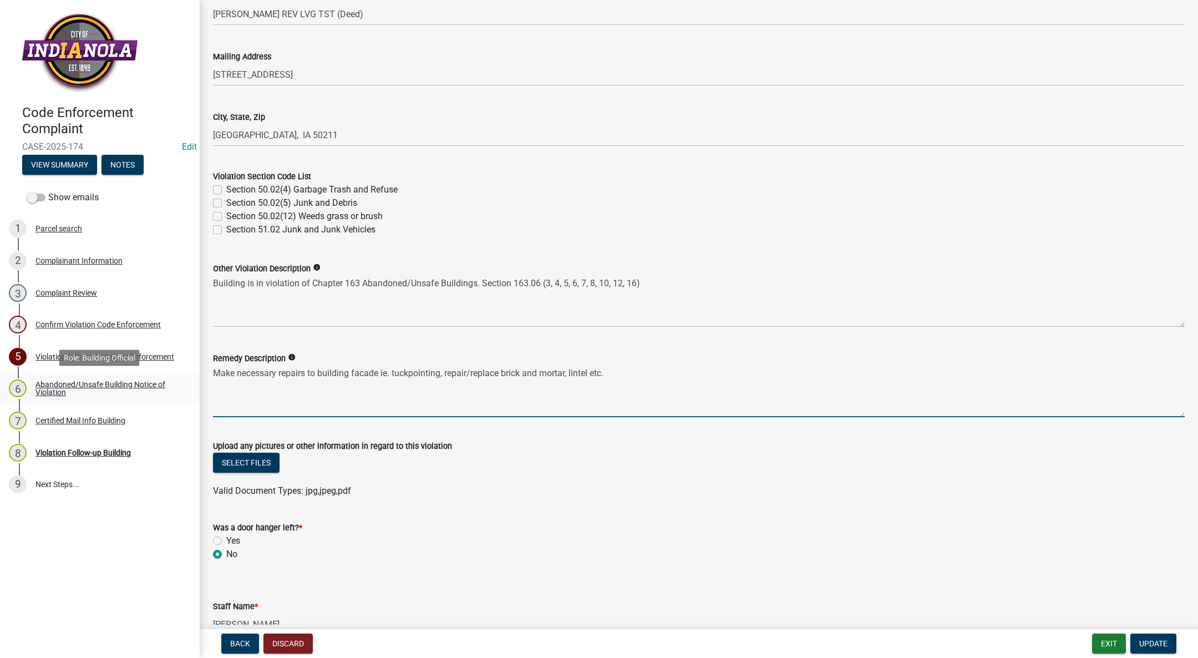
drag, startPoint x: 643, startPoint y: 373, endPoint x: 141, endPoint y: 376, distance: 501.5
click at [125, 378] on div "Code Enforcement Complaint CASE-2025-174 Edit View Summary Notes Show emails 1 …" at bounding box center [599, 329] width 1198 height 658
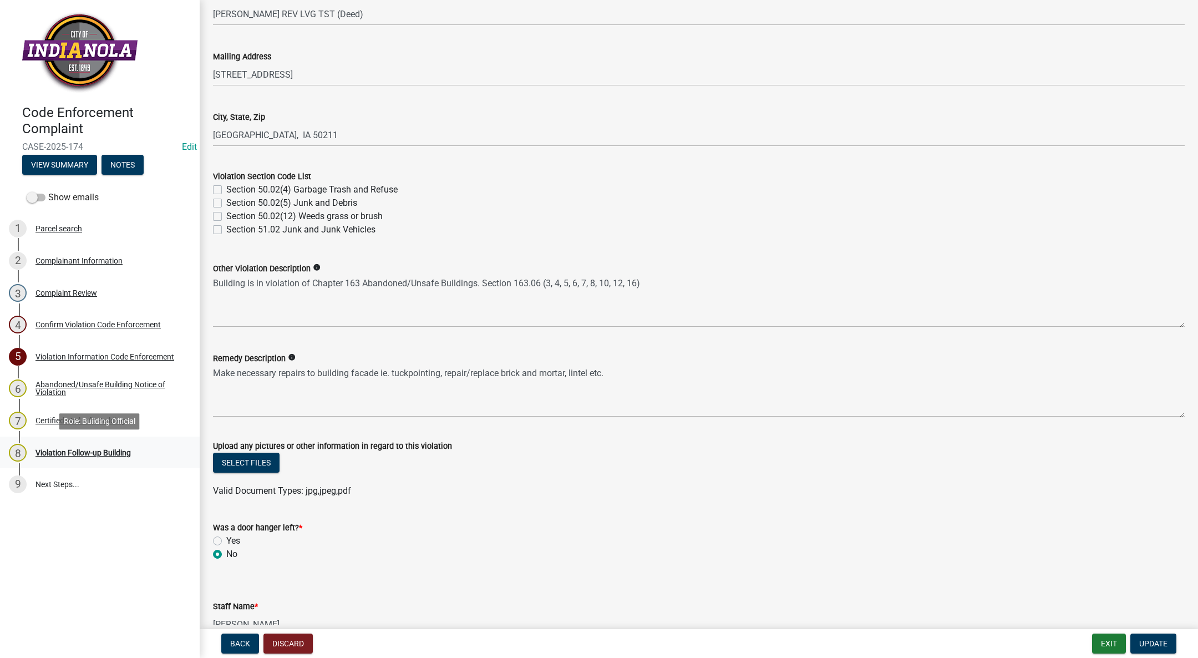
click at [107, 445] on div "8 Violation Follow-up Building" at bounding box center [95, 453] width 173 height 18
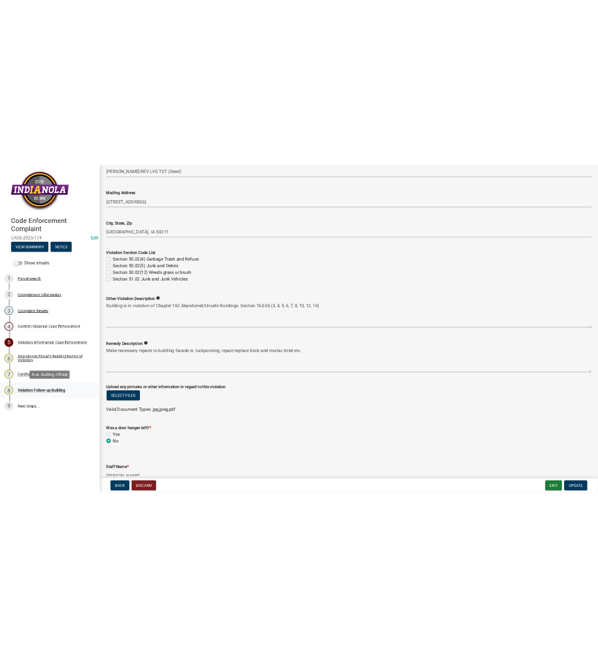
scroll to position [0, 0]
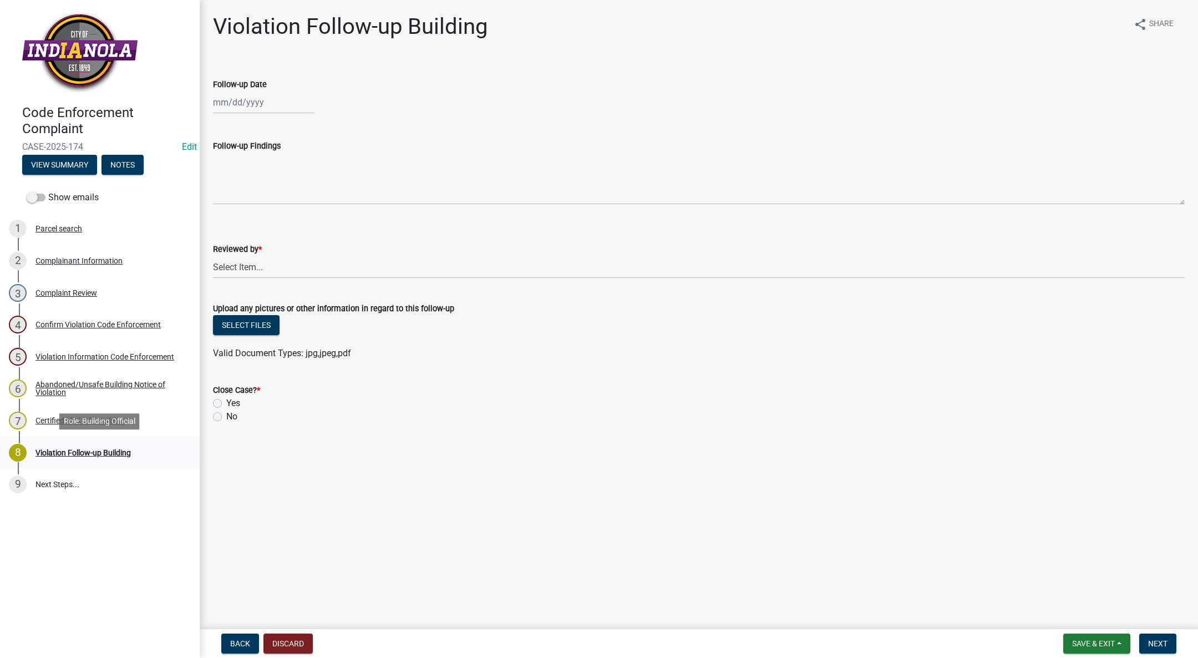
click at [73, 457] on div "8 Violation Follow-up Building" at bounding box center [95, 453] width 173 height 18
click at [93, 355] on div "Violation Information Code Enforcement" at bounding box center [105, 357] width 139 height 8
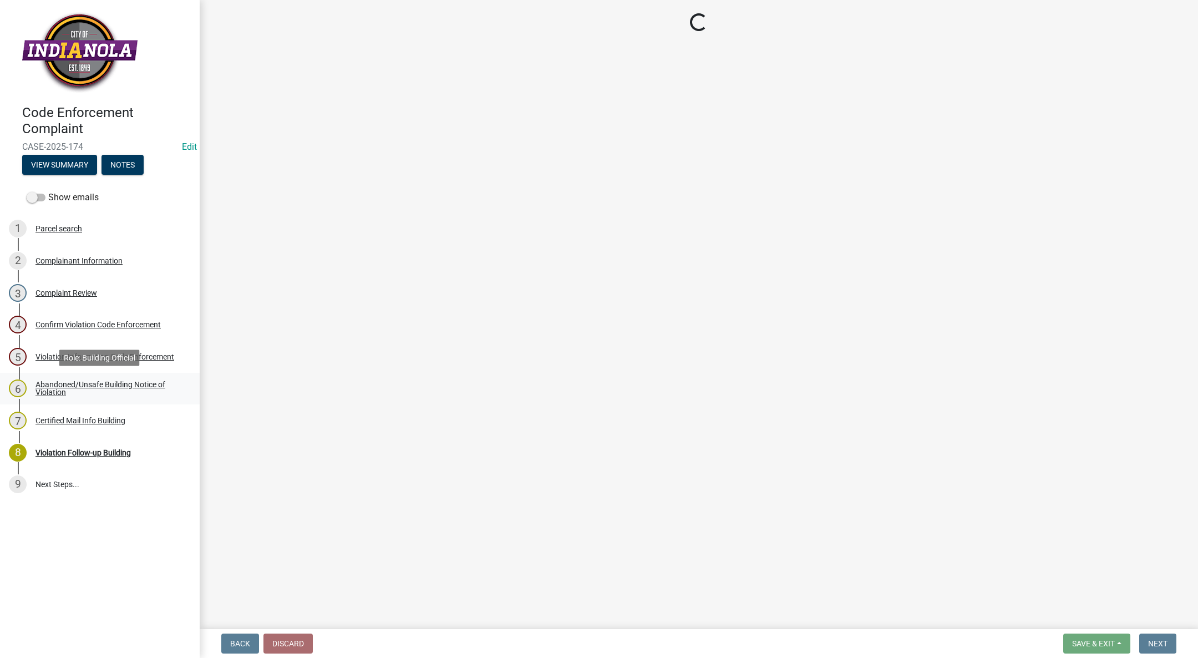
click at [83, 378] on link "6 Abandoned/Unsafe Building Notice of Violation" at bounding box center [100, 389] width 200 height 32
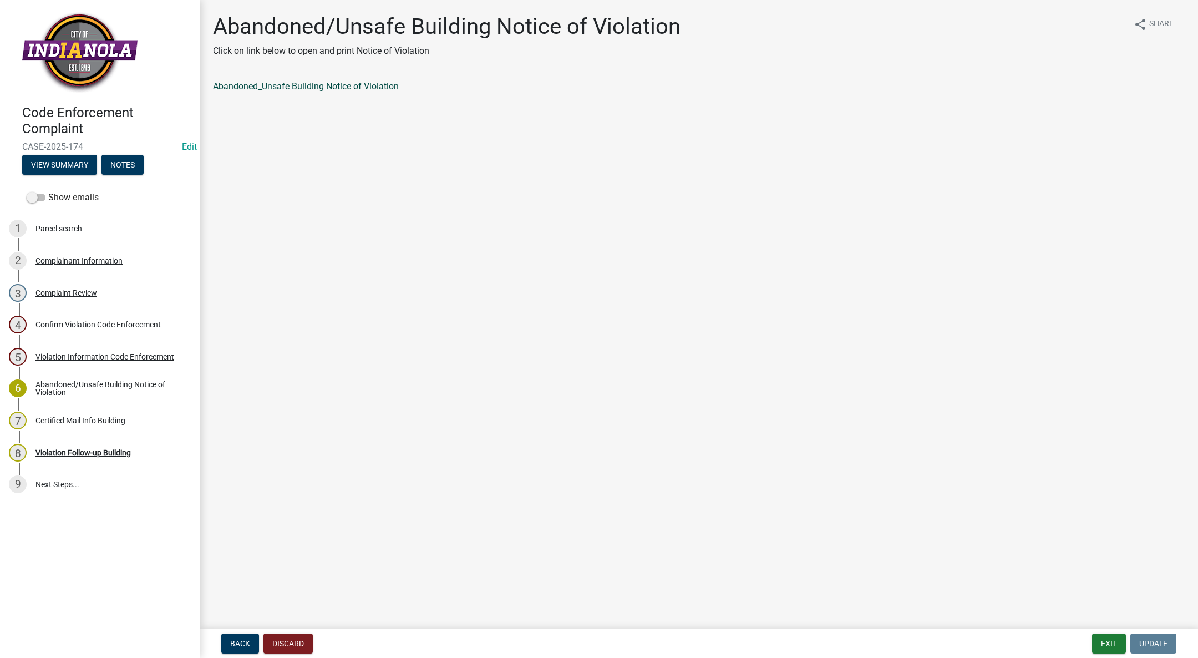
click at [312, 85] on link "Abandoned_Unsafe Building Notice of Violation" at bounding box center [306, 86] width 186 height 11
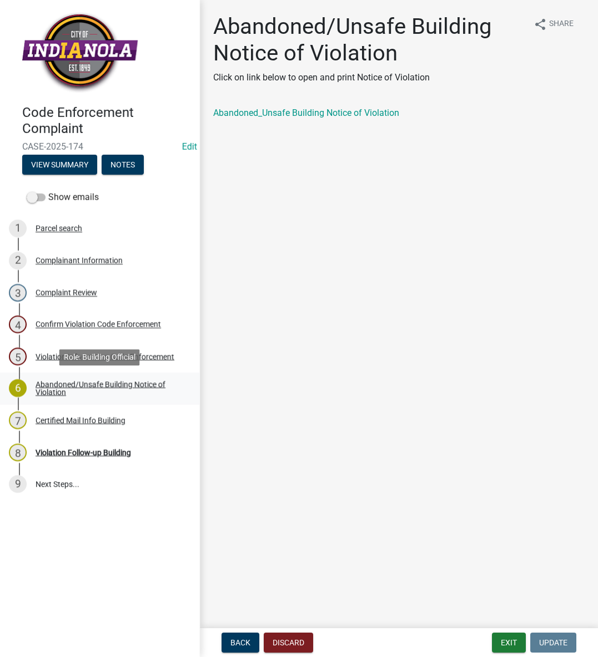
click at [73, 379] on link "6 Abandoned/Unsafe Building Notice of Violation" at bounding box center [100, 389] width 200 height 32
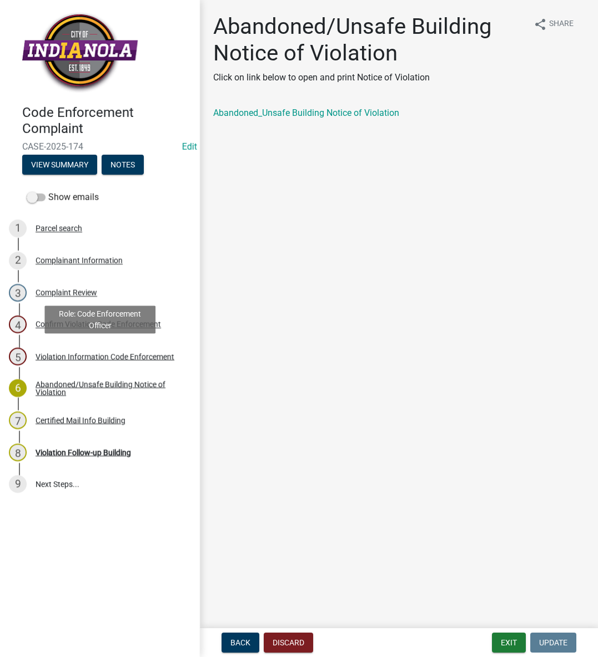
click at [85, 355] on div "Violation Information Code Enforcement" at bounding box center [105, 357] width 139 height 8
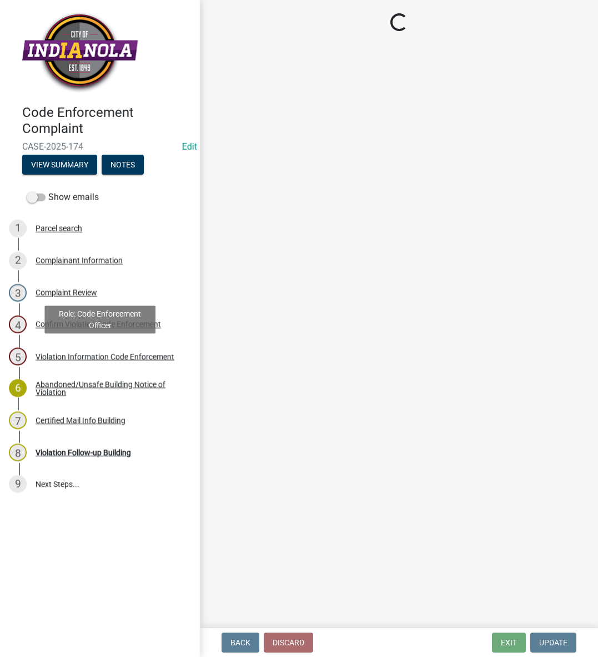
select select "017ac117-bf2b-4859-b4d0-b270a33394aa"
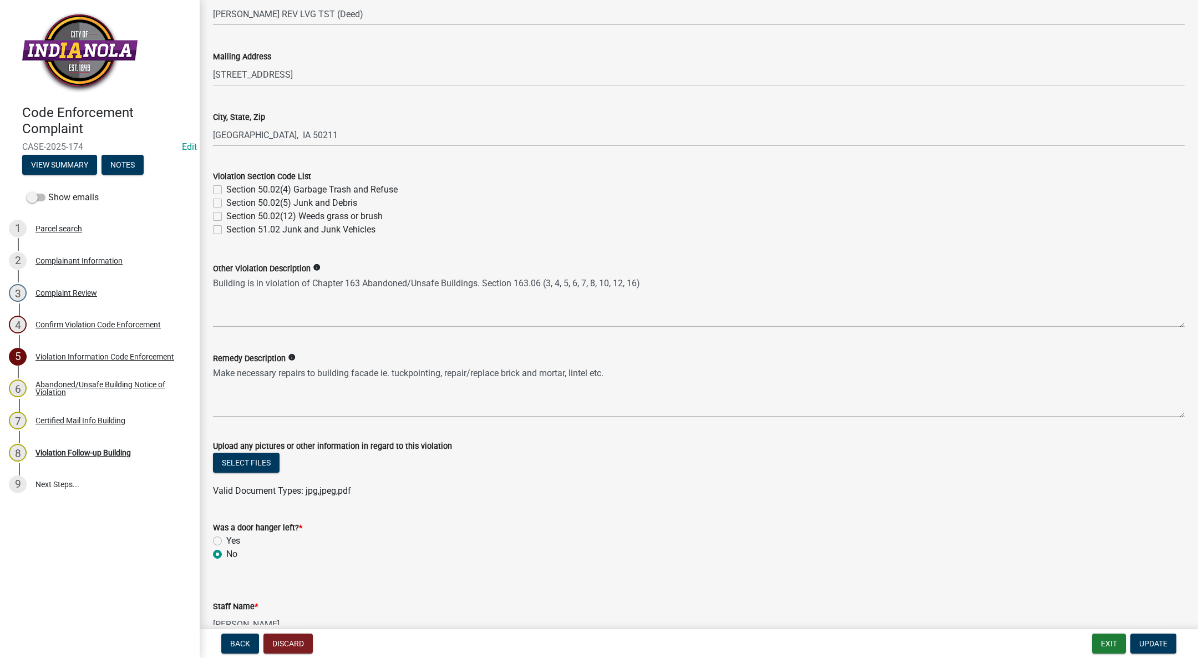
scroll to position [306, 0]
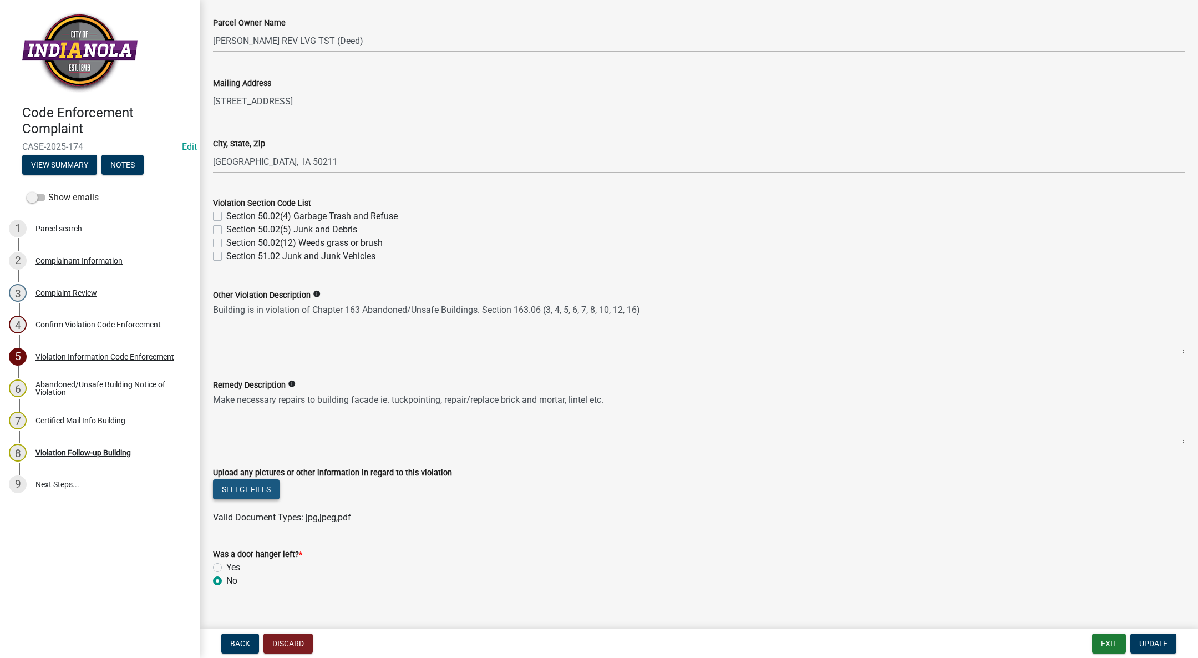
click at [235, 487] on button "Select files" at bounding box center [246, 489] width 67 height 20
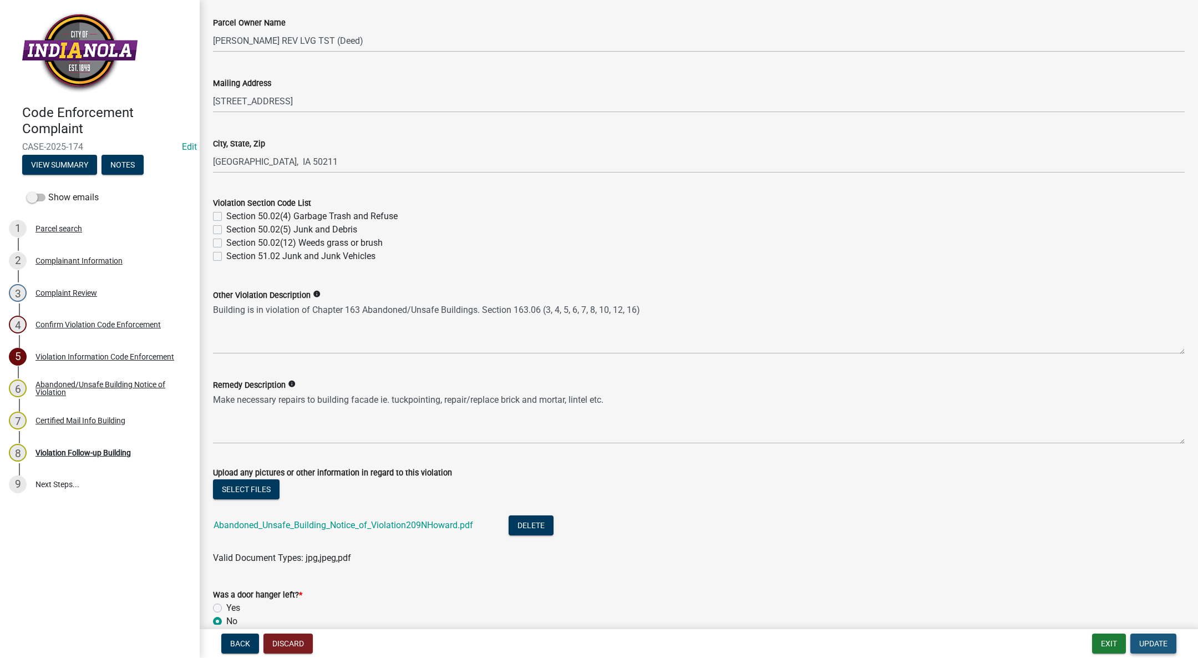
click at [1149, 641] on span "Update" at bounding box center [1154, 643] width 28 height 9
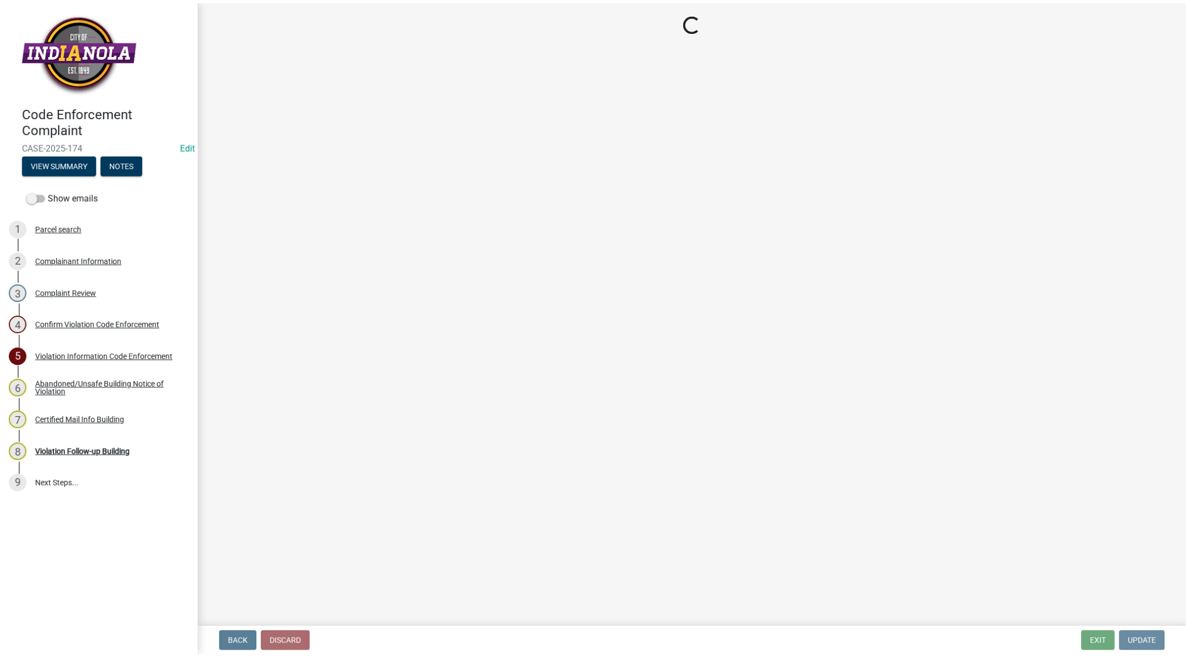
scroll to position [0, 0]
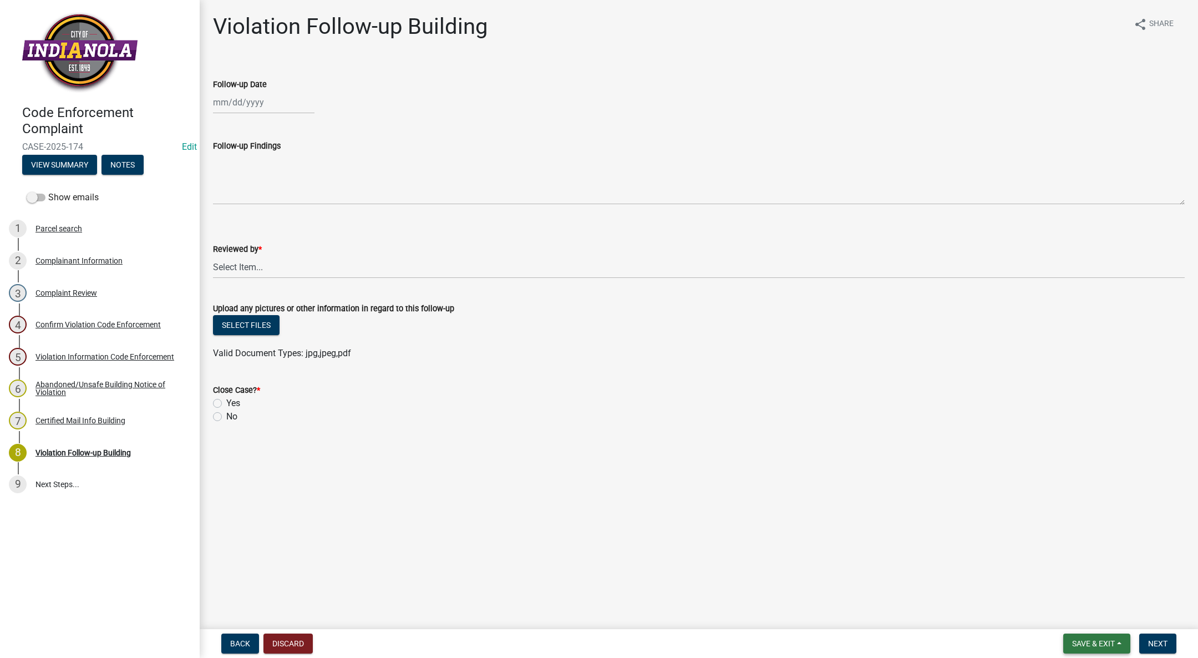
drag, startPoint x: 1102, startPoint y: 639, endPoint x: 1096, endPoint y: 626, distance: 13.9
click at [1102, 637] on button "Save & Exit" at bounding box center [1097, 644] width 67 height 20
click at [1092, 616] on button "Save & Exit" at bounding box center [1086, 614] width 89 height 27
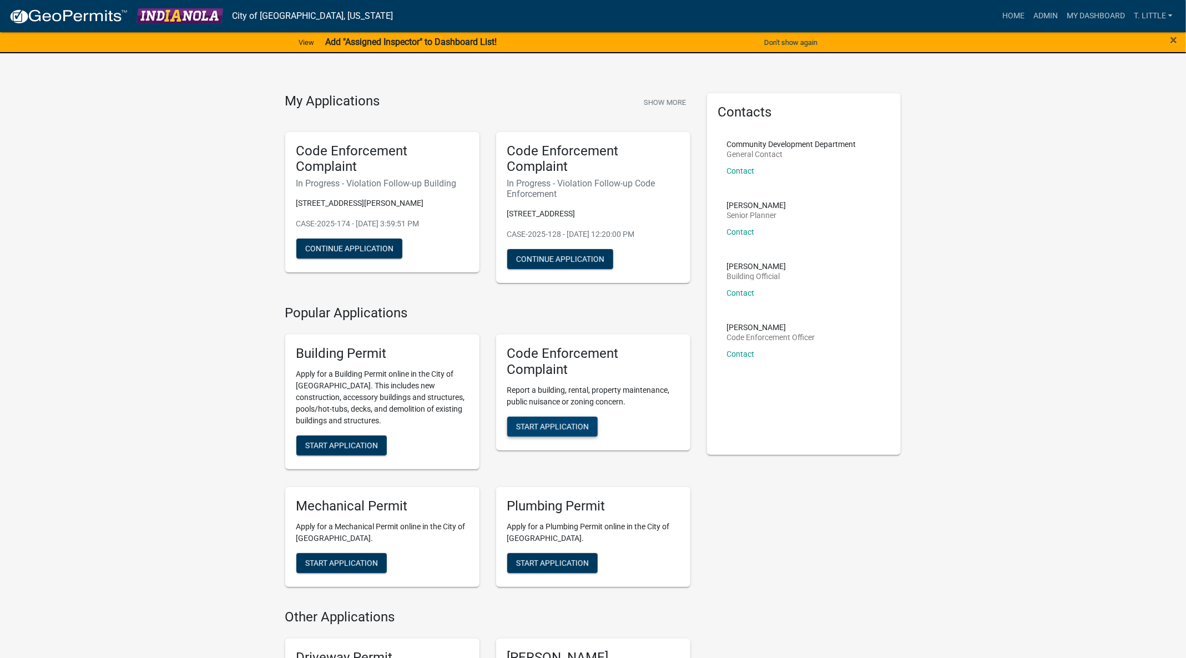
click at [550, 419] on button "Start Application" at bounding box center [552, 427] width 90 height 20
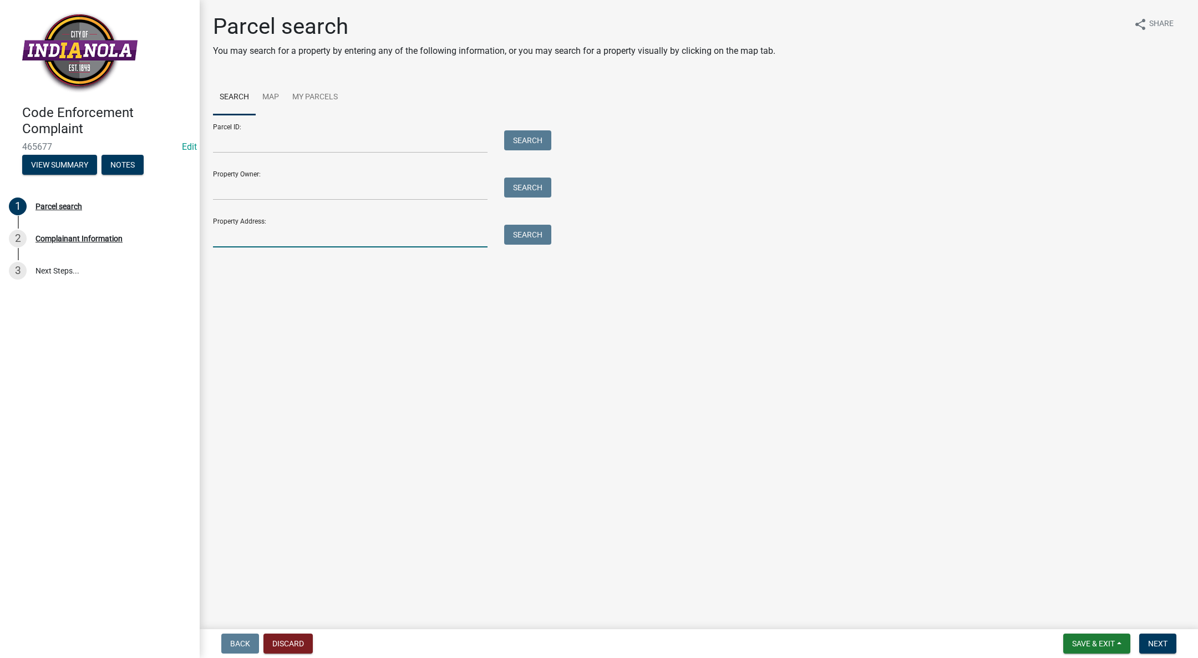
click at [317, 235] on input "Property Address:" at bounding box center [350, 236] width 275 height 23
type input "209 N Howard"
click at [546, 226] on button "Search" at bounding box center [527, 235] width 47 height 20
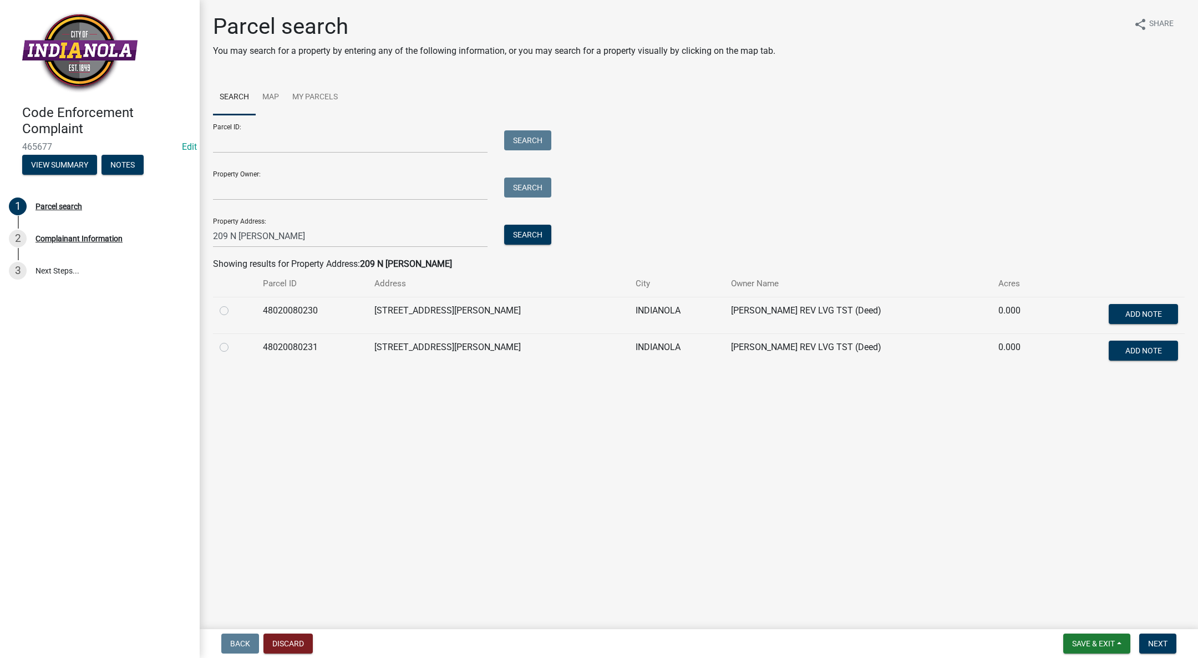
click at [233, 341] on label at bounding box center [233, 341] width 0 height 0
click at [233, 348] on input "radio" at bounding box center [236, 344] width 7 height 7
radio input "true"
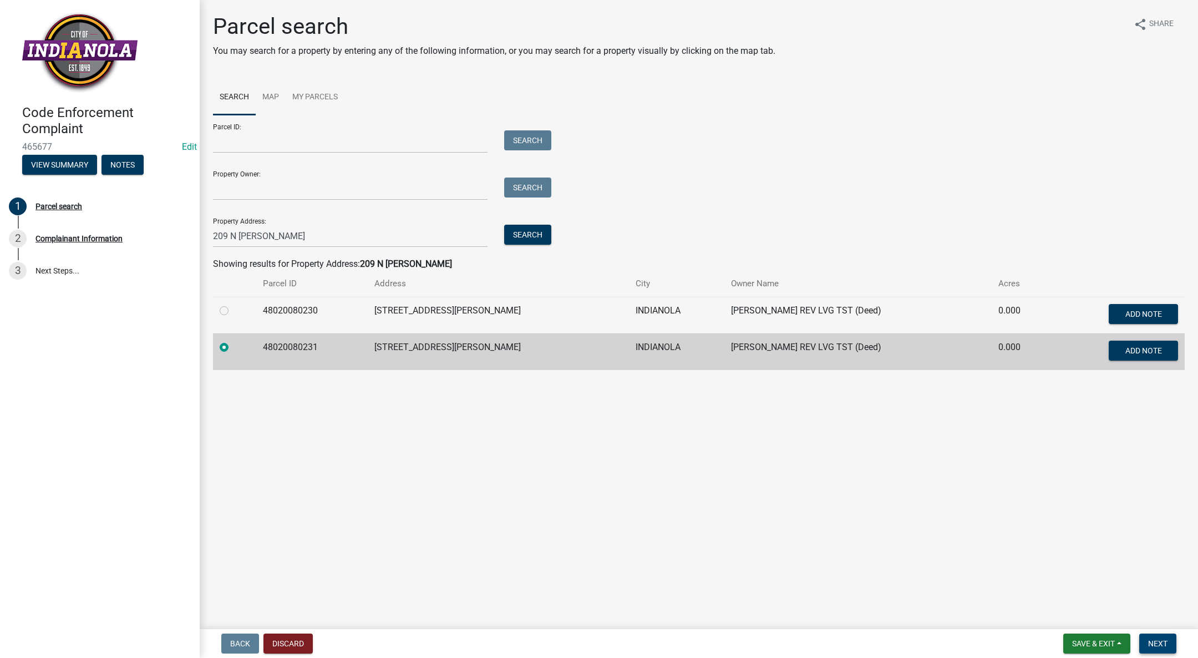
click at [1151, 644] on span "Next" at bounding box center [1157, 643] width 19 height 9
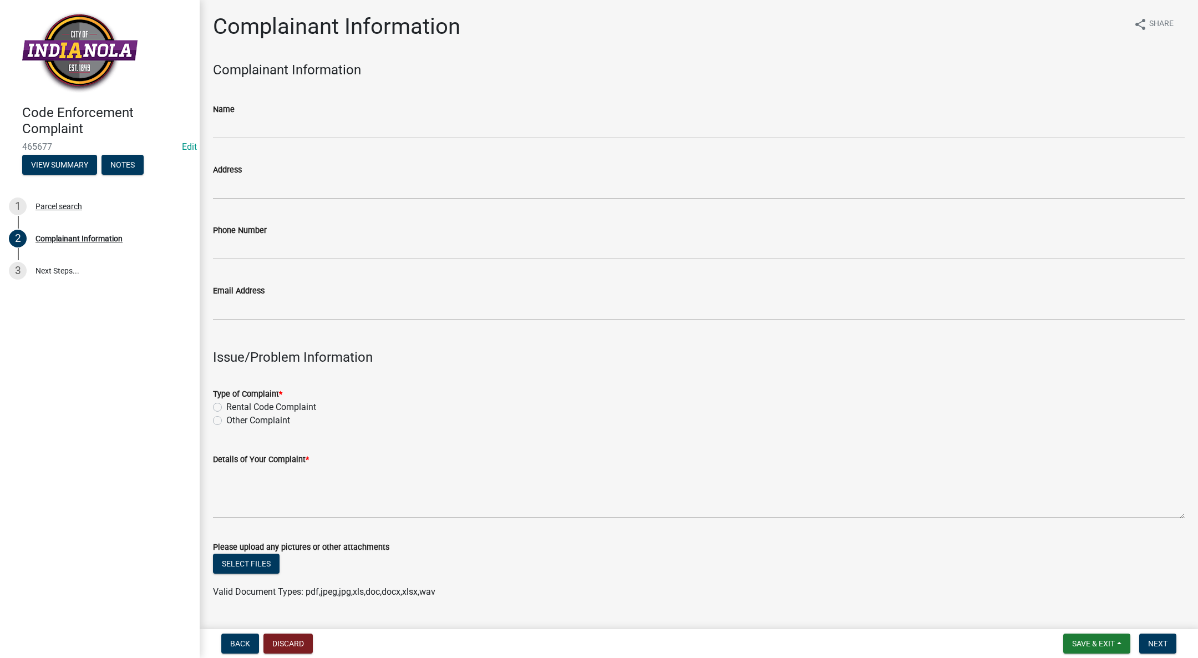
click at [226, 419] on label "Other Complaint" at bounding box center [258, 420] width 64 height 13
click at [226, 419] on input "Other Complaint" at bounding box center [229, 417] width 7 height 7
radio input "true"
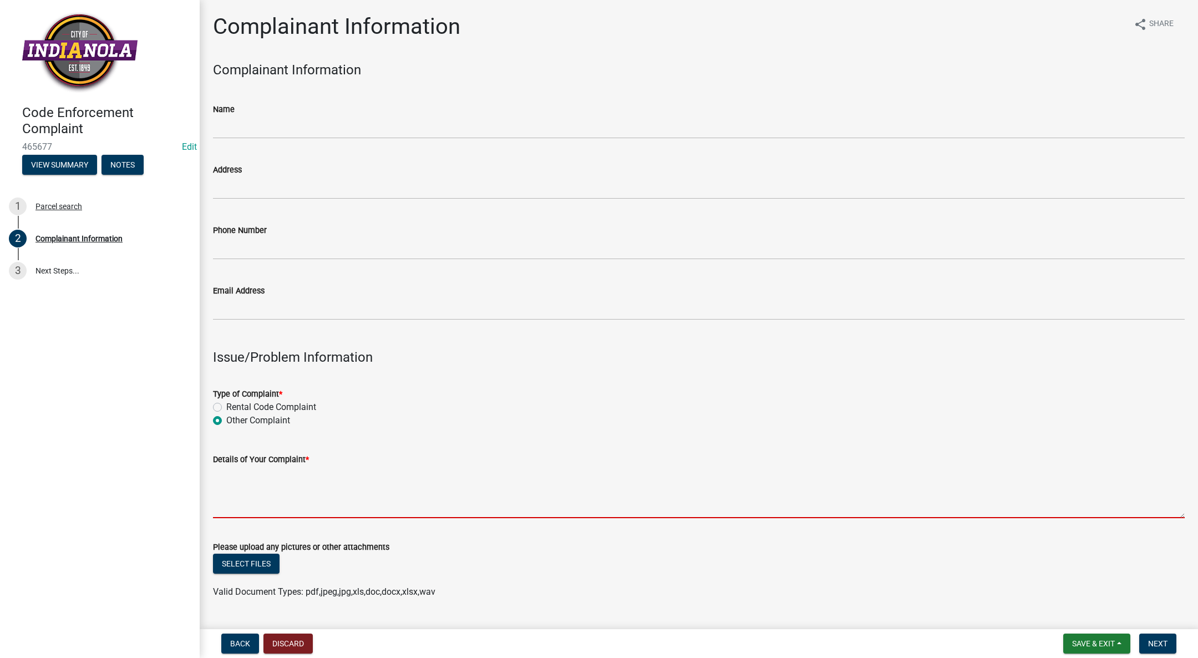
click at [285, 488] on textarea "Details of Your Complaint *" at bounding box center [699, 492] width 972 height 52
paste textarea "Building Facade in bad shape. Brick and Mortar erosion. Lintel in danger of fai…"
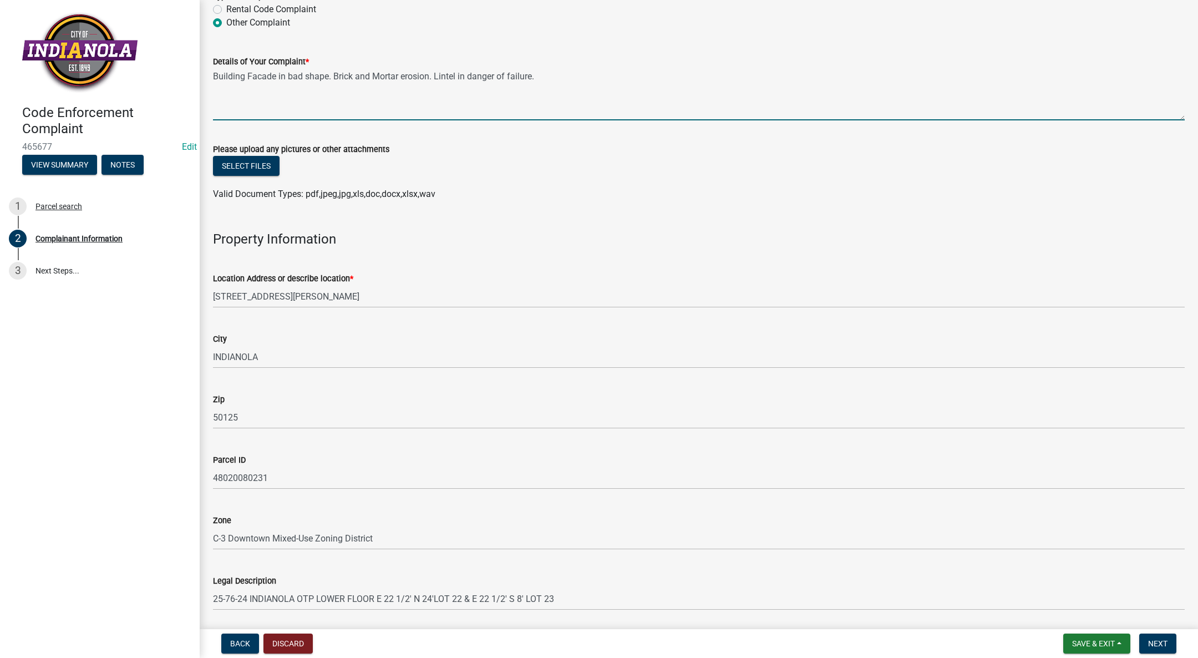
scroll to position [250, 0]
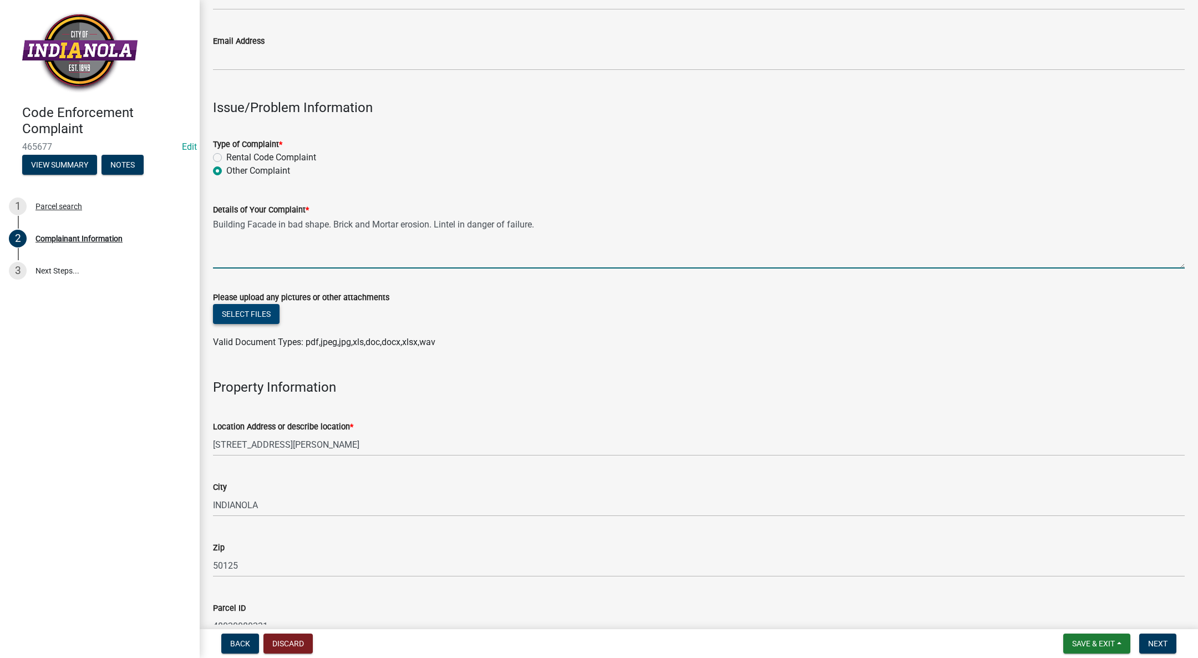
type textarea "Building Facade in bad shape. Brick and Mortar erosion. Lintel in danger of fai…"
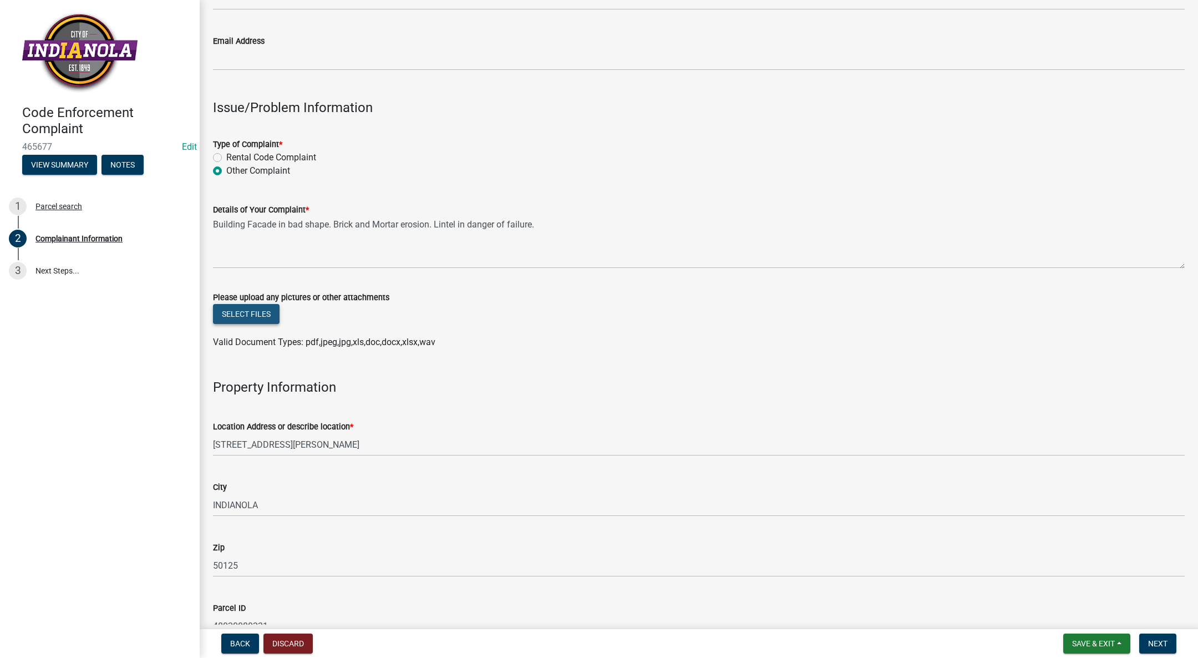
click at [230, 306] on button "Select files" at bounding box center [246, 314] width 67 height 20
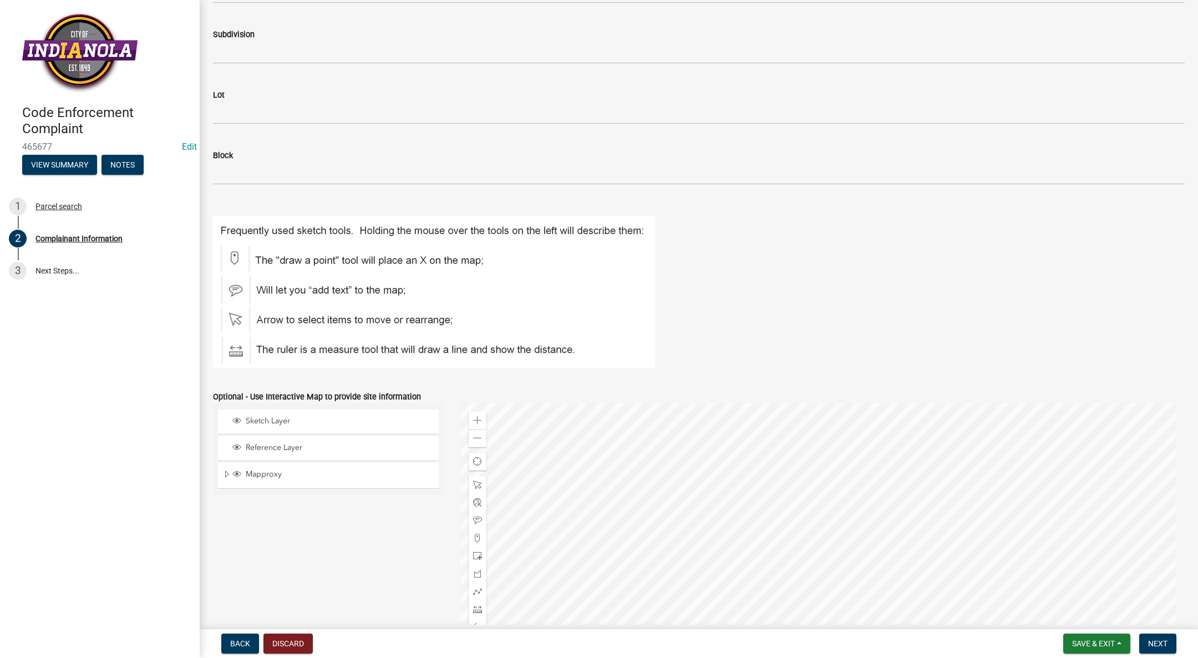
scroll to position [1157, 0]
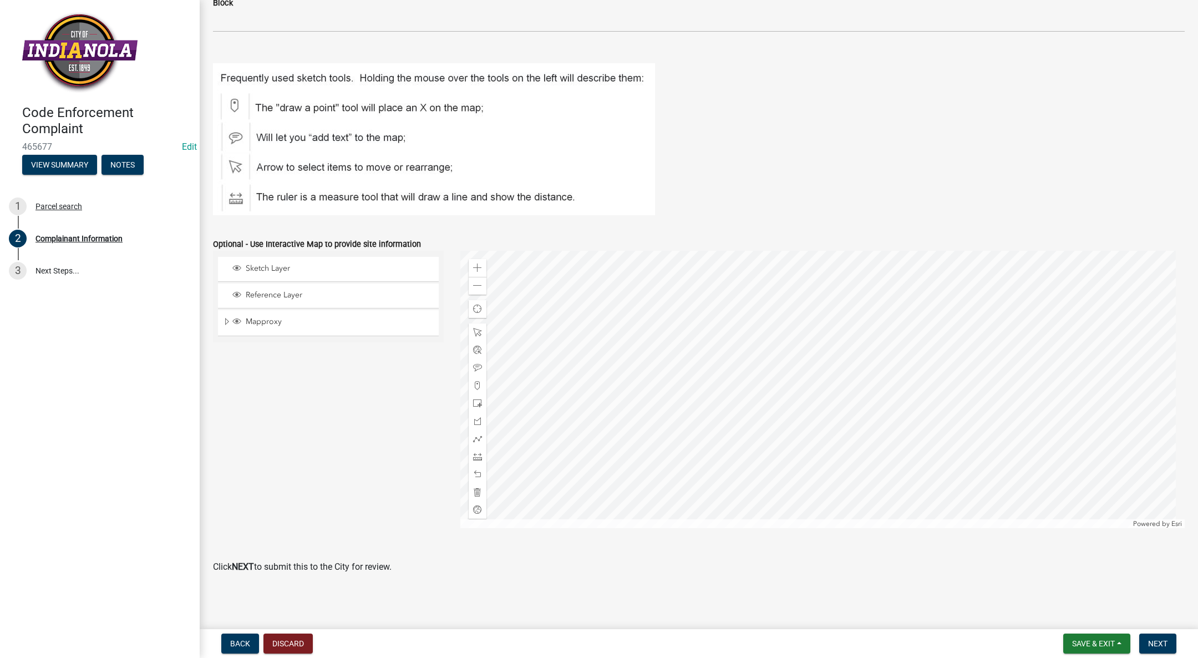
click at [1152, 629] on div "Code Enforcement Complaint 465677 Edit View Summary Notes 1 Parcel search 2 Com…" at bounding box center [599, 329] width 1198 height 658
click at [1156, 643] on span "Next" at bounding box center [1157, 643] width 19 height 9
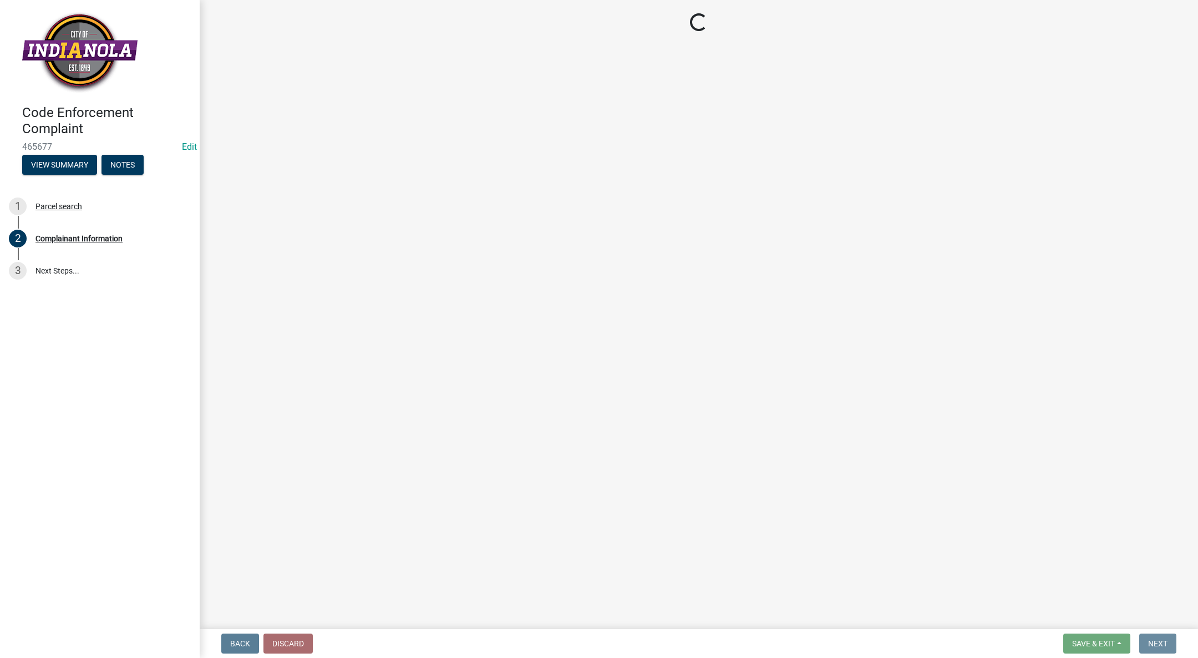
scroll to position [0, 0]
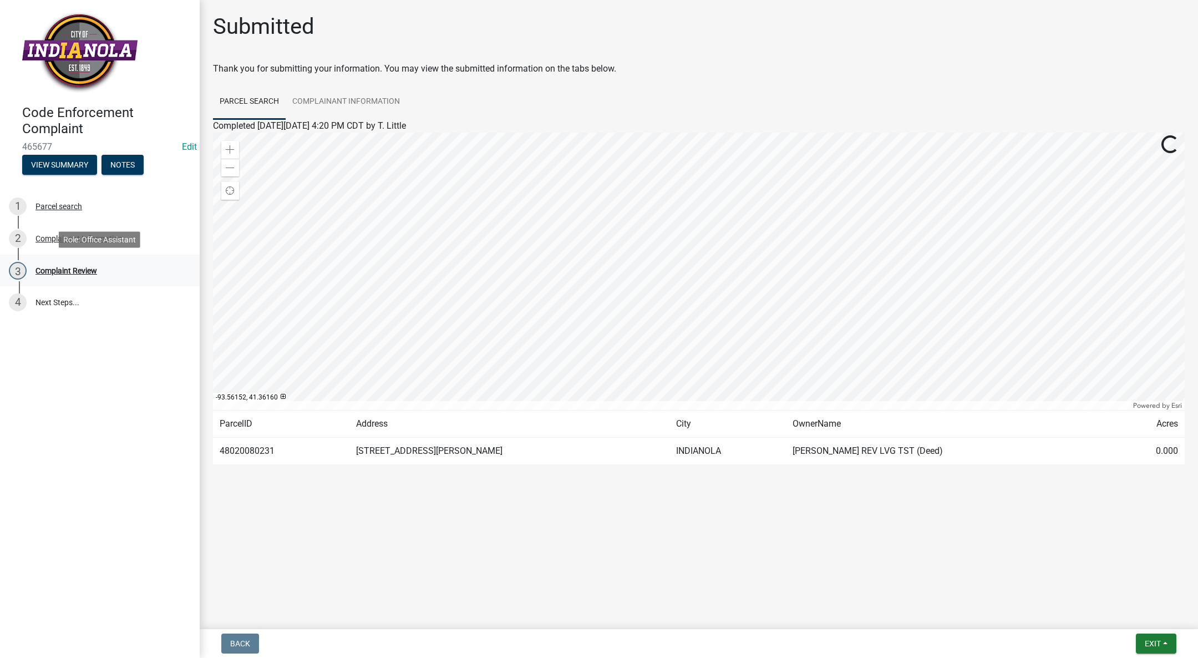
click at [58, 262] on div "3 Complaint Review" at bounding box center [95, 271] width 173 height 18
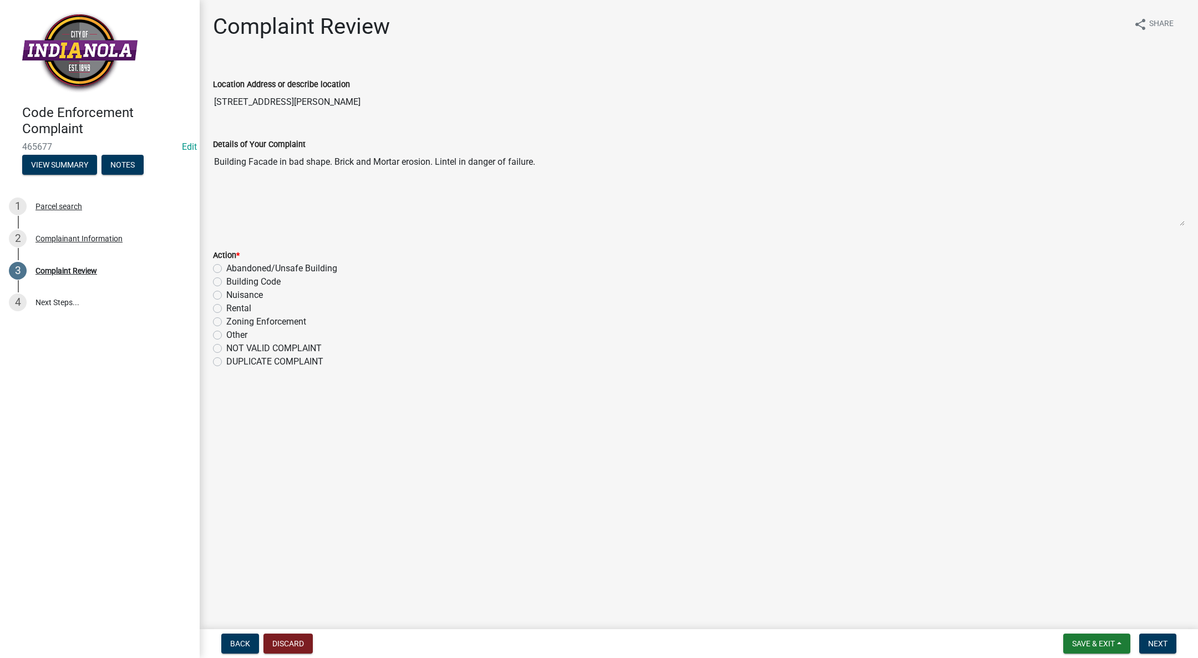
click at [226, 281] on label "Building Code" at bounding box center [253, 281] width 54 height 13
click at [226, 281] on input "Building Code" at bounding box center [229, 278] width 7 height 7
radio input "true"
click at [1152, 638] on button "Next" at bounding box center [1158, 644] width 37 height 20
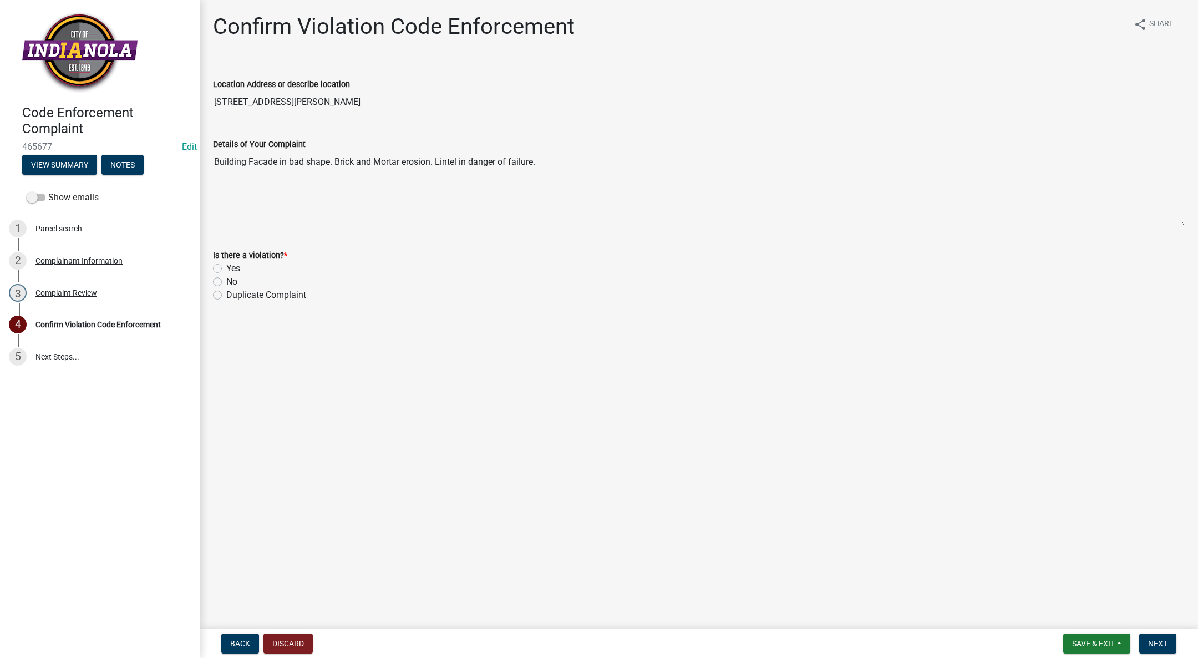
click at [226, 265] on label "Yes" at bounding box center [233, 268] width 14 height 13
click at [226, 265] on input "Yes" at bounding box center [229, 265] width 7 height 7
radio input "true"
click at [1150, 638] on button "Next" at bounding box center [1158, 644] width 37 height 20
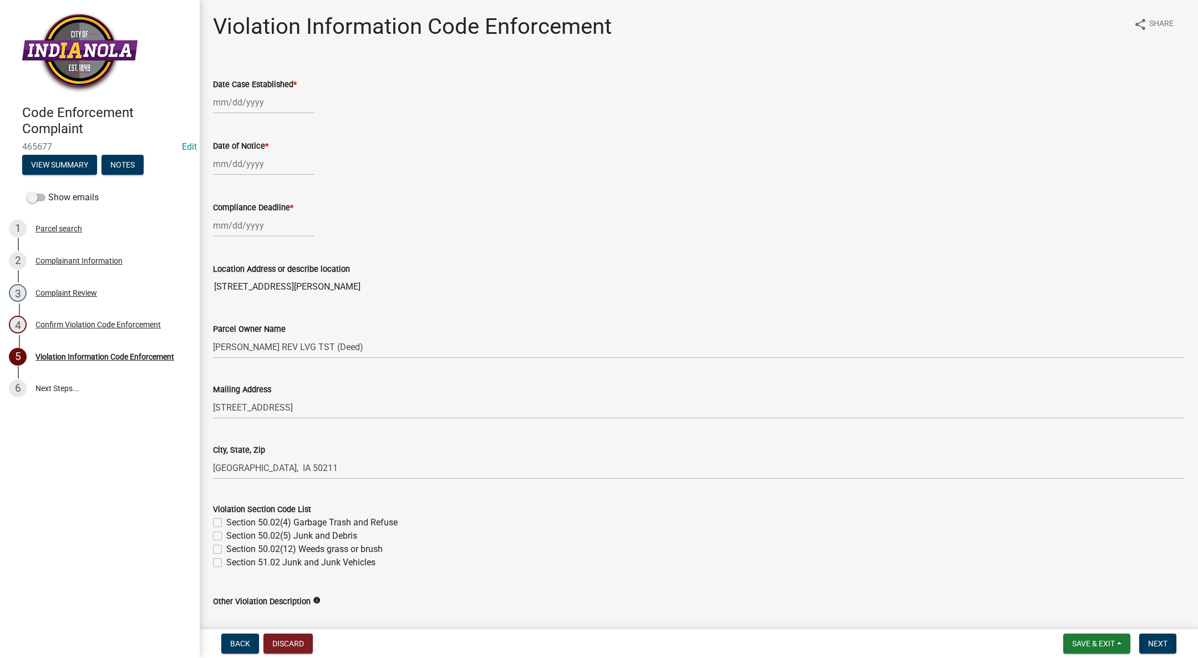
click at [265, 94] on div at bounding box center [264, 102] width 102 height 23
select select "8"
select select "2025"
click at [224, 209] on div "18" at bounding box center [224, 215] width 18 height 18
type input "[DATE]"
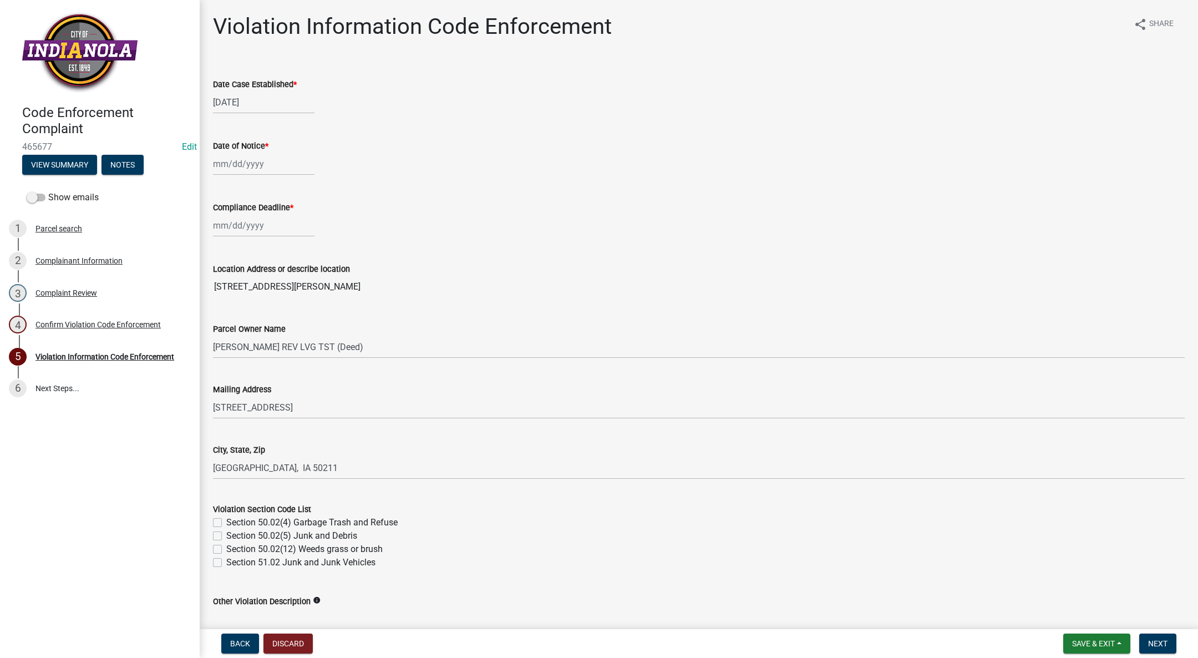
select select "8"
select select "2025"
click at [222, 221] on div "[PERSON_NAME] Feb Mar Apr [PERSON_NAME][DATE] Oct Nov [DATE] 1526 1527 1528 152…" at bounding box center [264, 225] width 102 height 23
click at [327, 247] on span "Next month" at bounding box center [330, 249] width 8 height 8
select select "9"
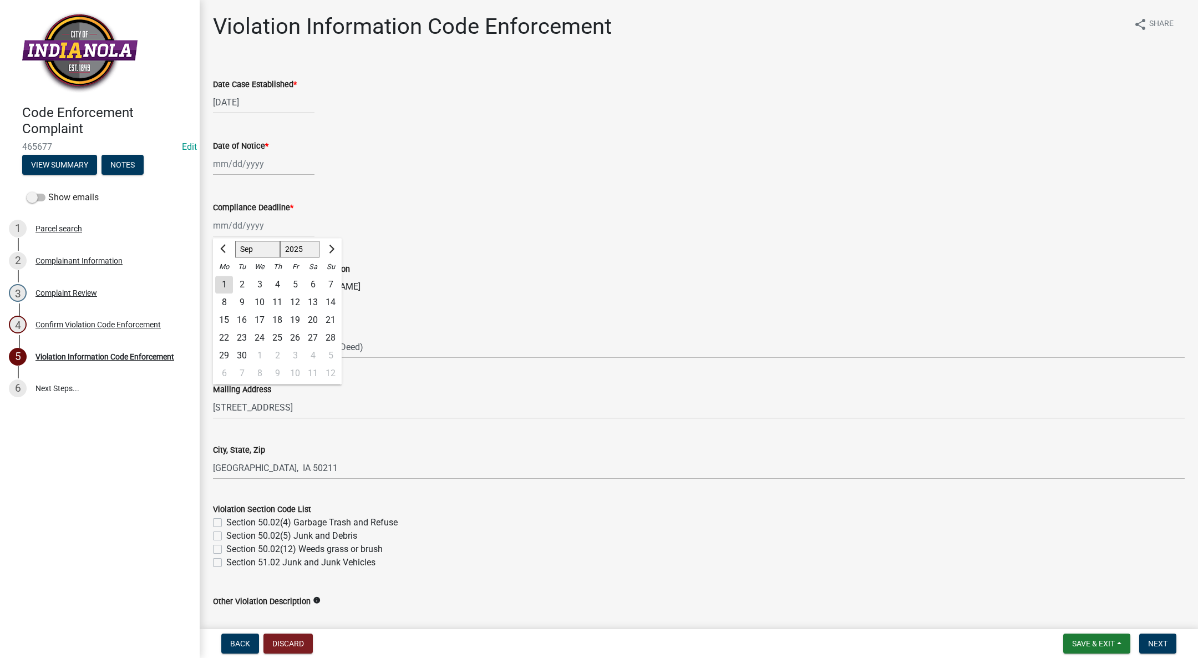
click at [280, 313] on div "18" at bounding box center [278, 320] width 18 height 18
type input "09/18/2025"
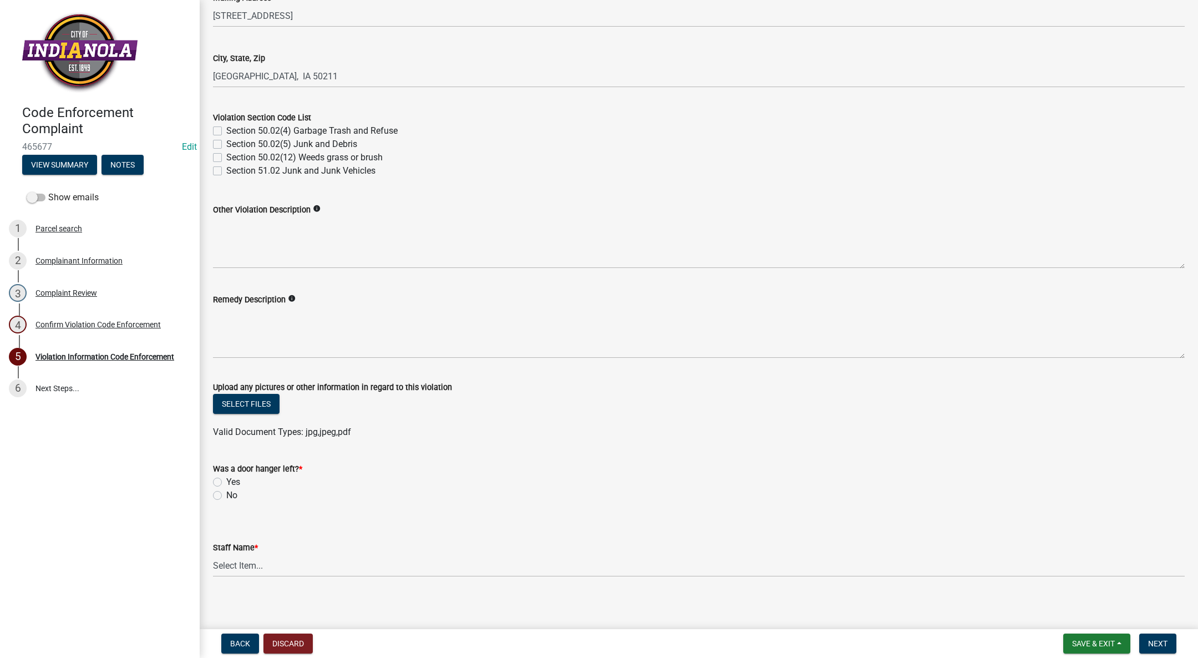
scroll to position [396, 0]
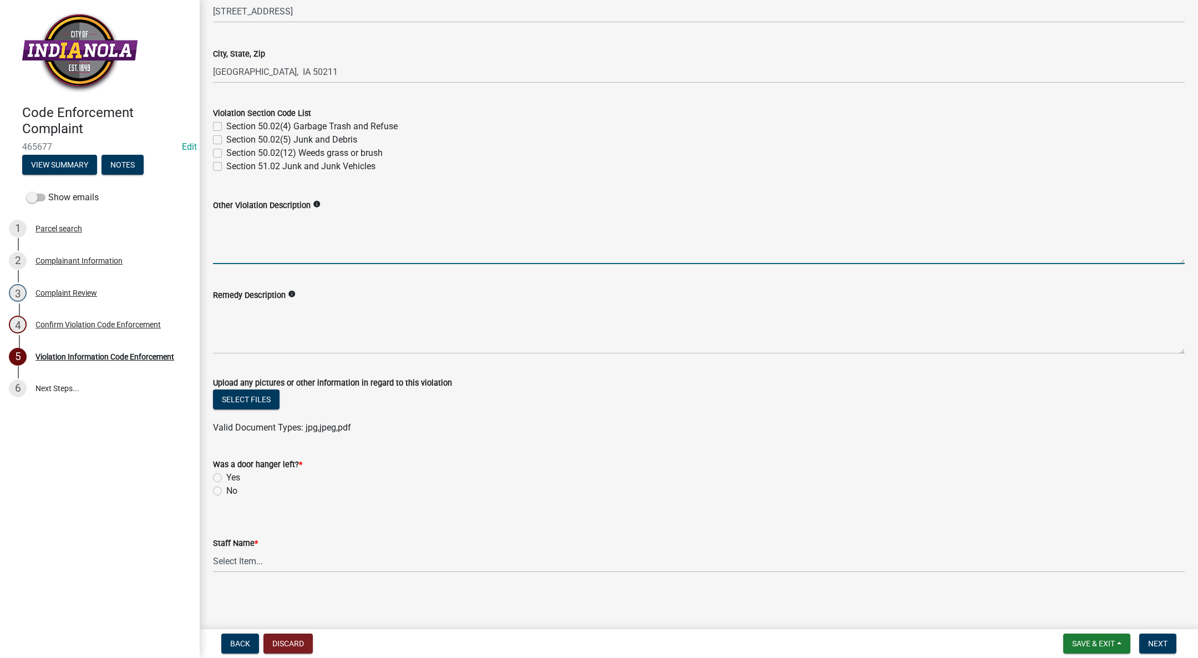
click at [344, 219] on textarea "Other Violation Description" at bounding box center [699, 238] width 972 height 52
paste textarea "Building is in violation of Chapter 163 Abandoned/Unsafe Buildings. Section 163…"
type textarea "Building is in violation of Chapter 163 Abandoned/Unsafe Buildings. Section 163…"
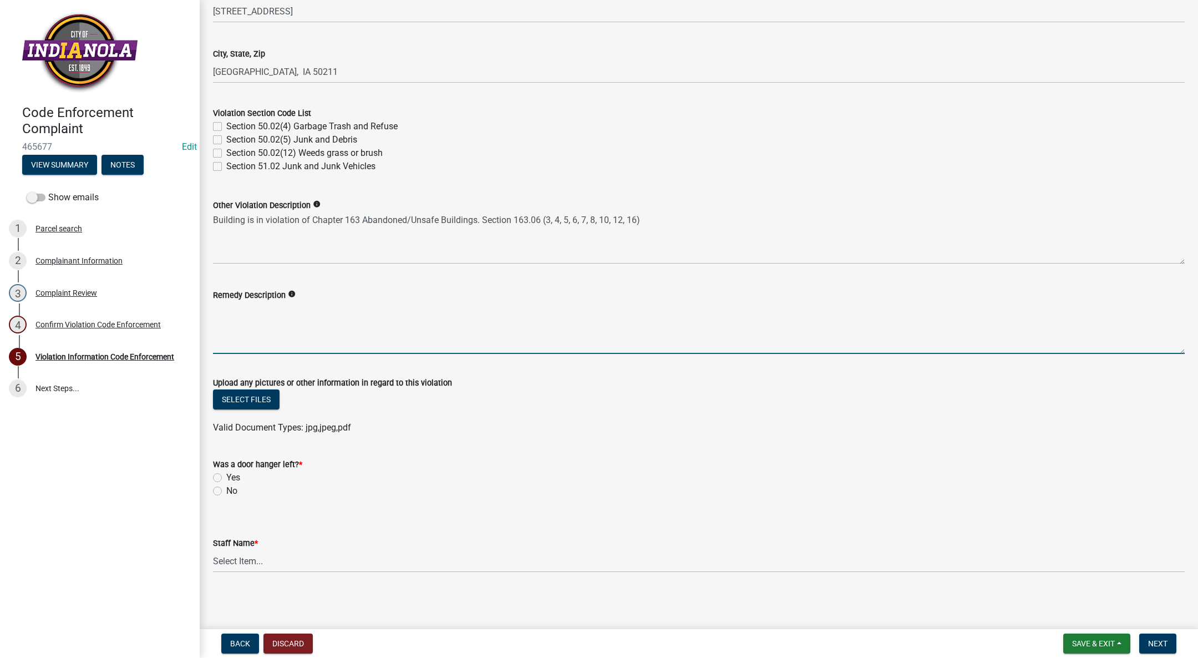
click at [336, 311] on textarea "Remedy Description" at bounding box center [699, 328] width 972 height 52
paste textarea "Make necessary repairs to building facade ie. tuckpointing, repair/replace bric…"
type textarea "Make necessary repairs to building facade ie. tuckpointing, repair/replace bric…"
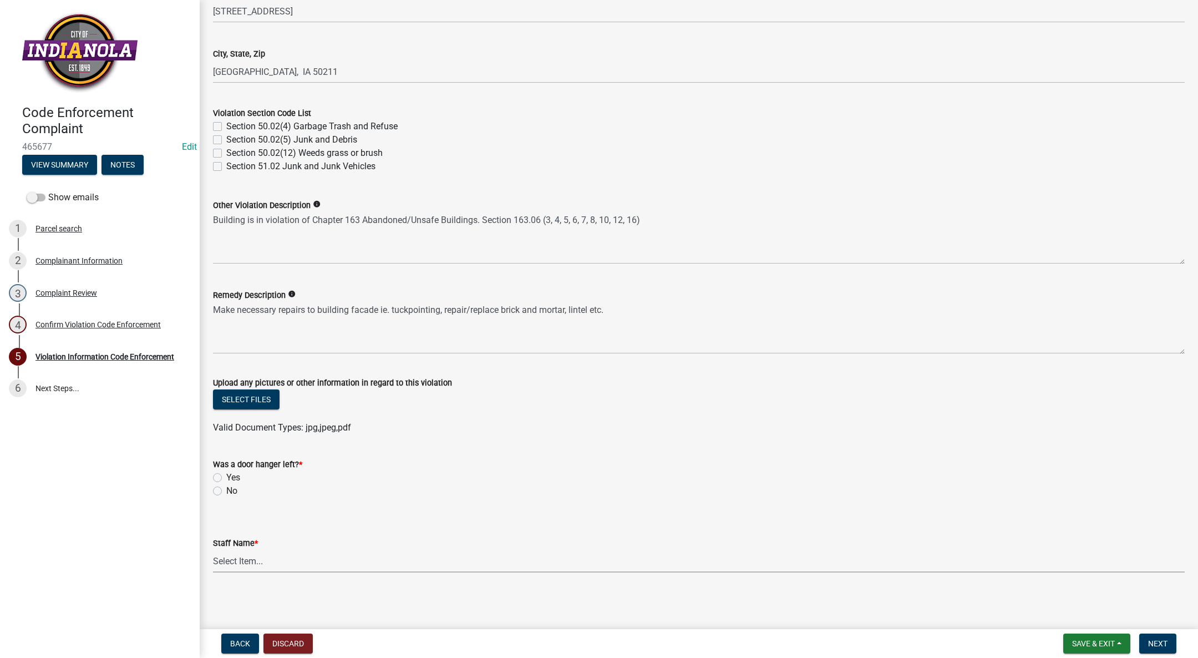
click at [255, 559] on select "Select Item... [PERSON_NAME] [PERSON_NAME] [PERSON_NAME] Other" at bounding box center [699, 561] width 972 height 23
click at [213, 550] on select "Select Item... [PERSON_NAME] [PERSON_NAME] [PERSON_NAME] Other" at bounding box center [699, 561] width 972 height 23
select select "017ac117-bf2b-4859-b4d0-b270a33394aa"
click at [1162, 640] on span "Next" at bounding box center [1157, 643] width 19 height 9
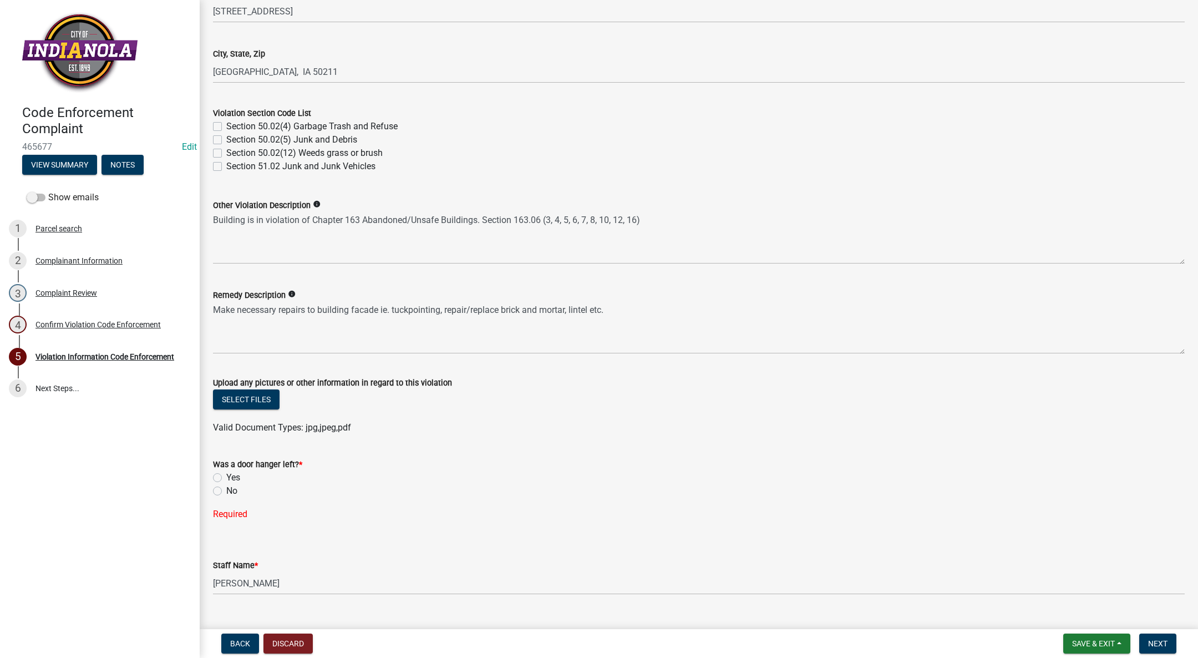
click at [220, 484] on div "No" at bounding box center [699, 490] width 972 height 13
click at [226, 494] on label "No" at bounding box center [231, 490] width 11 height 13
click at [226, 492] on input "No" at bounding box center [229, 487] width 7 height 7
radio input "true"
click at [1162, 642] on span "Next" at bounding box center [1157, 643] width 19 height 9
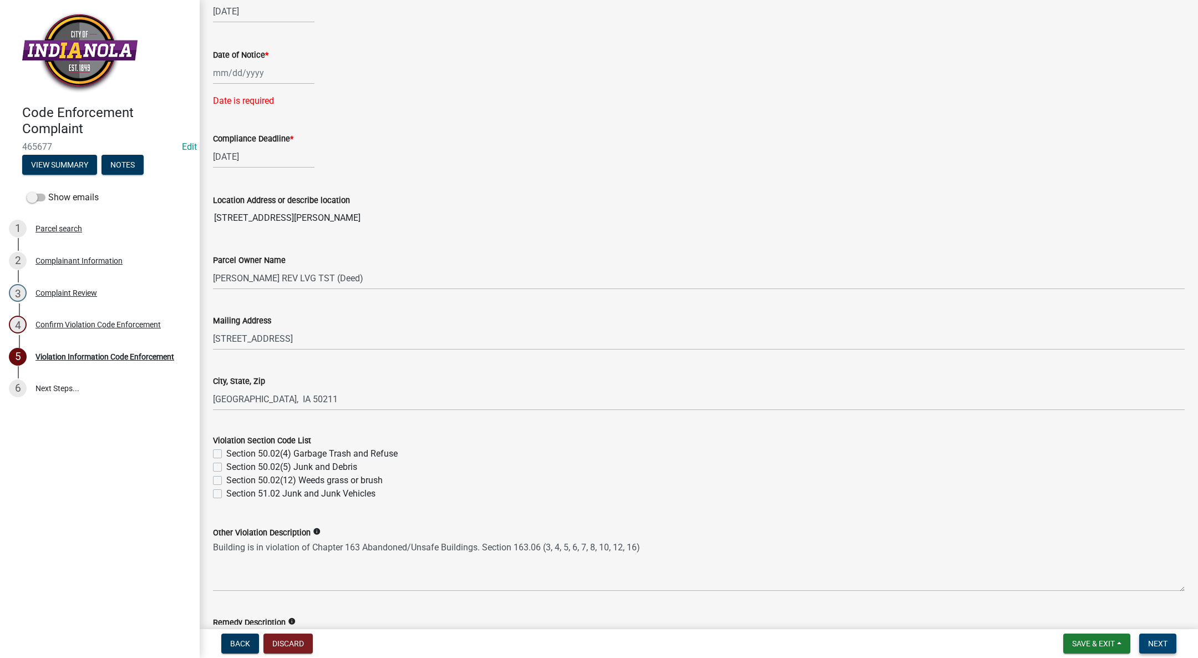
scroll to position [0, 0]
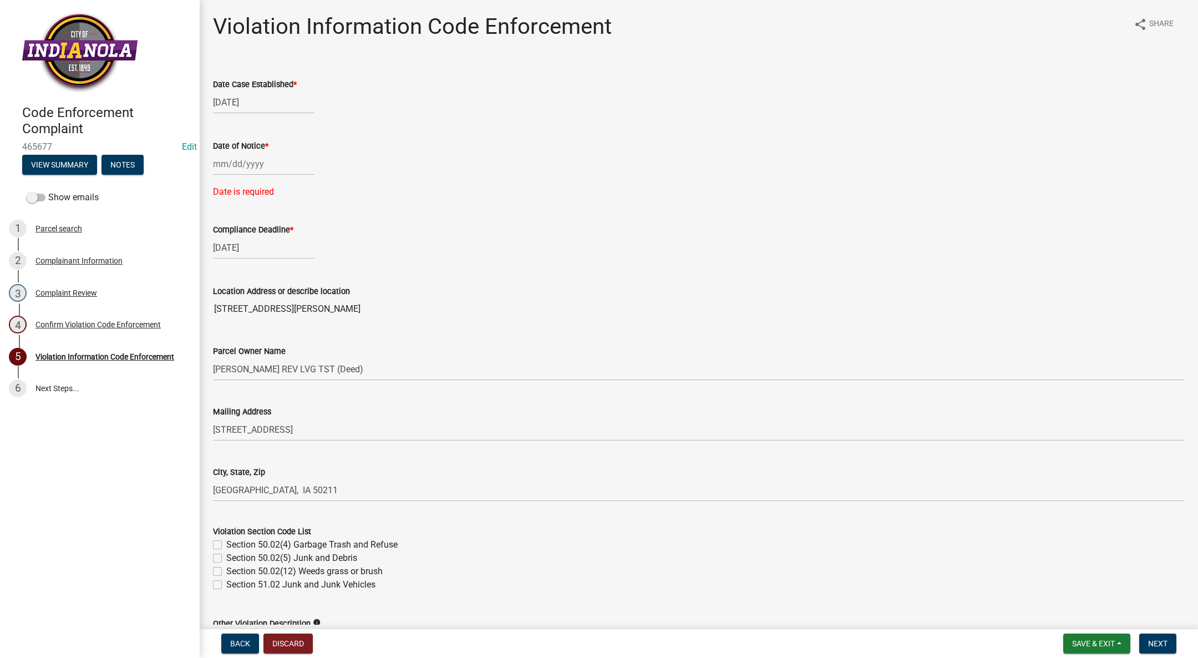
select select "8"
select select "2025"
click at [241, 165] on div "[PERSON_NAME] Feb Mar Apr [PERSON_NAME][DATE] Oct Nov [DATE] 1526 1527 1528 152…" at bounding box center [264, 164] width 102 height 23
click at [218, 273] on div "18" at bounding box center [224, 276] width 18 height 18
type input "[DATE]"
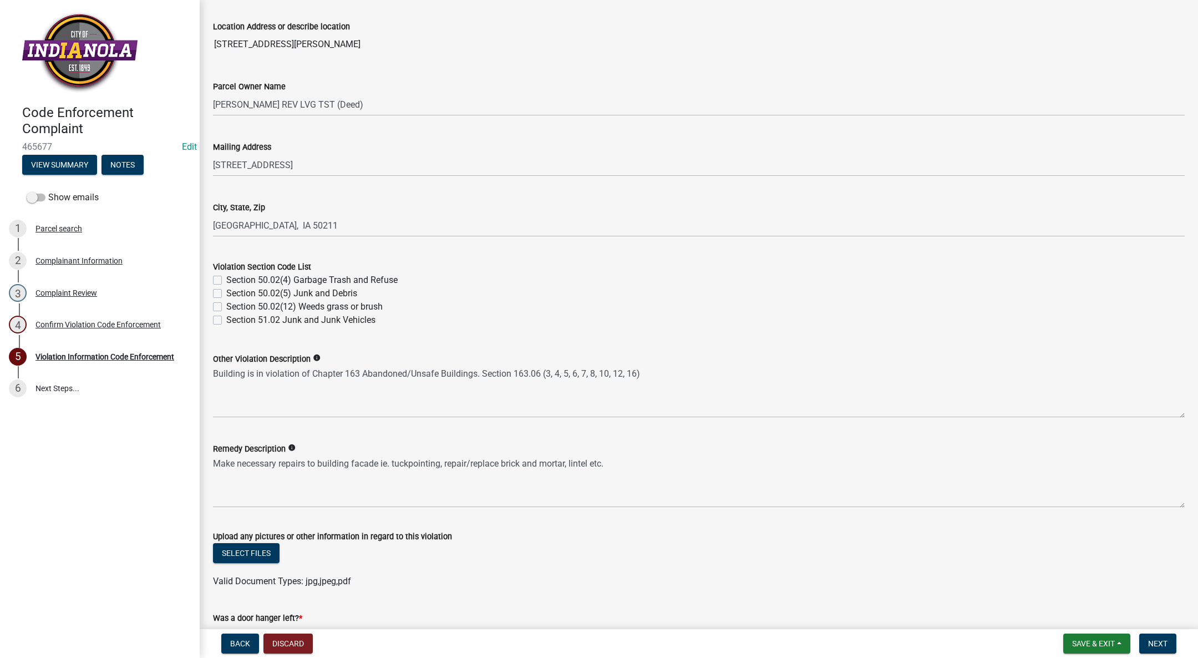
scroll to position [396, 0]
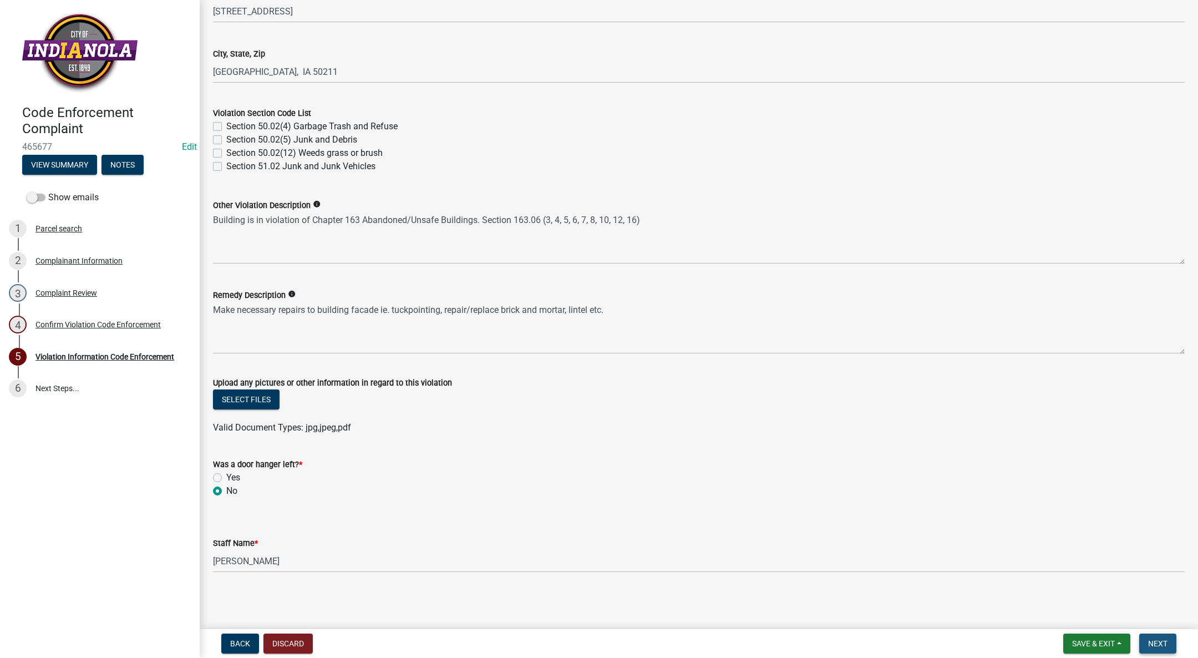
click at [1156, 642] on span "Next" at bounding box center [1157, 643] width 19 height 9
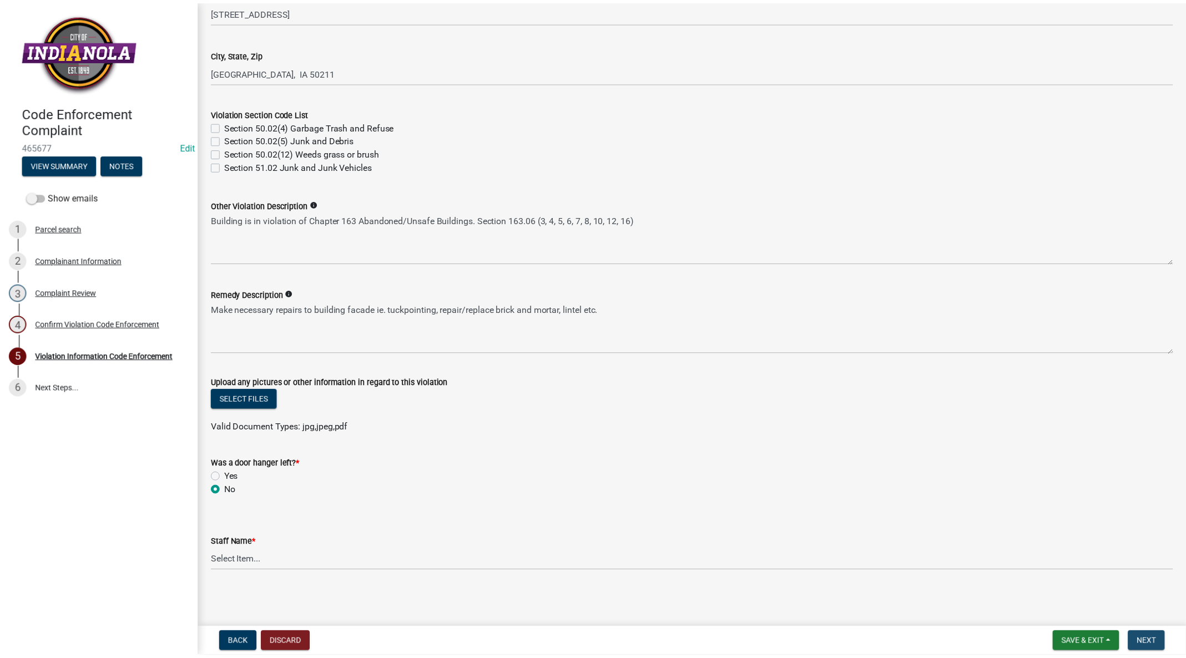
scroll to position [0, 0]
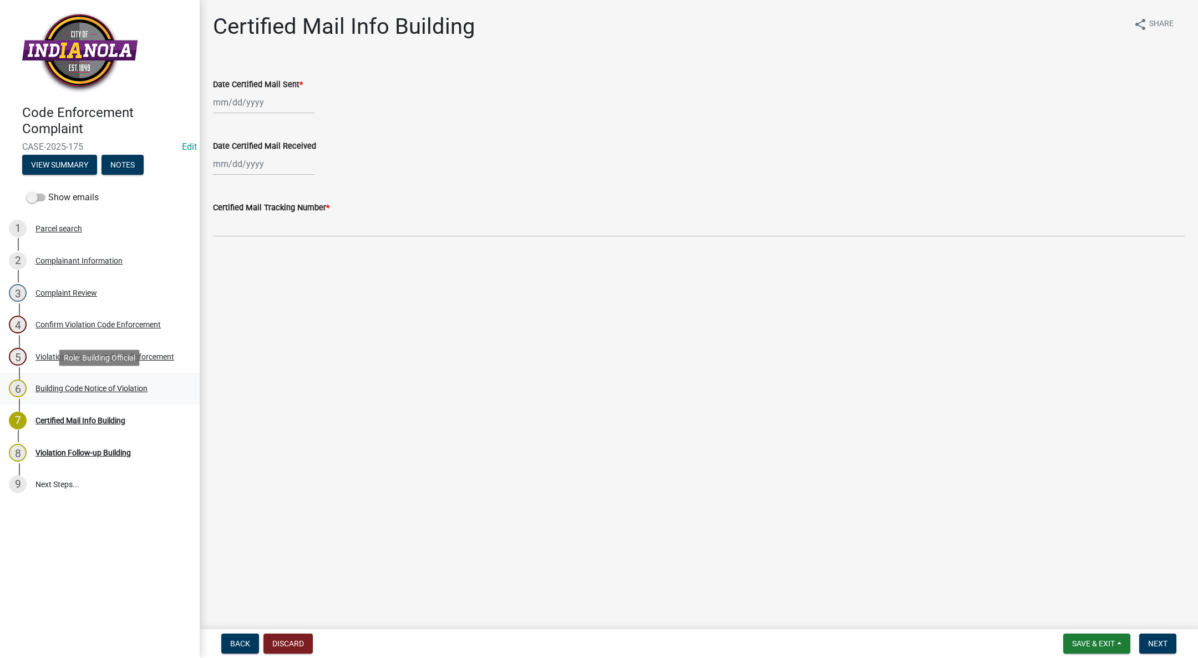
click at [131, 384] on div "Building Code Notice of Violation" at bounding box center [92, 388] width 112 height 8
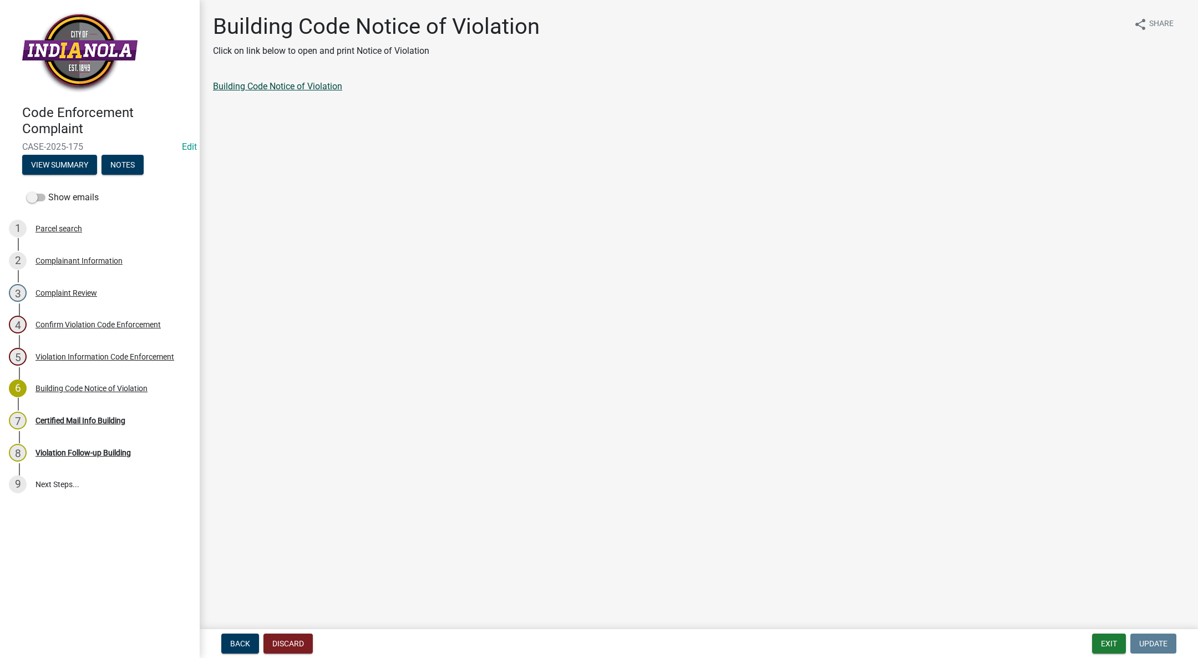
click at [310, 87] on link "Building Code Notice of Violation" at bounding box center [277, 86] width 129 height 11
click at [1108, 639] on button "Exit" at bounding box center [1109, 644] width 34 height 20
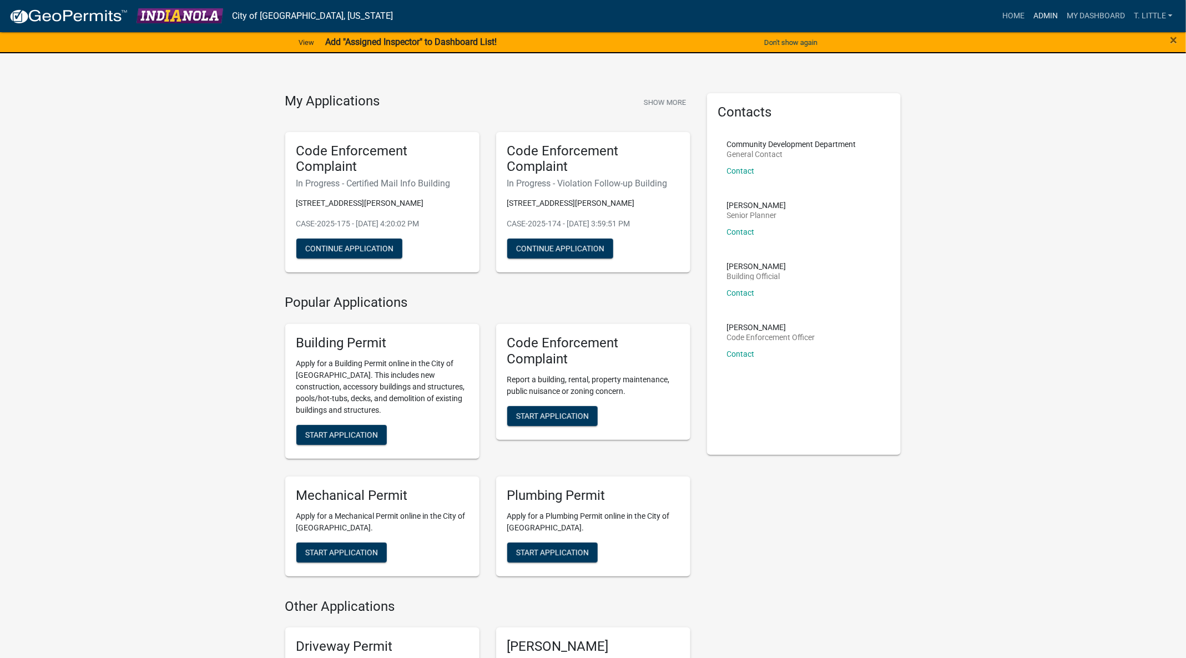
click at [1044, 13] on link "Admin" at bounding box center [1045, 16] width 33 height 21
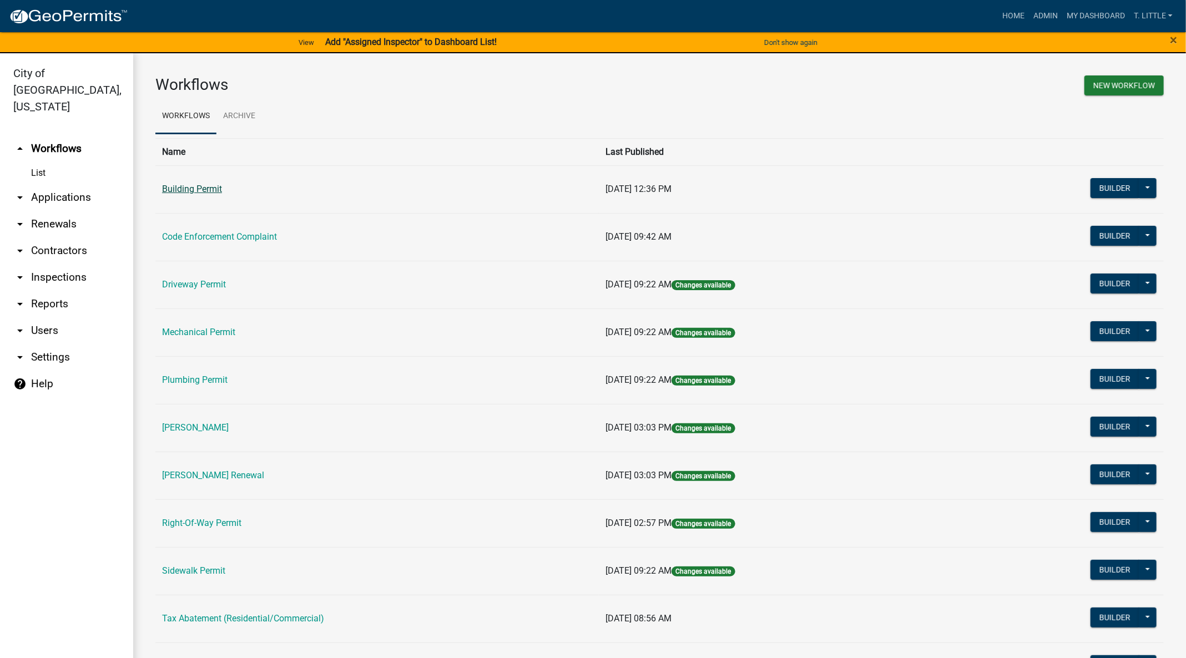
click at [189, 184] on link "Building Permit" at bounding box center [192, 189] width 60 height 11
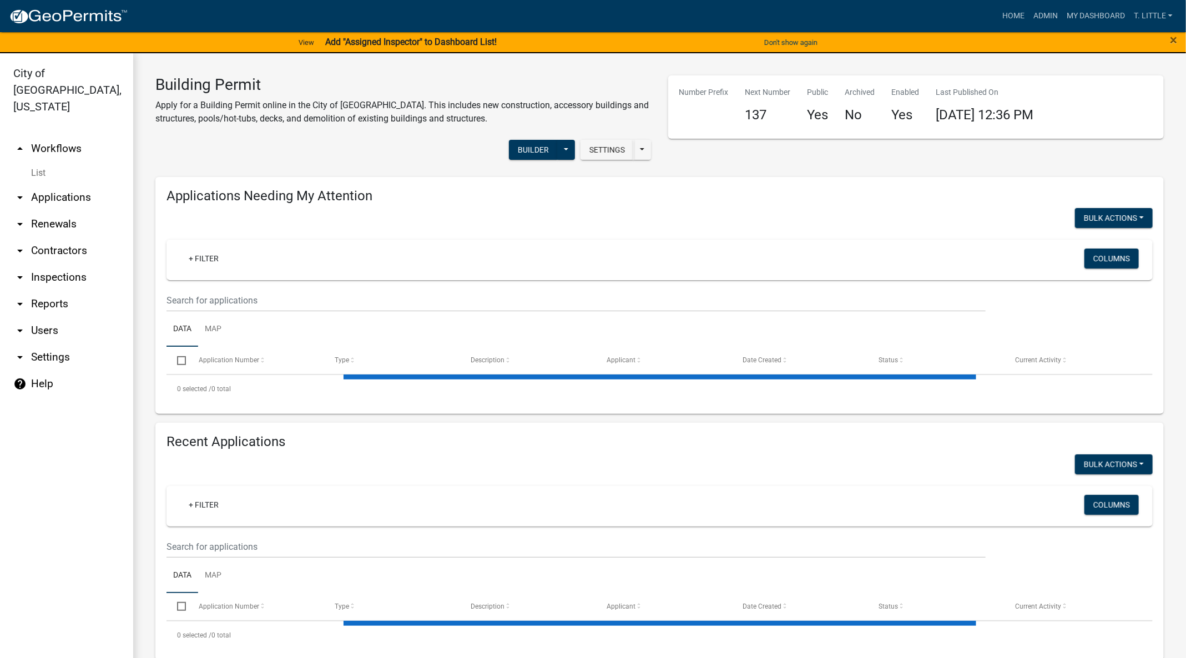
select select "3: 100"
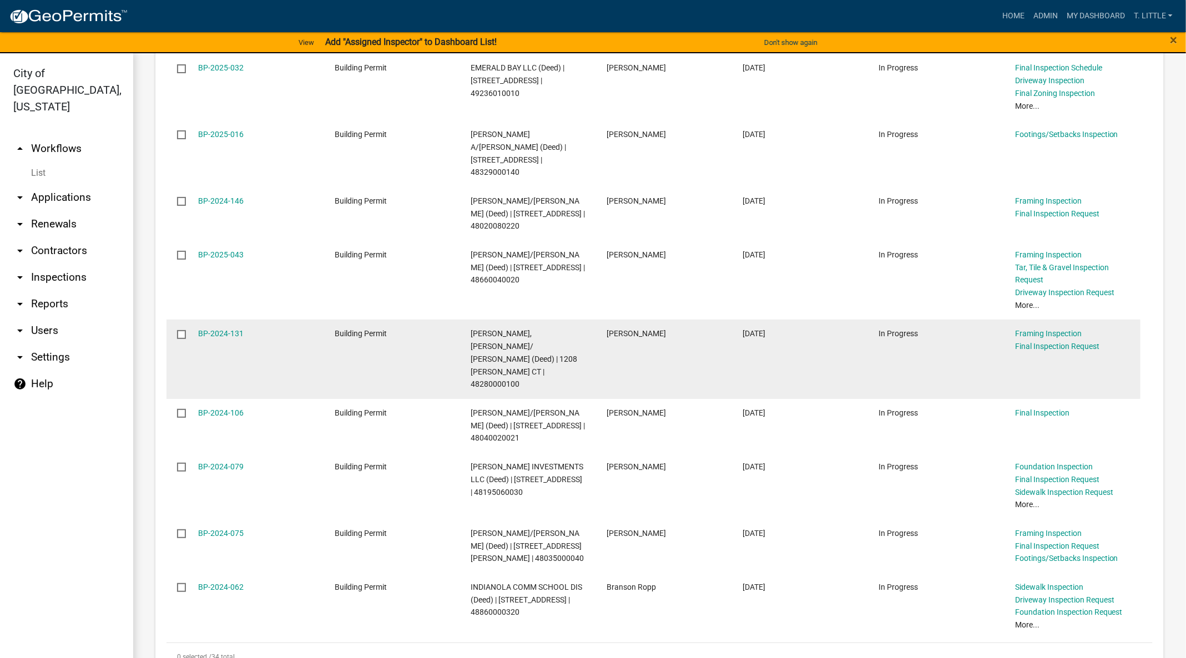
scroll to position [2080, 0]
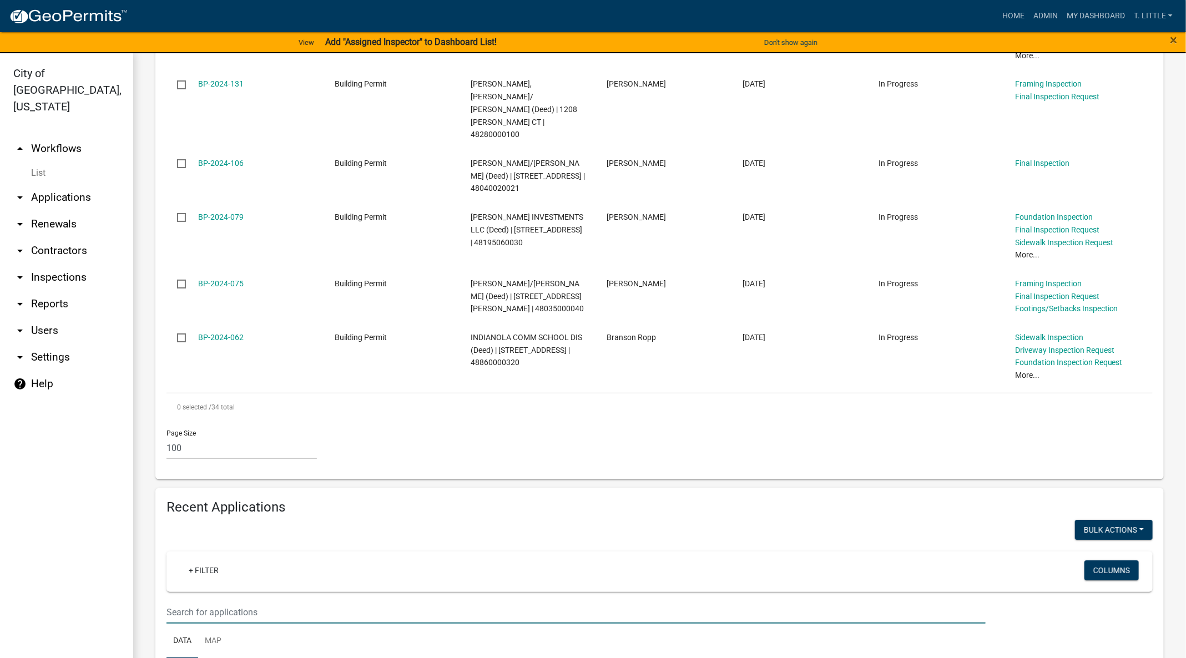
drag, startPoint x: 358, startPoint y: 499, endPoint x: 363, endPoint y: 493, distance: 8.3
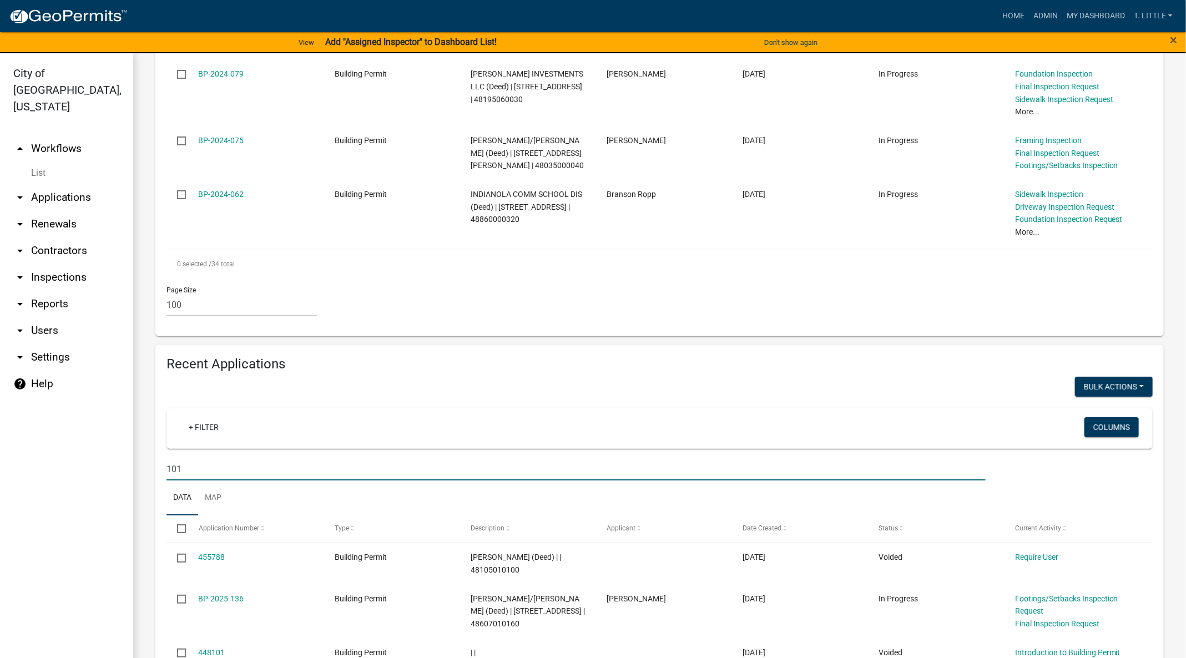
scroll to position [2222, 0]
drag, startPoint x: 243, startPoint y: 345, endPoint x: 260, endPoint y: 346, distance: 16.7
click at [250, 459] on input "101" at bounding box center [575, 470] width 819 height 23
type input "1"
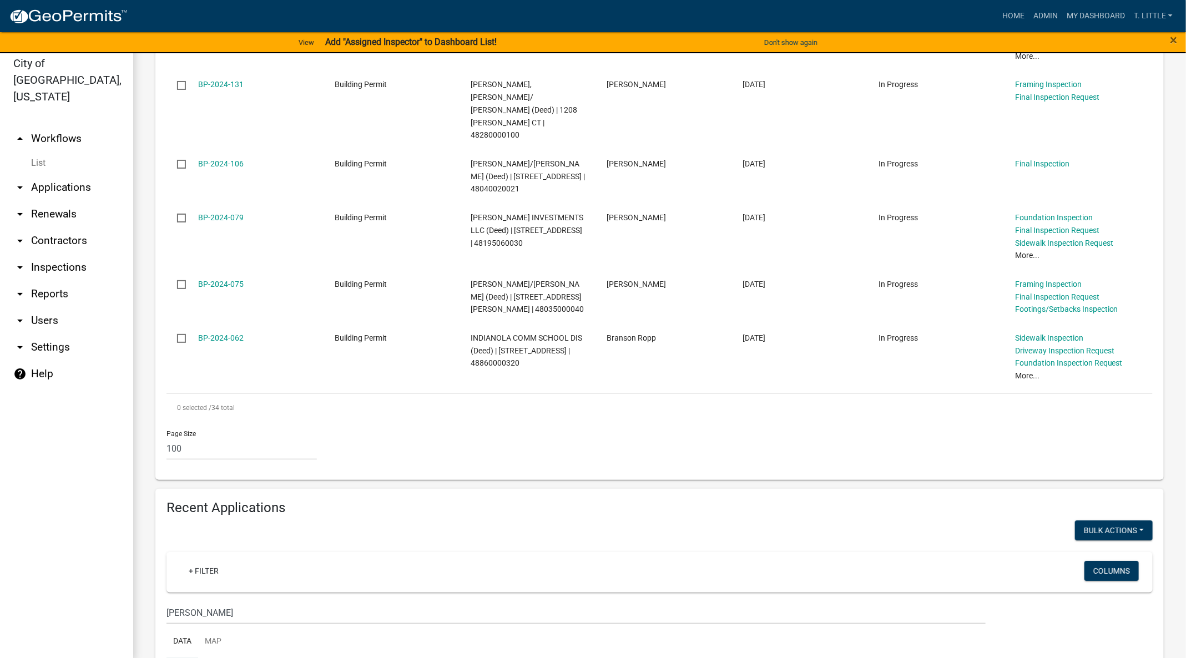
scroll to position [13, 0]
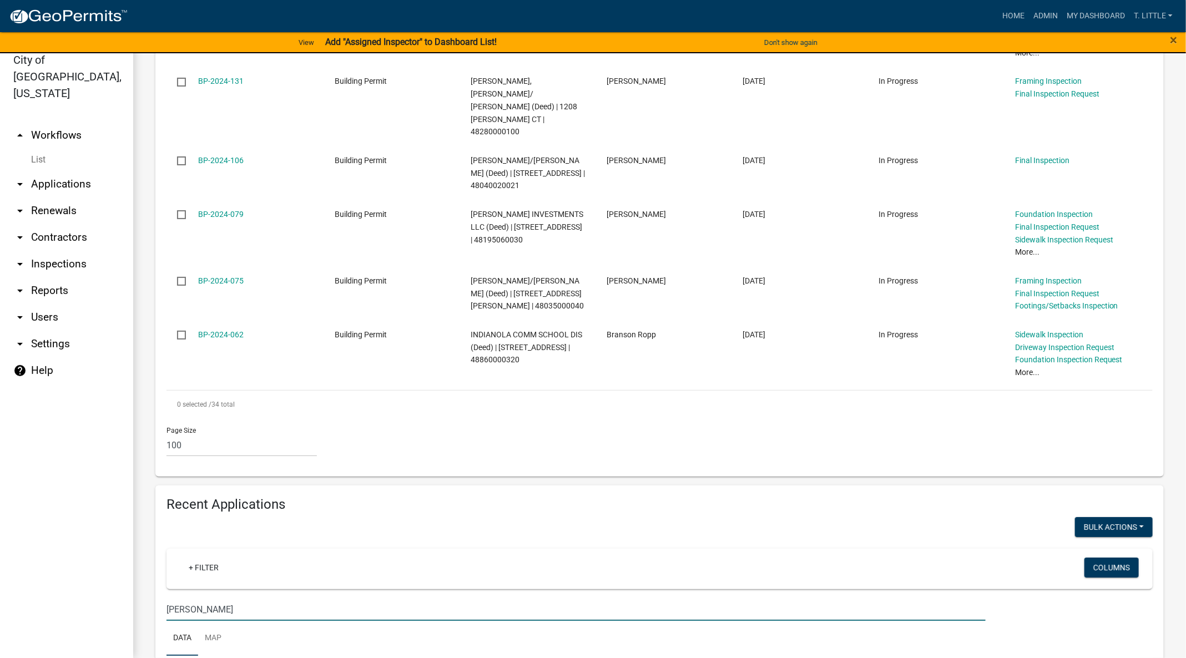
click at [318, 598] on input "Beneke" at bounding box center [575, 609] width 819 height 23
type input "B"
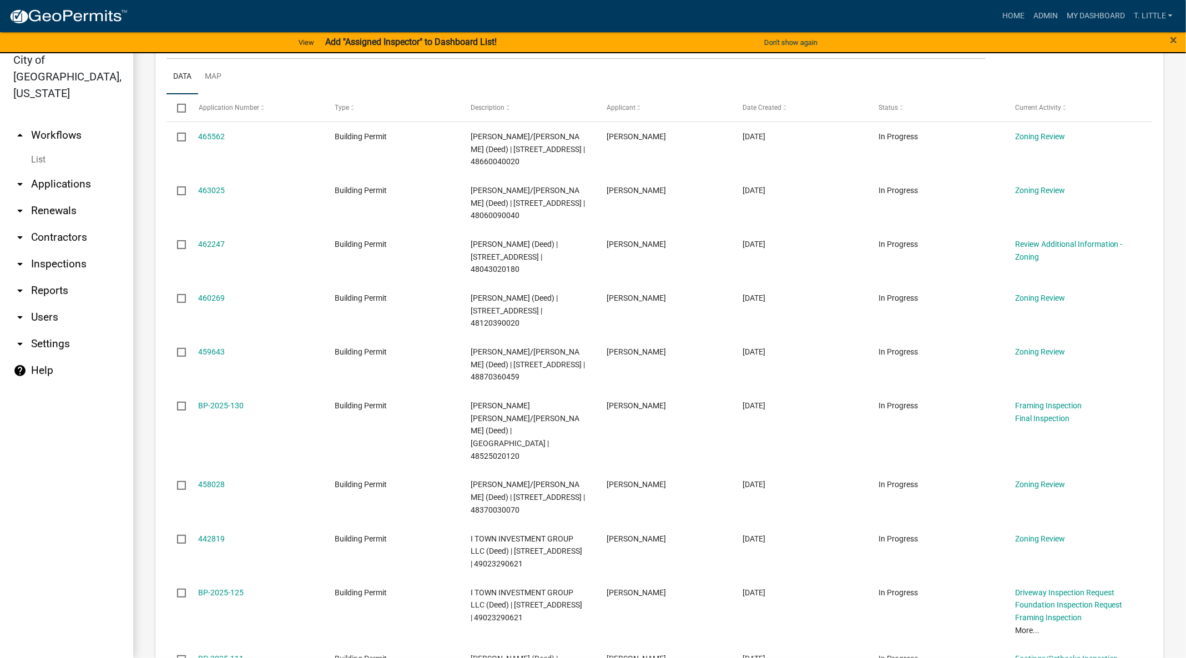
scroll to position [0, 0]
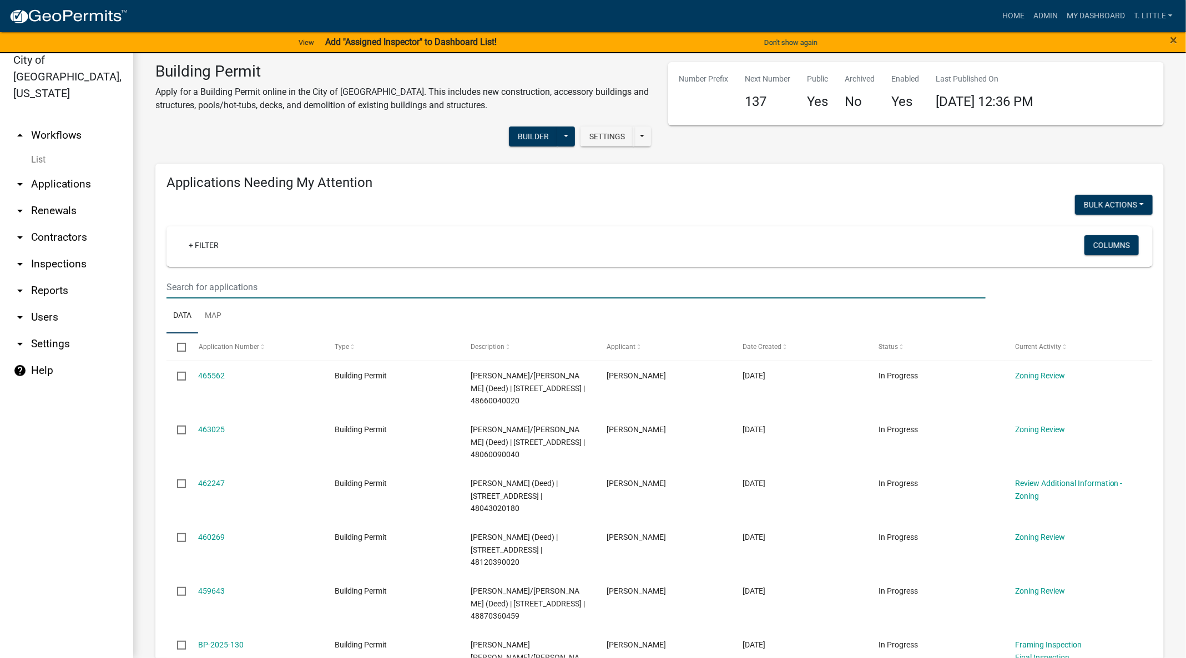
click at [367, 277] on input "text" at bounding box center [575, 287] width 819 height 23
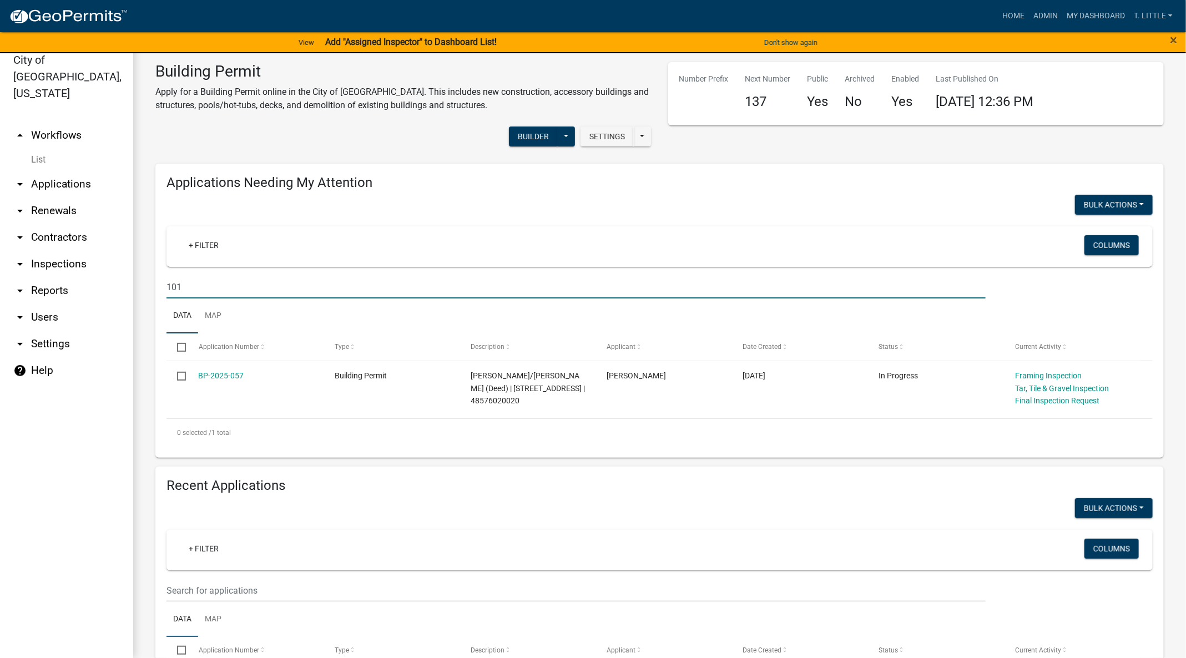
type input "101"
click at [311, 590] on input "text" at bounding box center [575, 590] width 819 height 23
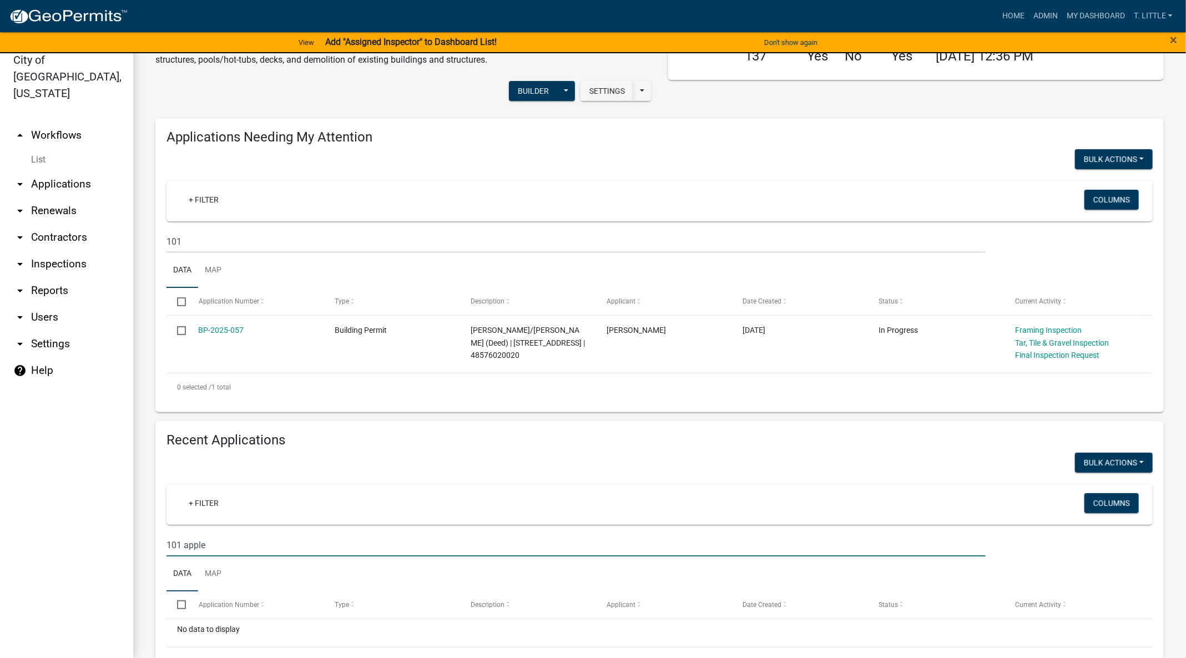
scroll to position [95, 0]
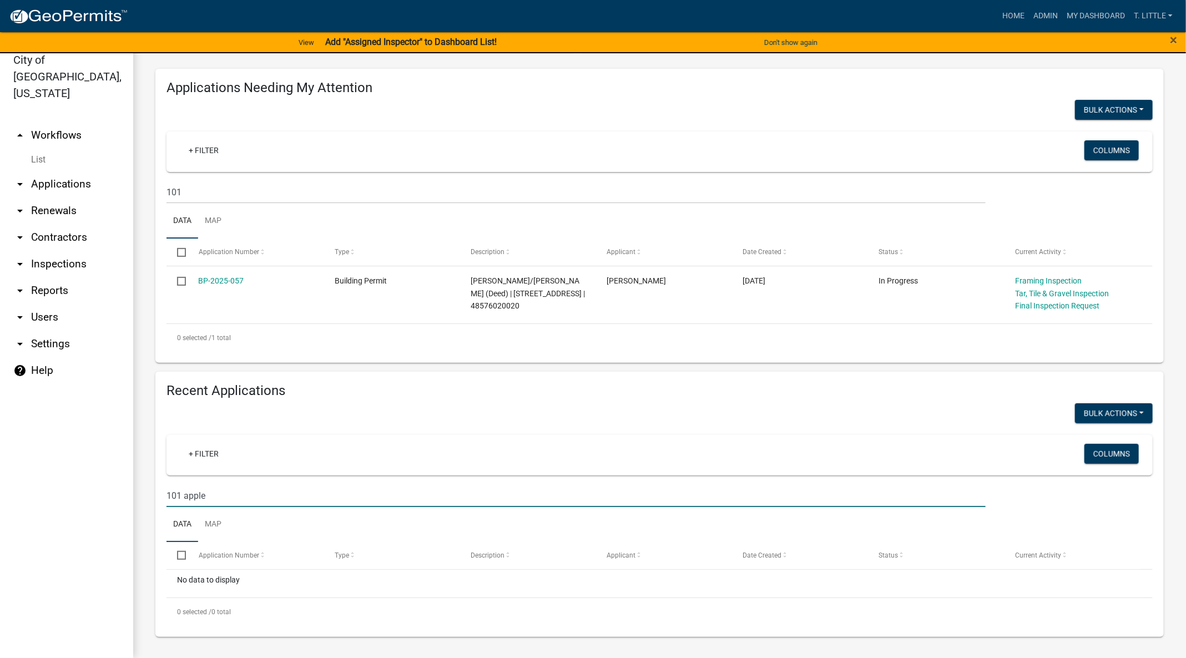
click at [232, 497] on input "101 apple" at bounding box center [575, 495] width 819 height 23
type input "101 apple circle"
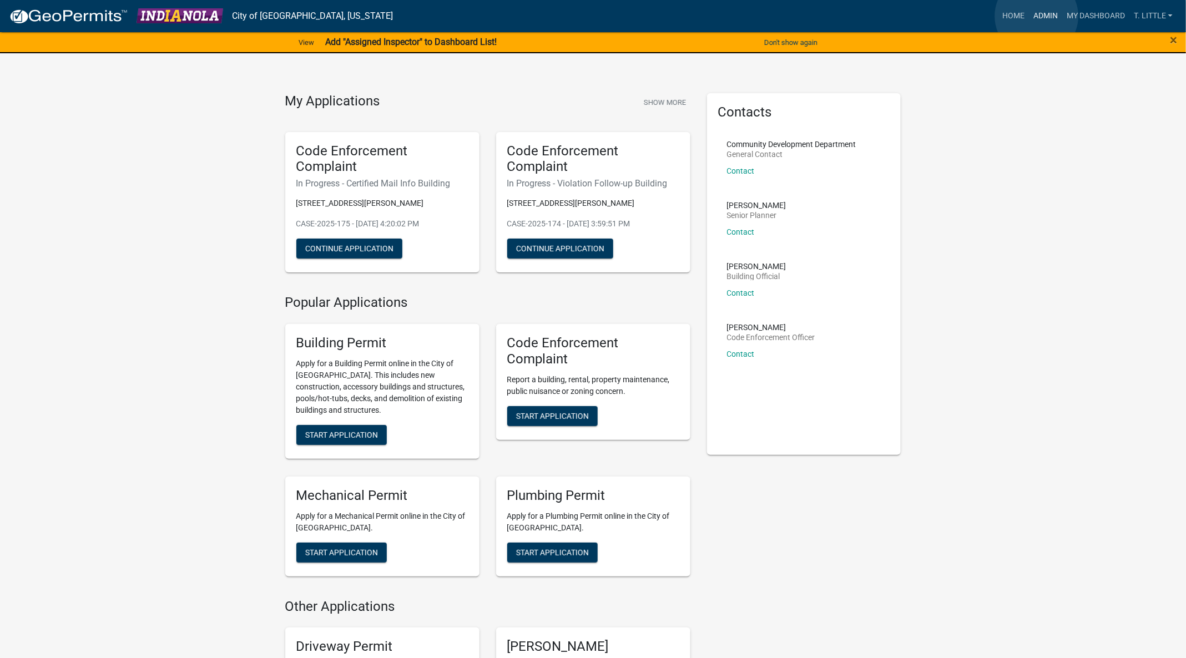
click at [1036, 16] on link "Admin" at bounding box center [1045, 16] width 33 height 21
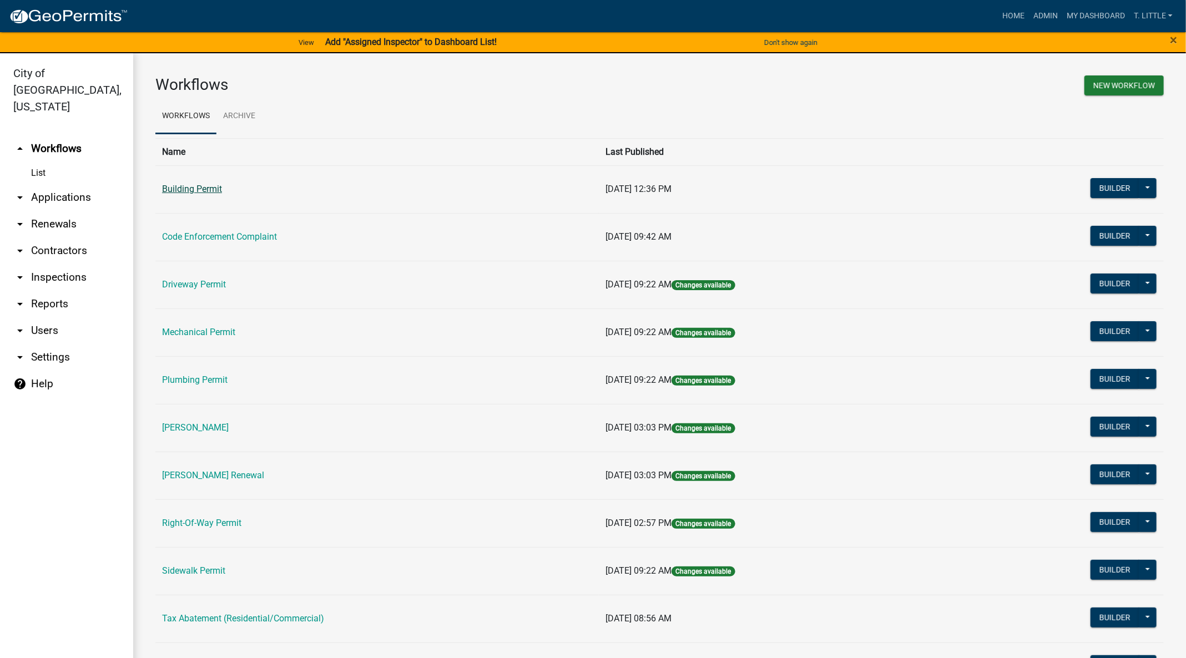
click at [211, 184] on link "Building Permit" at bounding box center [192, 189] width 60 height 11
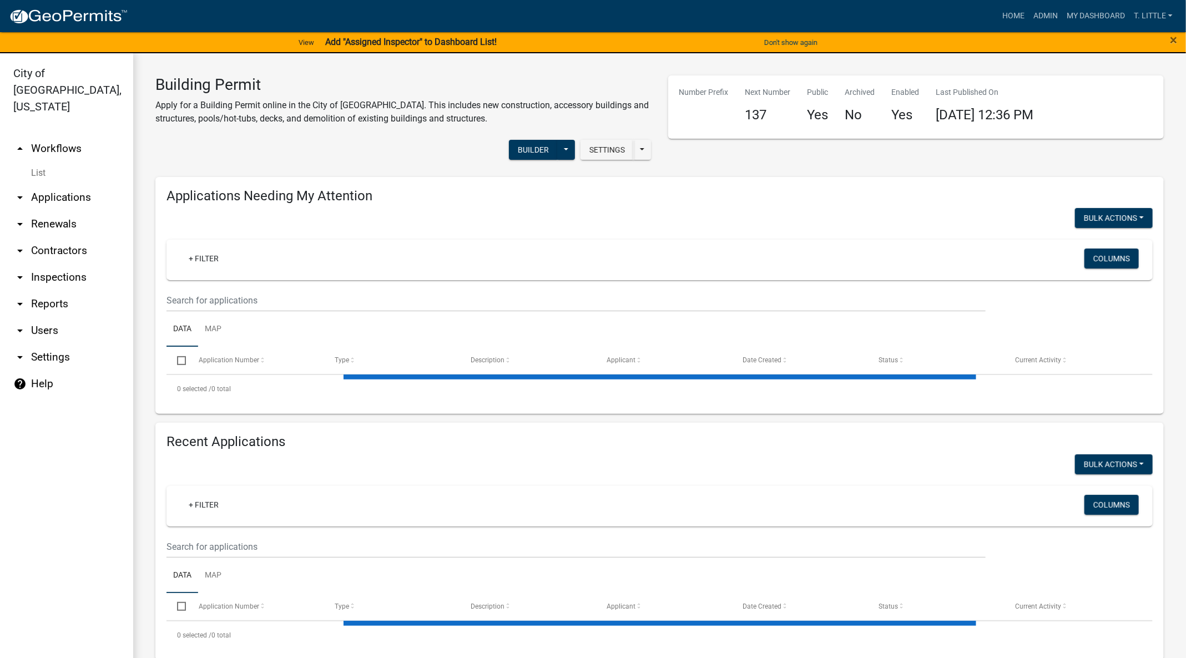
select select "3: 100"
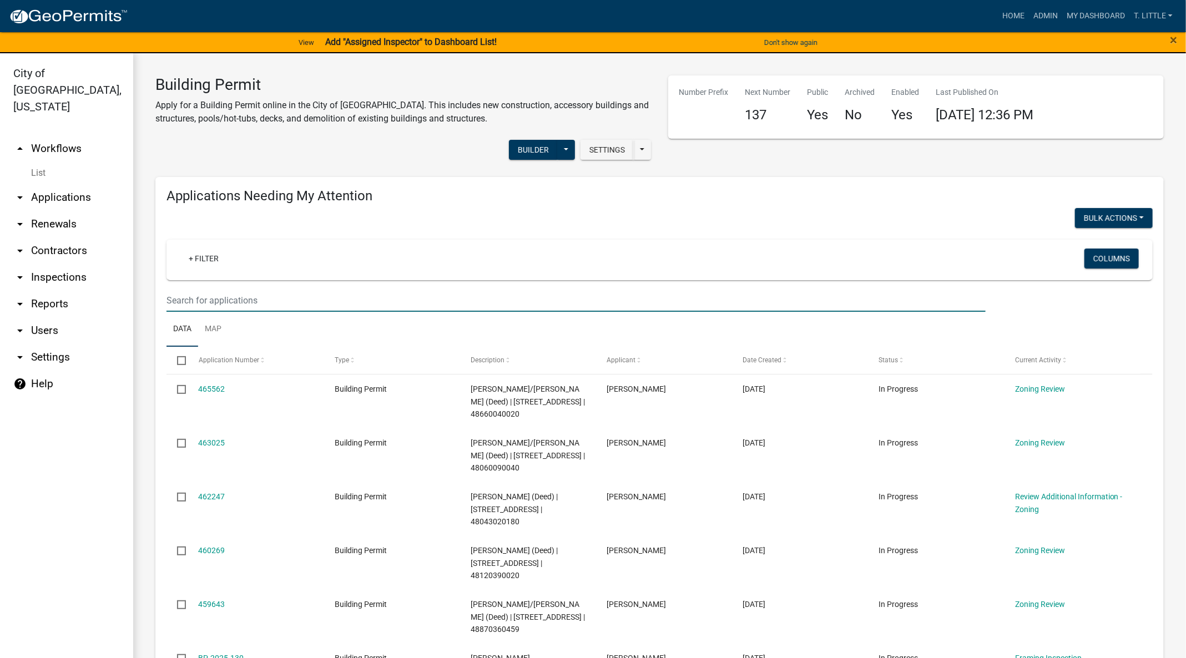
click at [437, 302] on input "text" at bounding box center [575, 300] width 819 height 23
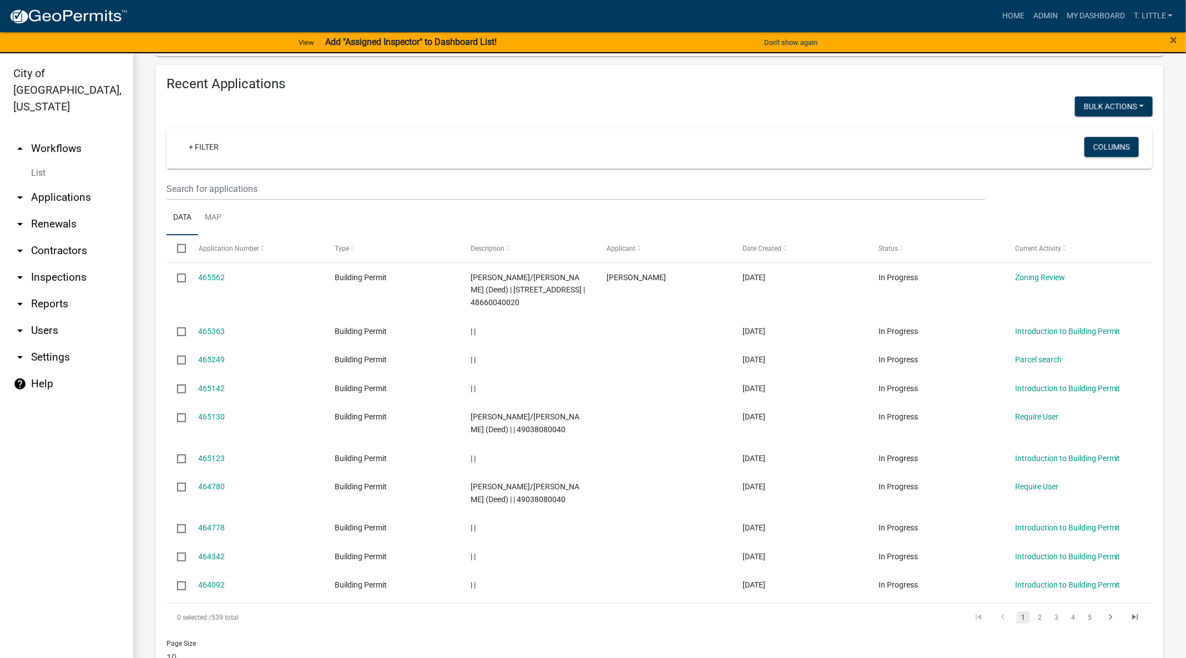
scroll to position [416, 0]
type input "101"
click at [293, 164] on div "+ Filter Columns" at bounding box center [659, 147] width 976 height 40
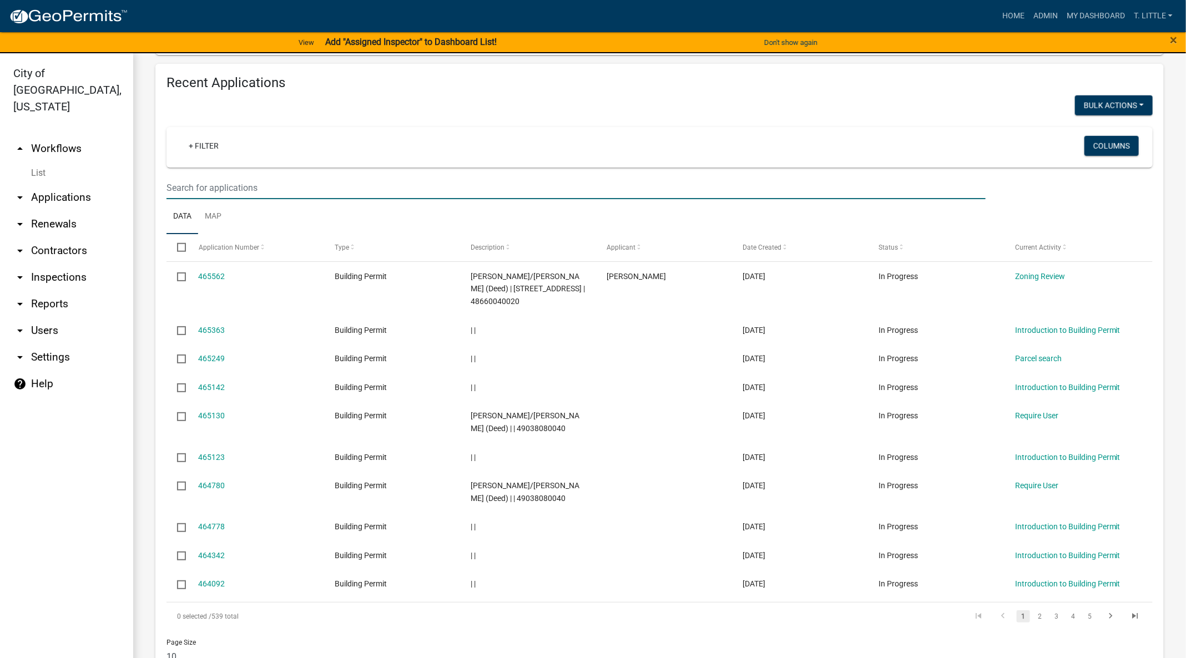
click at [286, 177] on input "text" at bounding box center [575, 187] width 819 height 23
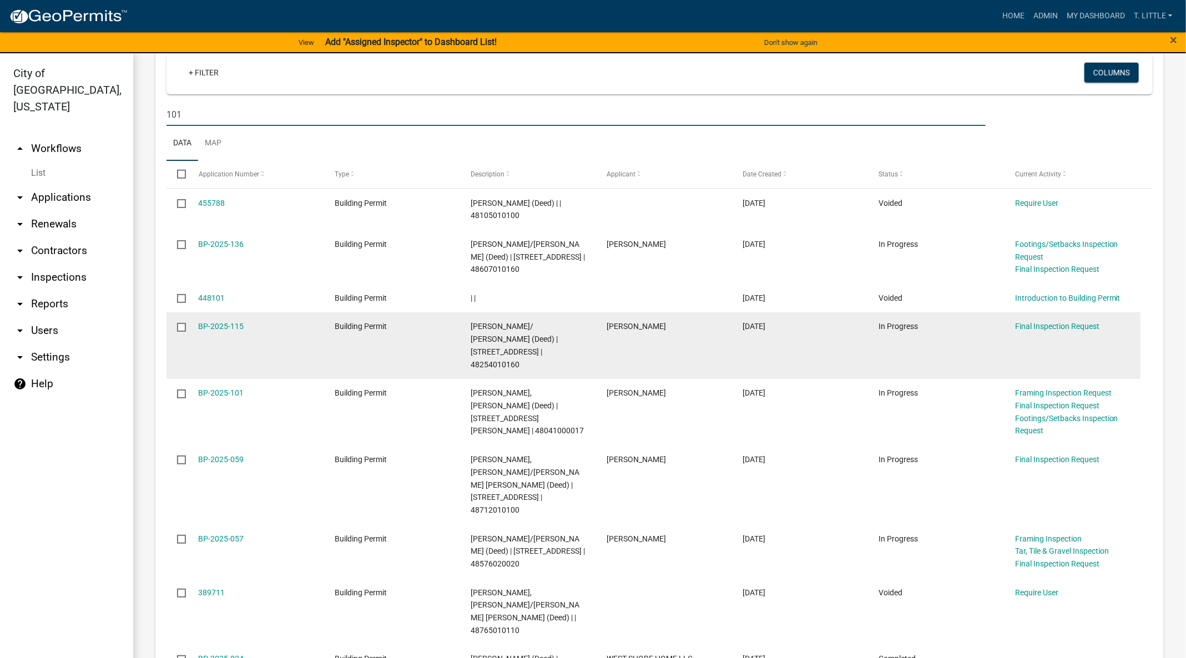
scroll to position [581, 0]
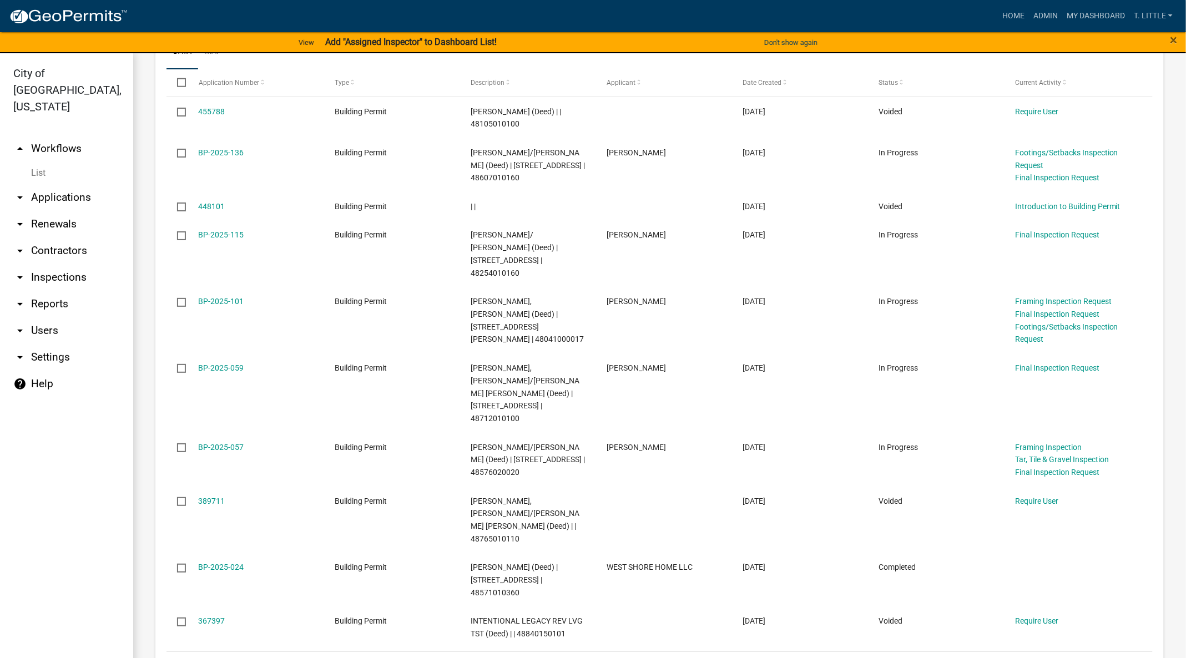
click at [1103, 657] on icon "go to next page" at bounding box center [1110, 666] width 14 height 13
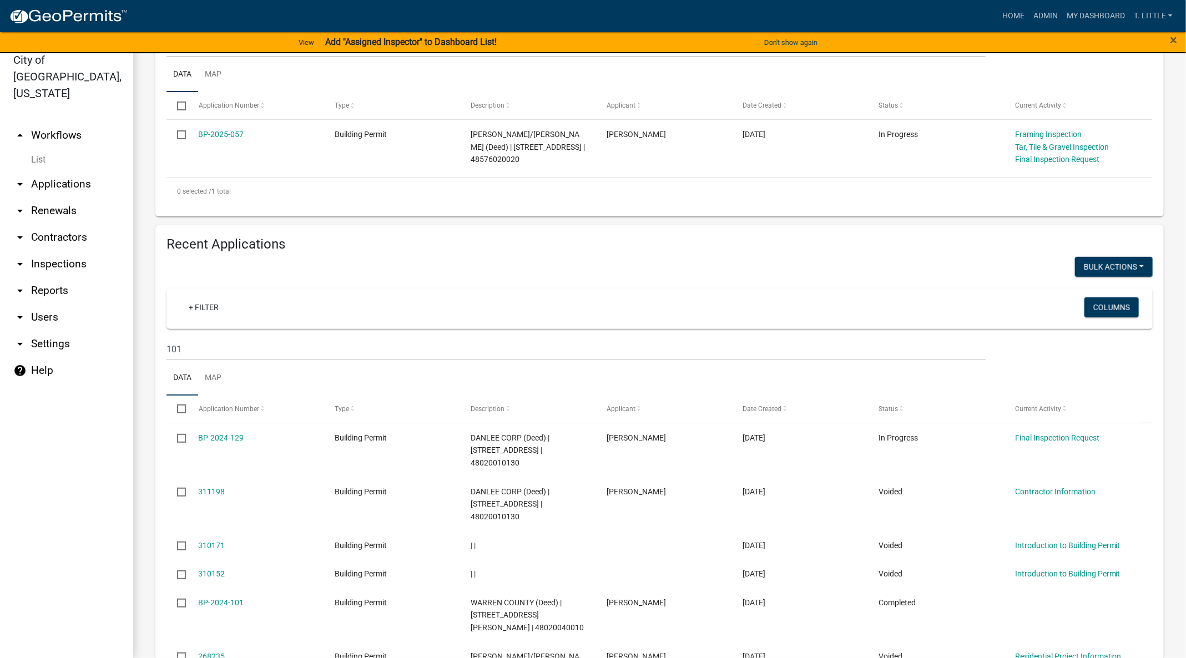
scroll to position [82, 0]
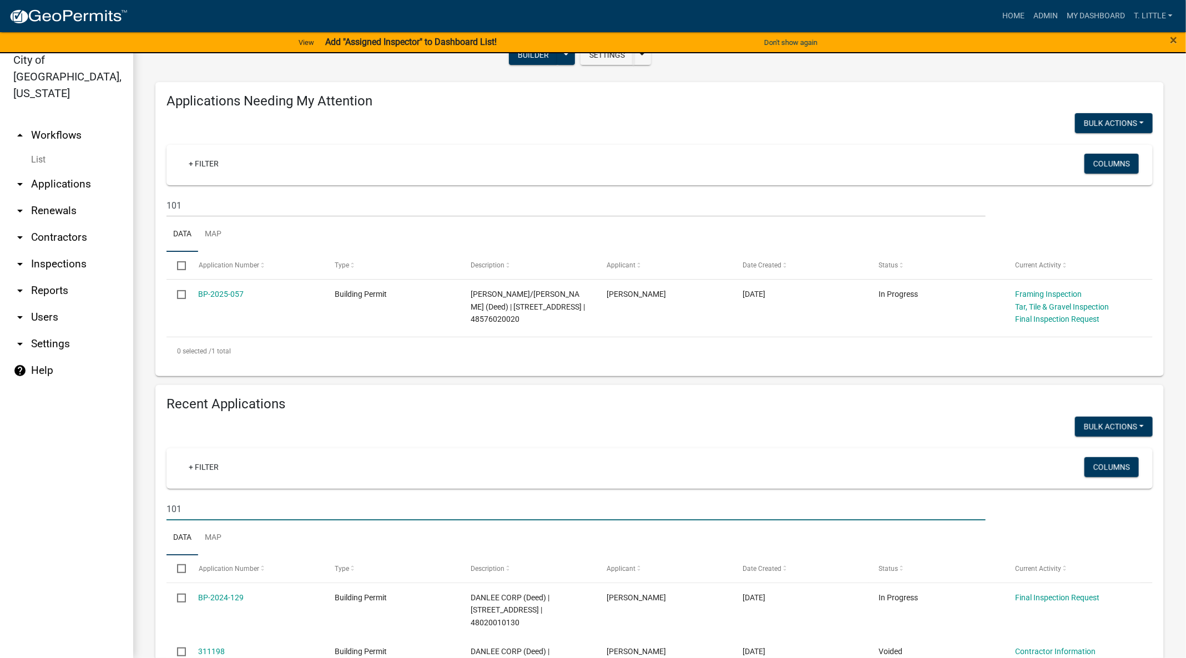
click at [292, 502] on input "101" at bounding box center [575, 509] width 819 height 23
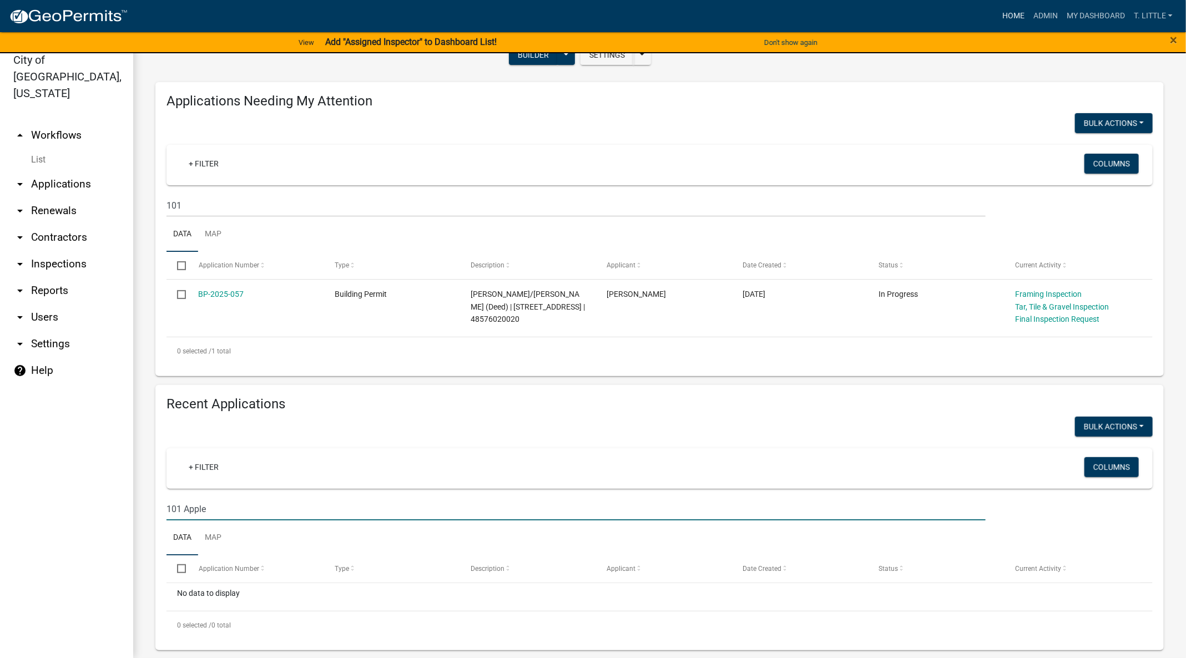
type input "101 Apple"
click at [1012, 17] on link "Home" at bounding box center [1013, 16] width 31 height 21
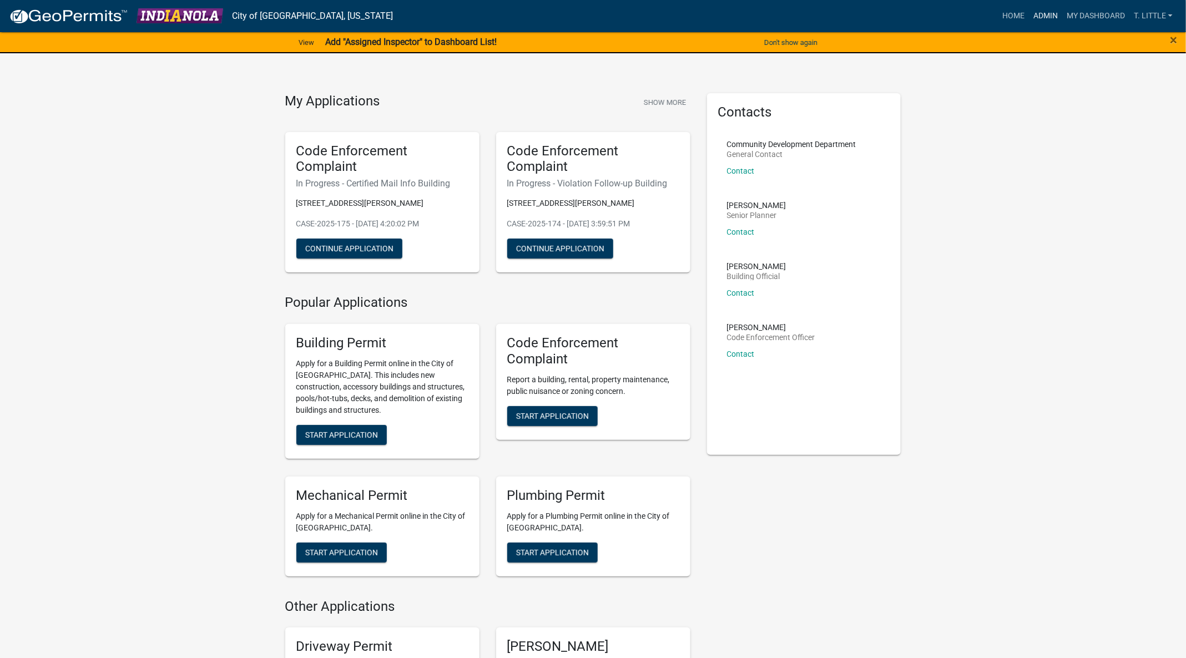
click at [1038, 9] on link "Admin" at bounding box center [1045, 16] width 33 height 21
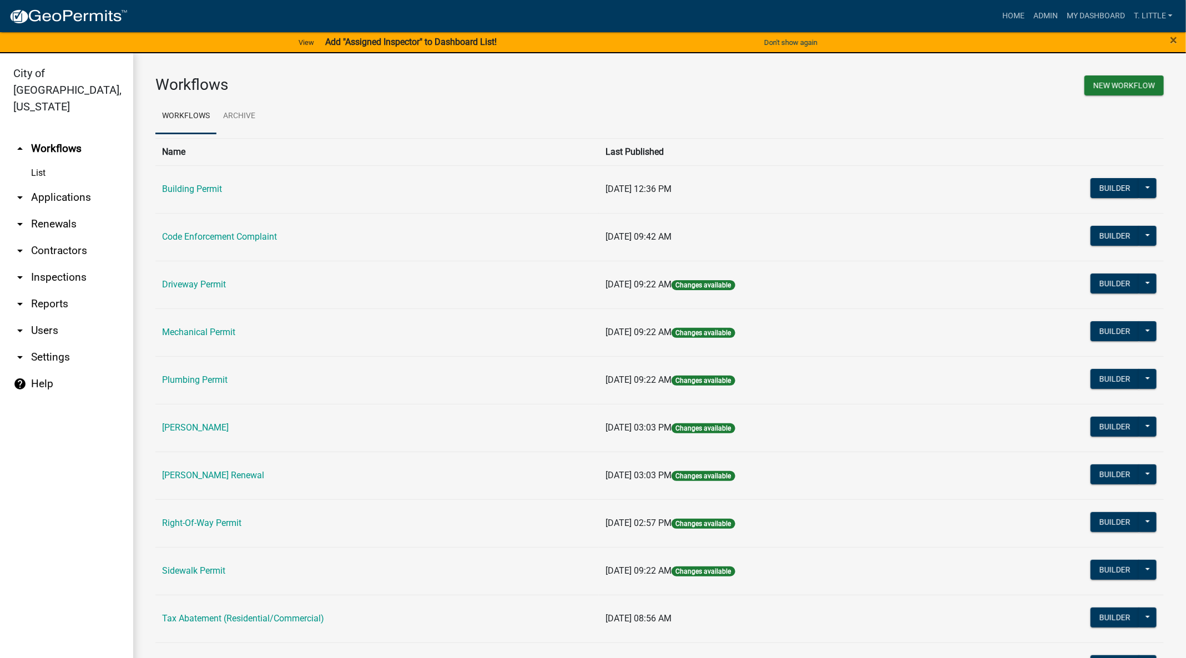
click at [184, 196] on td "Building Permit" at bounding box center [376, 189] width 443 height 48
click at [189, 190] on link "Building Permit" at bounding box center [192, 189] width 60 height 11
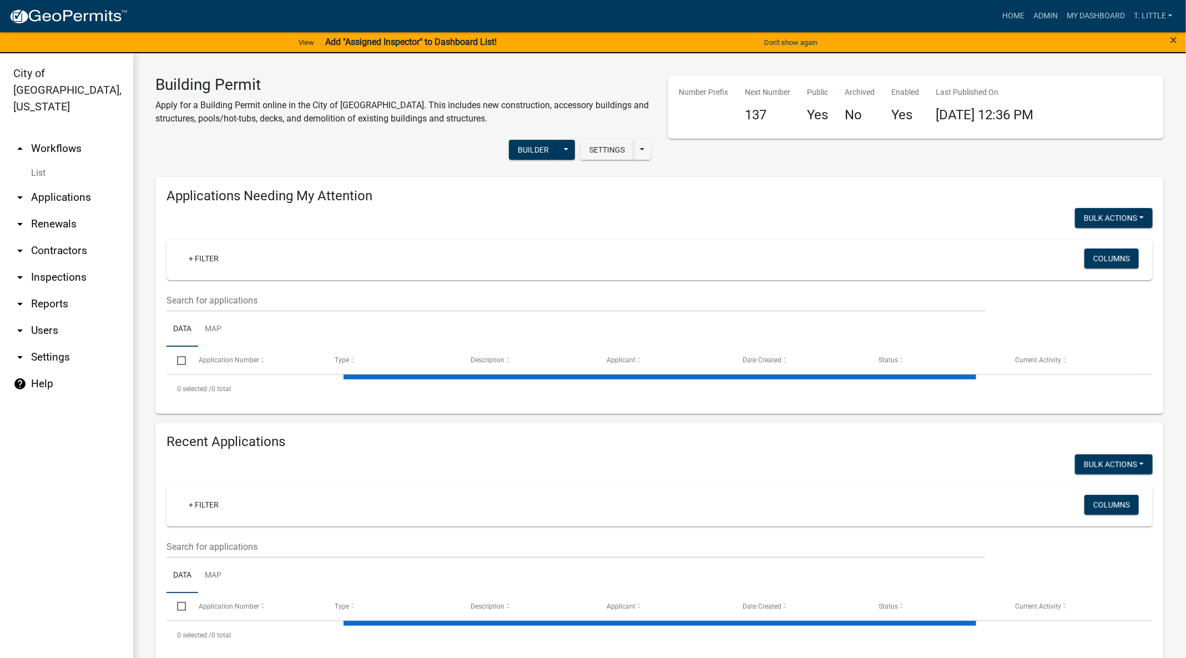
select select "3: 100"
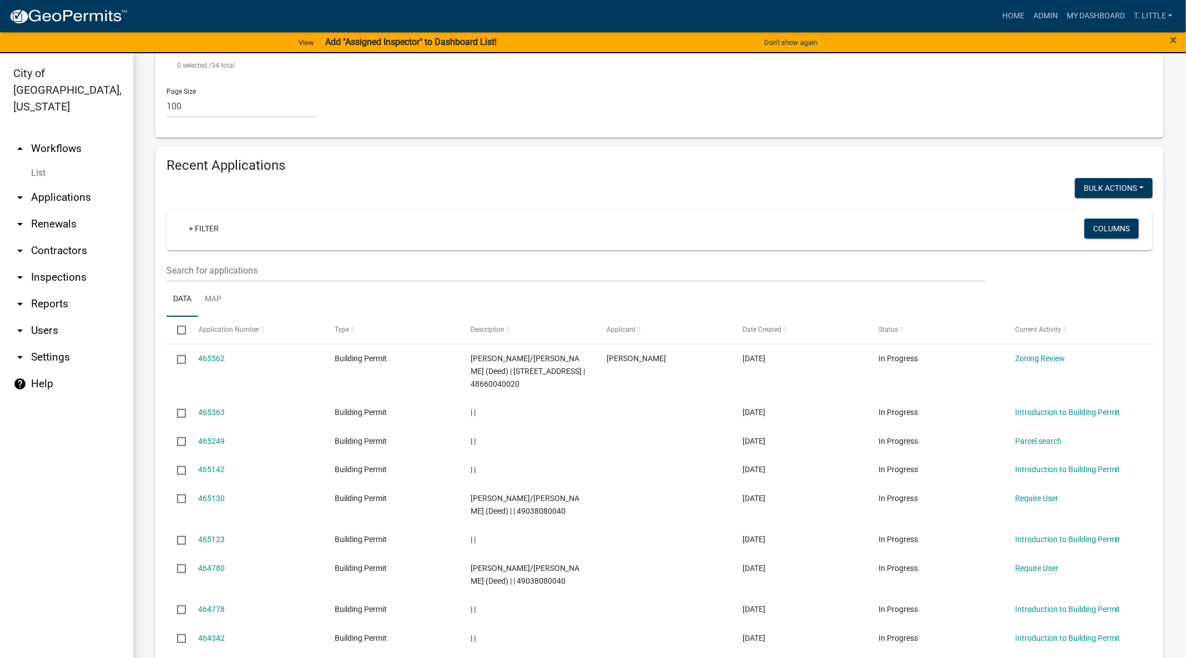
scroll to position [2442, 0]
